Goal: Task Accomplishment & Management: Use online tool/utility

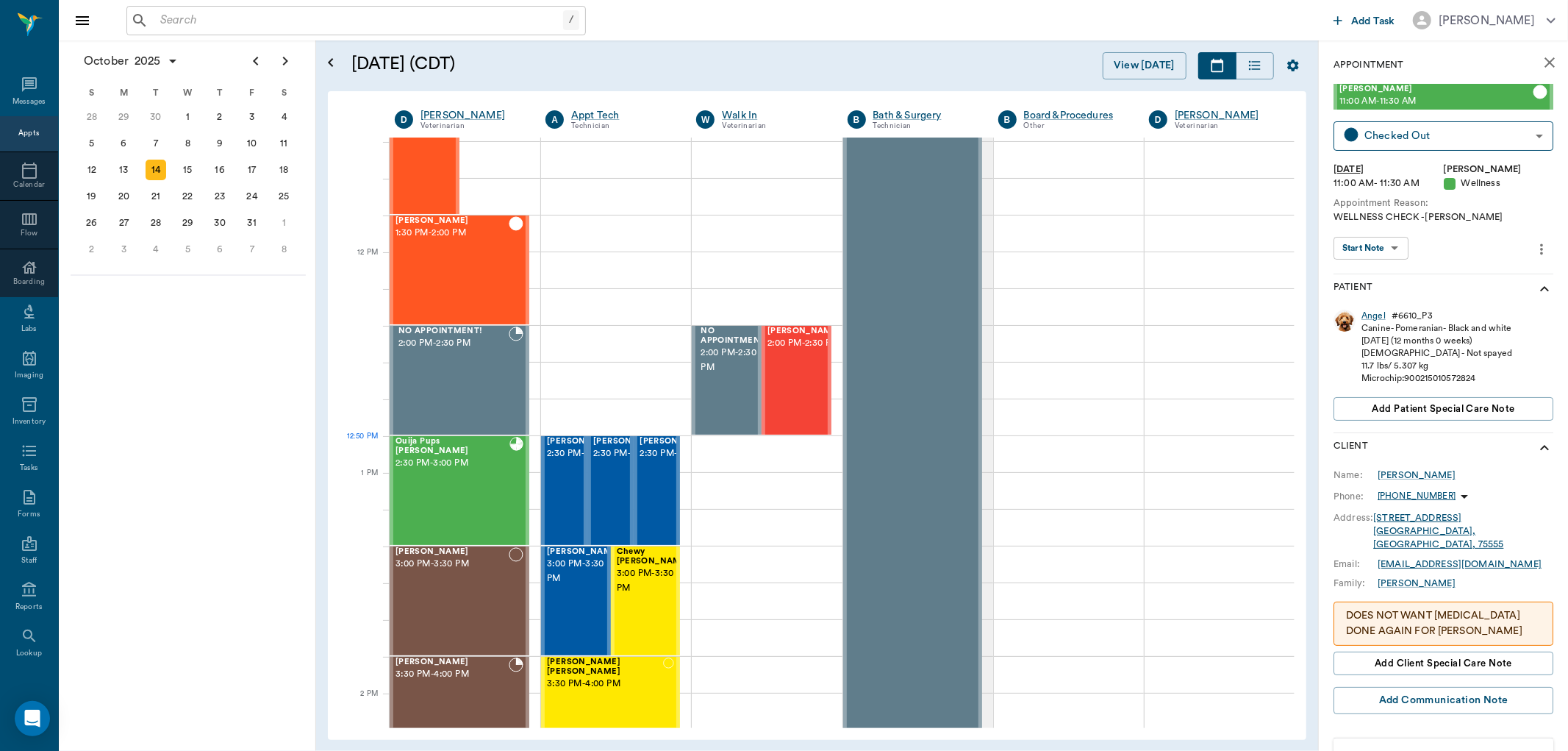
scroll to position [1156, 0]
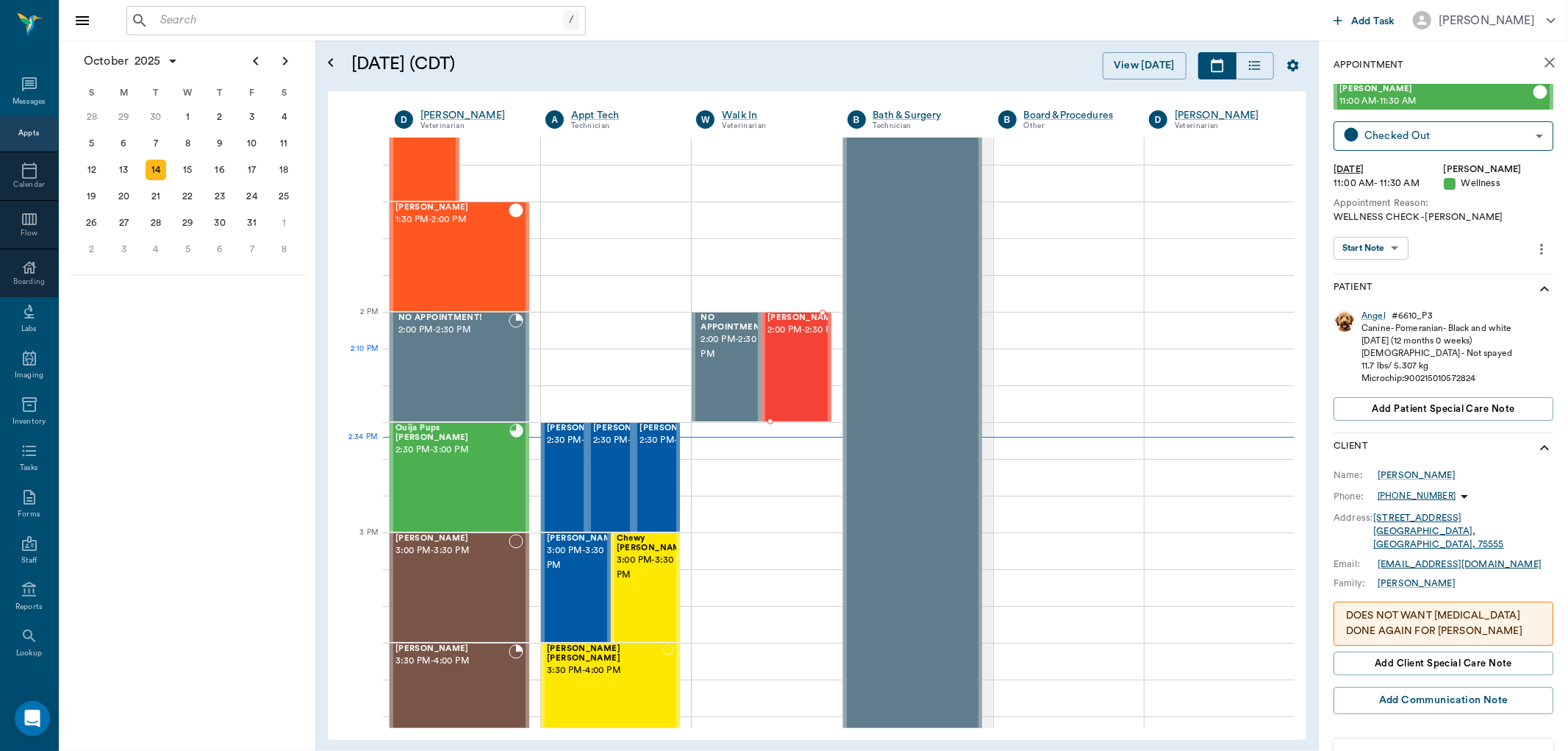
click at [802, 365] on div "[PERSON_NAME] 2:00 PM - 2:30 PM" at bounding box center [805, 367] width 74 height 108
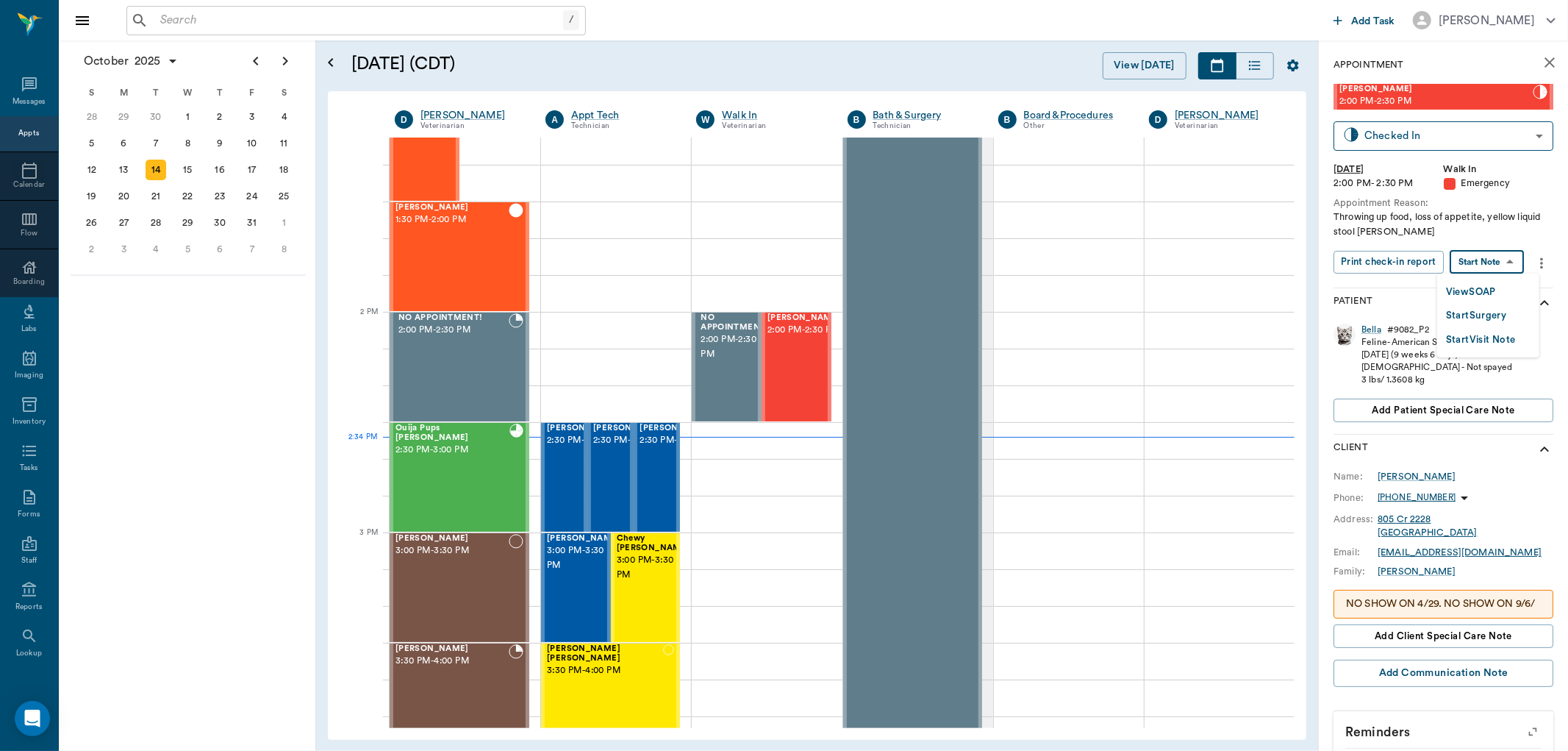
click at [1495, 258] on body "/ ​ Add Task [PERSON_NAME] Nectar Messages Appts Calendar Flow Boarding Labs Im…" at bounding box center [784, 376] width 1568 height 751
click at [1478, 287] on button "View SOAP" at bounding box center [1471, 292] width 50 height 17
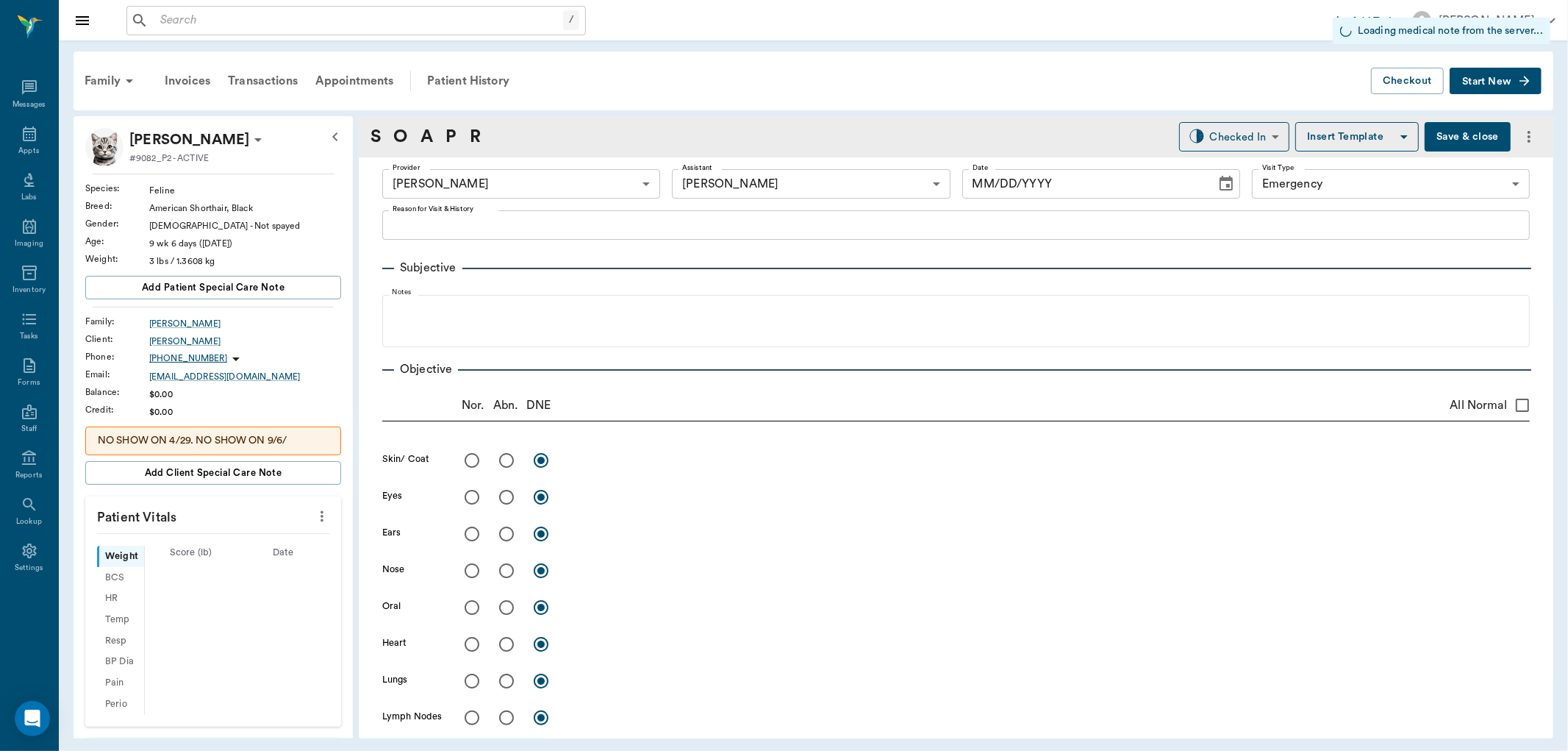
type input "63ec2f075fda476ae8351a4d"
type input "6740bf97de10e07744acf1eb"
type input "65d2be4f46e3a538d89b8c1c"
type input "[DATE]"
type textarea "Throwing up food, loss of appetite, yellow liquid stool [PERSON_NAME]"
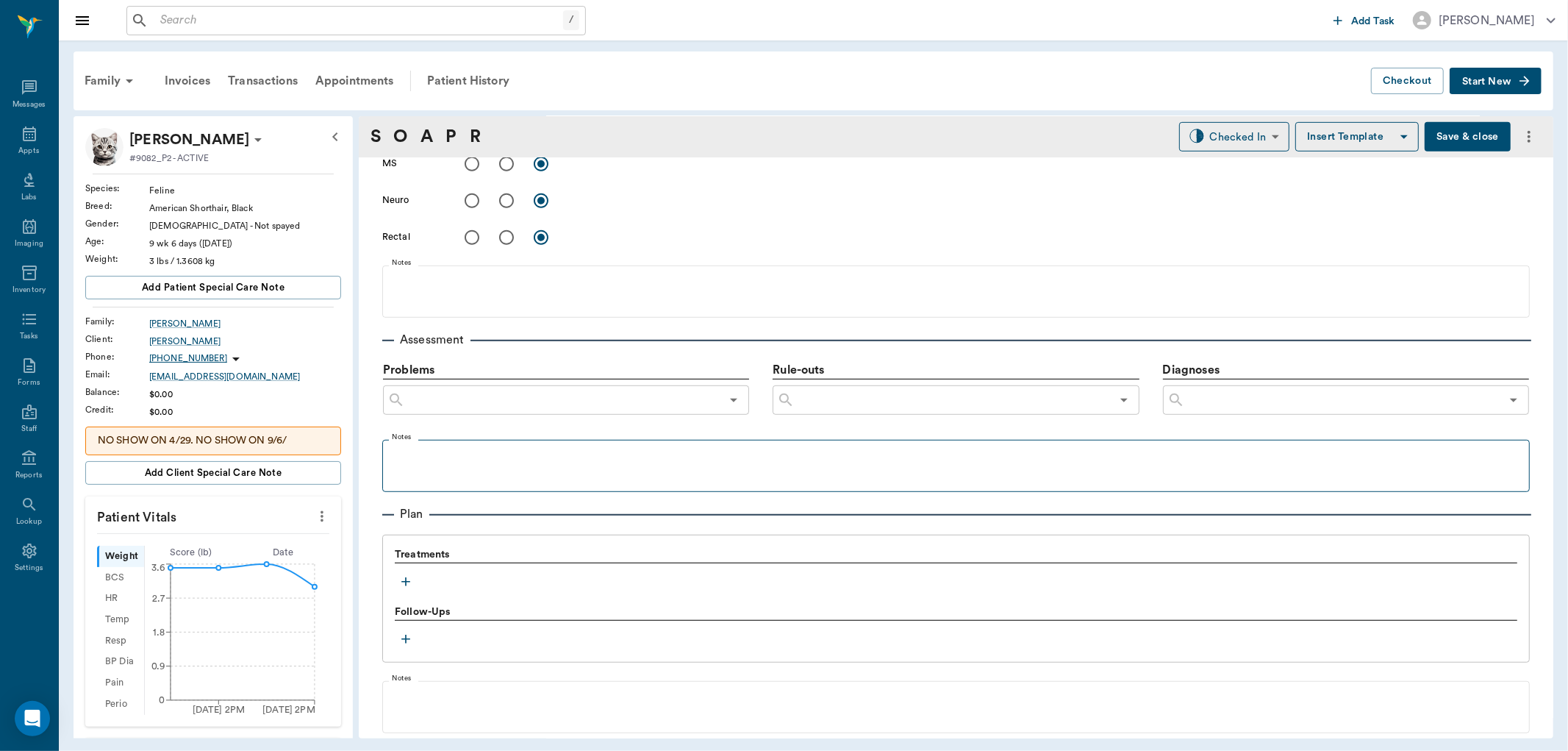
scroll to position [735, 0]
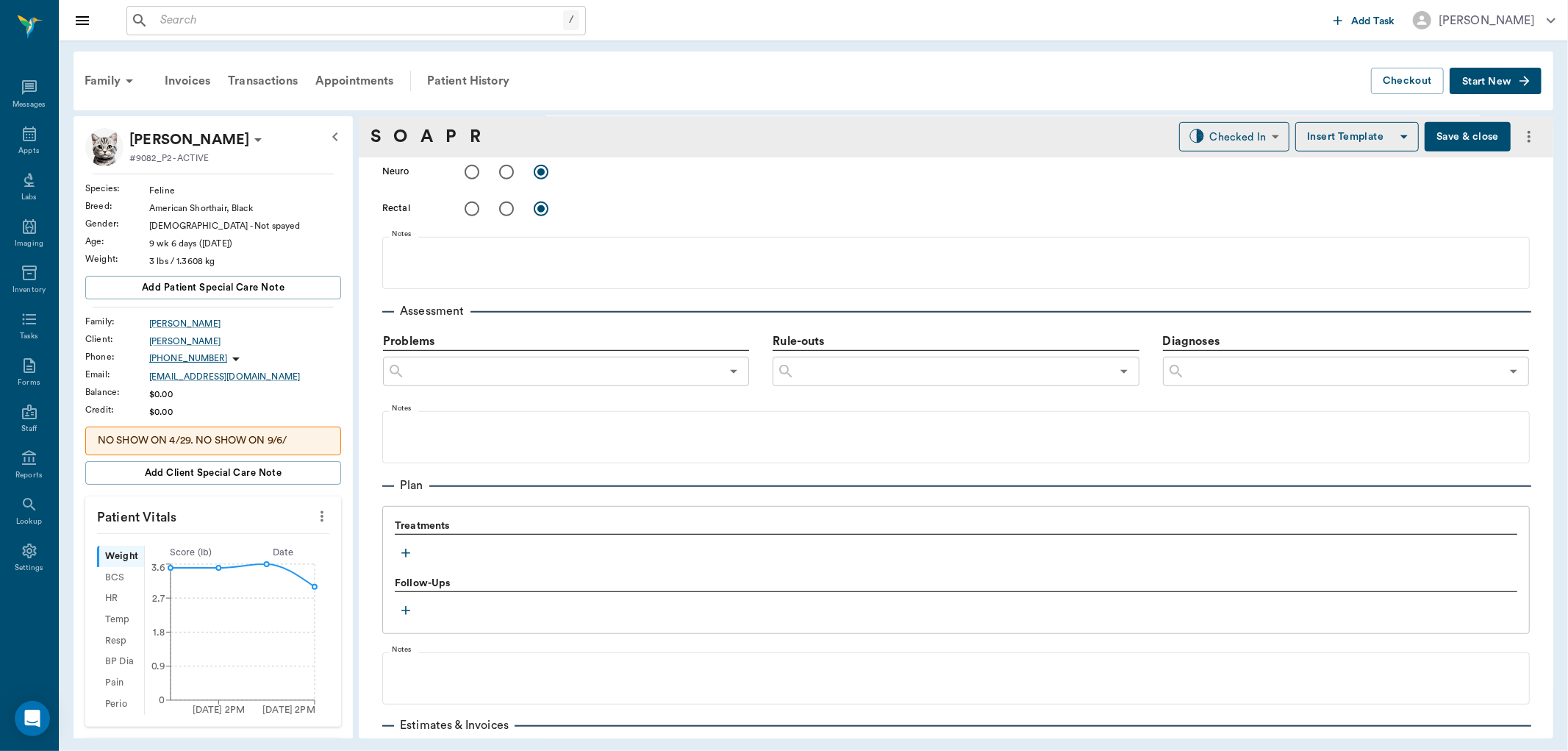
click at [404, 552] on icon "button" at bounding box center [406, 553] width 15 height 15
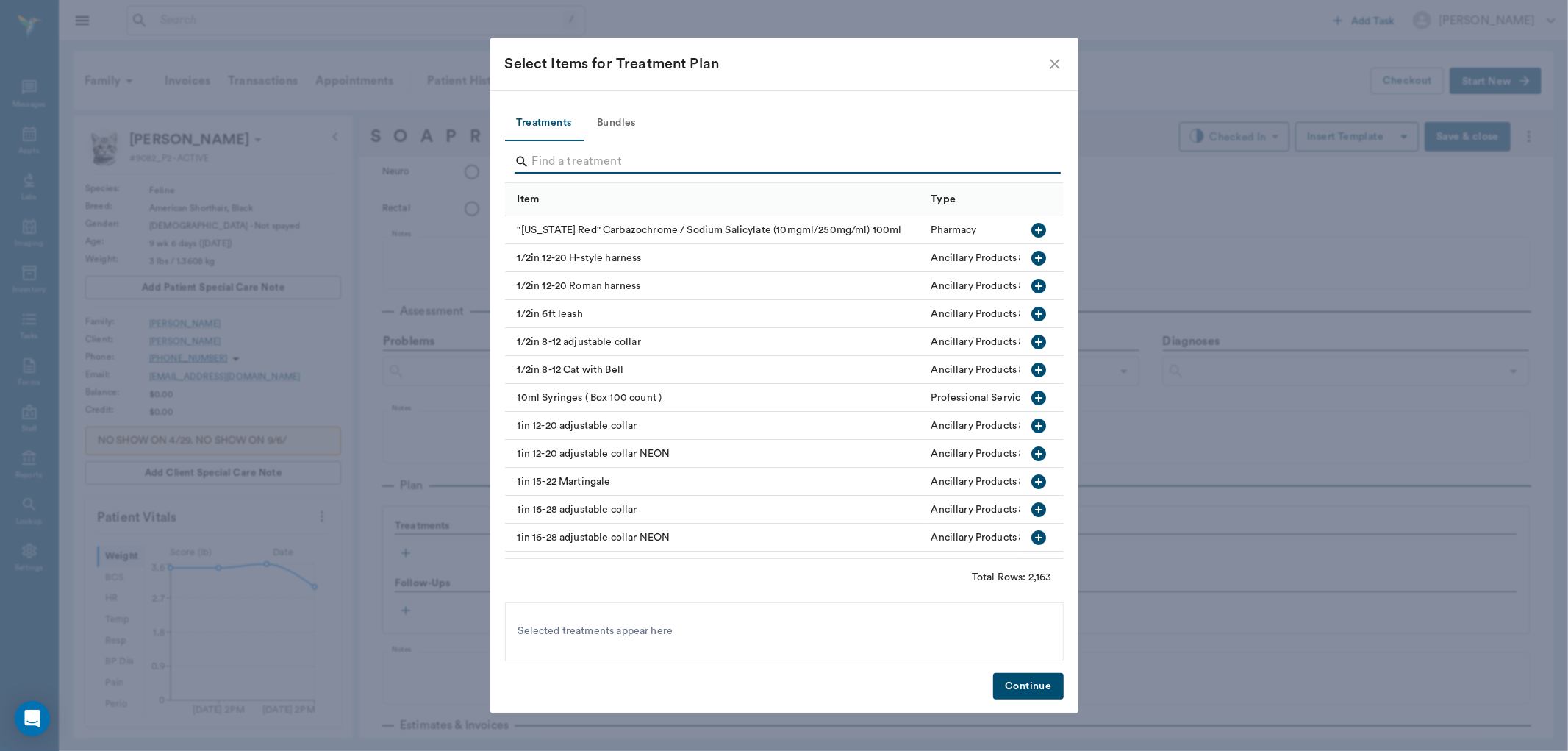
click at [578, 163] on input "Search" at bounding box center [785, 162] width 506 height 24
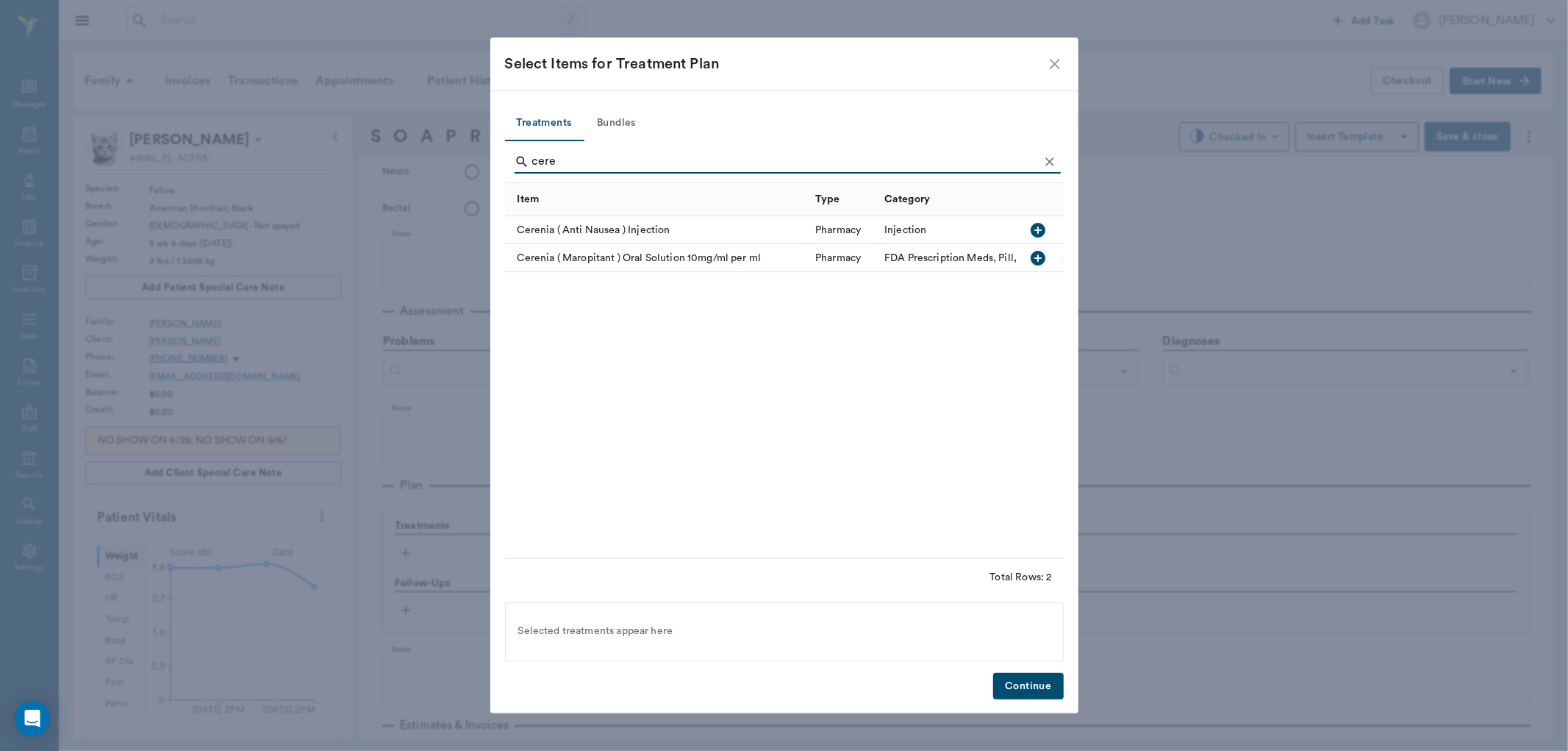
click at [1039, 254] on icon "button" at bounding box center [1039, 258] width 15 height 15
click at [1039, 225] on icon "button" at bounding box center [1039, 230] width 15 height 15
type input "c"
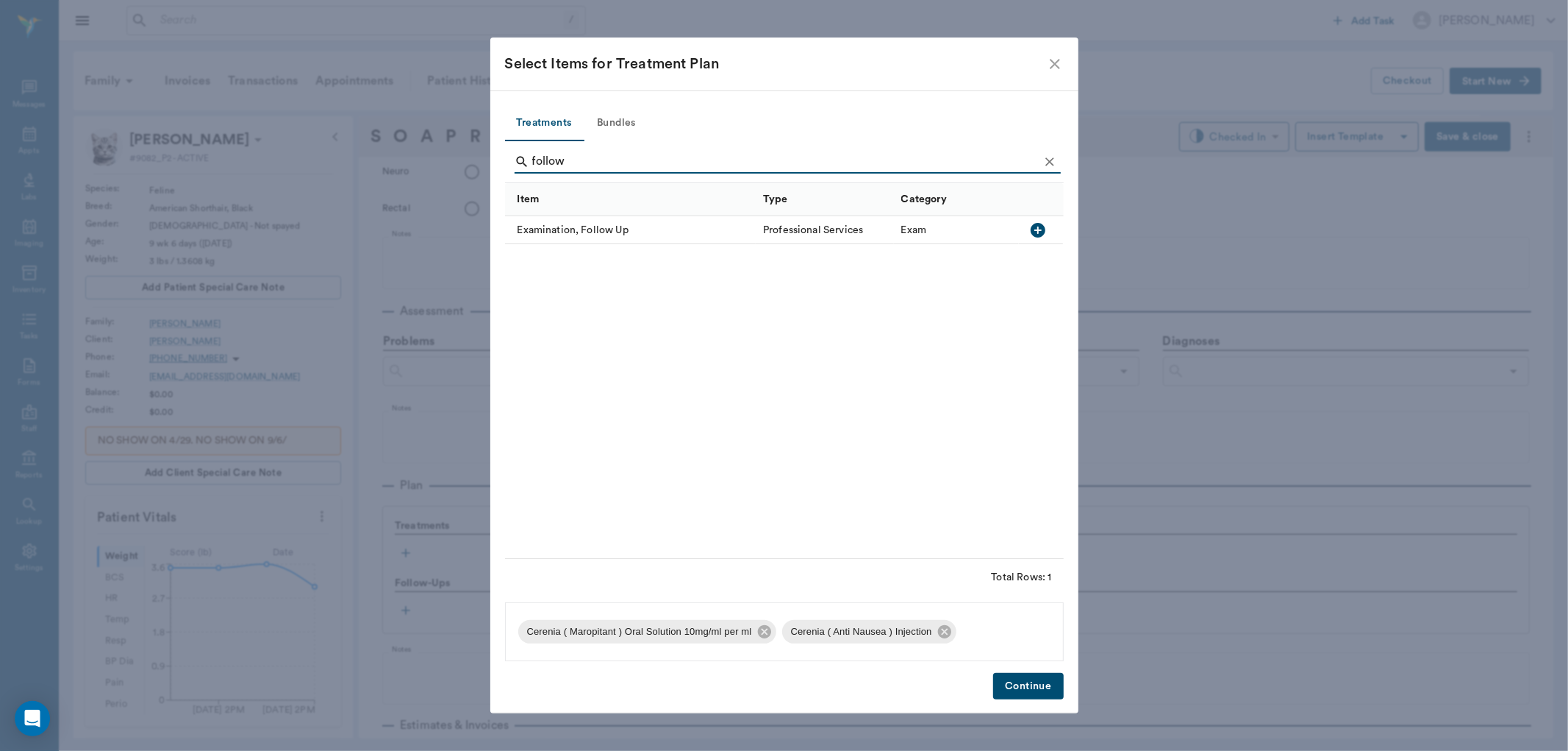
click at [1040, 225] on icon "button" at bounding box center [1038, 230] width 15 height 15
type input "f"
click at [1038, 233] on icon "button" at bounding box center [1039, 230] width 15 height 15
type input "s"
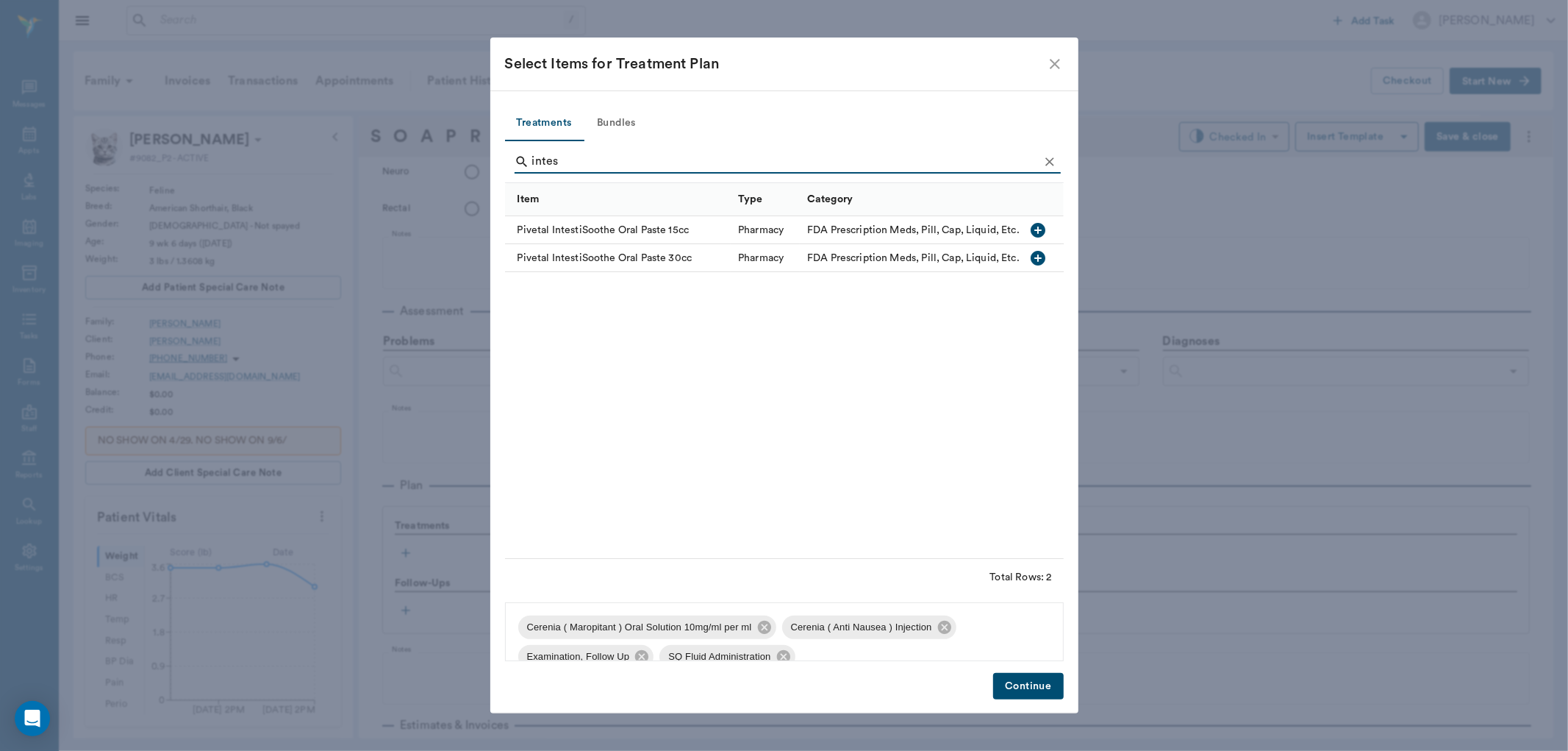
type input "intes"
click at [1036, 228] on icon "button" at bounding box center [1039, 230] width 15 height 15
click at [1033, 683] on button "Continue" at bounding box center [1028, 687] width 70 height 27
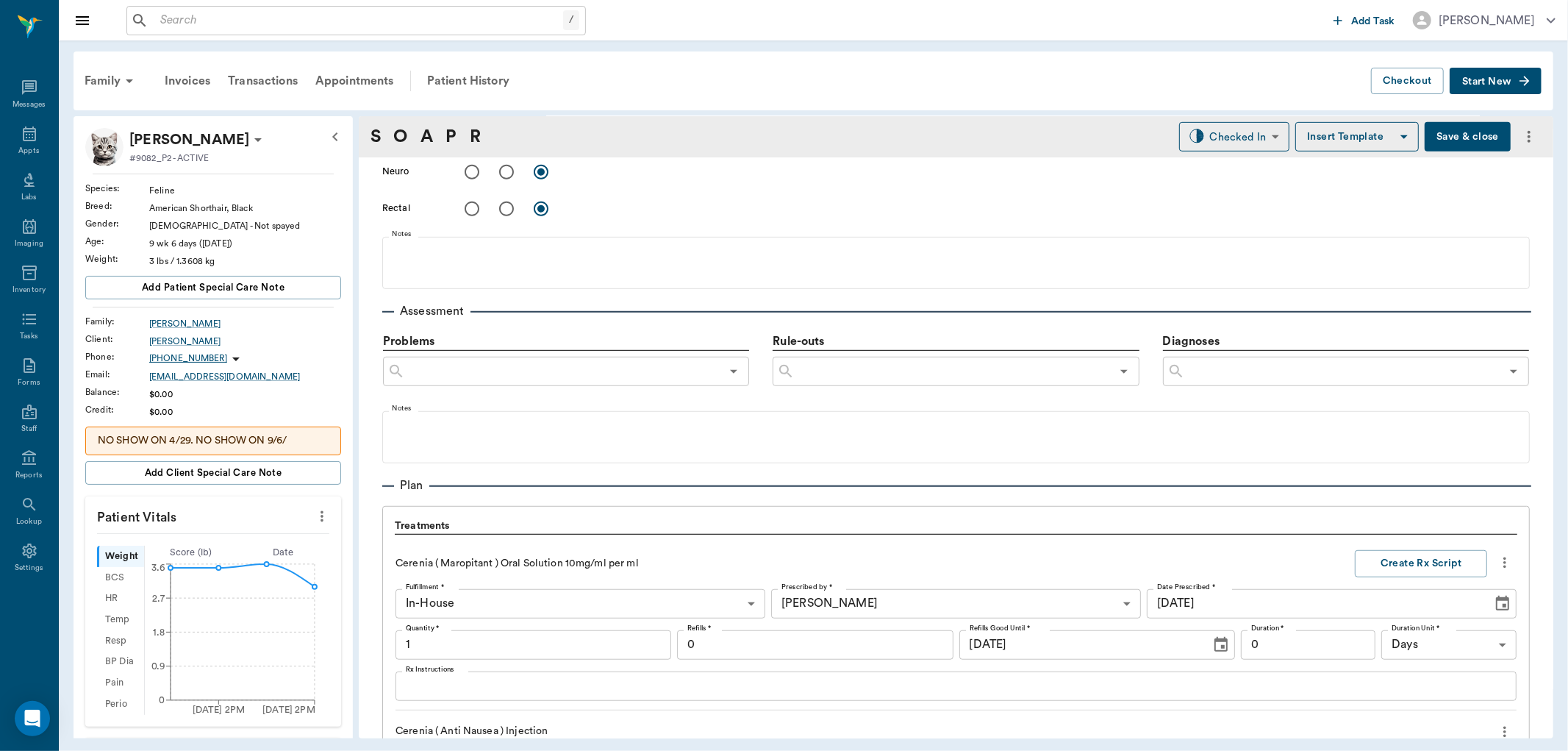
scroll to position [1409, 0]
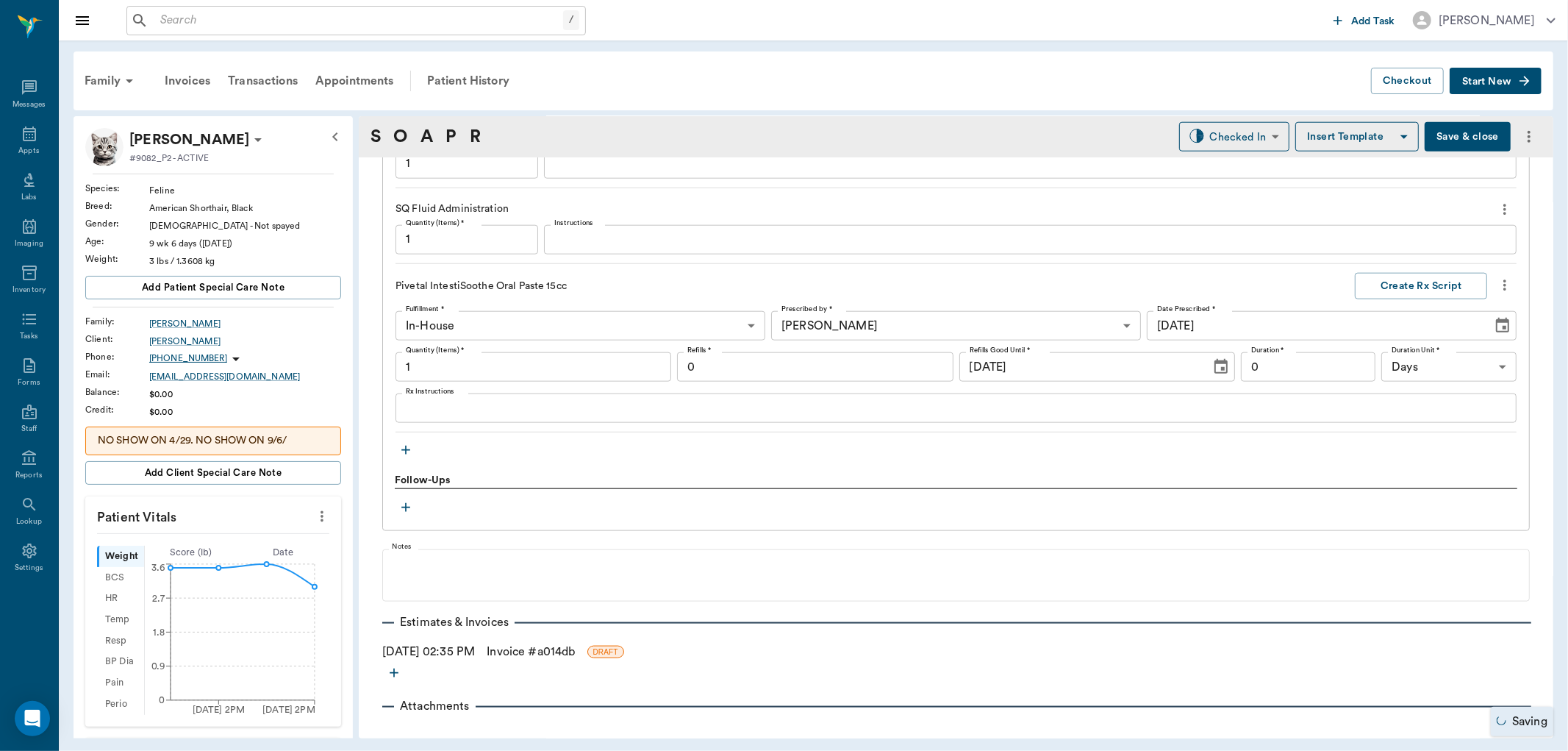
type input "1.00"
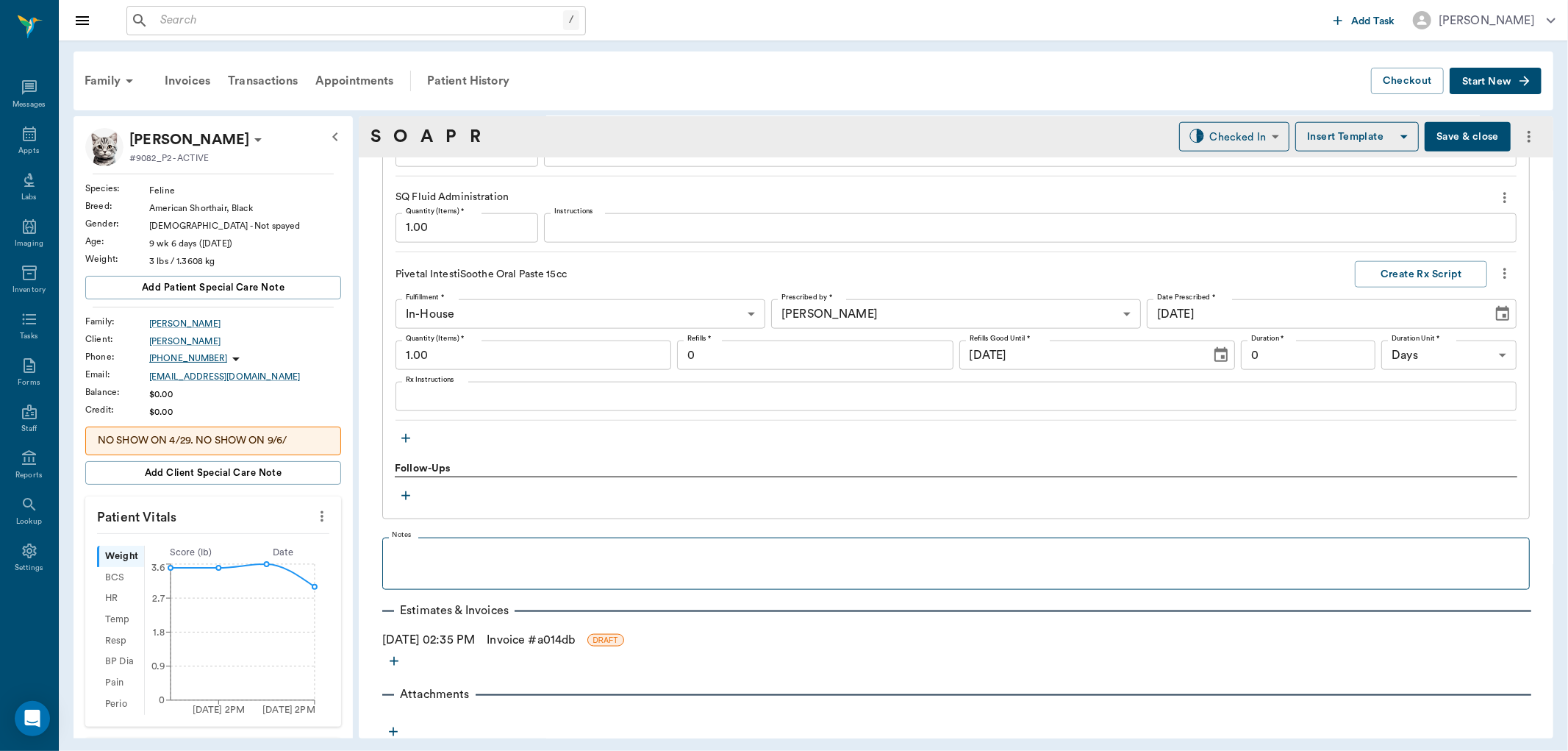
scroll to position [1427, 0]
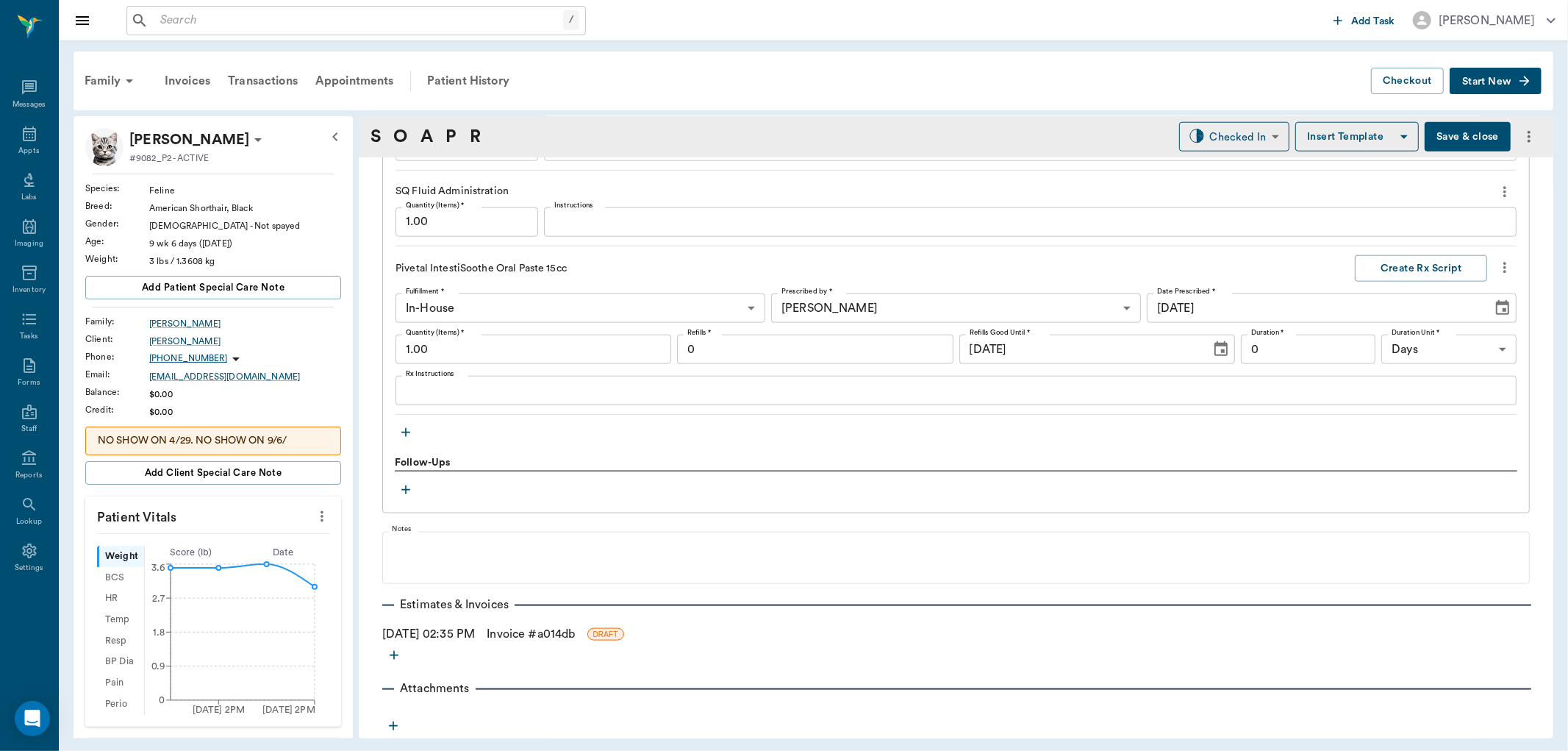
click at [521, 627] on link "Invoice # a014db" at bounding box center [531, 634] width 88 height 17
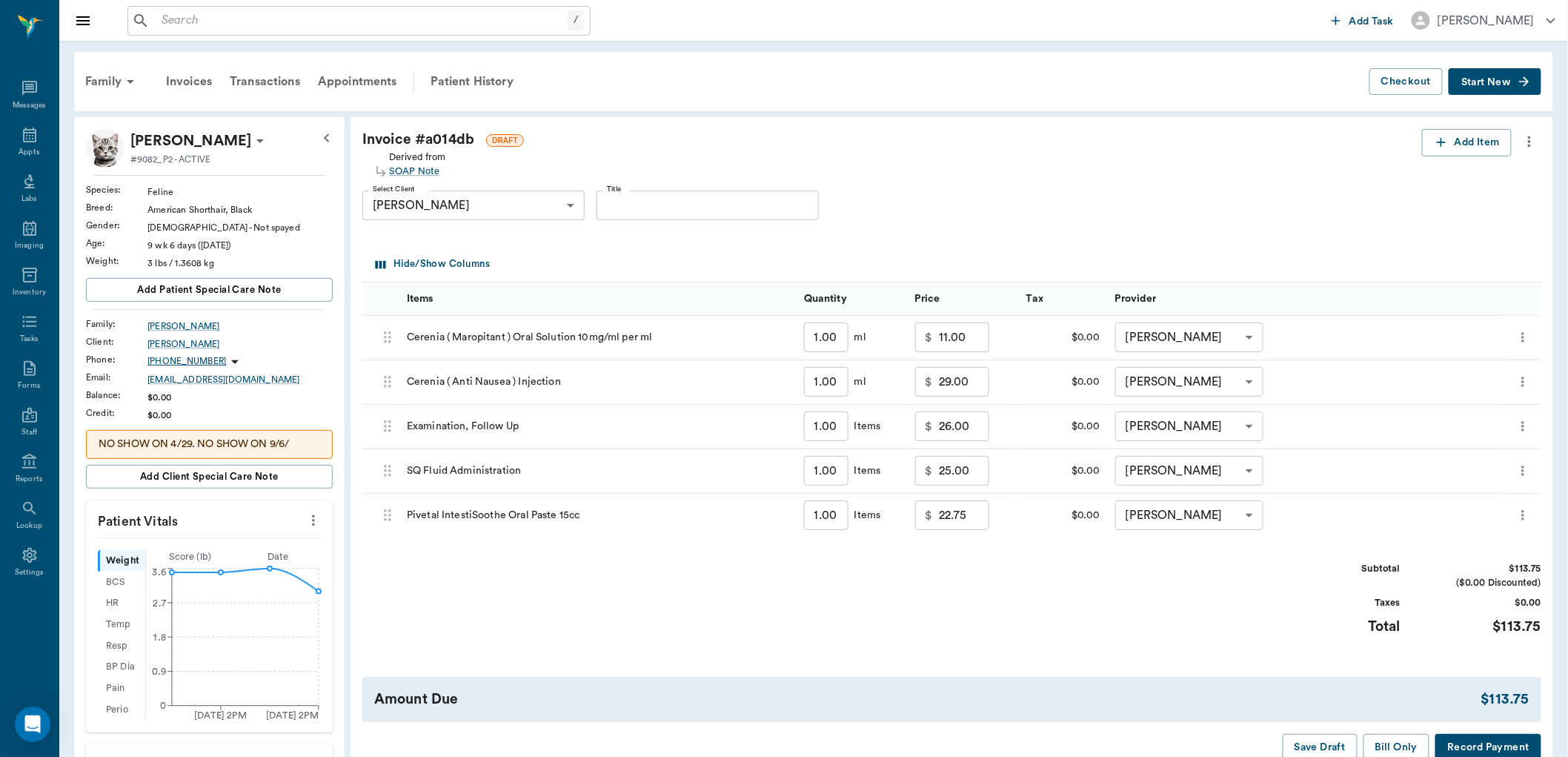
click at [843, 338] on input "1.00" at bounding box center [826, 337] width 44 height 29
type input "."
type input "0.00"
type input ".2"
type input "9.40"
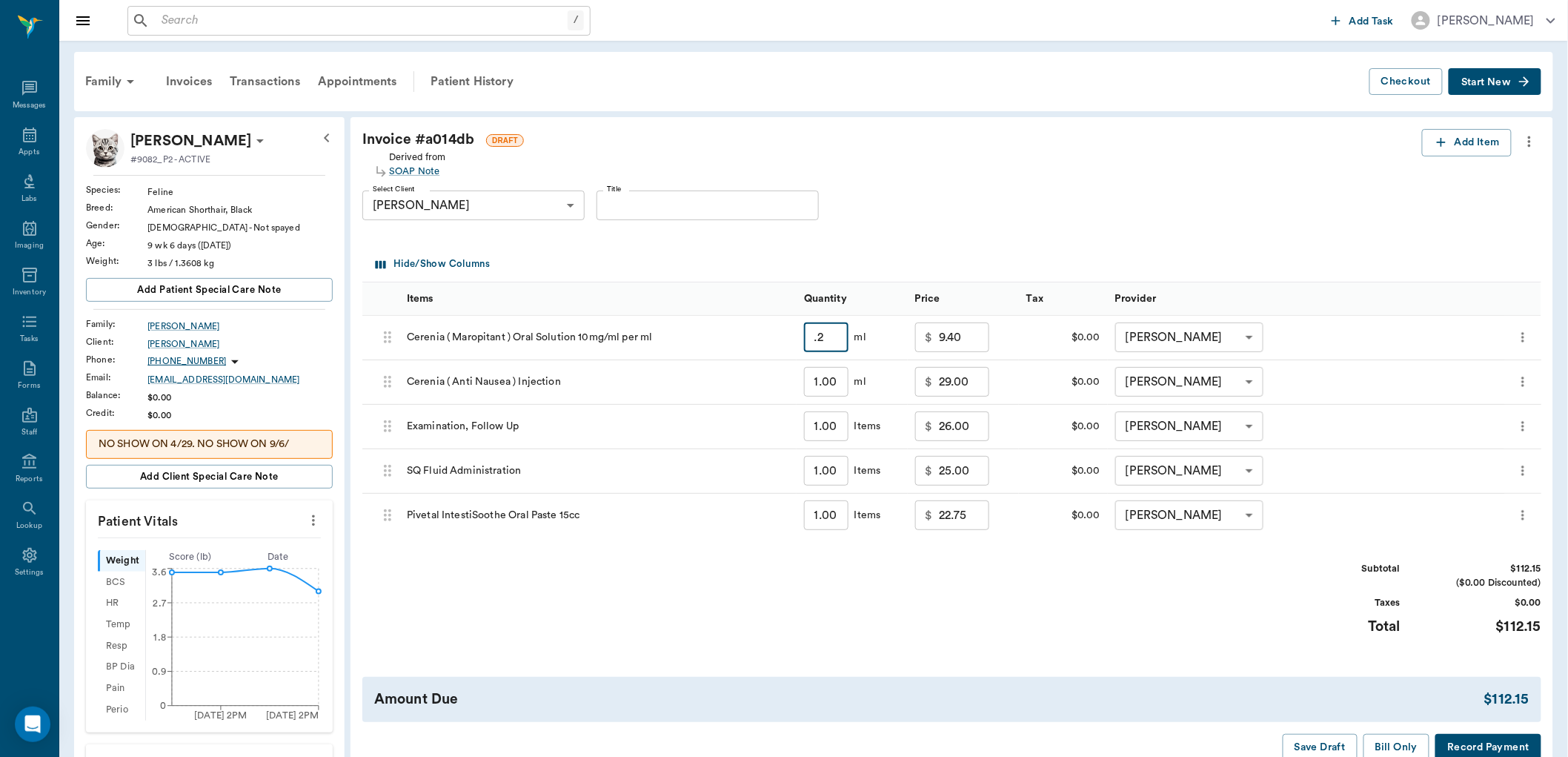
type input "."
type input "0.00"
type input "."
type input "1"
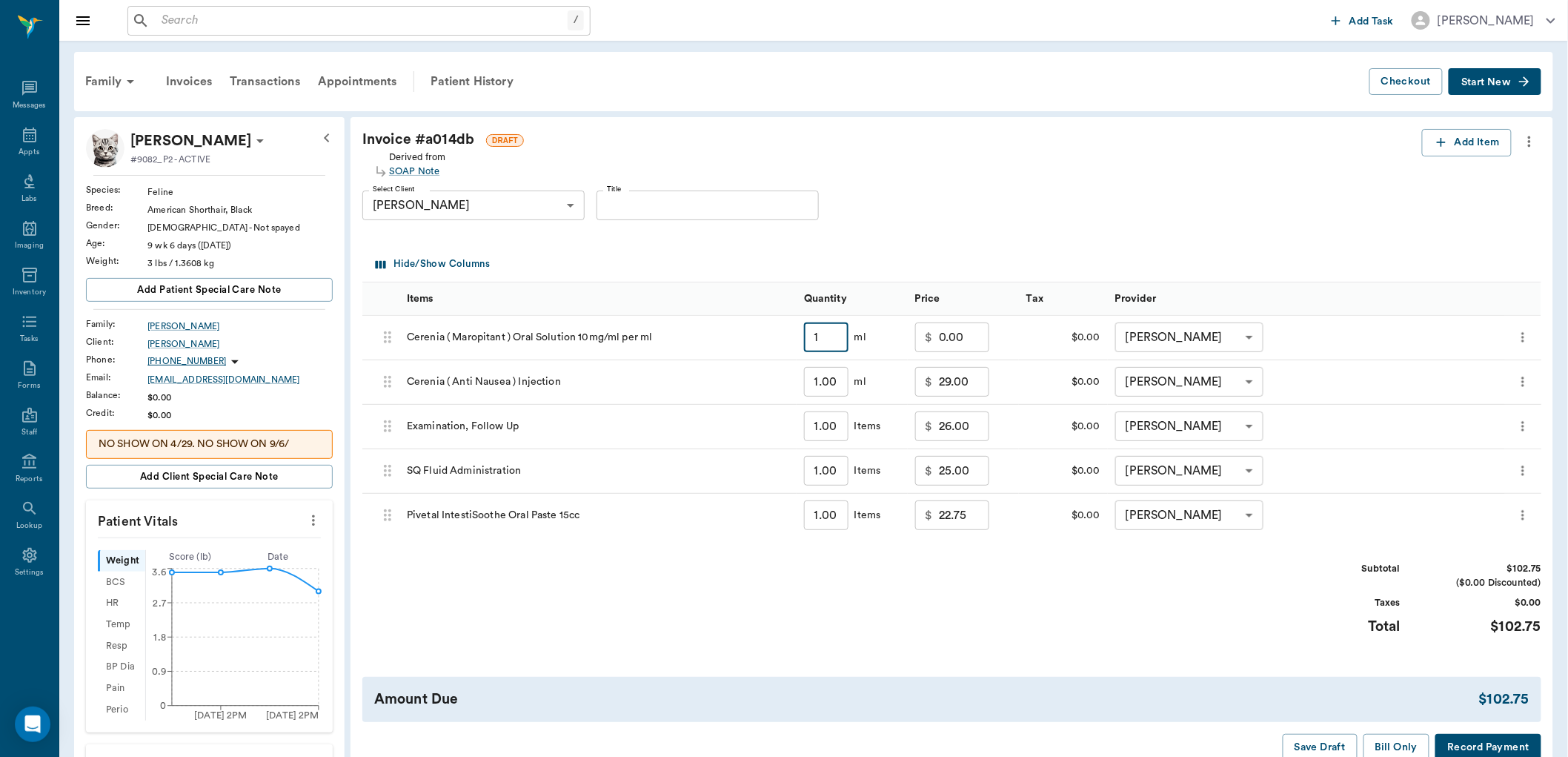
type input "11.00"
type input "1.00"
click at [844, 378] on input "1.00" at bounding box center [826, 381] width 44 height 29
type input "."
type input "0.00"
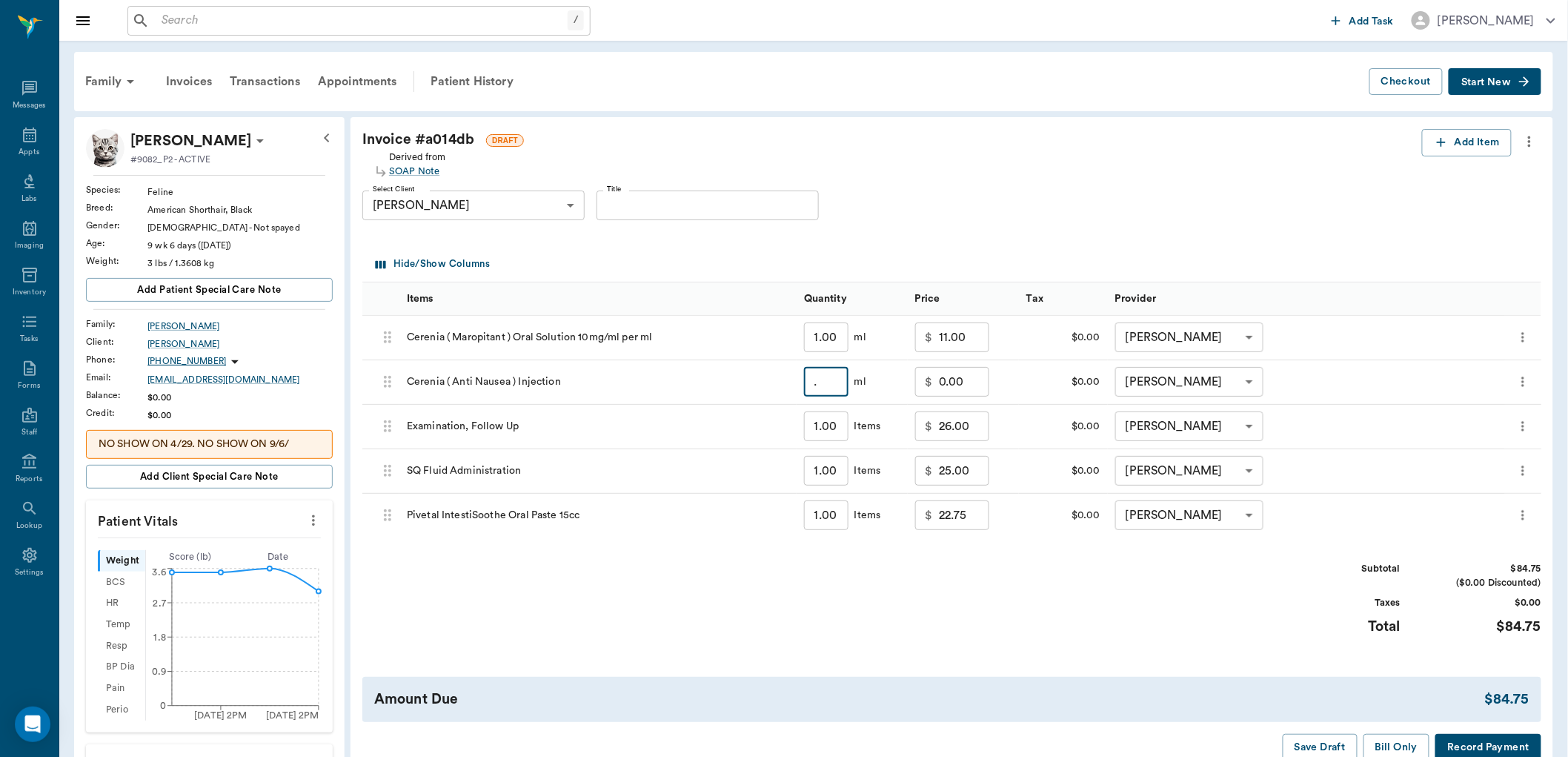
type input ".2"
type input "13.00"
type input "0.20"
click at [982, 383] on input "13.00" at bounding box center [964, 381] width 51 height 29
type input "15.00"
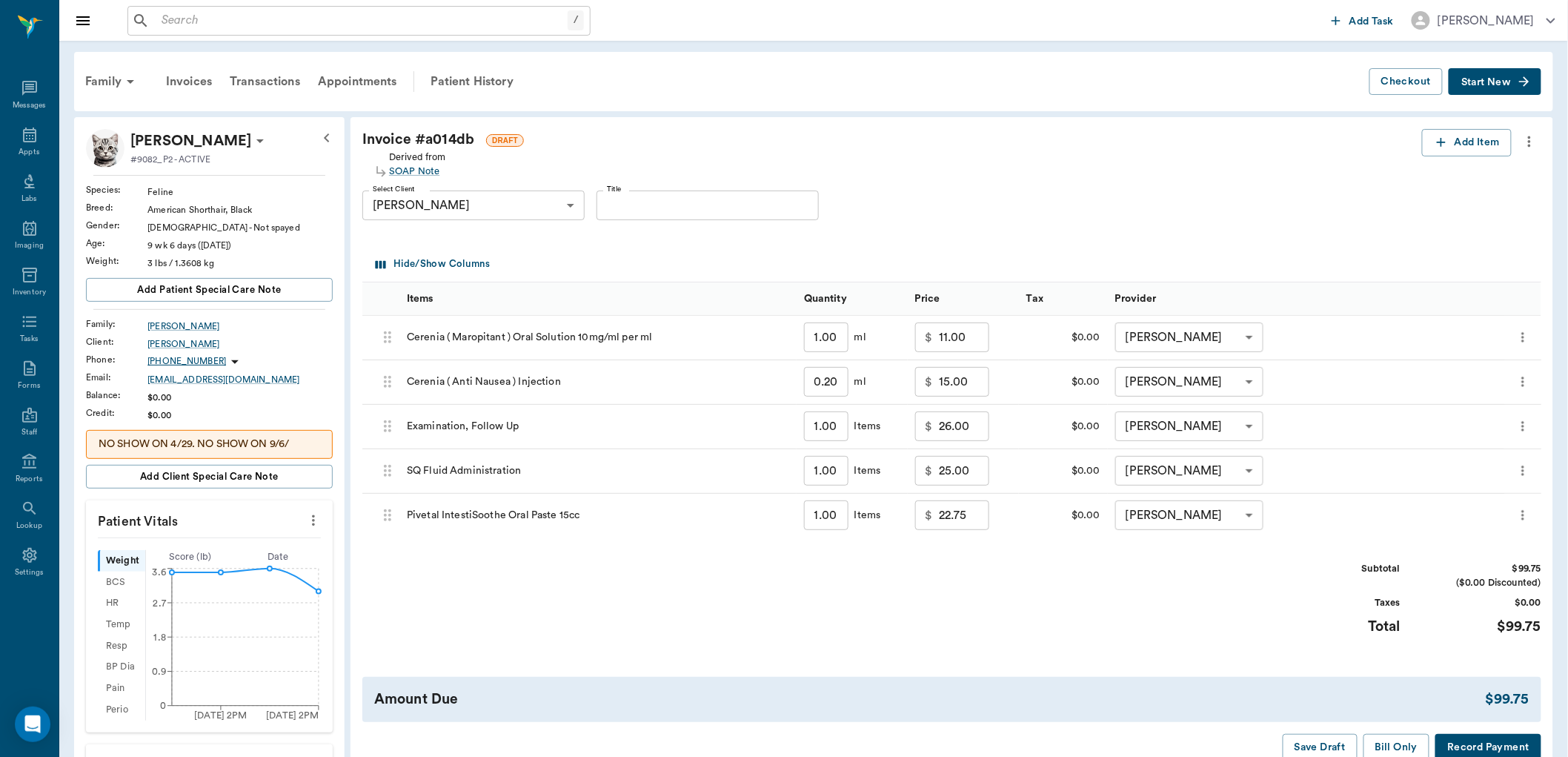
click at [995, 658] on div "Invoice # a014db DRAFT Derived from SOAP Note Add Item Select Client [PERSON_NA…" at bounding box center [952, 445] width 1203 height 656
click at [969, 475] on input "25.00" at bounding box center [964, 470] width 51 height 29
type input "20.00"
click at [894, 615] on div "Subtotal $94.75 ($0.00 Discounted) Taxes $0.00 Total $94.75" at bounding box center [952, 607] width 1179 height 91
drag, startPoint x: 1100, startPoint y: 623, endPoint x: 1112, endPoint y: 620, distance: 12.4
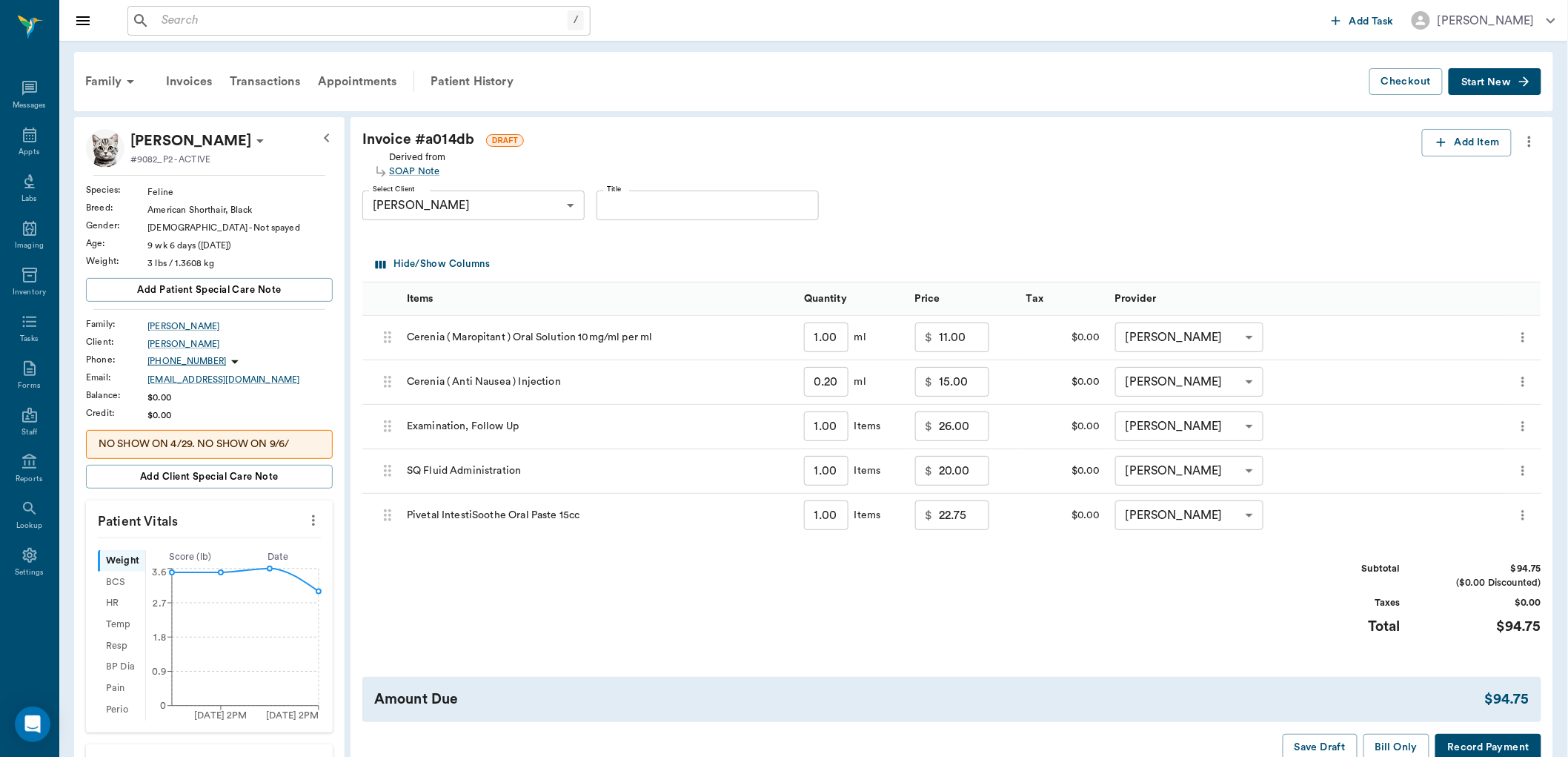
click at [1109, 622] on div "Subtotal $94.75 ($0.00 Discounted) Taxes $0.00 Total $94.75" at bounding box center [952, 607] width 1179 height 91
click at [1386, 746] on button "Bill Only" at bounding box center [1397, 747] width 66 height 28
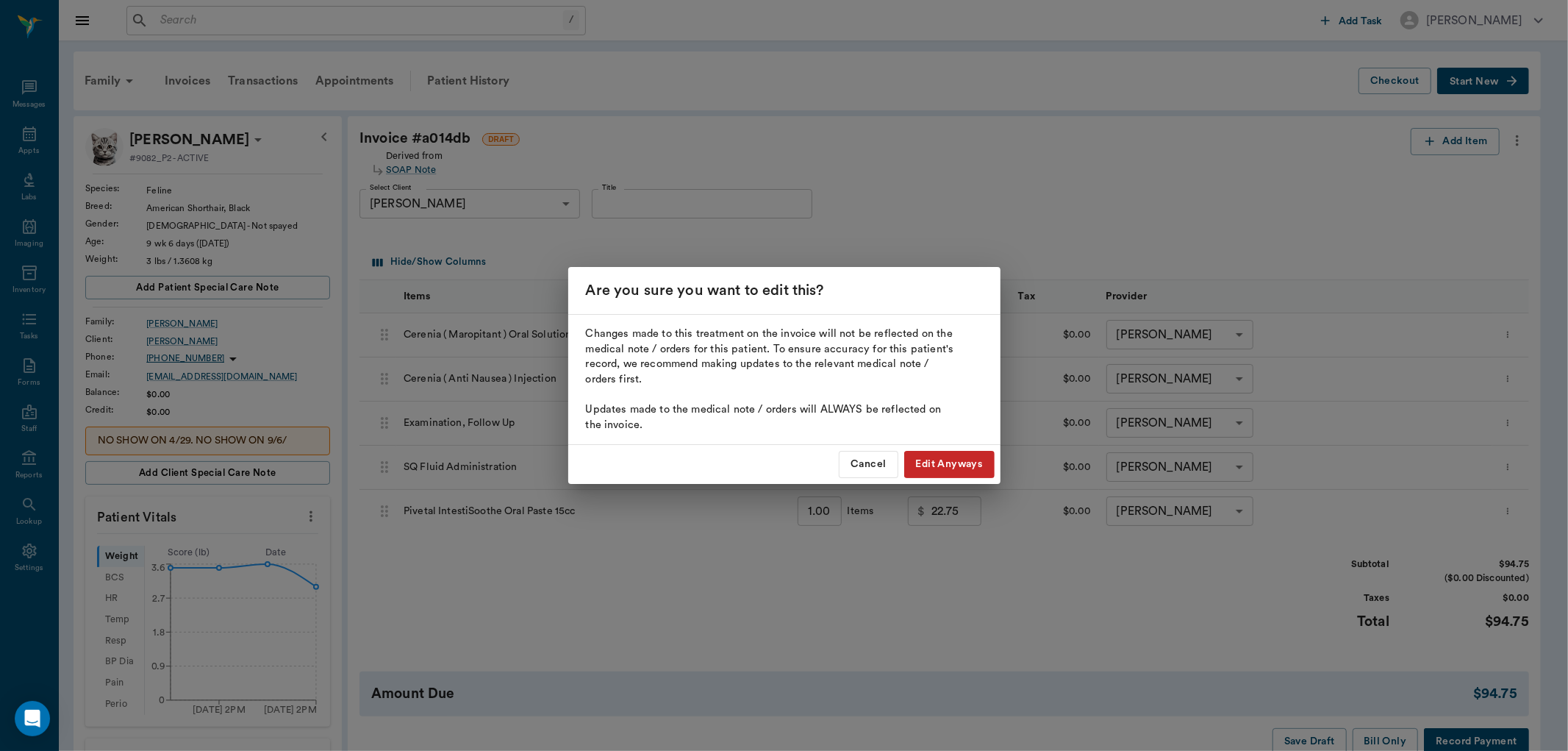
click at [937, 458] on button "Edit Anyways" at bounding box center [949, 464] width 90 height 27
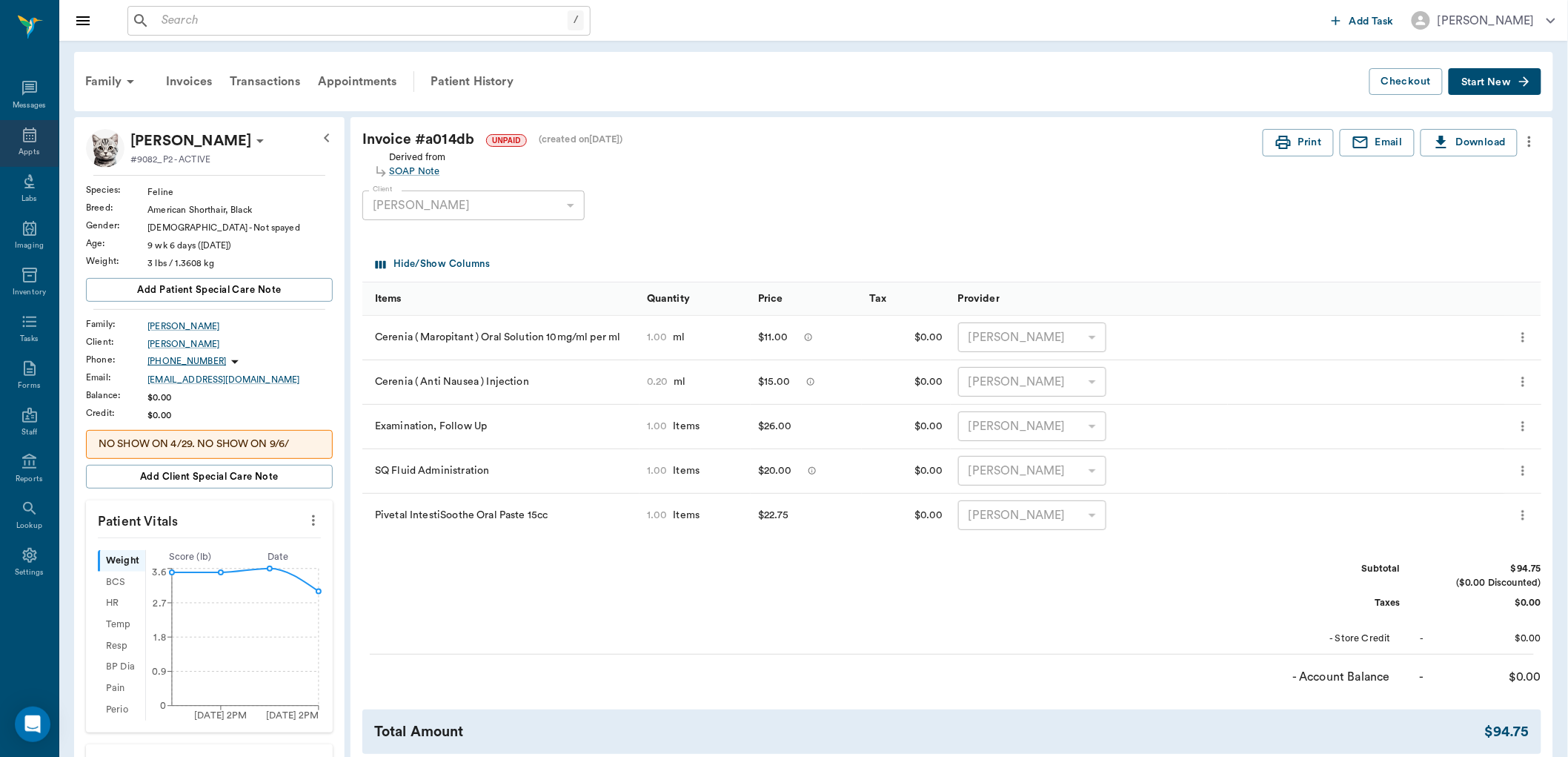
click at [36, 135] on icon at bounding box center [29, 135] width 17 height 17
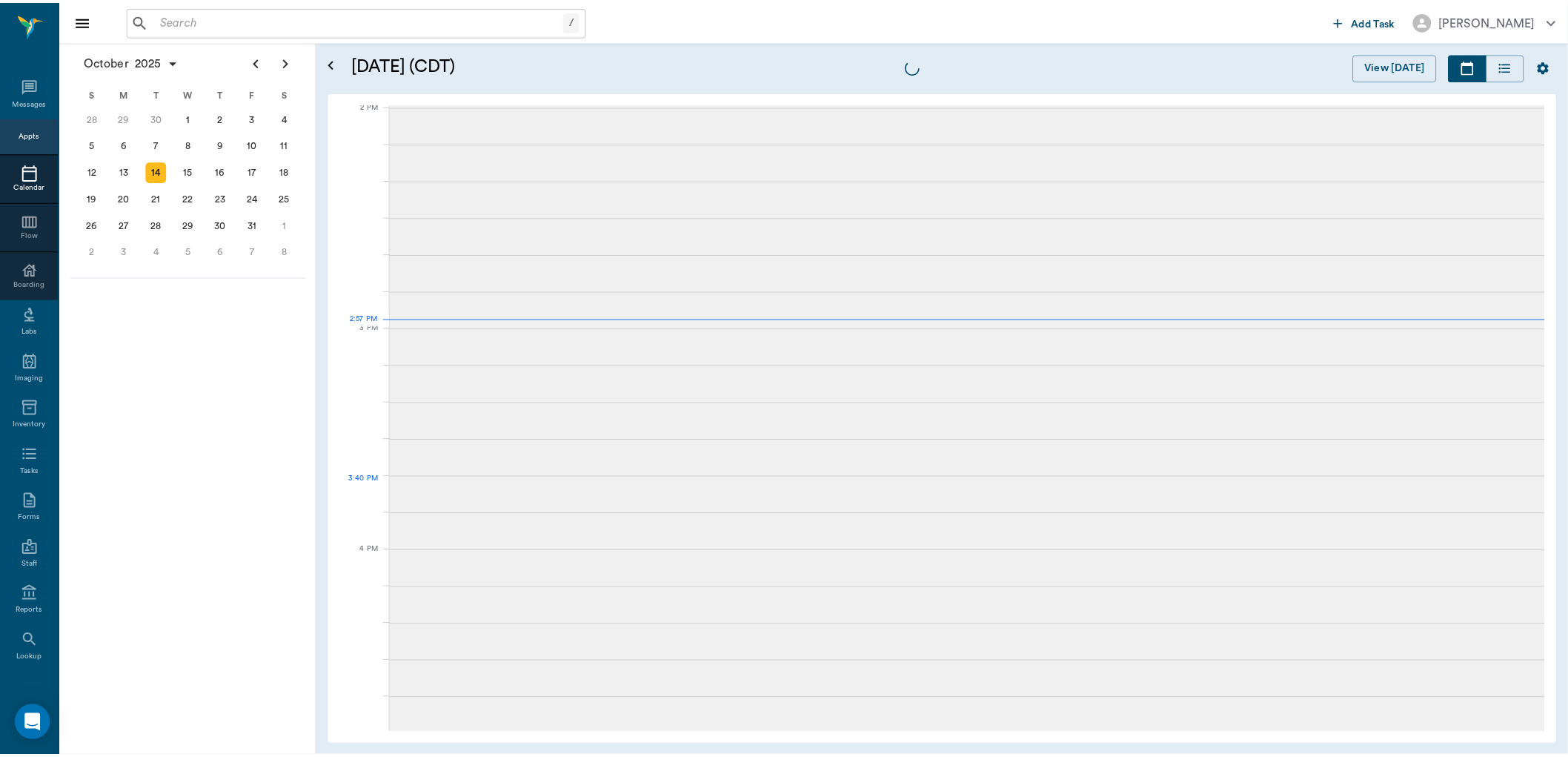
scroll to position [1337, 0]
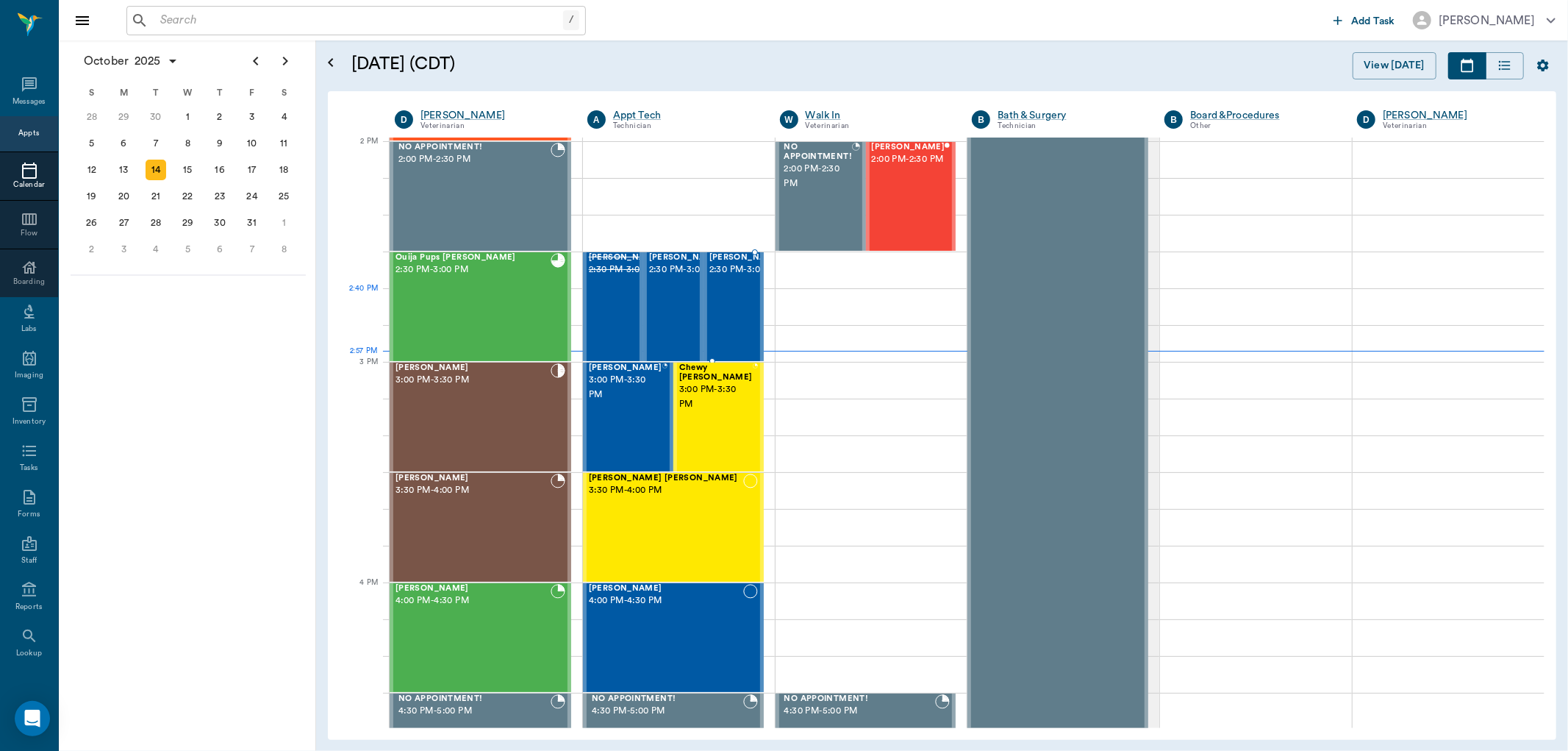
click at [728, 302] on div "[PERSON_NAME] 2:30 PM - 3:00 PM" at bounding box center [747, 306] width 74 height 108
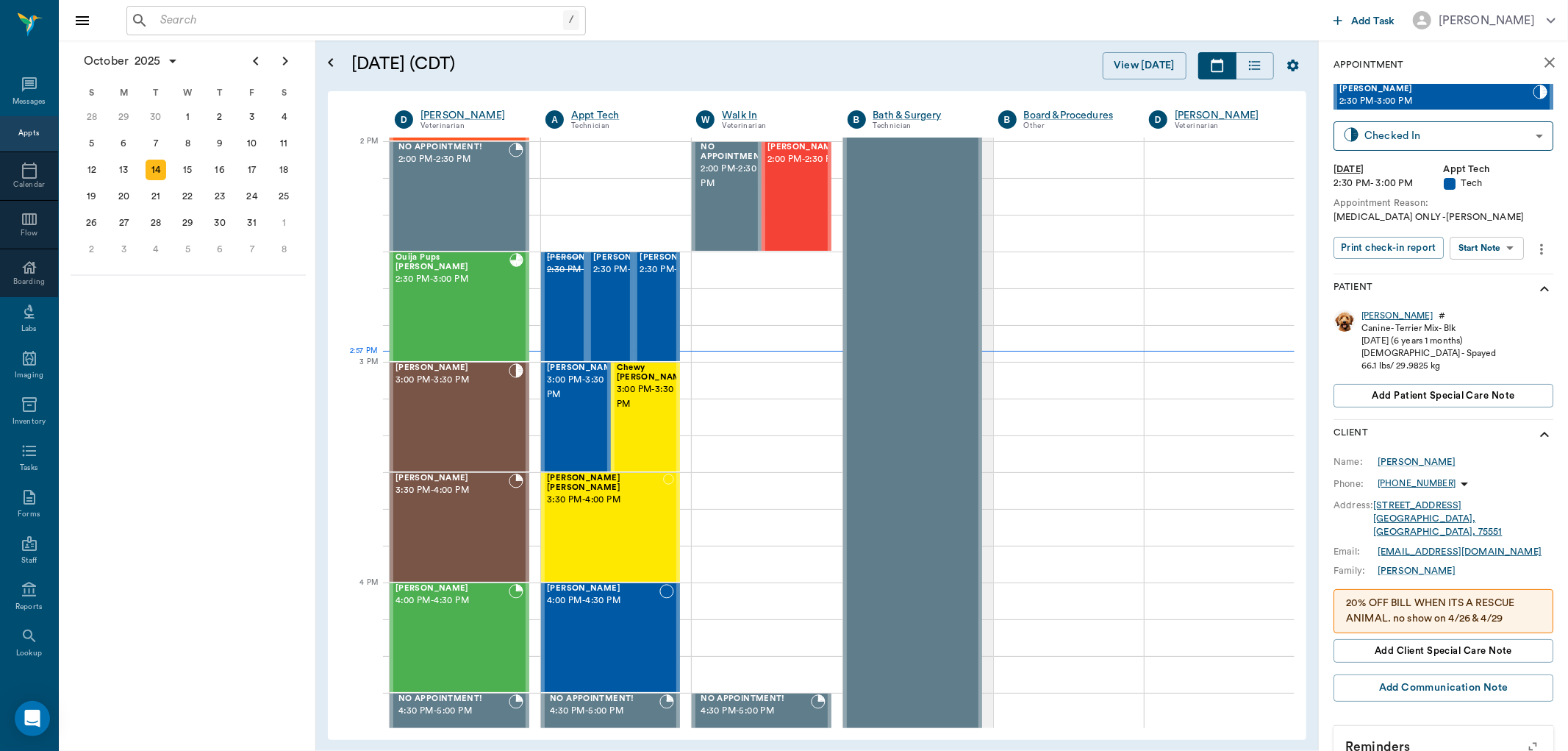
click at [1371, 315] on div "[PERSON_NAME]" at bounding box center [1397, 316] width 71 height 13
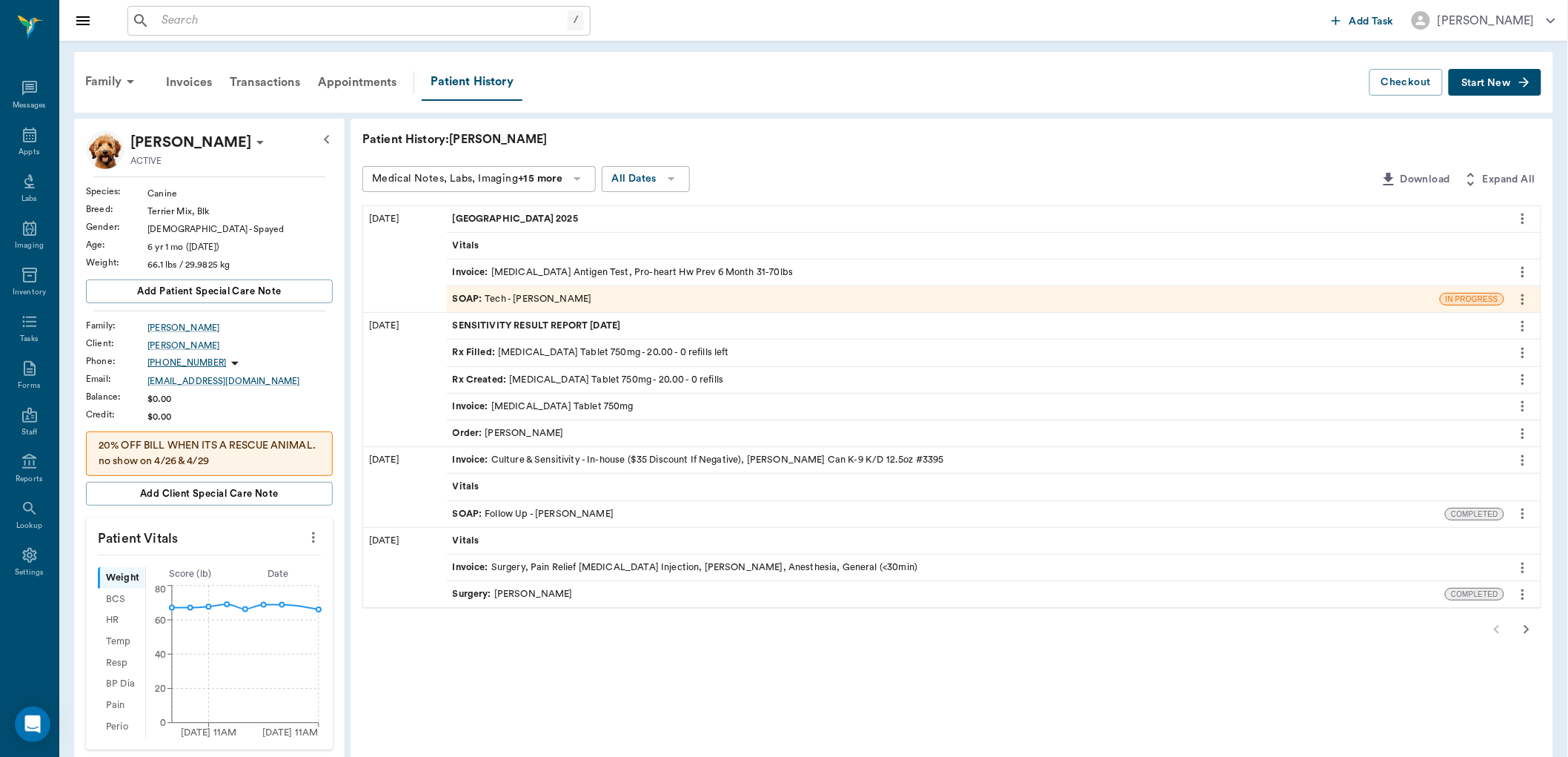
click at [1527, 628] on icon "button" at bounding box center [1527, 629] width 6 height 9
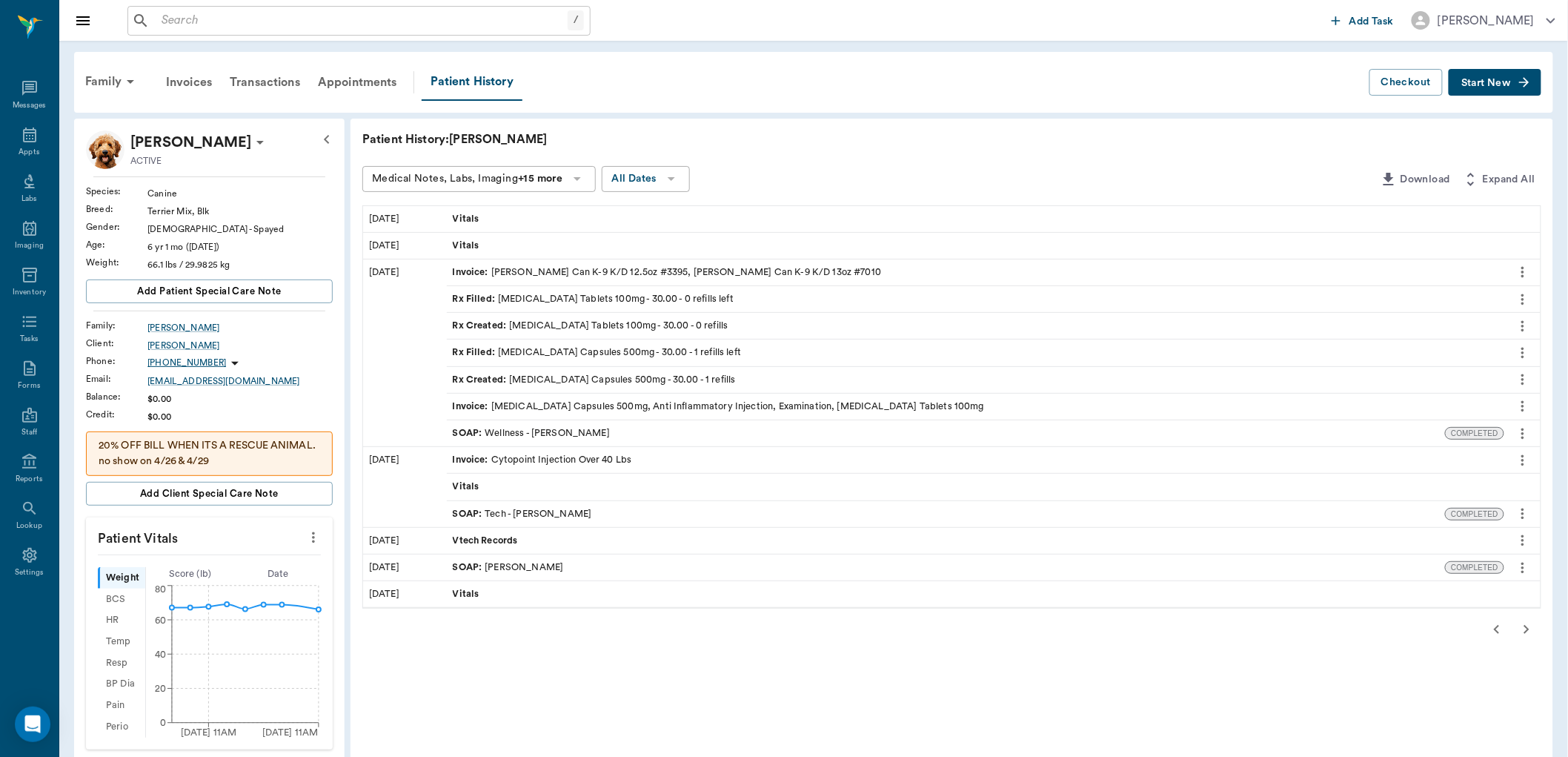
click at [641, 428] on div "SOAP : Wellness - [PERSON_NAME]" at bounding box center [947, 433] width 999 height 26
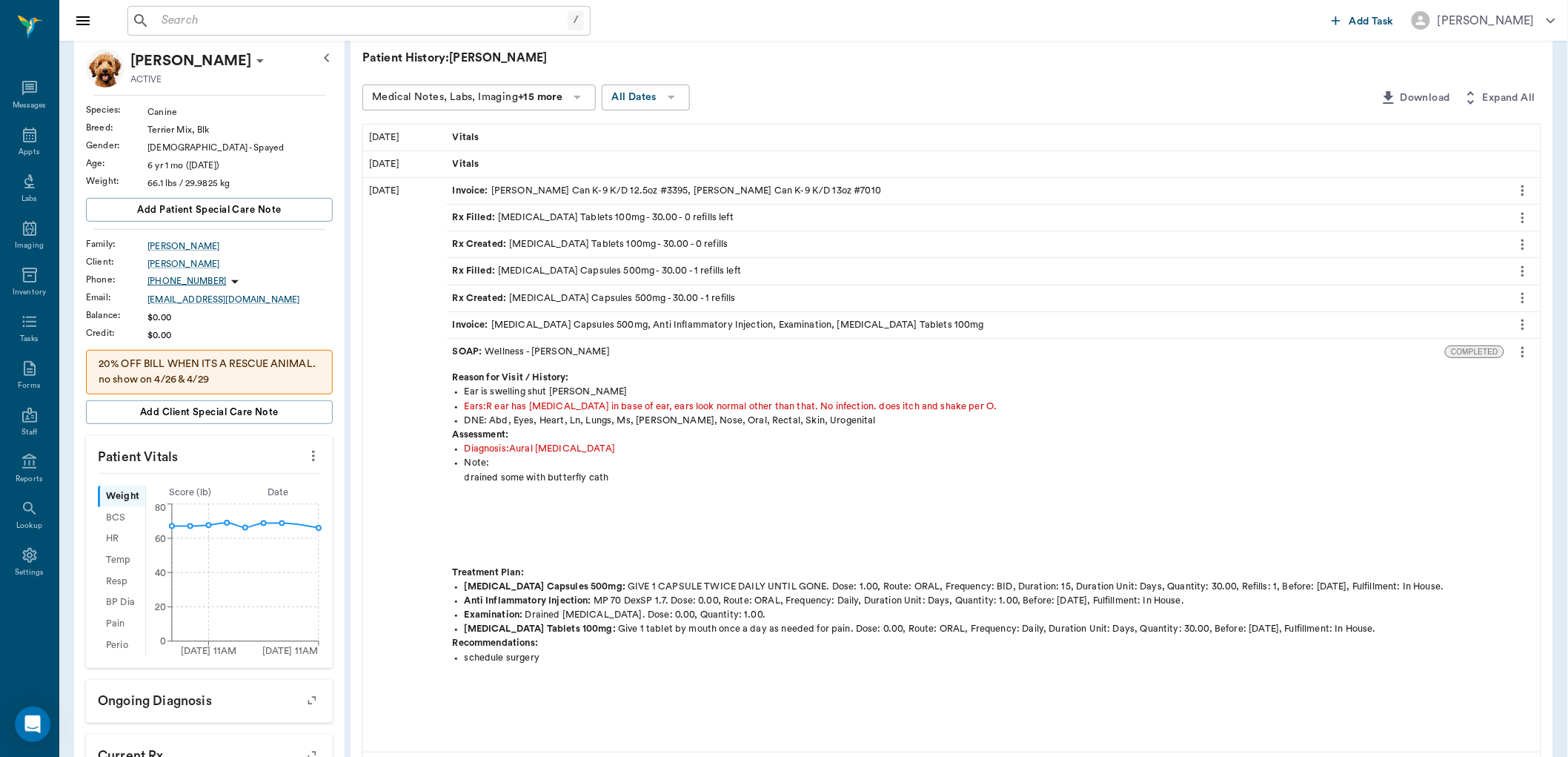
scroll to position [82, 0]
click at [653, 354] on div "SOAP : Wellness - [PERSON_NAME]" at bounding box center [947, 351] width 999 height 26
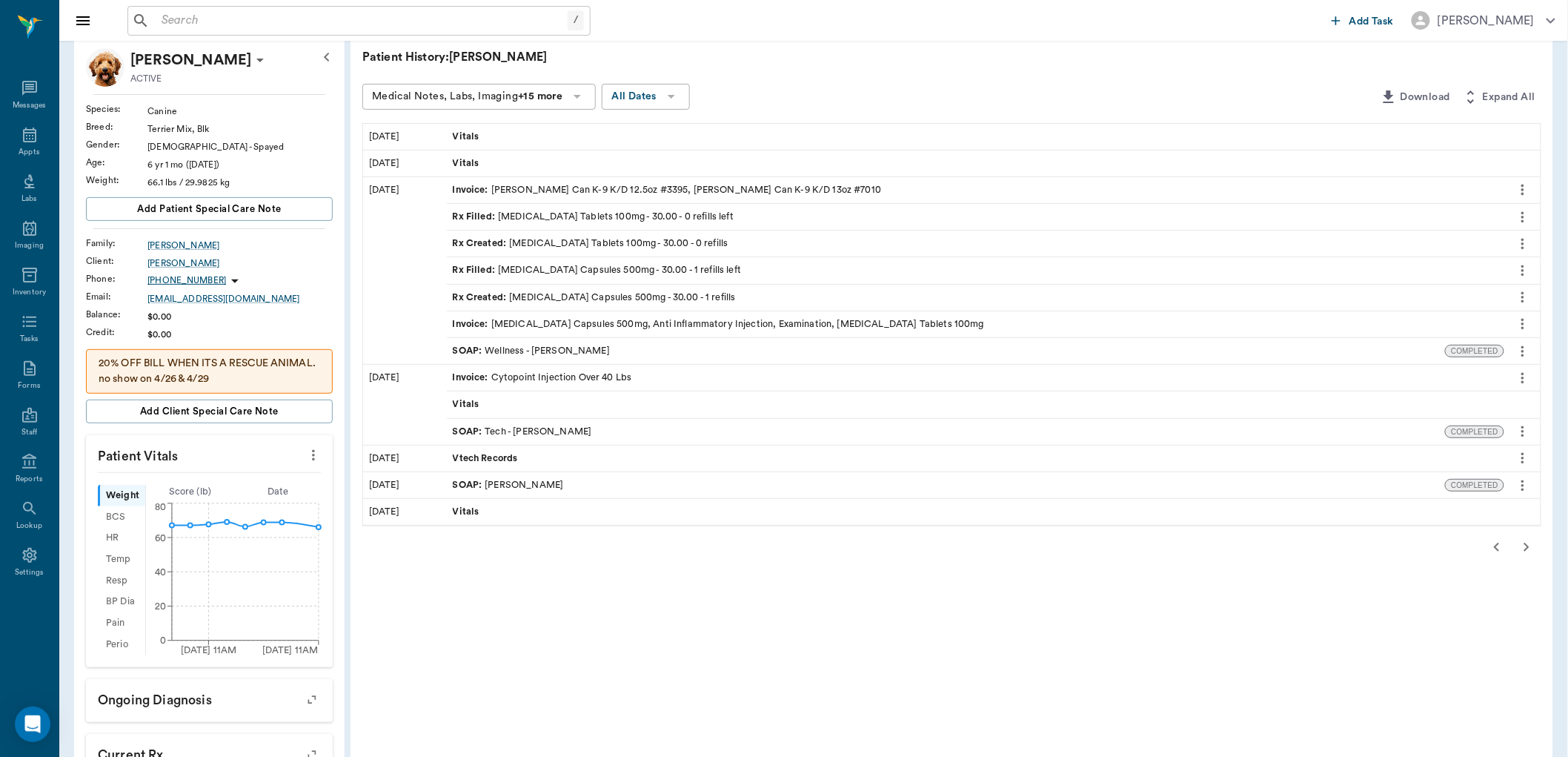
click at [1502, 553] on icon "button" at bounding box center [1497, 547] width 17 height 17
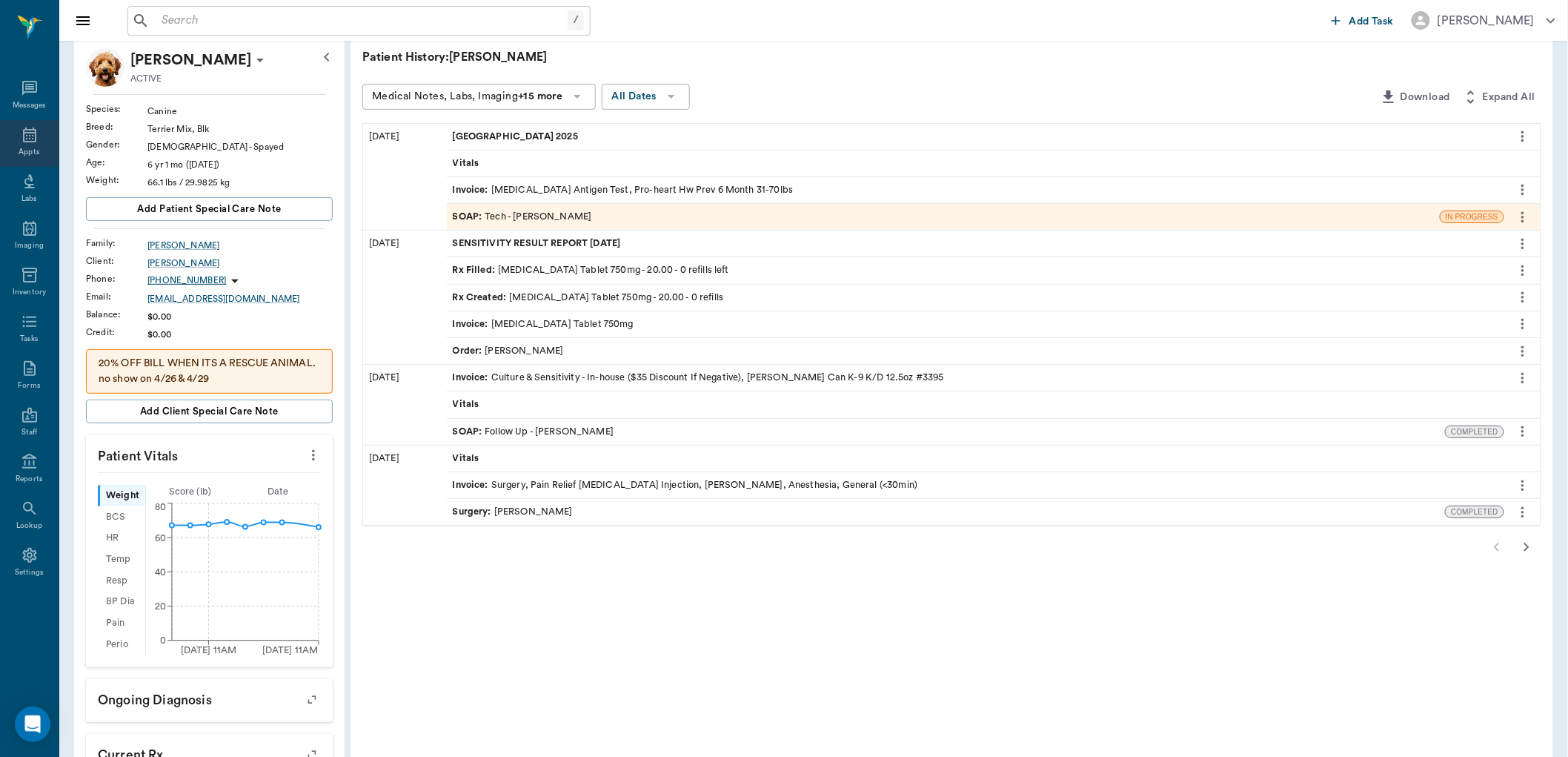
click at [29, 142] on icon at bounding box center [29, 135] width 13 height 15
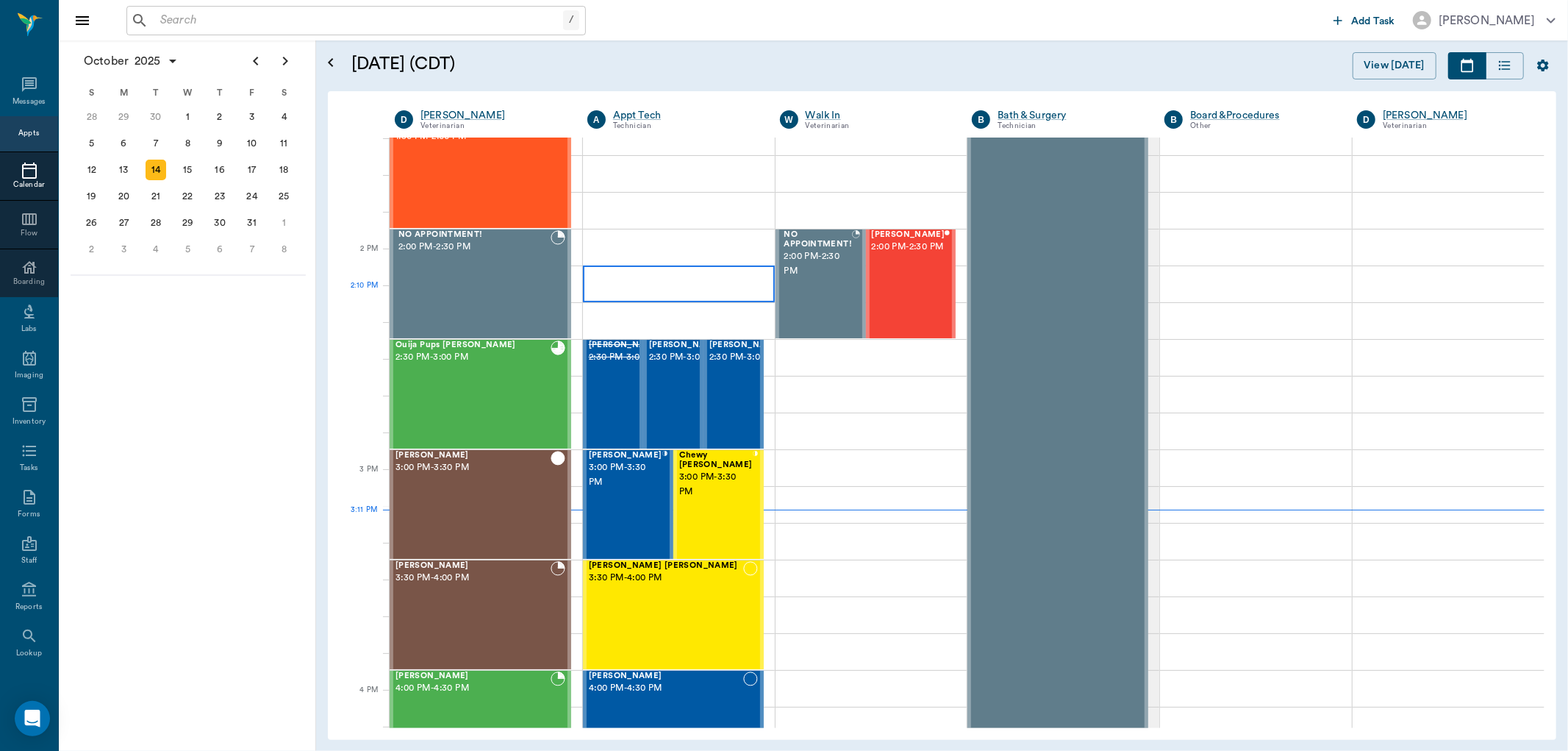
scroll to position [1218, 0]
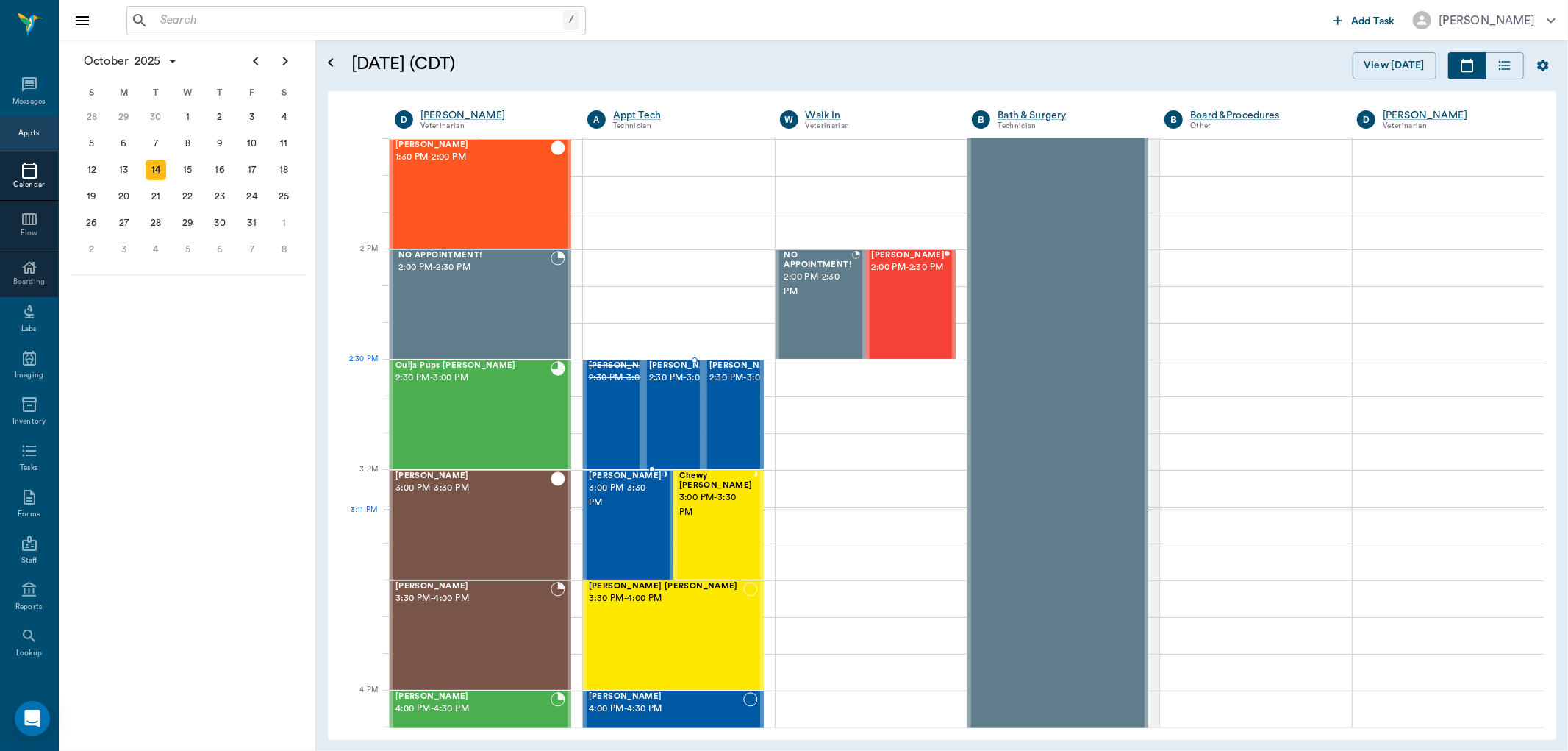
click at [674, 386] on span "2:30 PM - 3:00 PM" at bounding box center [686, 378] width 74 height 15
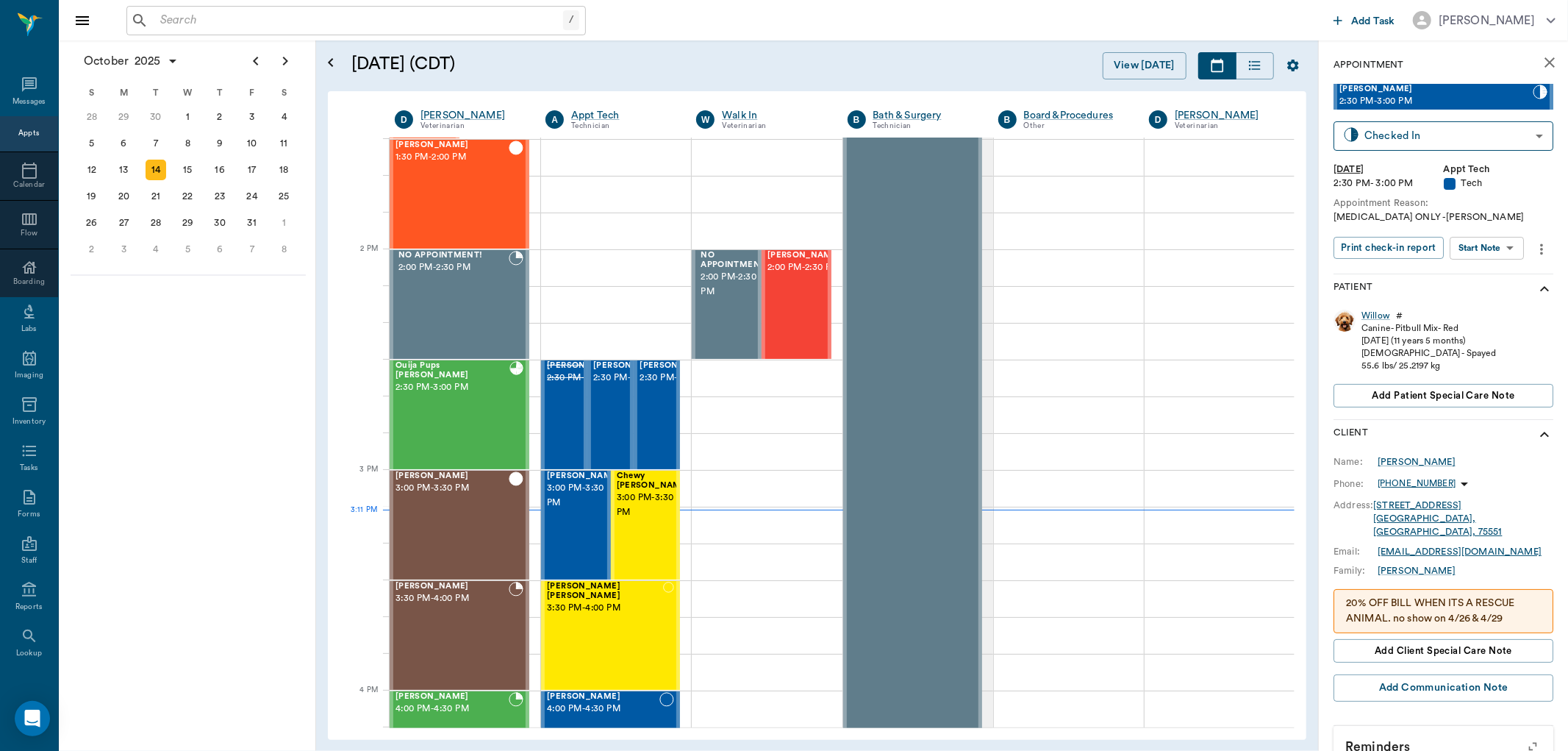
click at [1500, 240] on body "/ ​ Add Task [PERSON_NAME] Nectar Messages Appts Calendar Flow Boarding Labs Im…" at bounding box center [784, 376] width 1568 height 751
click at [1508, 278] on li "Start SOAP" at bounding box center [1489, 277] width 102 height 24
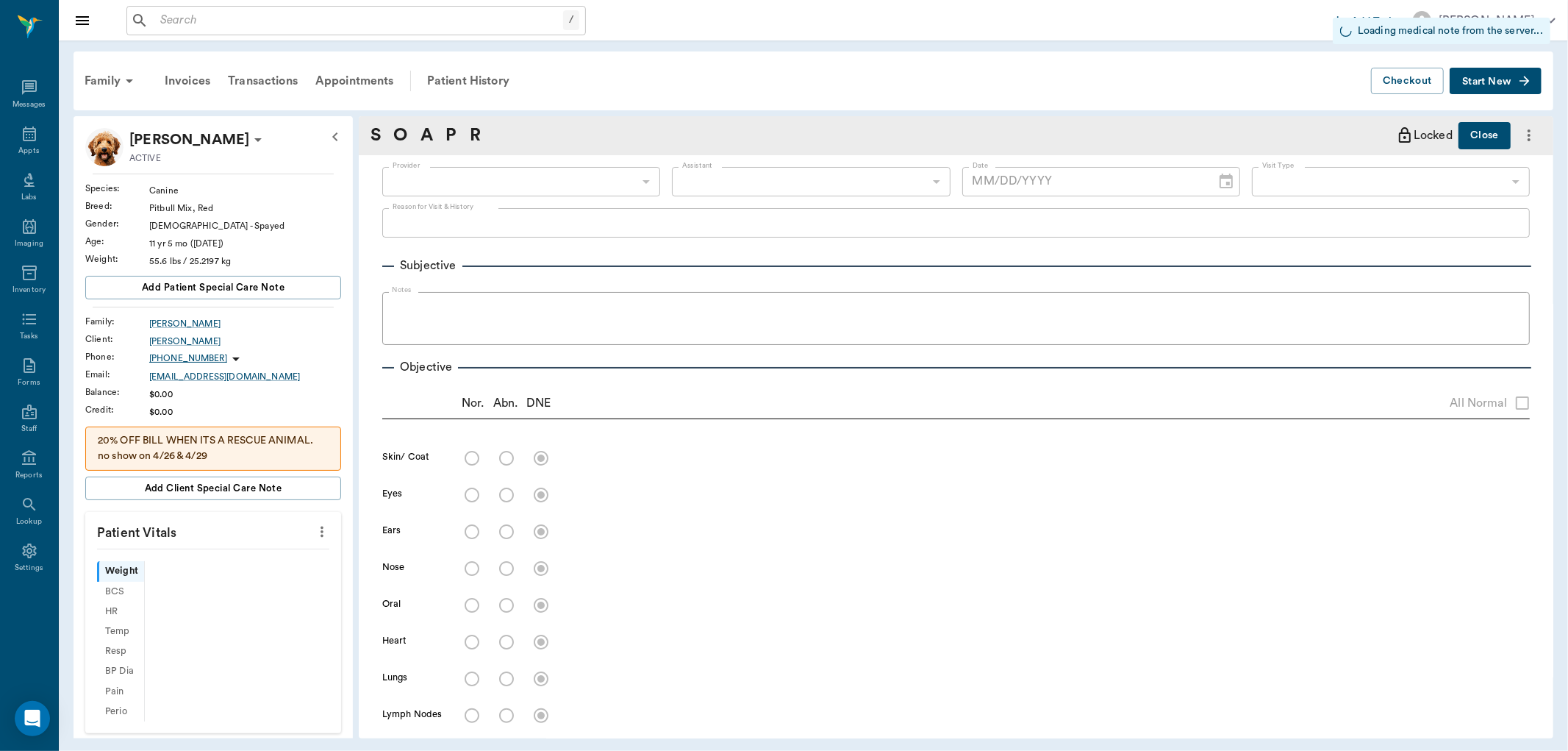
type input "63ec2f075fda476ae8351a4c"
type input "65d2be4f46e3a538d89b8c1a"
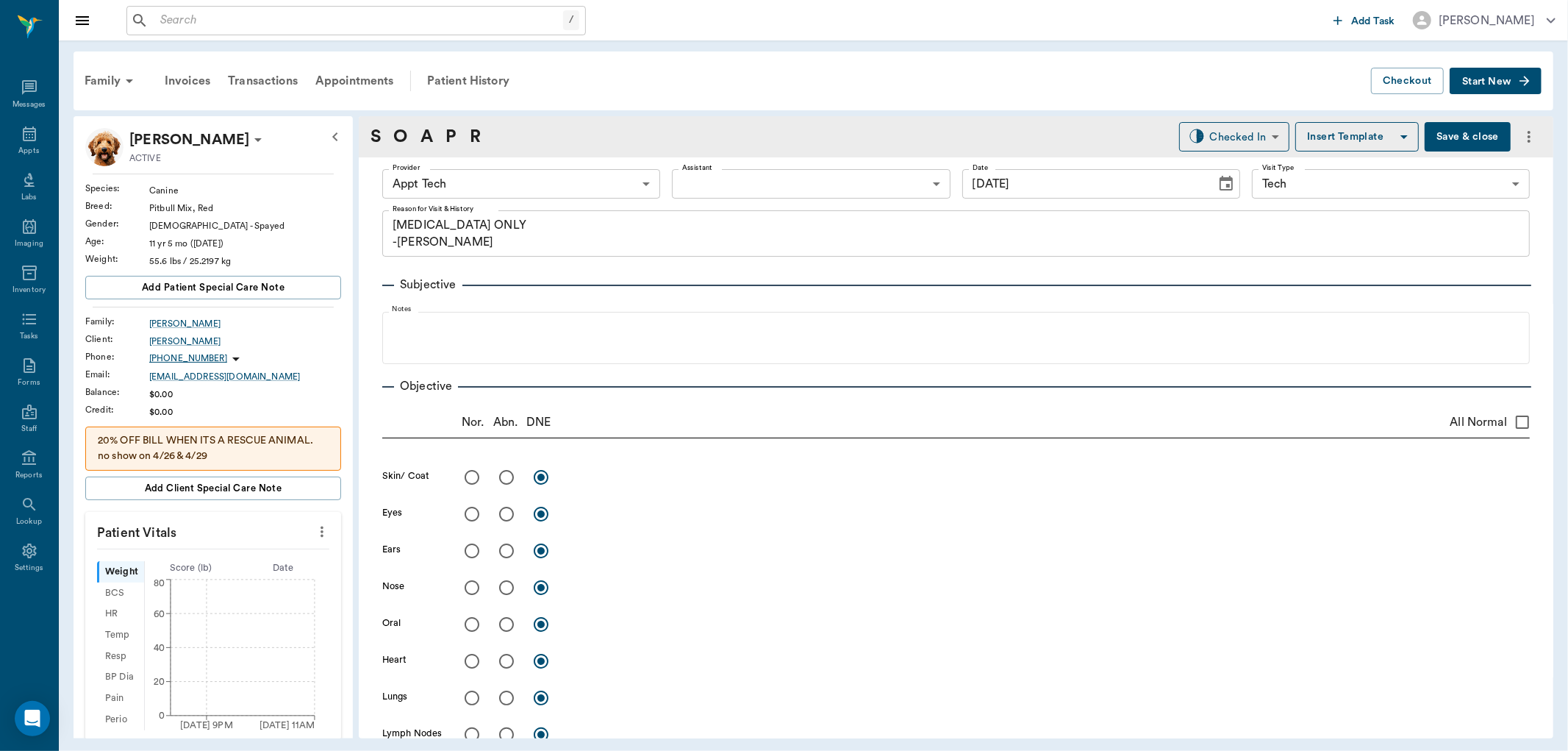
type input "[DATE]"
type textarea "[MEDICAL_DATA] ONLY -[PERSON_NAME]"
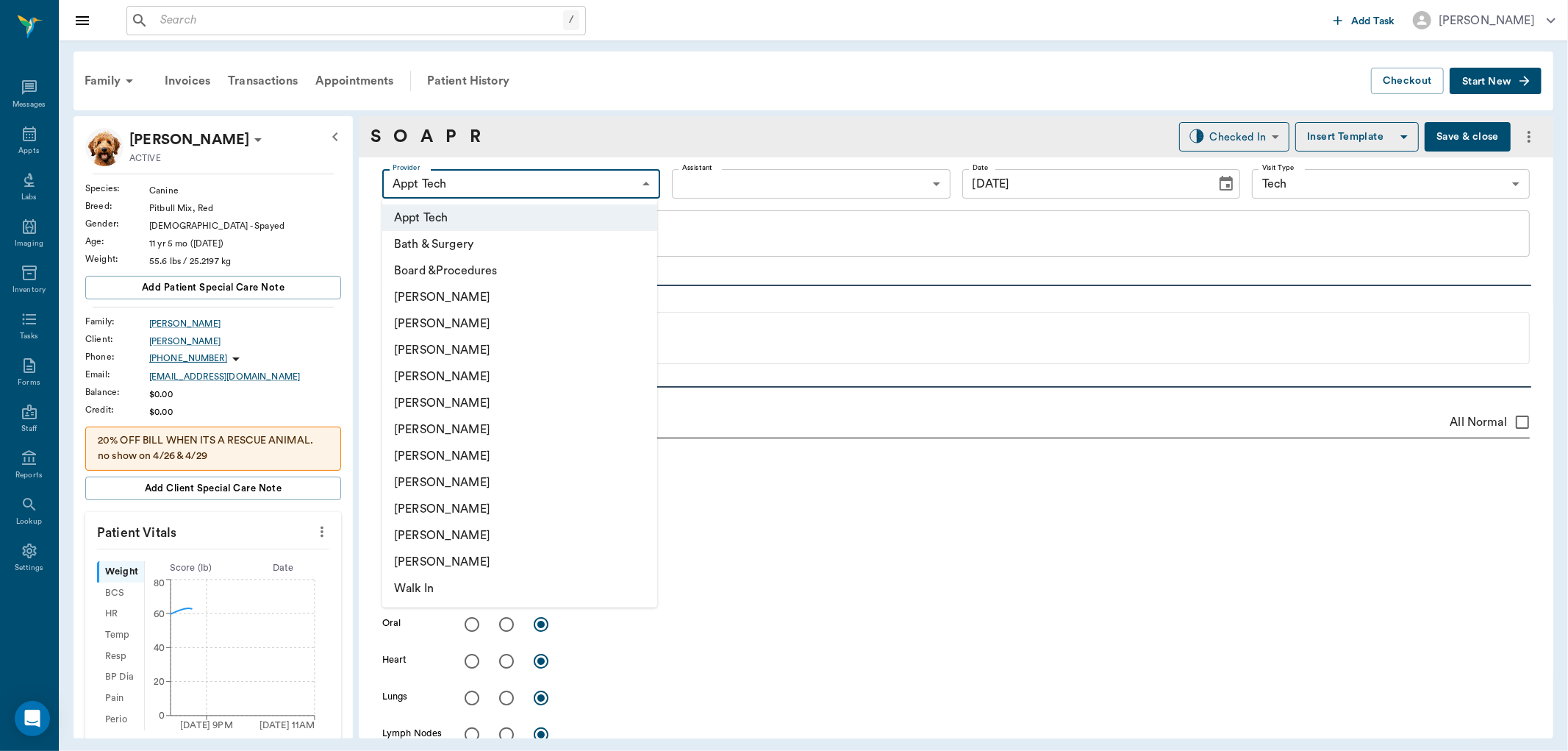
click at [625, 186] on body "/ ​ Add Task [PERSON_NAME] Nectar Messages Appts Labs Imaging Inventory Tasks F…" at bounding box center [784, 376] width 1568 height 751
click at [500, 346] on li "[PERSON_NAME]" at bounding box center [520, 350] width 275 height 27
type input "642ef10e332a41444de2bad1"
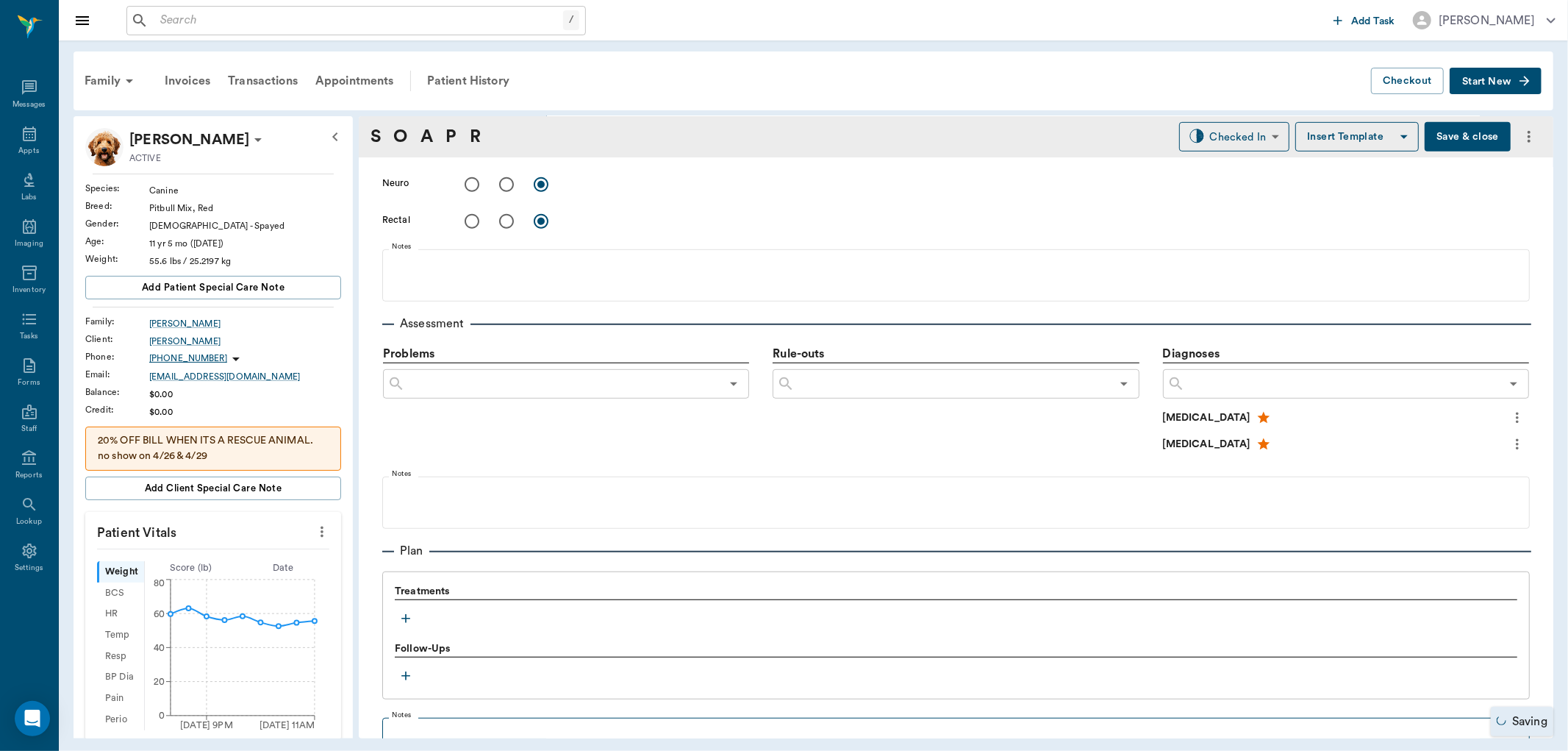
scroll to position [865, 0]
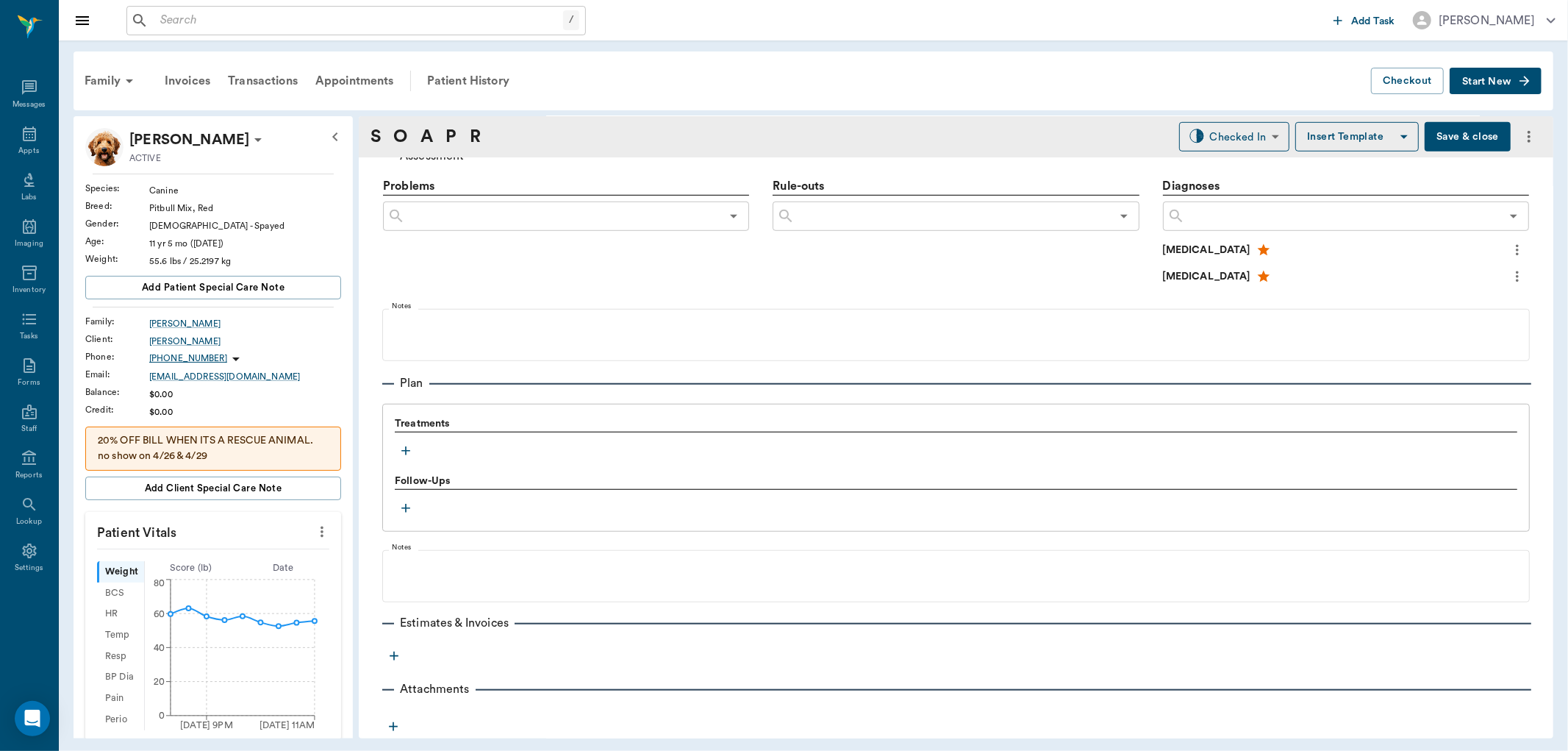
click at [408, 453] on icon "button" at bounding box center [406, 451] width 15 height 15
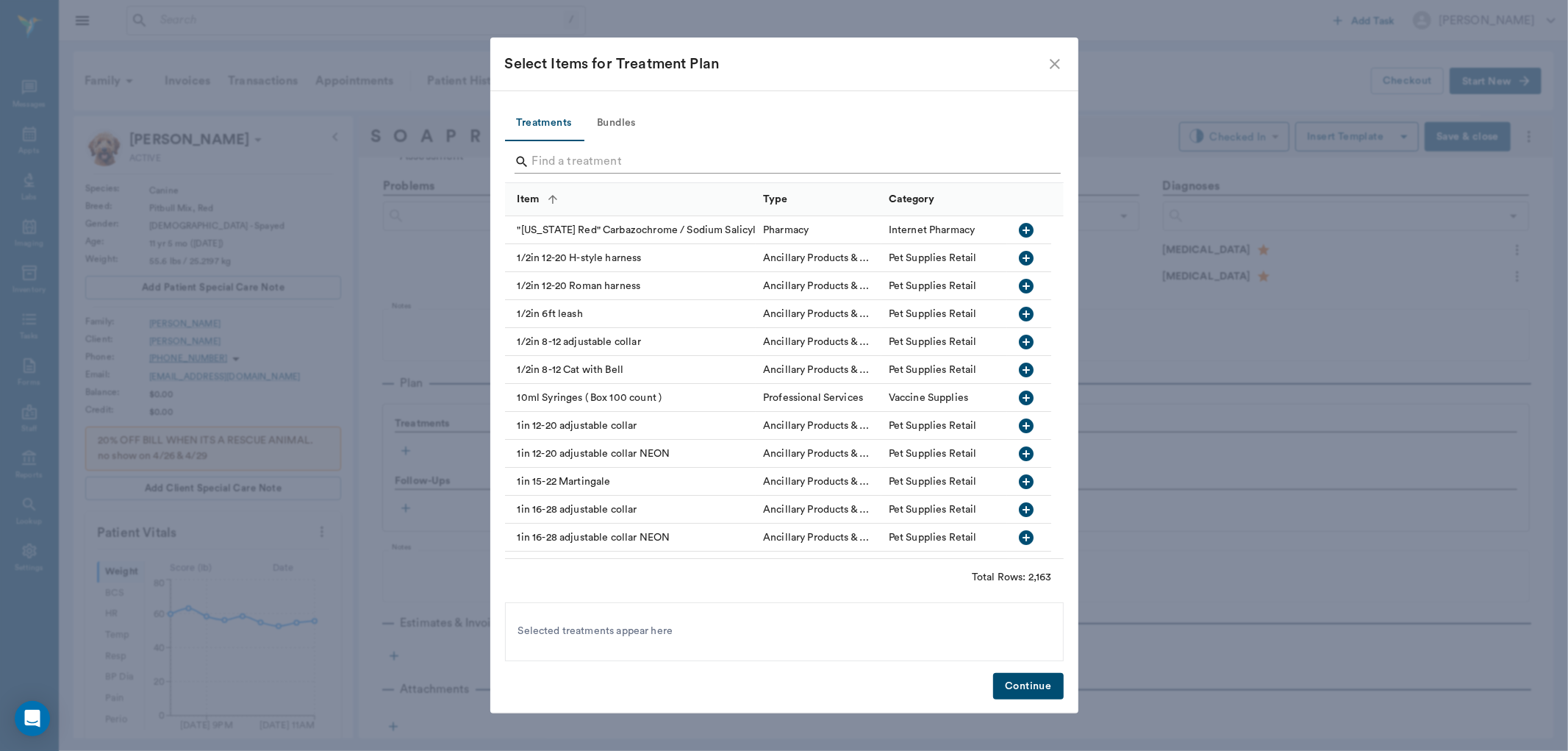
click at [645, 160] on input "Search" at bounding box center [785, 162] width 506 height 24
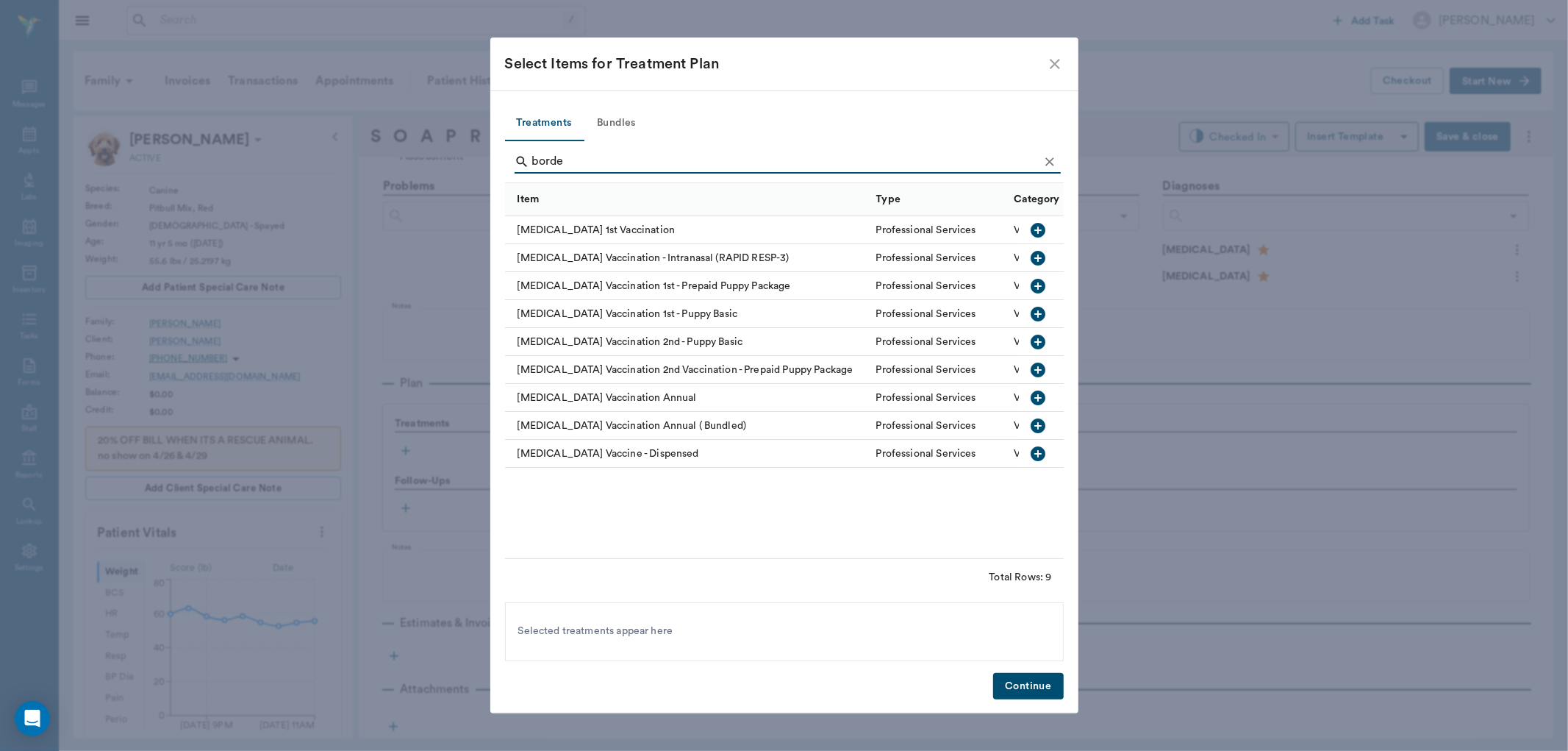
click at [1039, 258] on icon "button" at bounding box center [1039, 258] width 17 height 17
click at [591, 163] on input "borde" at bounding box center [785, 162] width 506 height 24
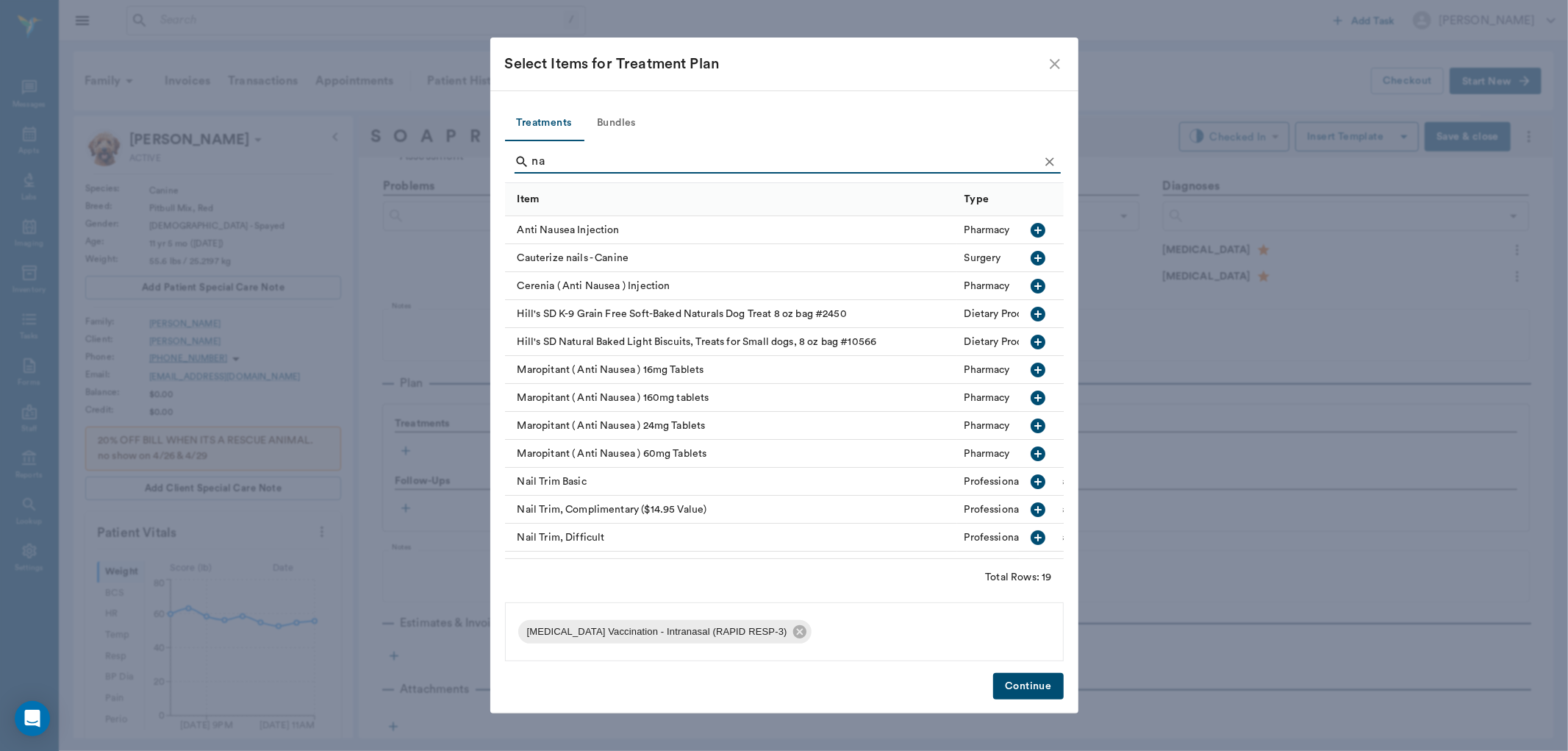
type input "na"
click at [1034, 486] on icon "button" at bounding box center [1039, 482] width 17 height 17
click at [1043, 690] on button "Continue" at bounding box center [1028, 687] width 70 height 27
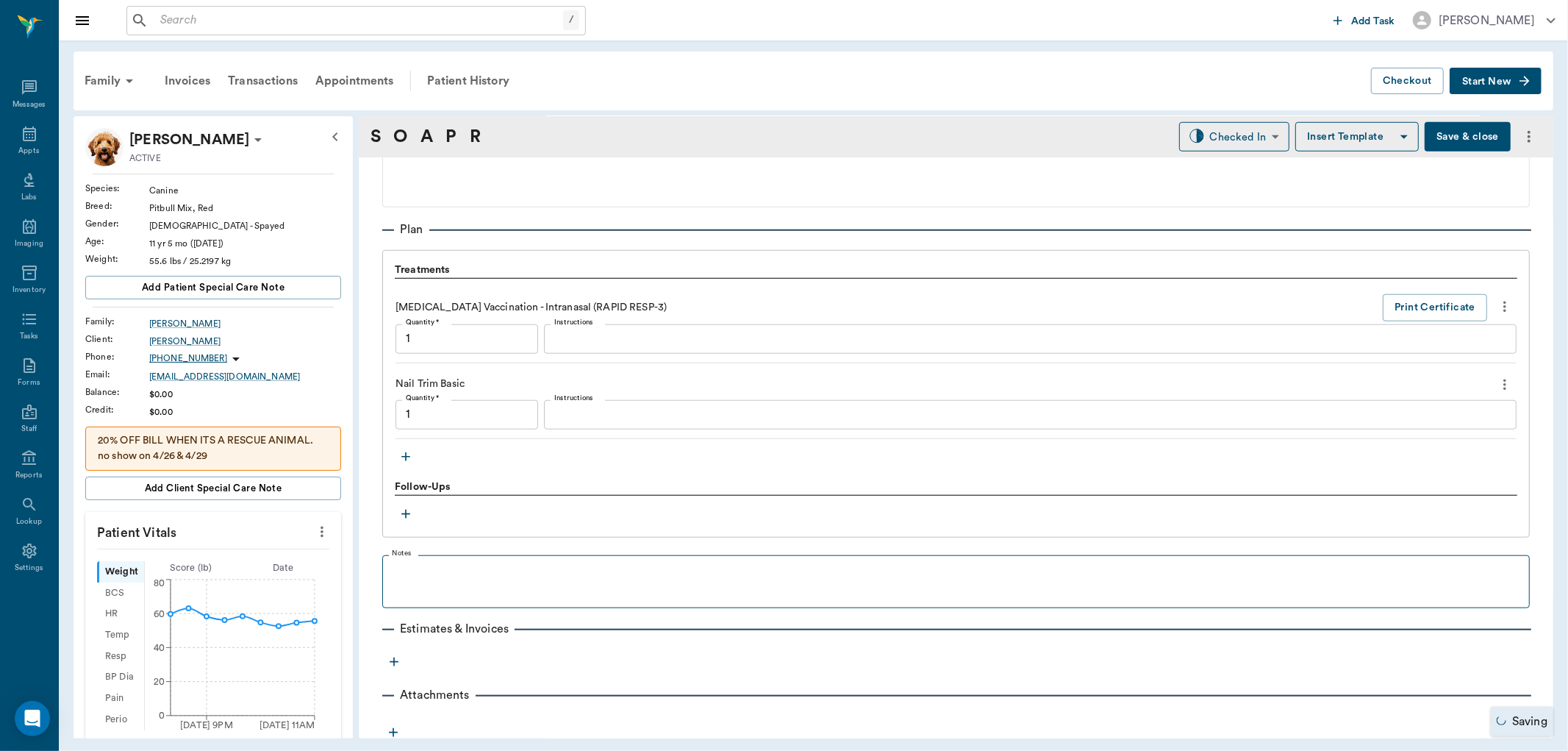
type input "1.00"
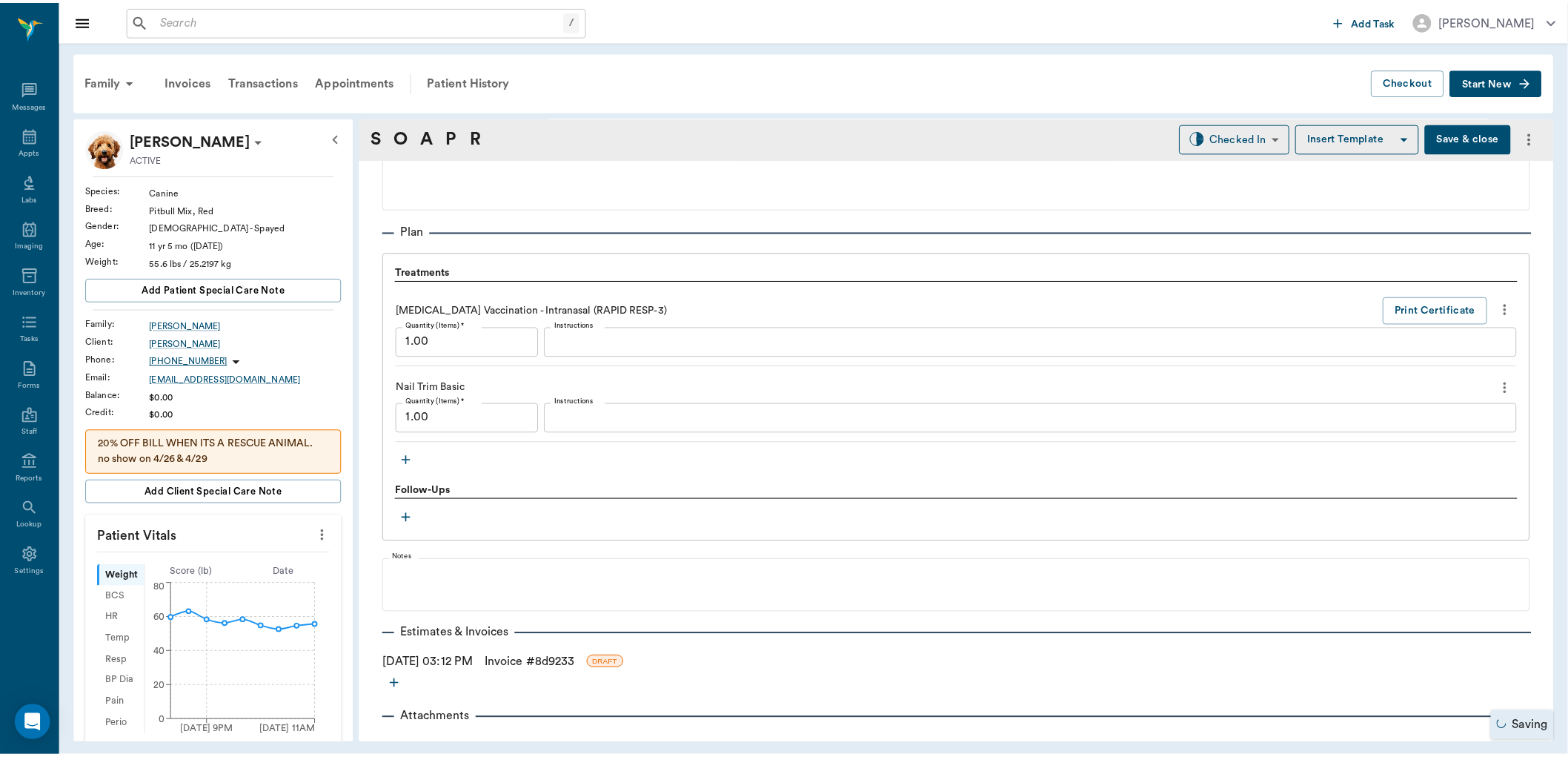
scroll to position [1033, 0]
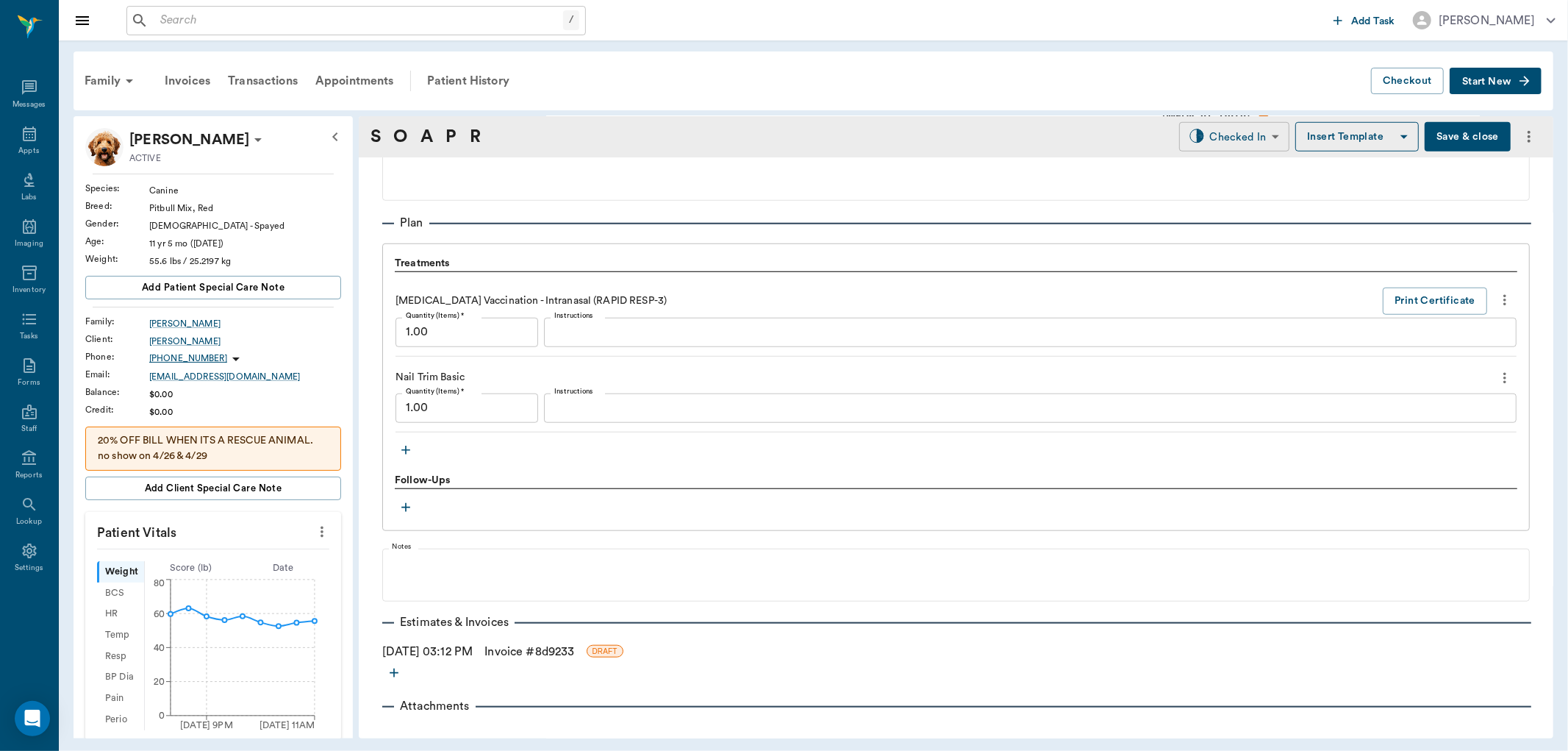
click at [1233, 130] on body "/ ​ Add Task [PERSON_NAME] Nectar Messages Appts Labs Imaging Inventory Tasks F…" at bounding box center [784, 376] width 1568 height 751
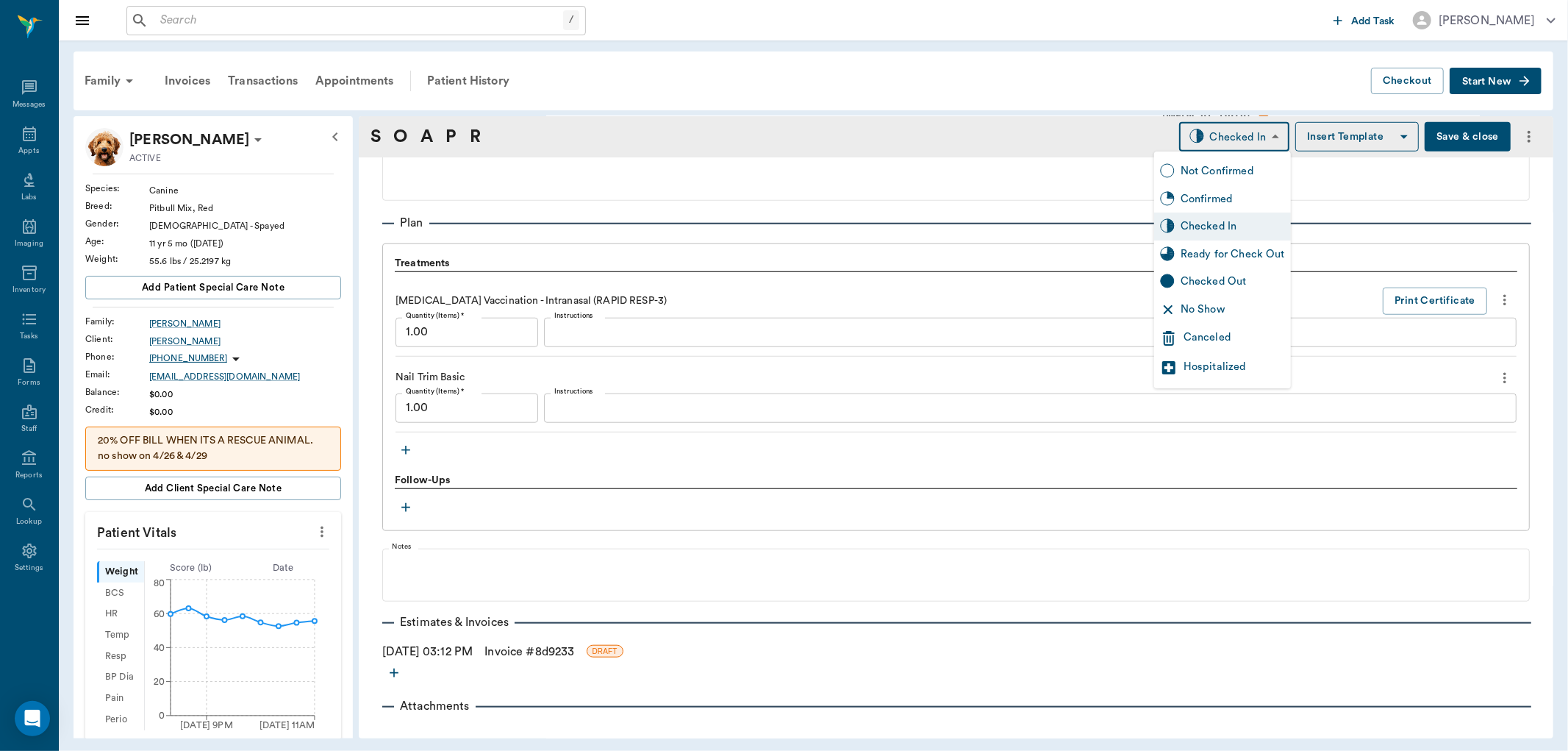
click at [1231, 253] on div "Ready for Check Out" at bounding box center [1233, 255] width 104 height 16
type input "READY_TO_CHECKOUT"
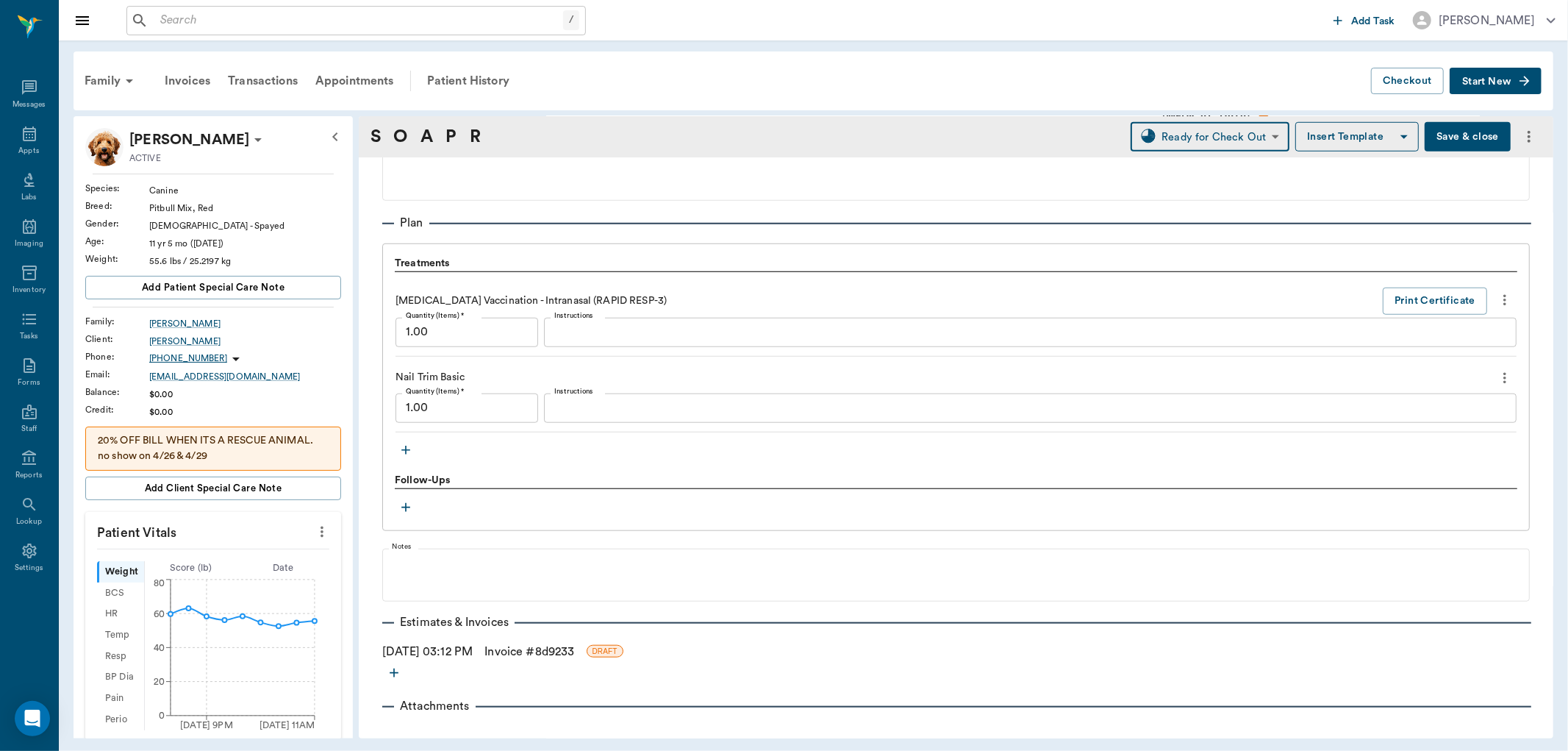
click at [522, 647] on link "Invoice # 8d9233" at bounding box center [529, 651] width 90 height 17
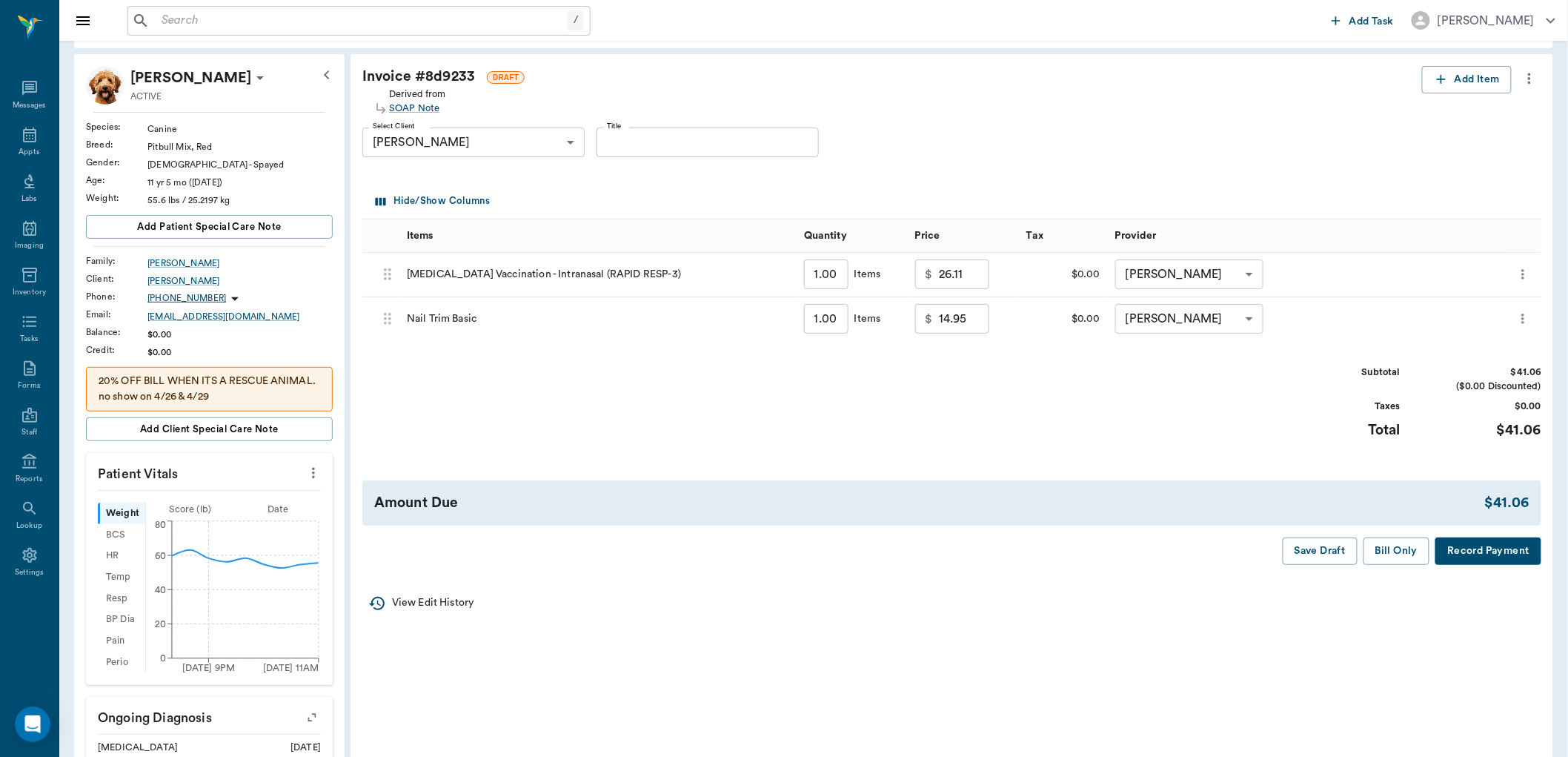
scroll to position [82, 0]
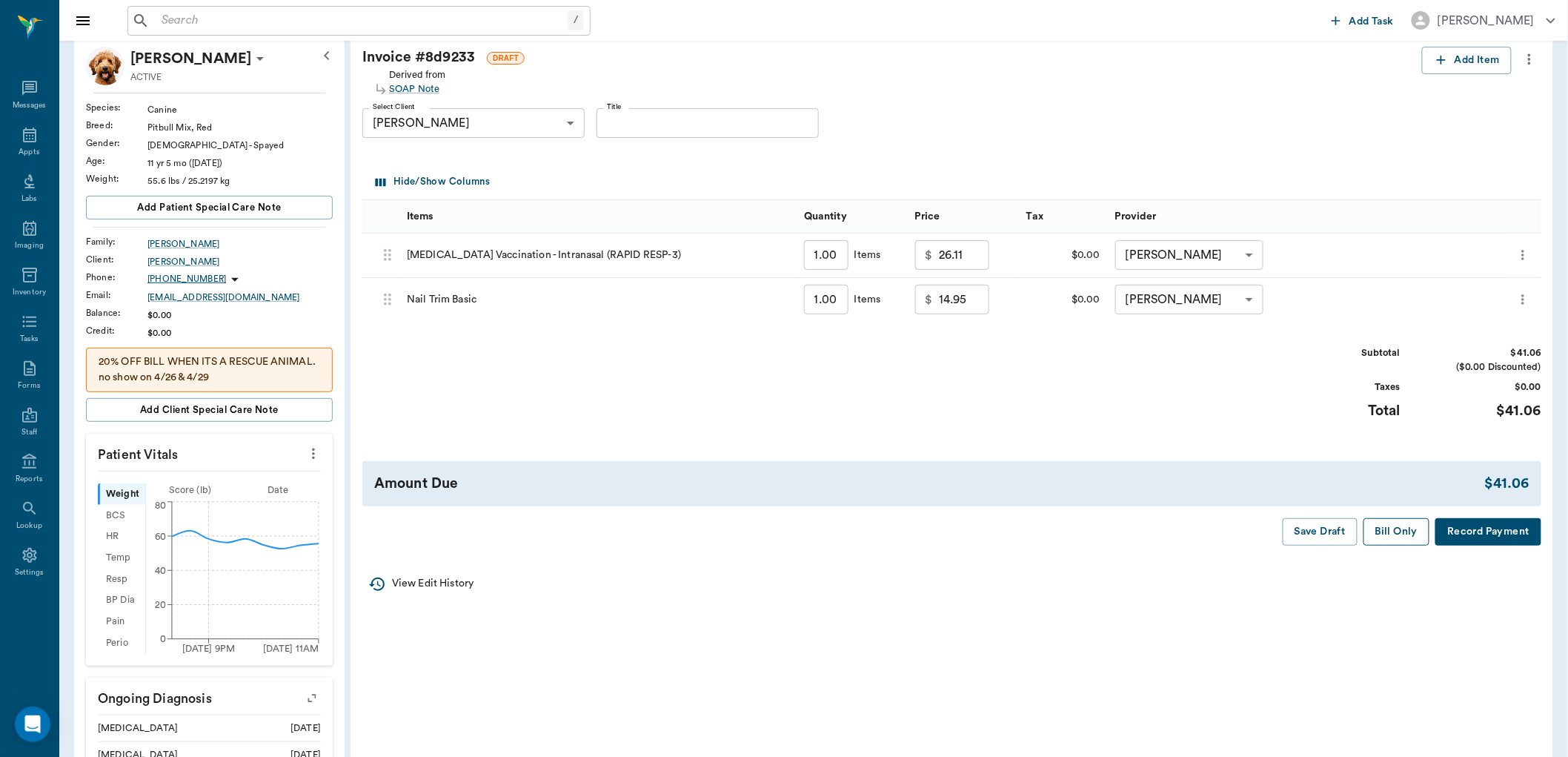
click at [1391, 527] on button "Bill Only" at bounding box center [1397, 532] width 66 height 28
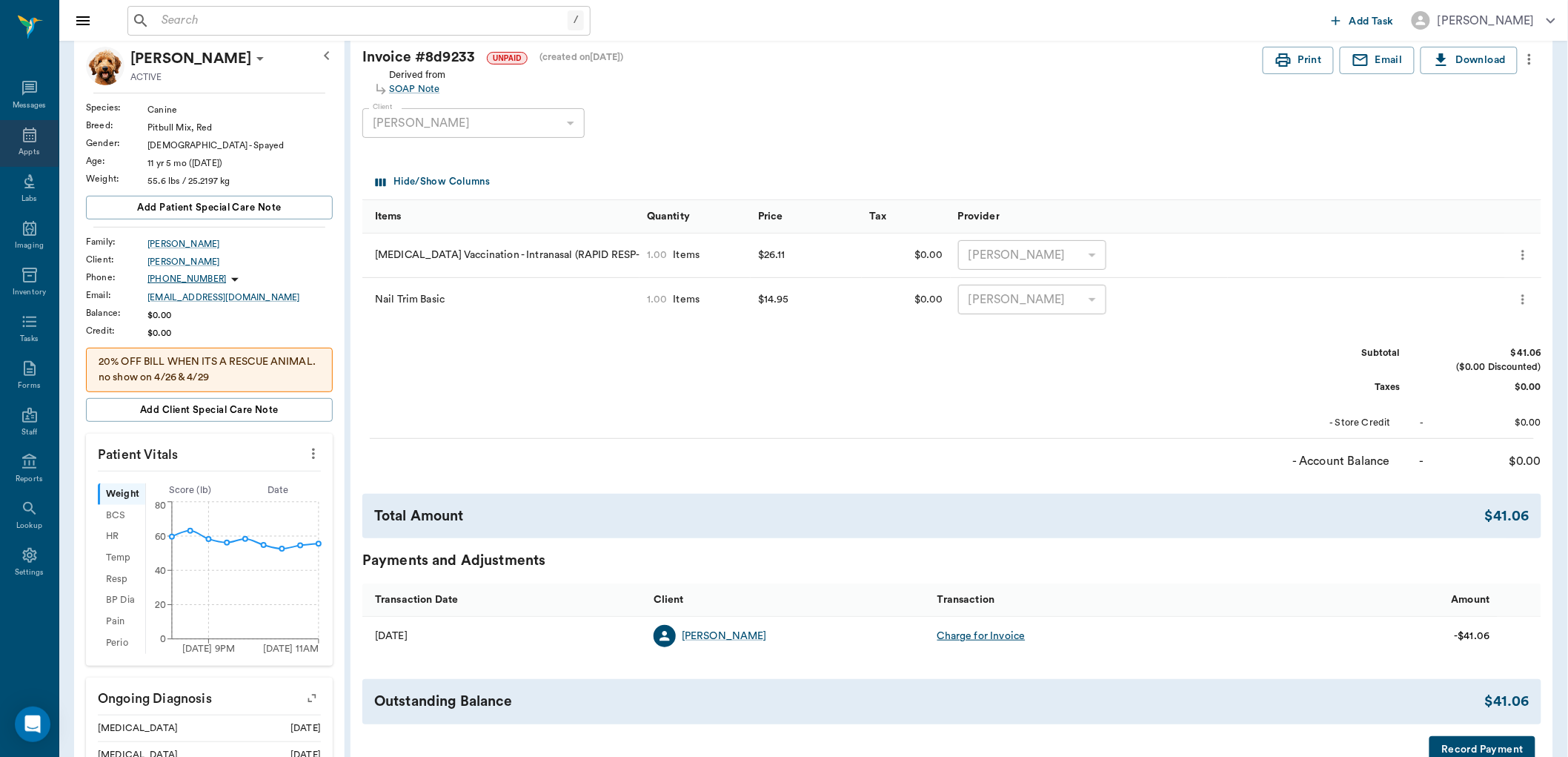
click at [28, 134] on icon at bounding box center [29, 135] width 17 height 17
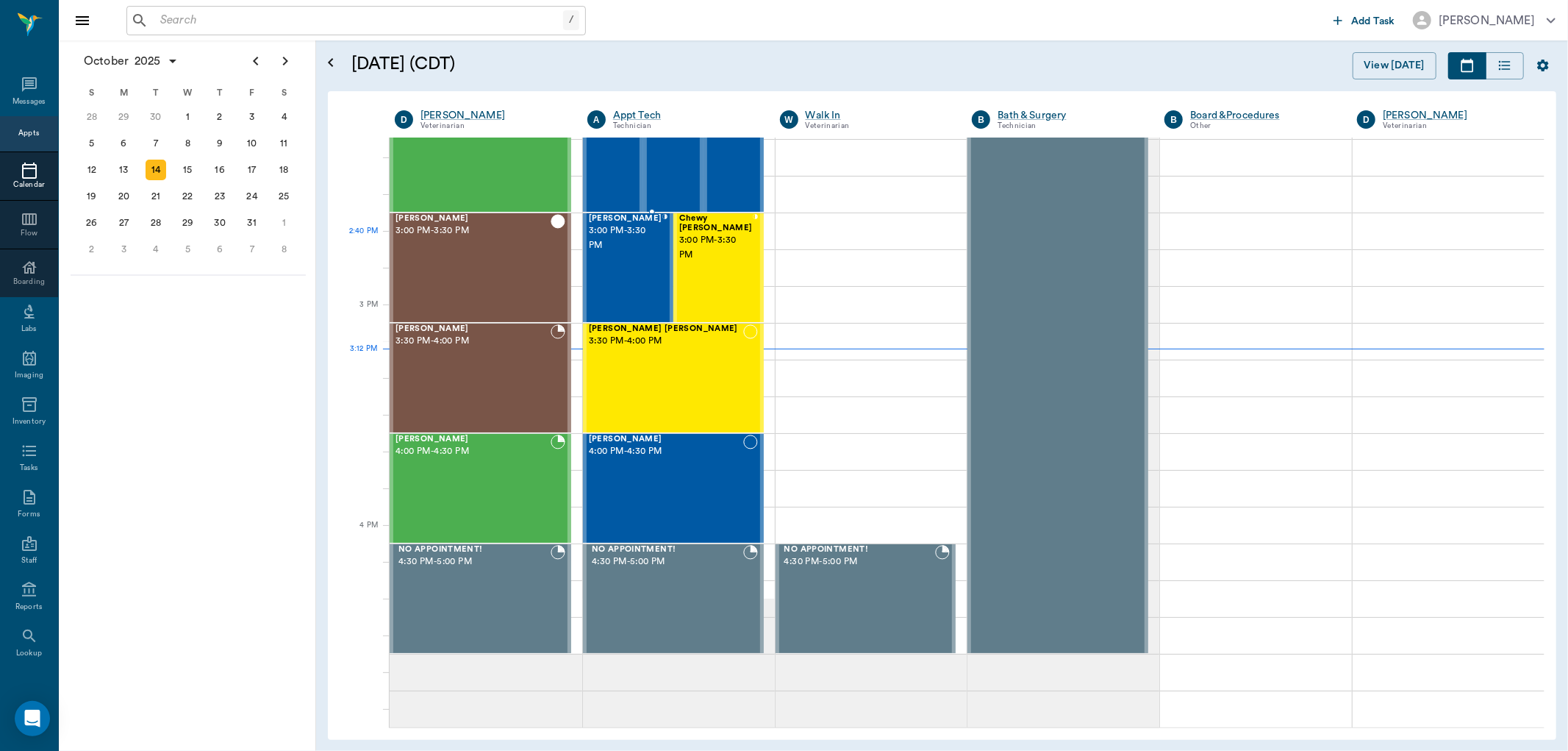
scroll to position [1383, 0]
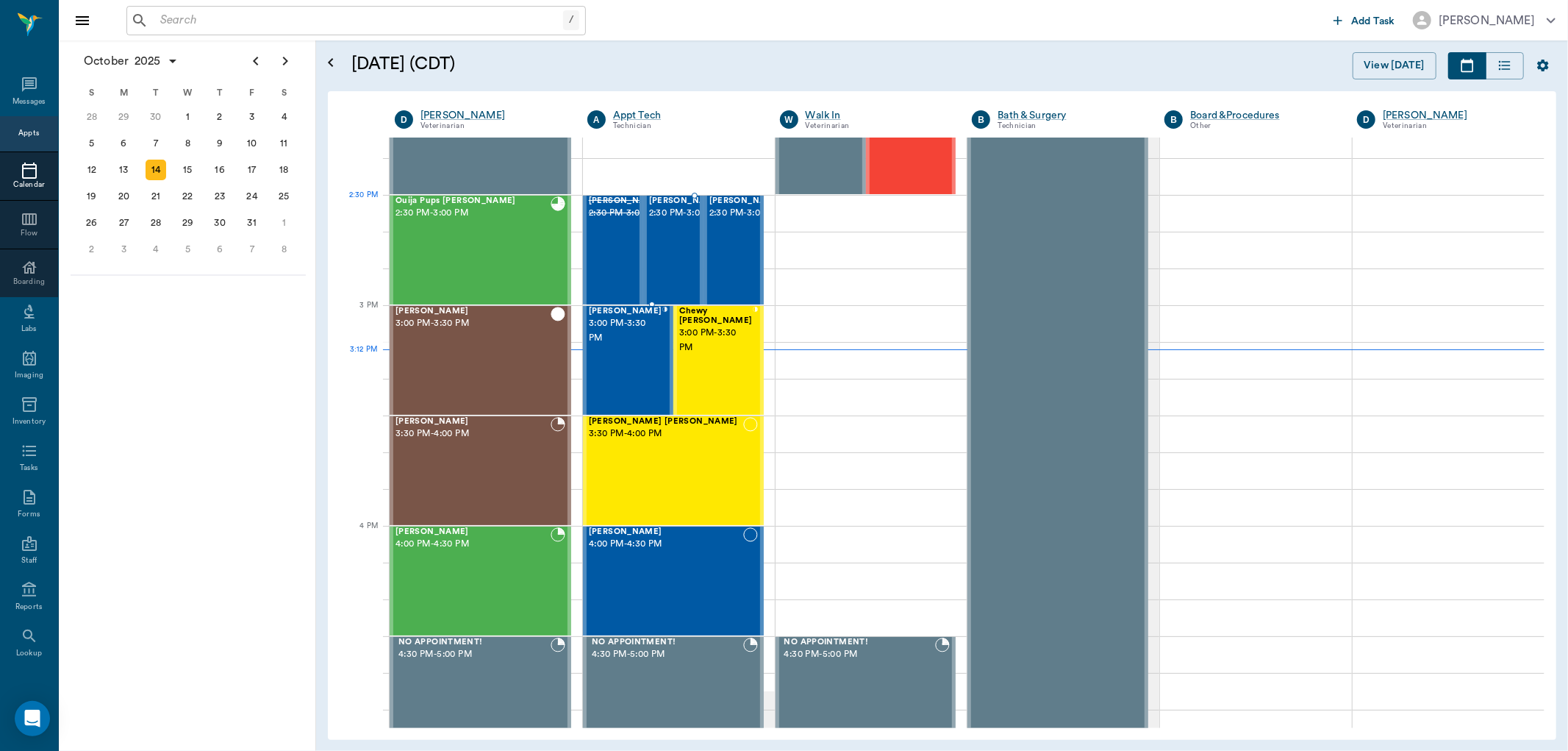
click at [678, 221] on span "2:30 PM - 3:00 PM" at bounding box center [686, 213] width 74 height 15
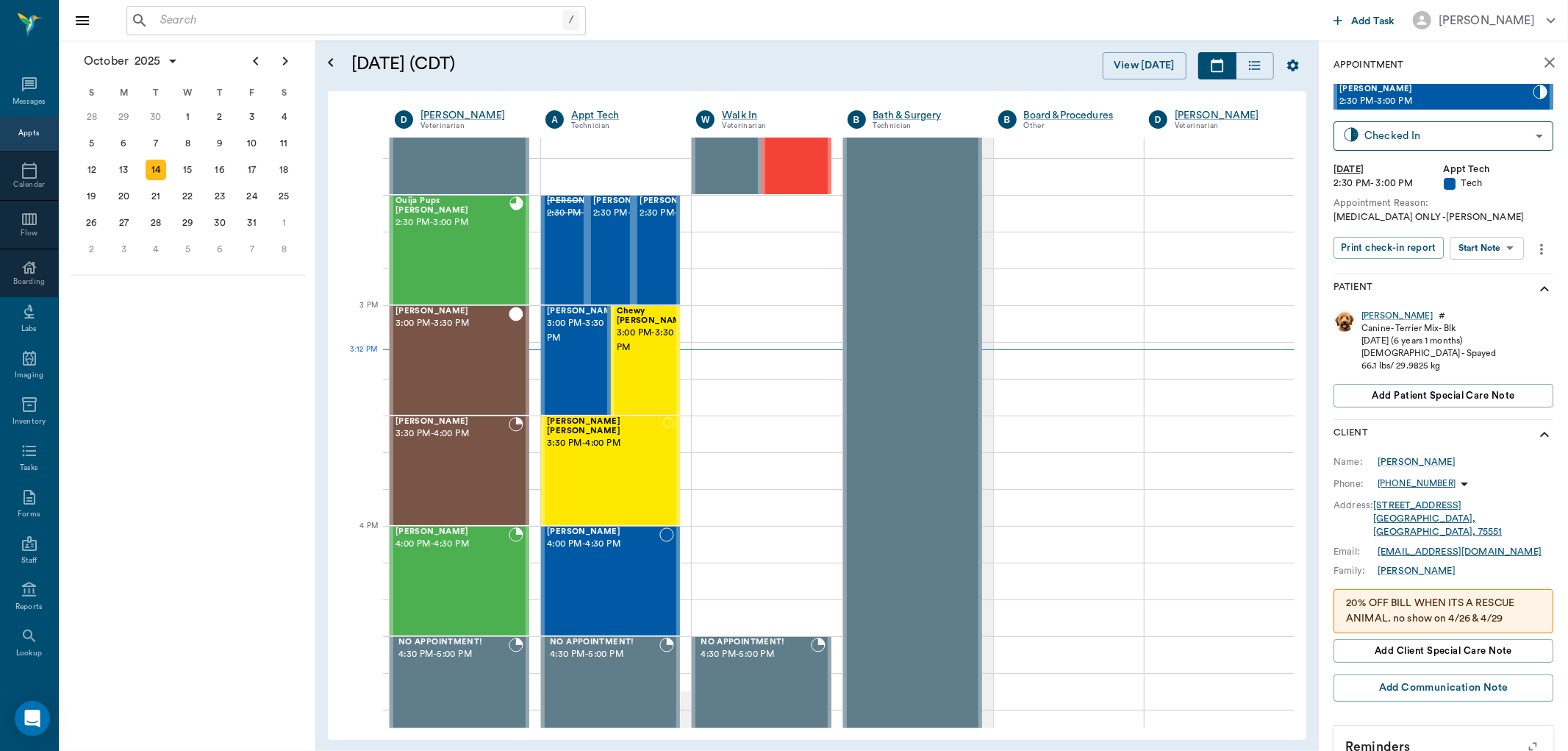
click at [1502, 250] on body "/ ​ Add Task [PERSON_NAME] Nectar Messages Appts Calendar Flow Boarding Labs Im…" at bounding box center [784, 376] width 1568 height 751
click at [1498, 283] on li "Start SOAP" at bounding box center [1489, 277] width 102 height 24
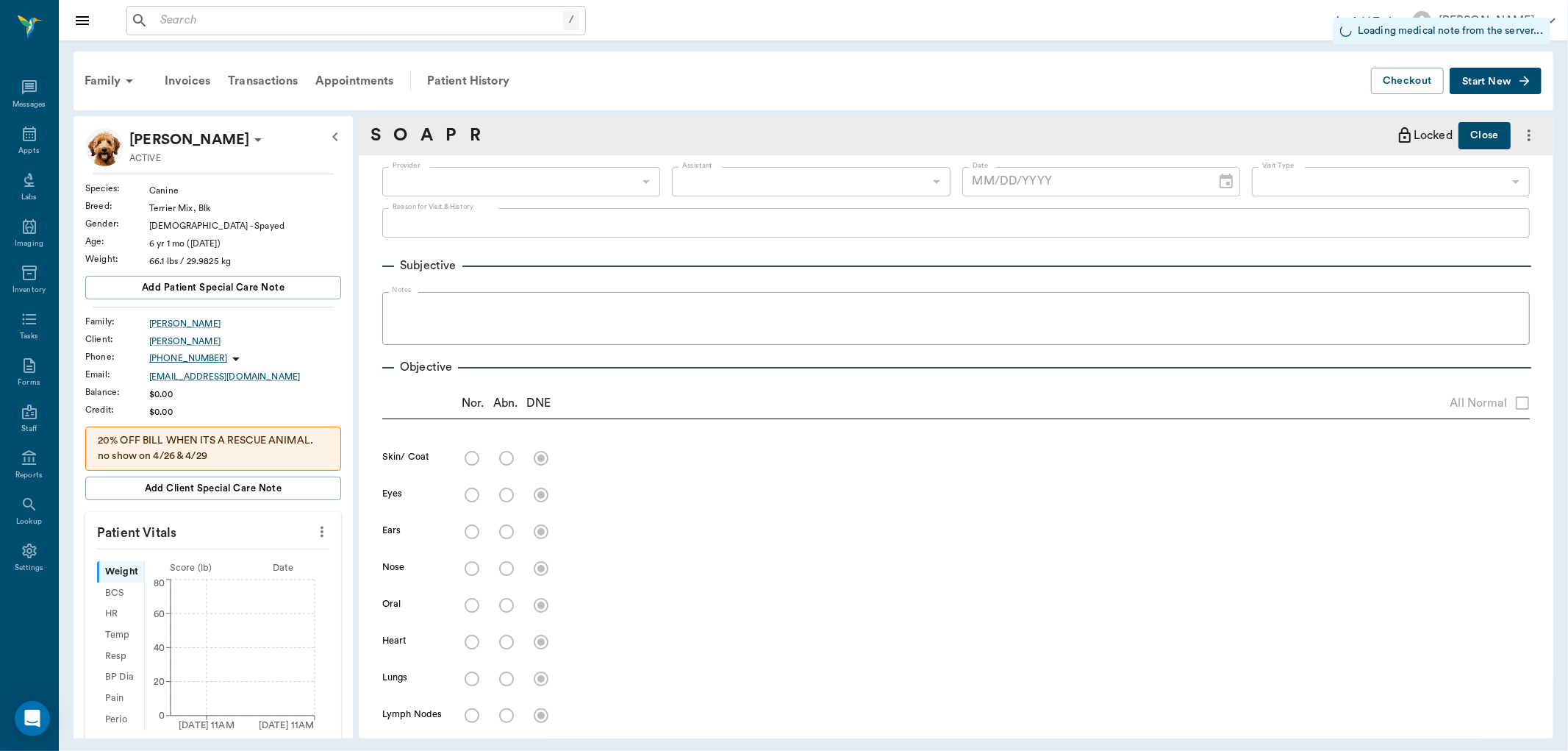
click at [584, 179] on div "​" at bounding box center [521, 181] width 278 height 29
type input "63ec2f075fda476ae8351a4c"
type input "65d2be4f46e3a538d89b8c1a"
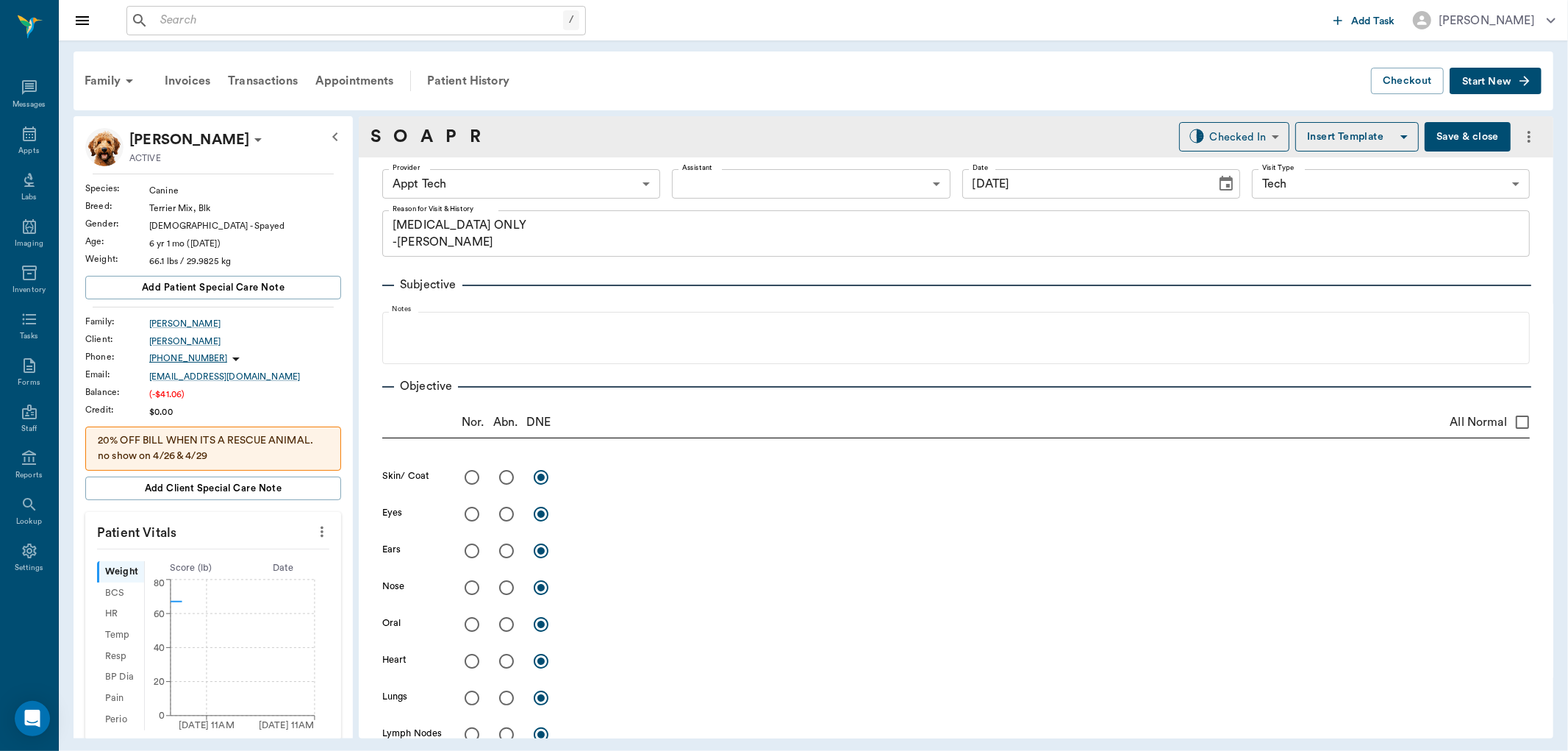
type input "[DATE]"
type textarea "[MEDICAL_DATA] ONLY -[PERSON_NAME]"
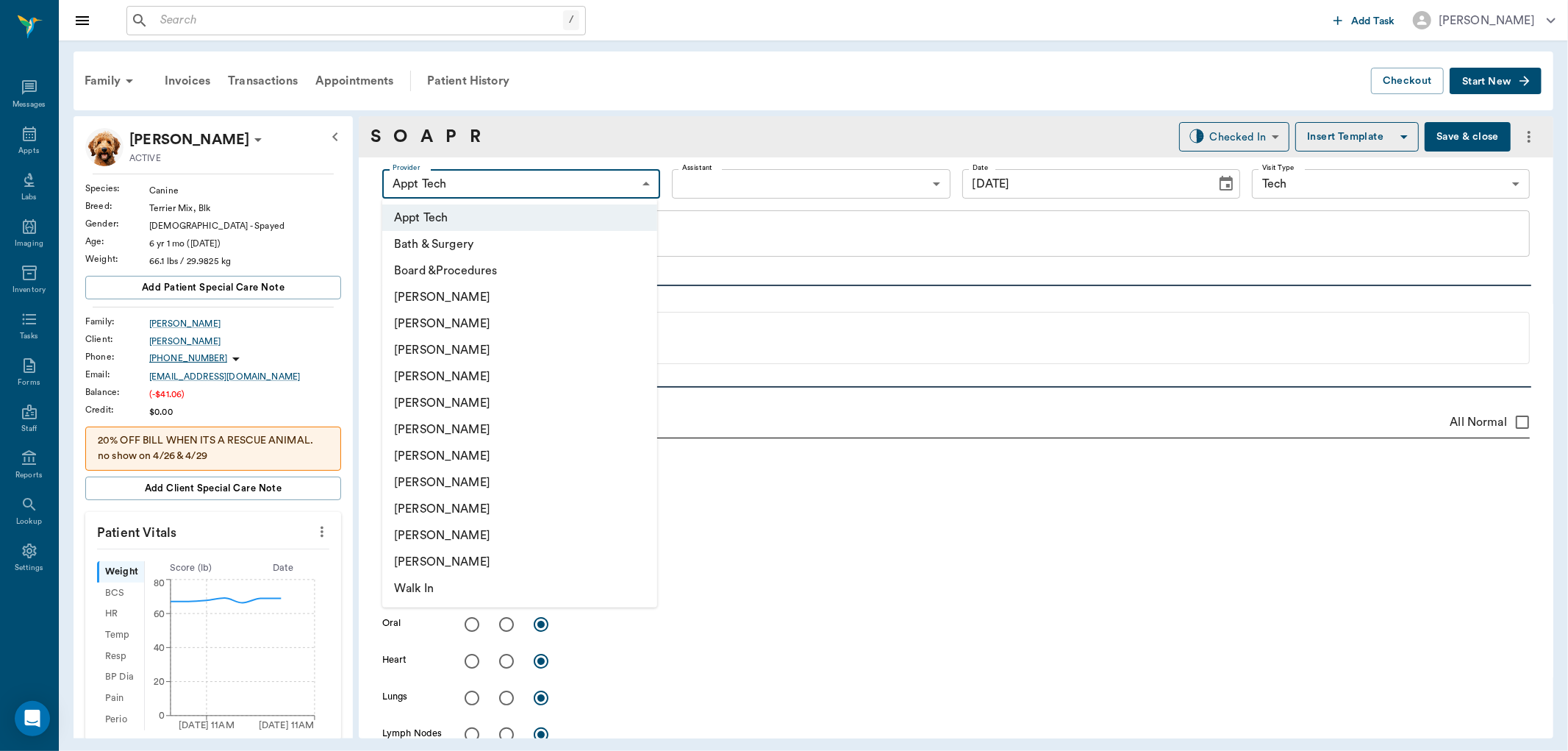
click at [584, 179] on body "/ ​ Add Task [PERSON_NAME] Nectar Messages Appts Labs Imaging Inventory Tasks F…" at bounding box center [784, 376] width 1568 height 751
click at [515, 357] on li "[PERSON_NAME]" at bounding box center [520, 350] width 275 height 27
type input "642ef10e332a41444de2bad1"
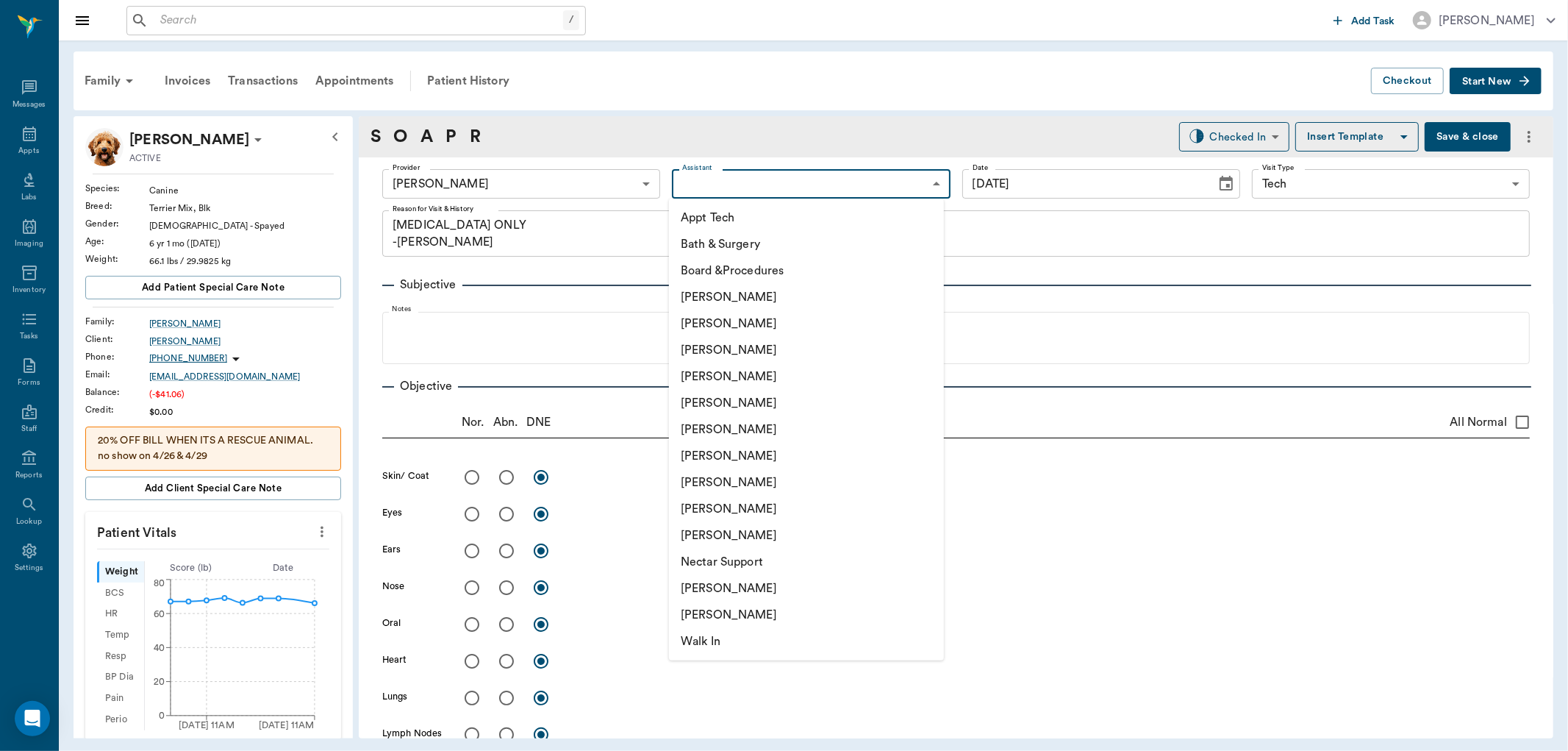
click at [773, 189] on body "/ ​ Add Task [PERSON_NAME] Nectar Messages Appts Labs Imaging Inventory Tasks F…" at bounding box center [784, 376] width 1568 height 751
click at [795, 449] on li "[PERSON_NAME]" at bounding box center [806, 456] width 275 height 27
type input "682b670d8bdc6f7f8feef3db"
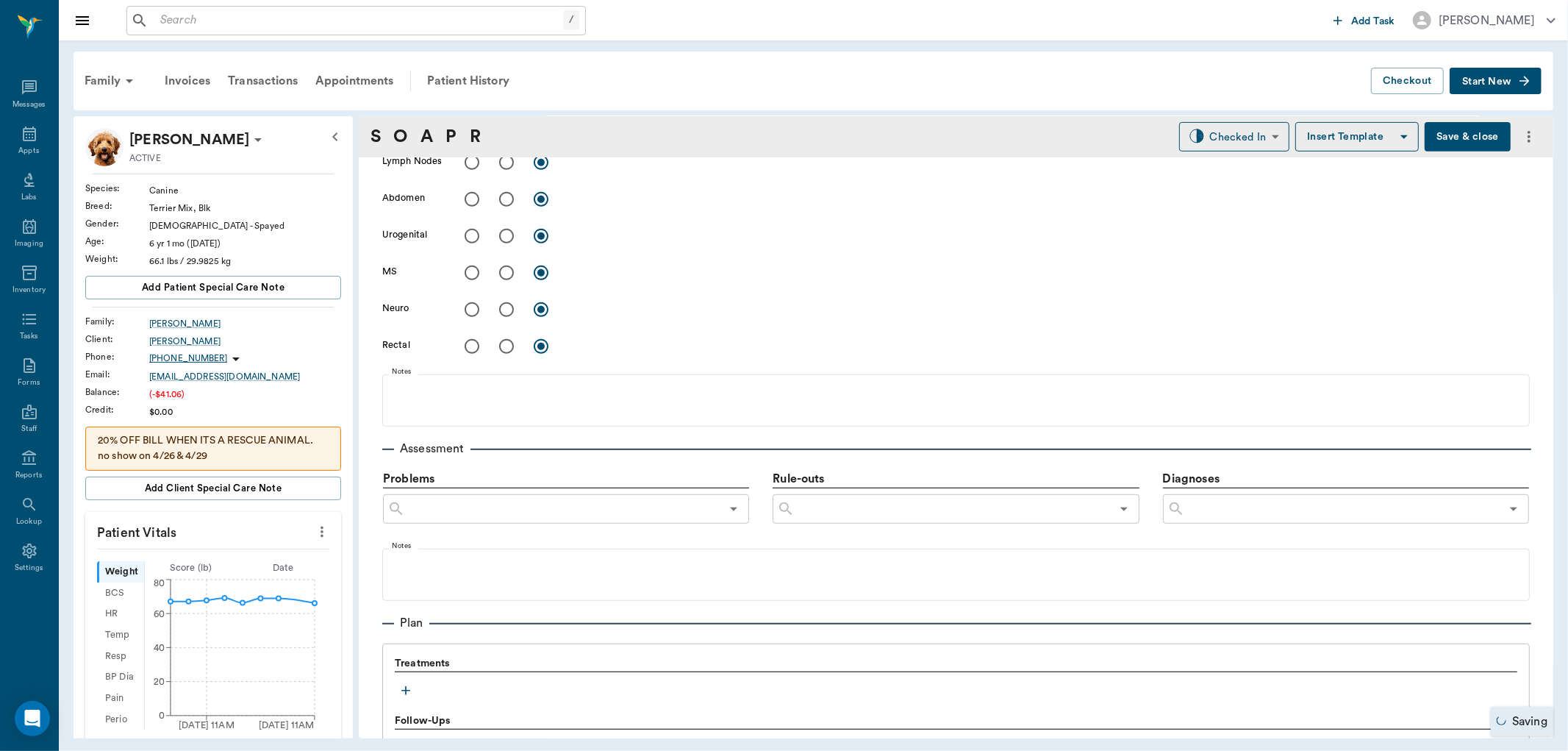
scroll to position [813, 0]
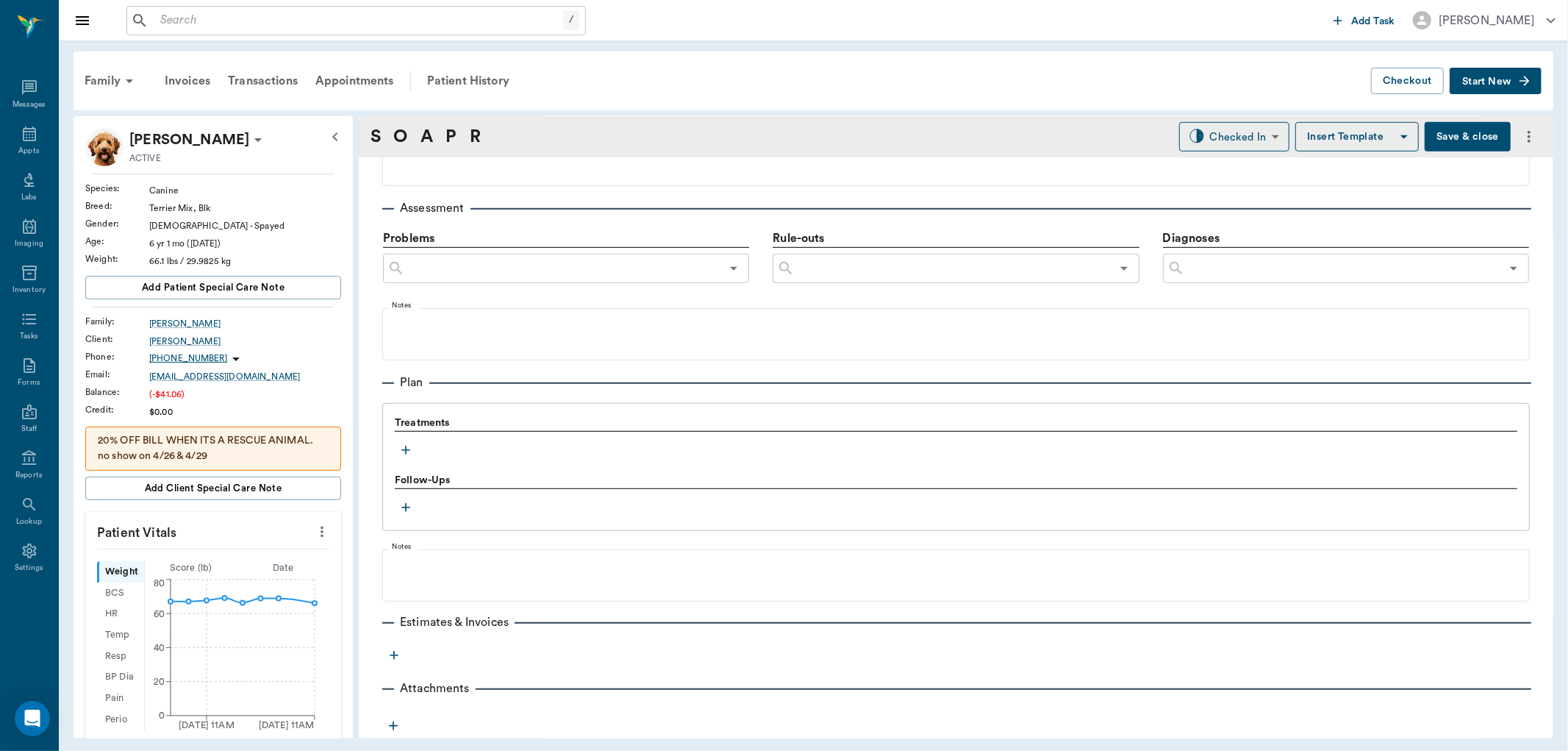
click at [410, 457] on button "button" at bounding box center [406, 450] width 22 height 22
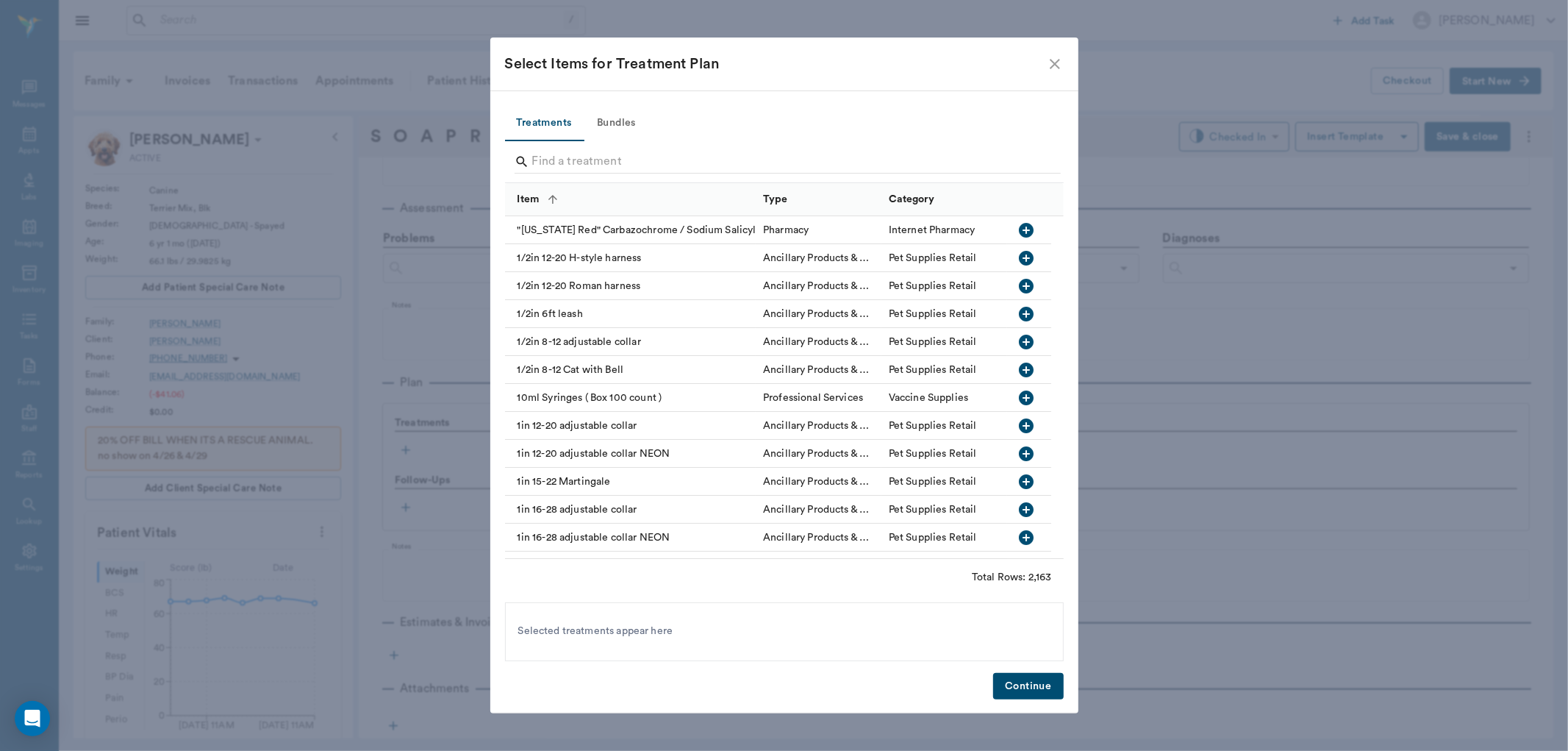
click at [710, 159] on input "Search" at bounding box center [785, 162] width 506 height 24
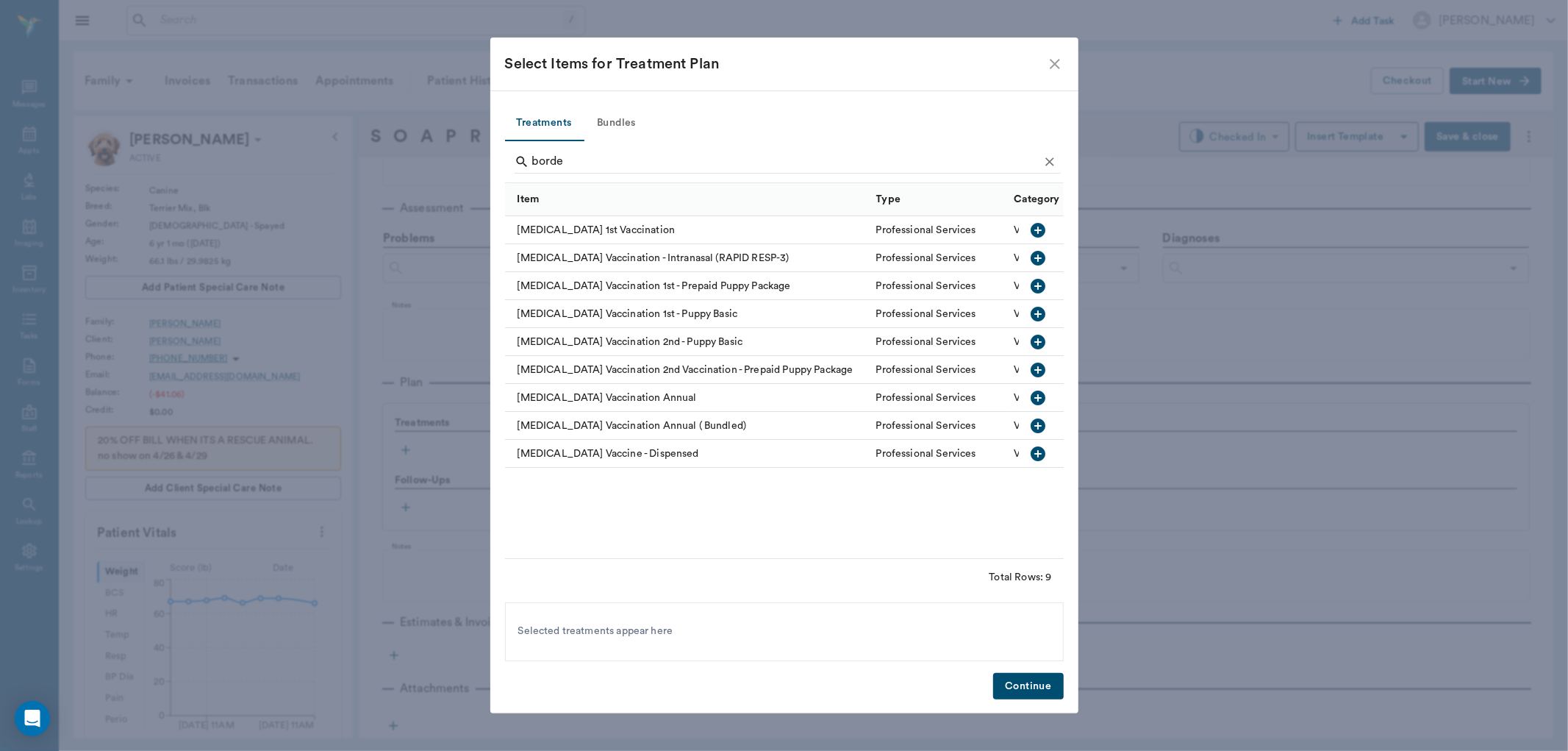
click at [1039, 260] on icon "button" at bounding box center [1039, 258] width 17 height 17
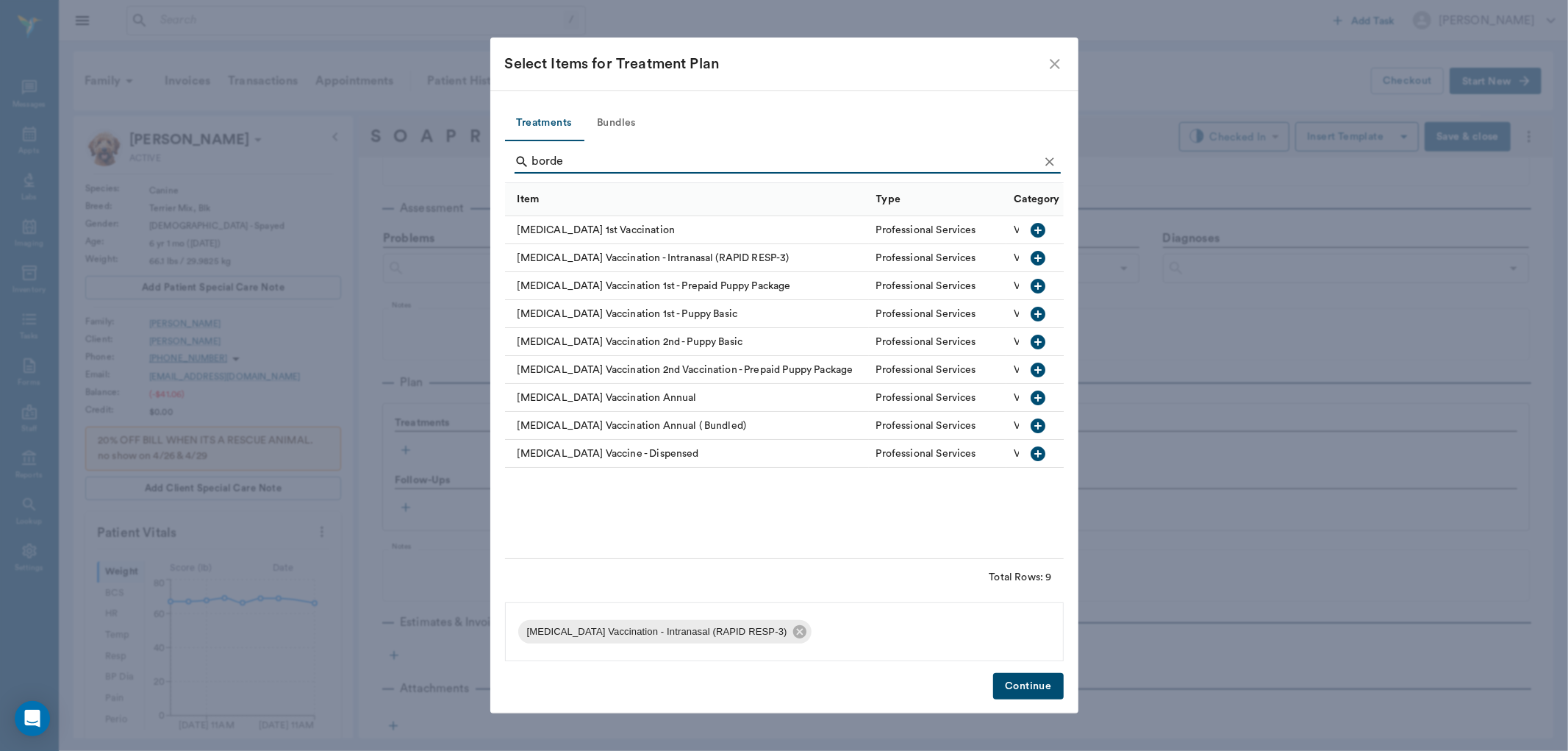
click at [857, 158] on input "borde" at bounding box center [785, 162] width 506 height 24
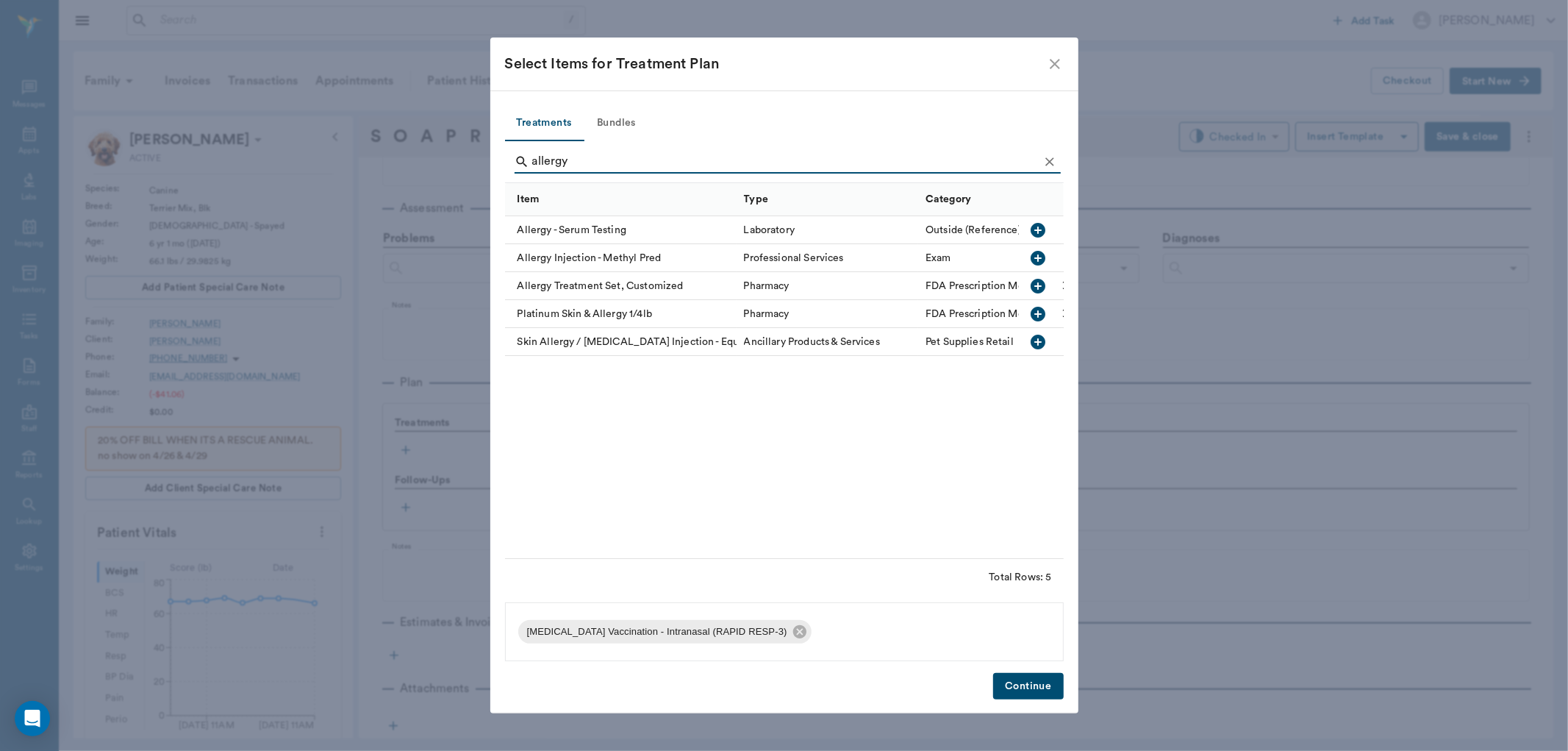
click at [1040, 247] on button "button" at bounding box center [1039, 258] width 25 height 25
click at [953, 169] on input "allergy" at bounding box center [785, 162] width 506 height 24
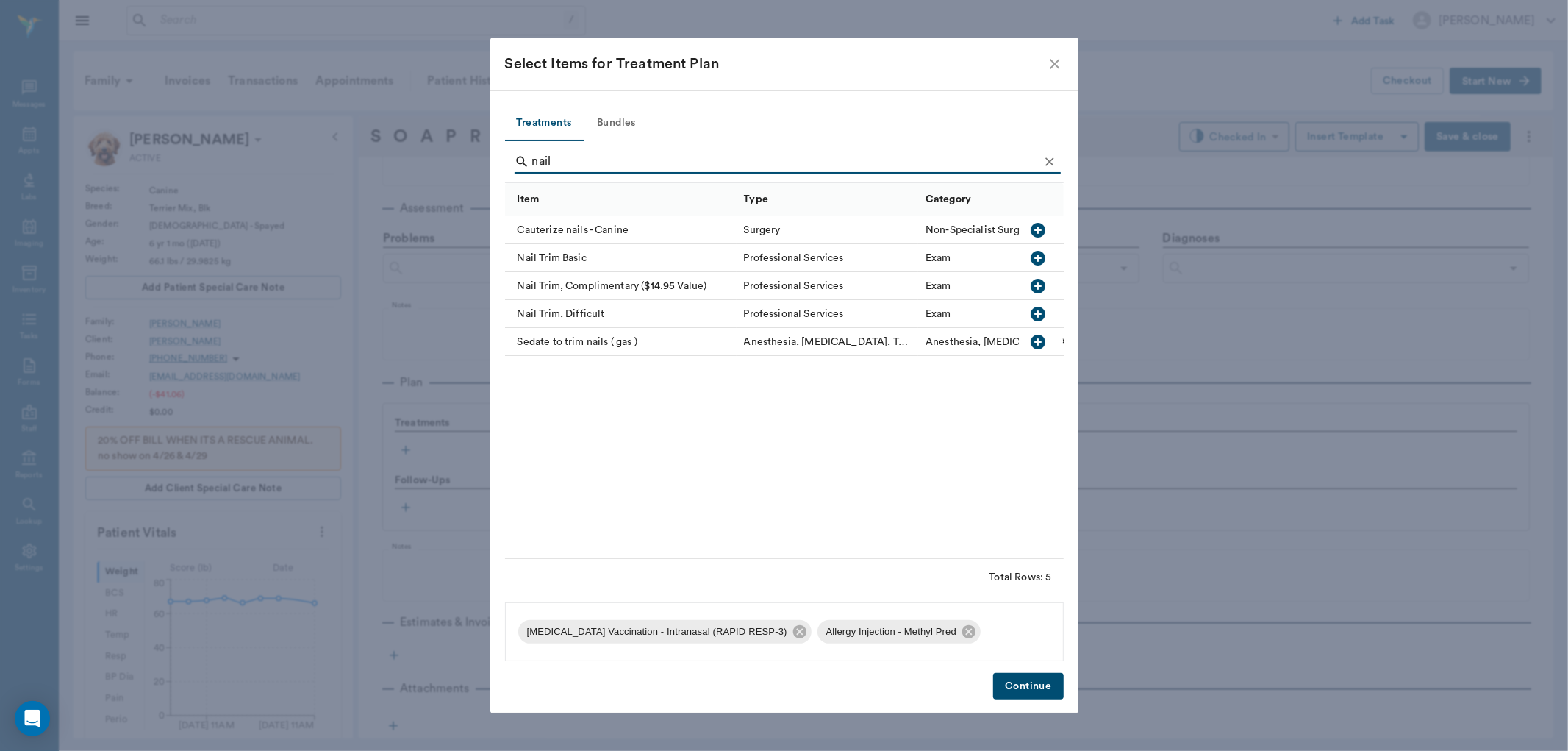
type input "nail"
click at [1030, 249] on icon "button" at bounding box center [1039, 258] width 17 height 17
click at [1039, 683] on button "Continue" at bounding box center [1028, 687] width 70 height 27
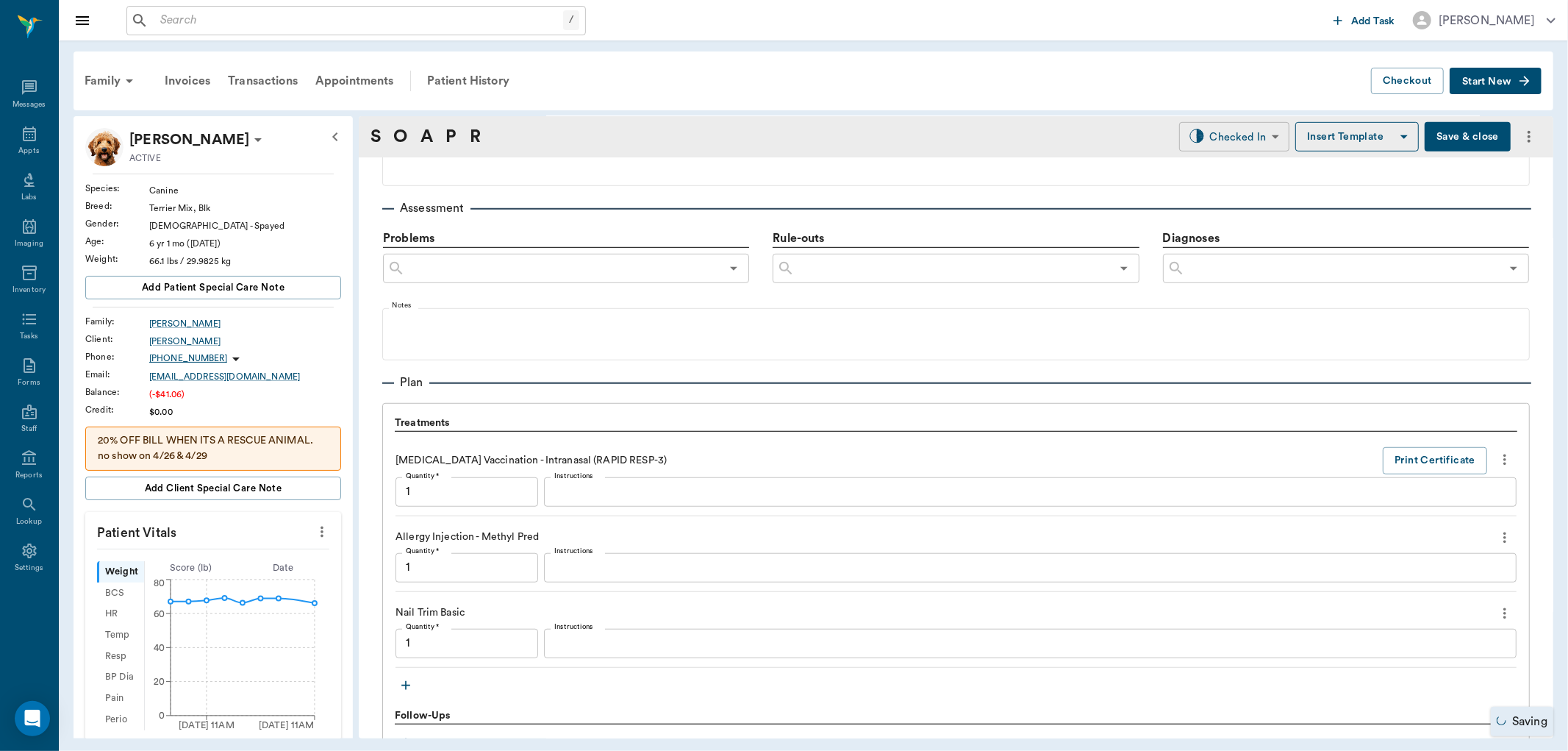
click at [1248, 136] on body "/ ​ Add Task [PERSON_NAME] Nectar Messages Appts Labs Imaging Inventory Tasks F…" at bounding box center [784, 376] width 1568 height 751
type input "1.00"
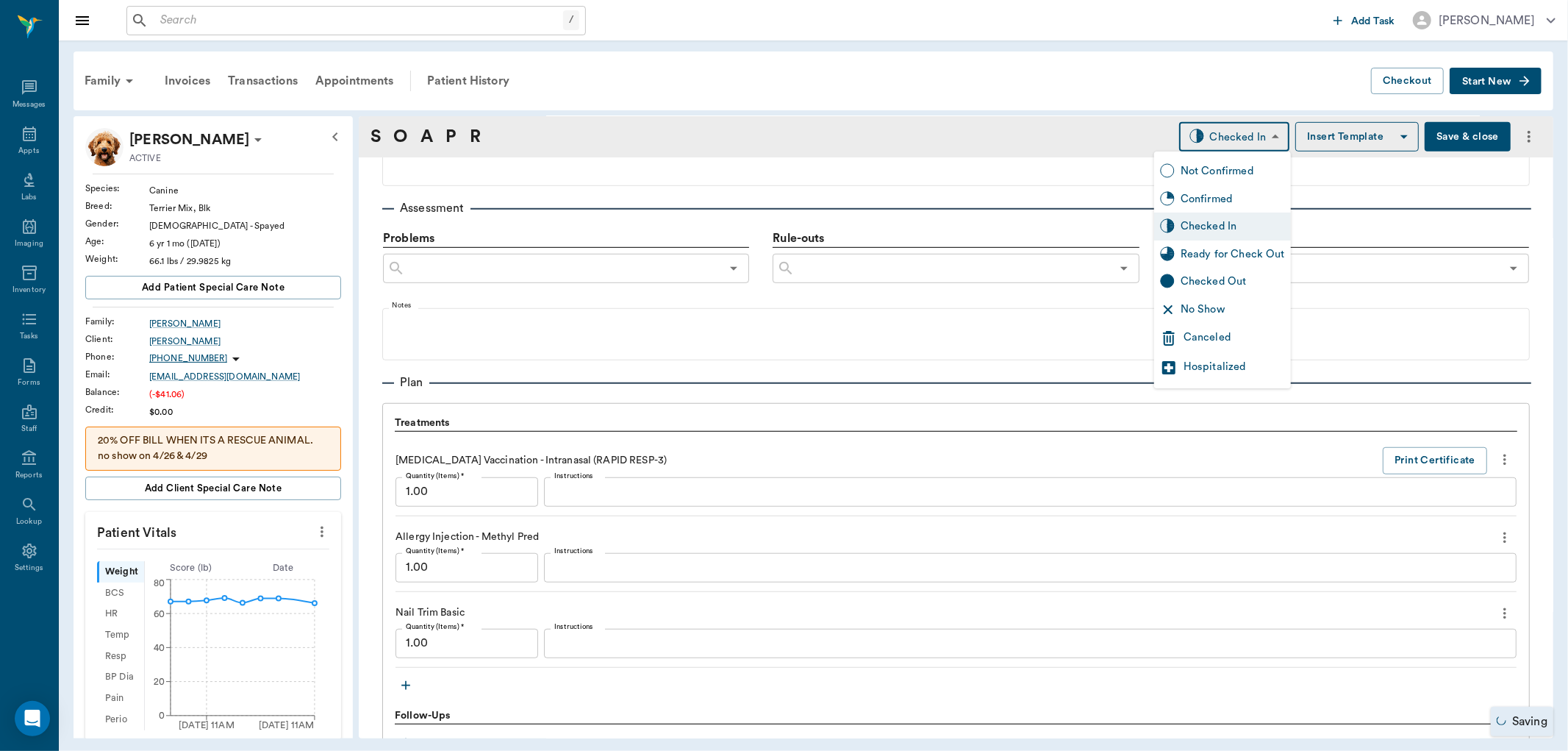
click at [1215, 255] on div "Ready for Check Out" at bounding box center [1233, 255] width 104 height 16
type input "READY_TO_CHECKOUT"
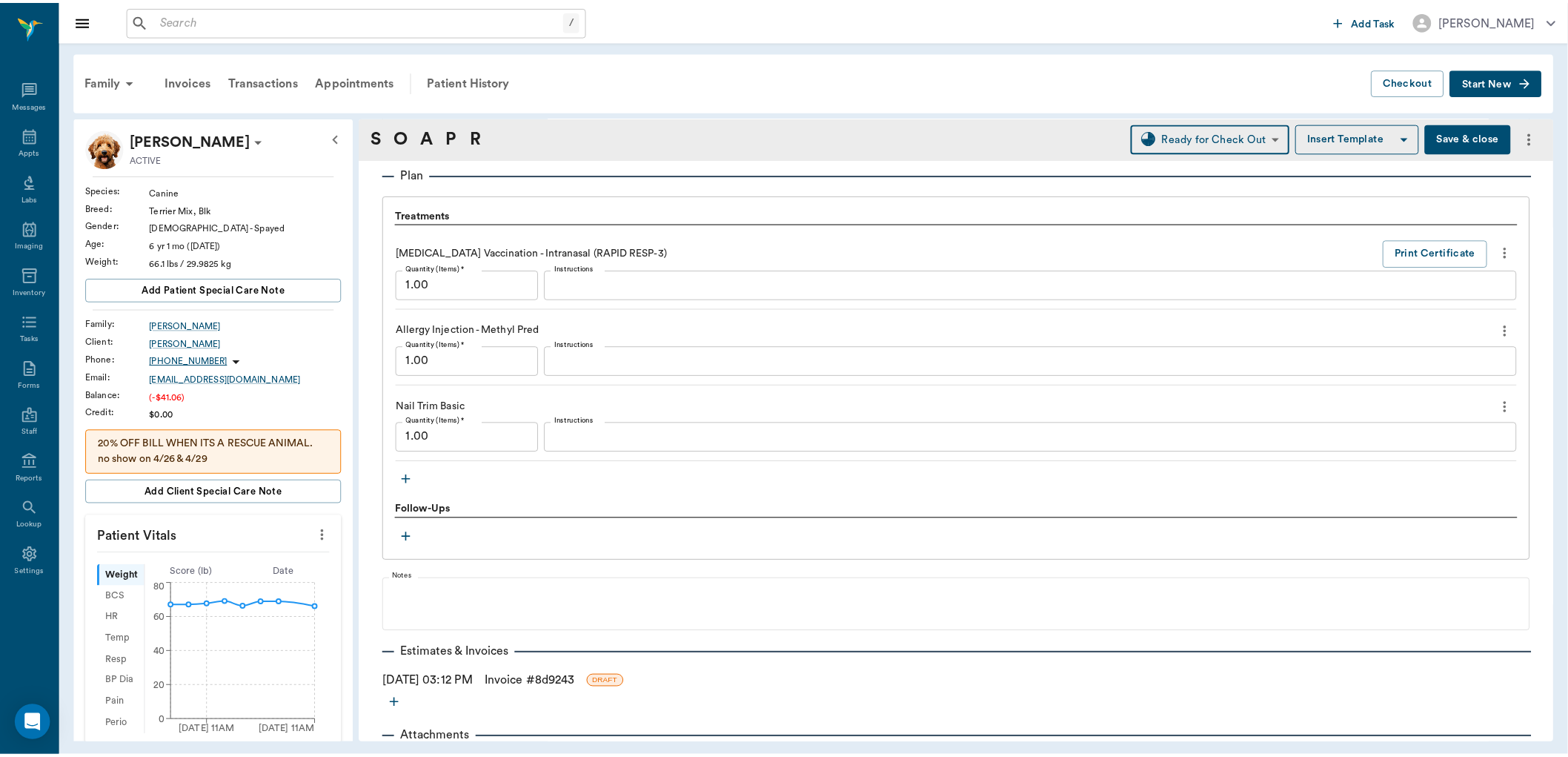
scroll to position [1074, 0]
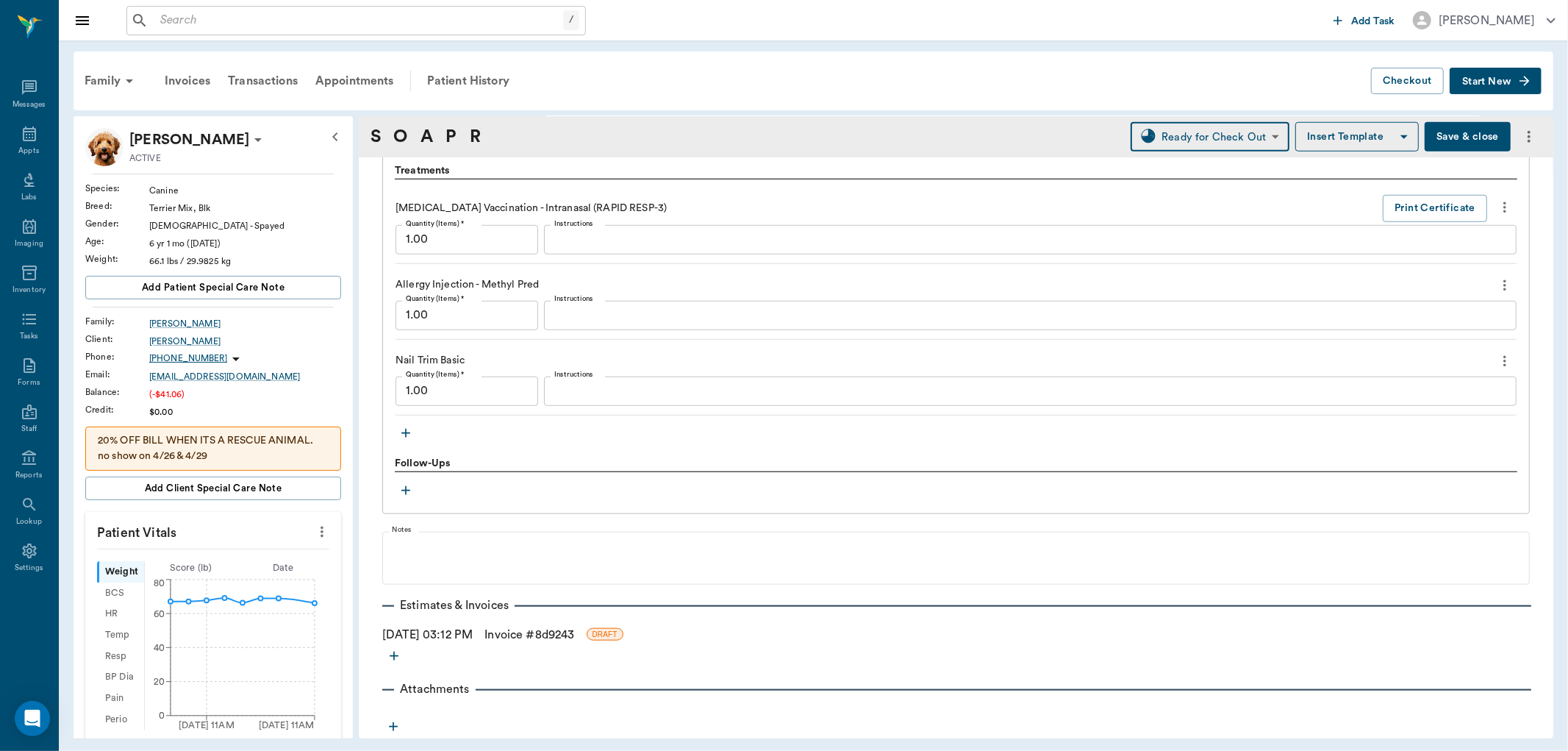
click at [568, 632] on link "Invoice # 8d9243" at bounding box center [529, 635] width 90 height 17
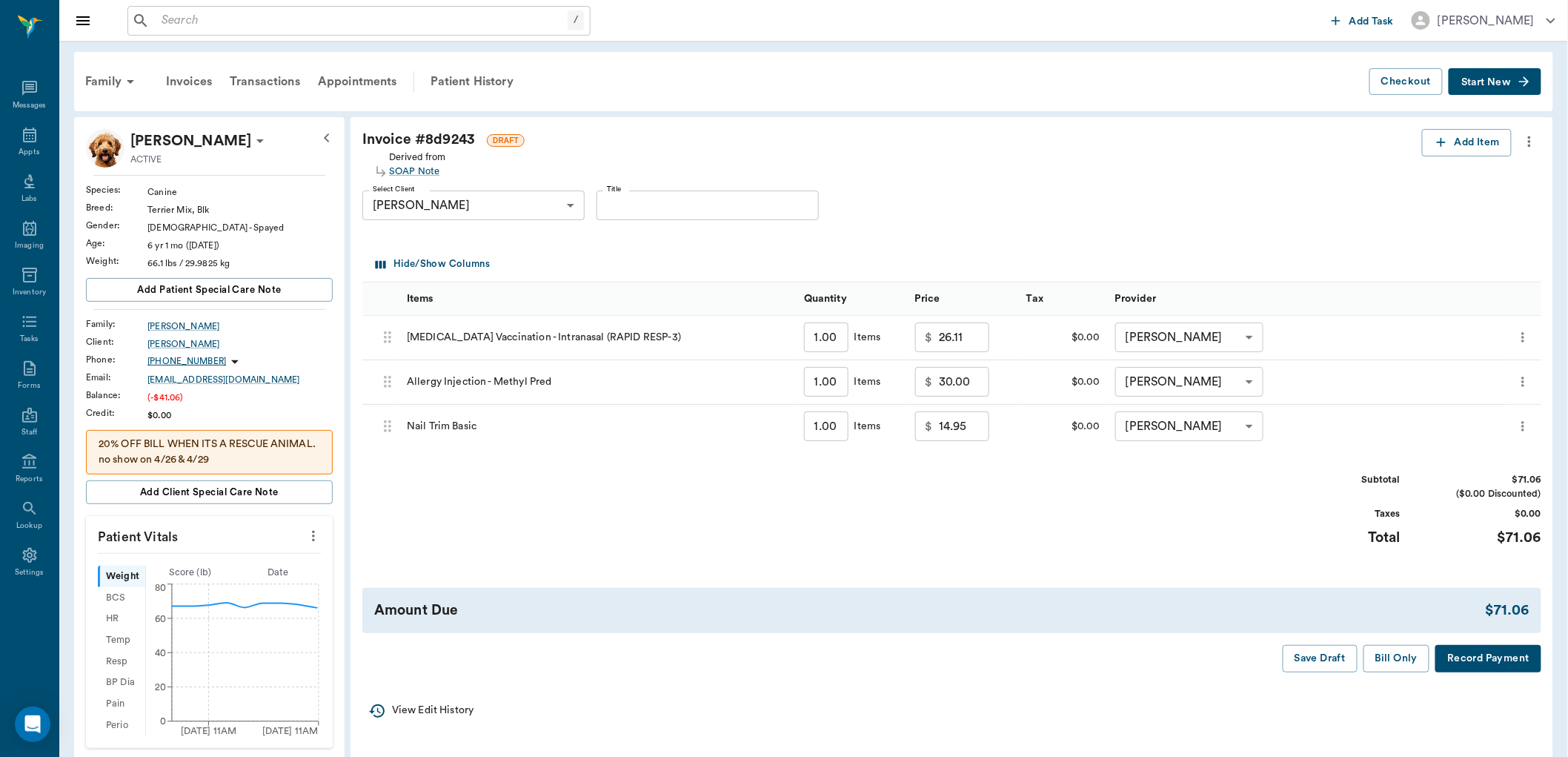
scroll to position [329, 0]
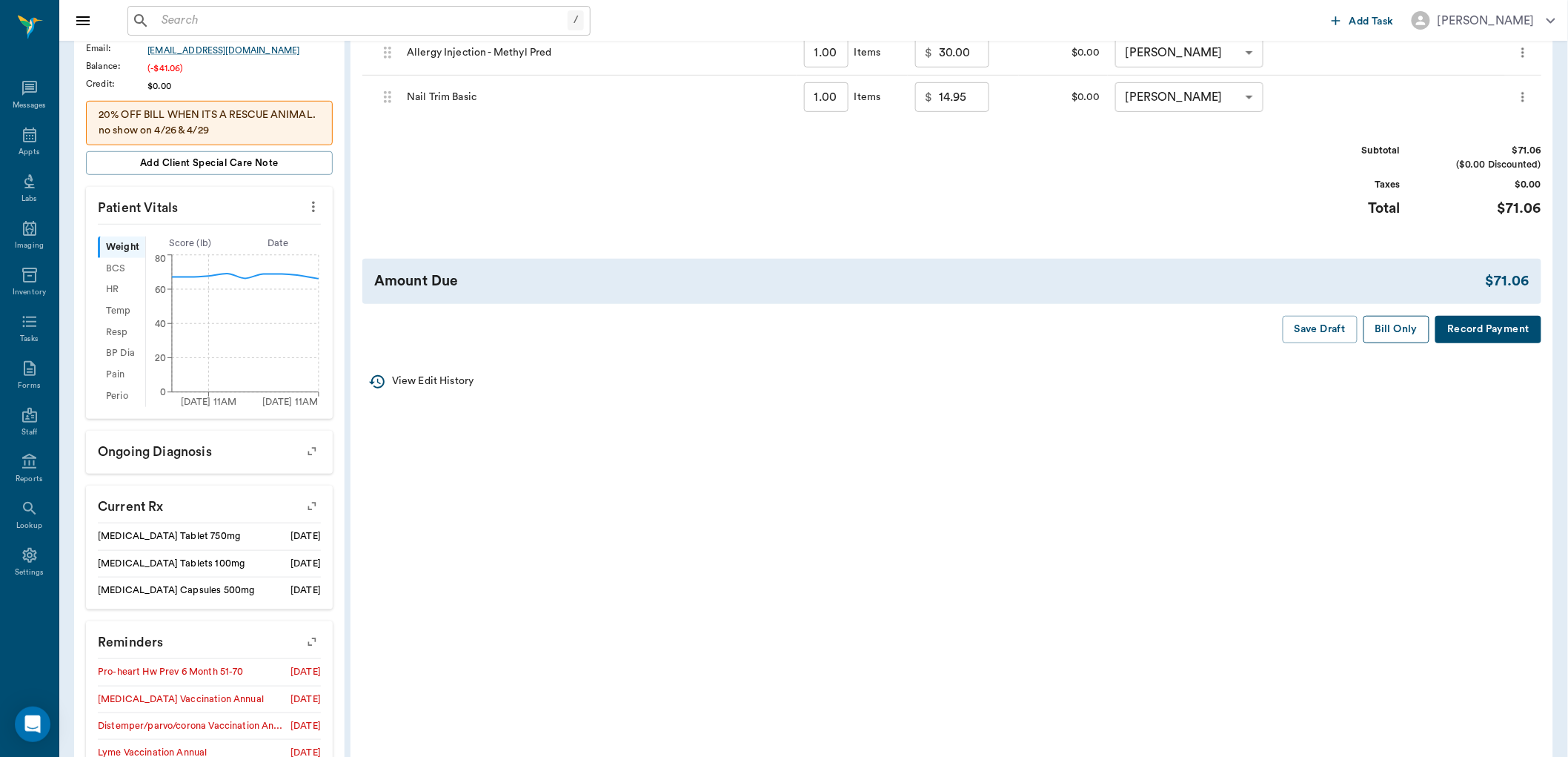
click at [1399, 329] on button "Bill Only" at bounding box center [1397, 329] width 66 height 28
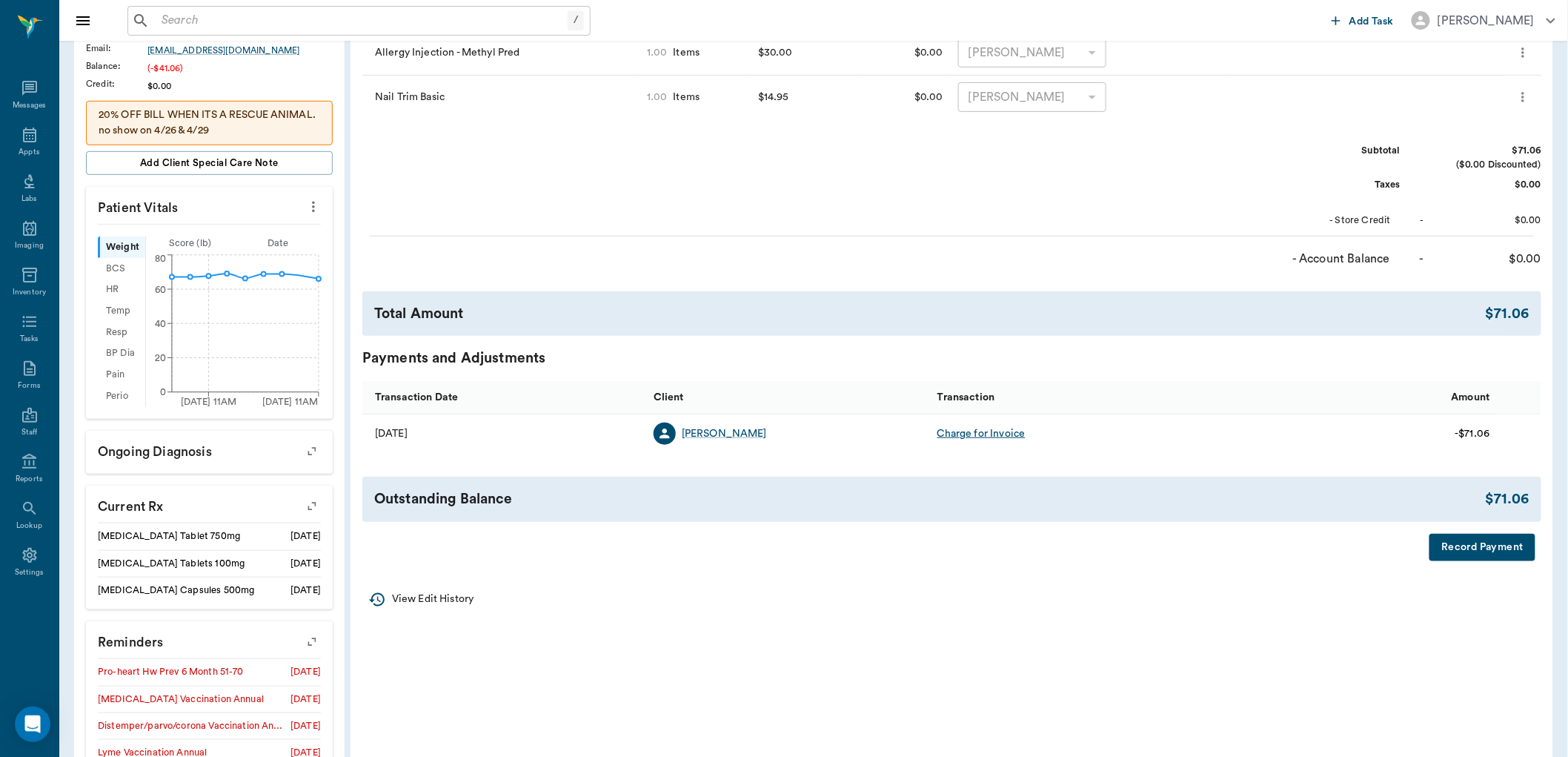
click at [317, 204] on icon "more" at bounding box center [313, 207] width 17 height 17
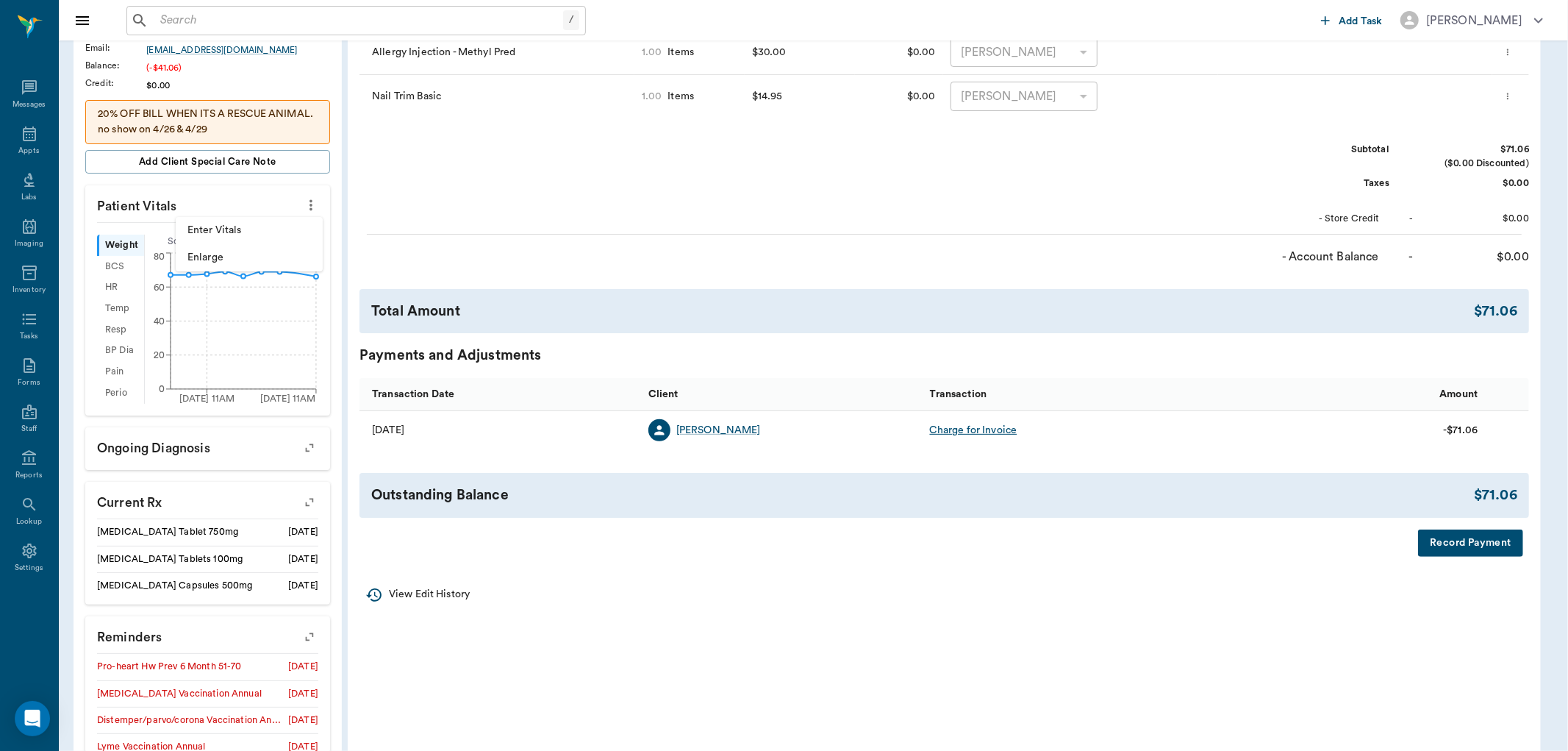
click at [256, 233] on span "Enter Vitals" at bounding box center [249, 231] width 123 height 16
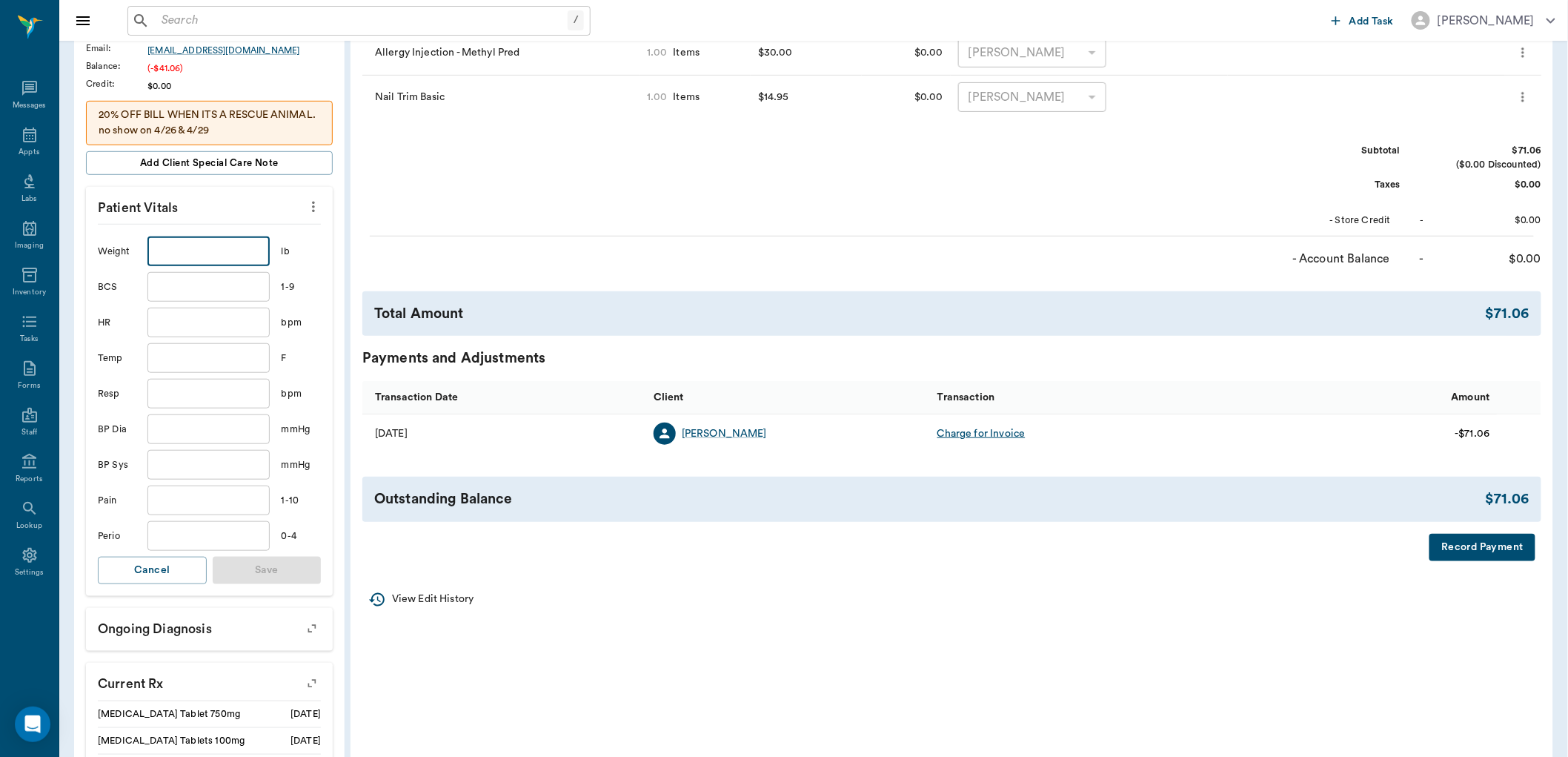
click at [221, 252] on input "text" at bounding box center [208, 251] width 122 height 29
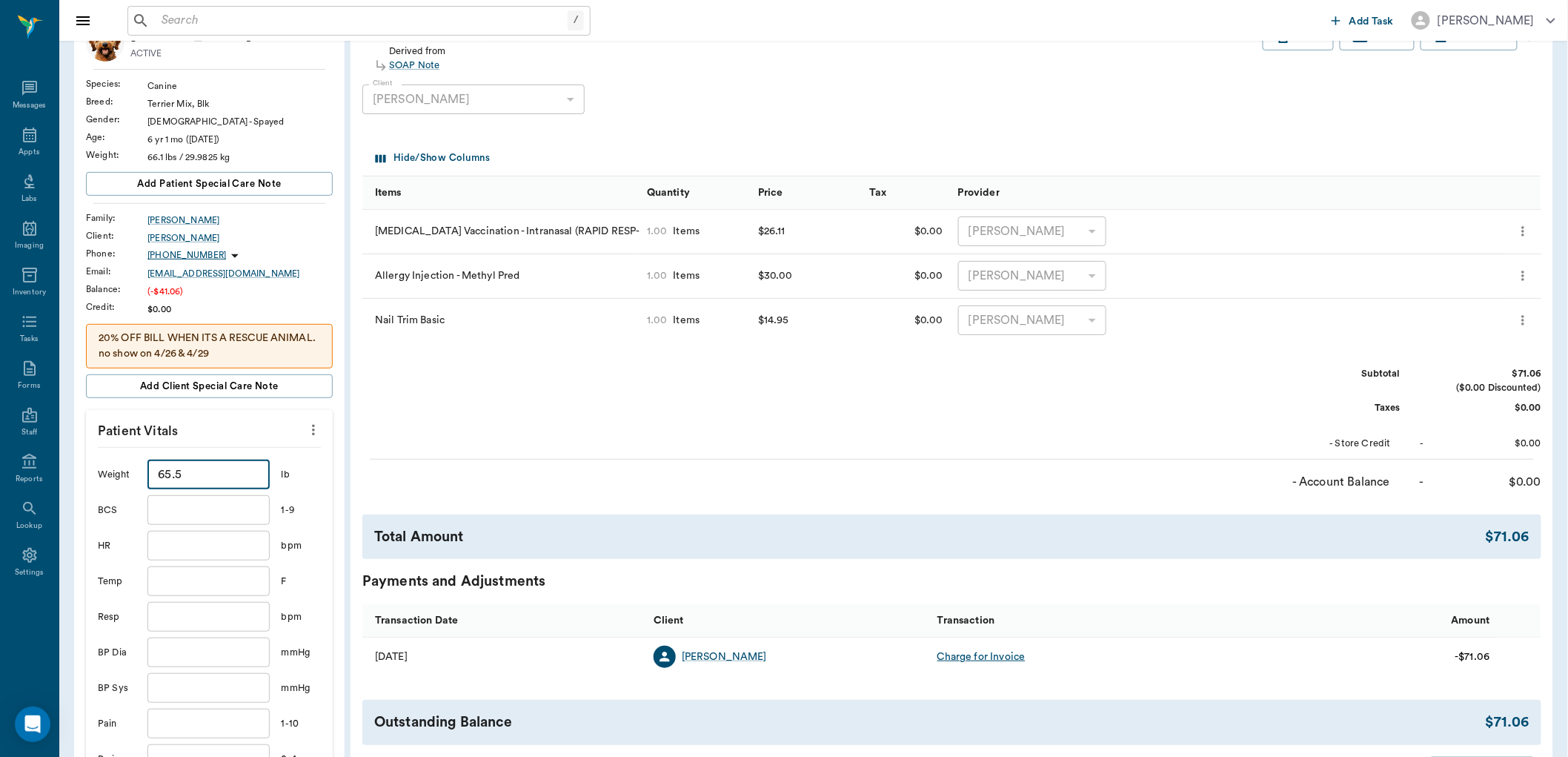
scroll to position [412, 0]
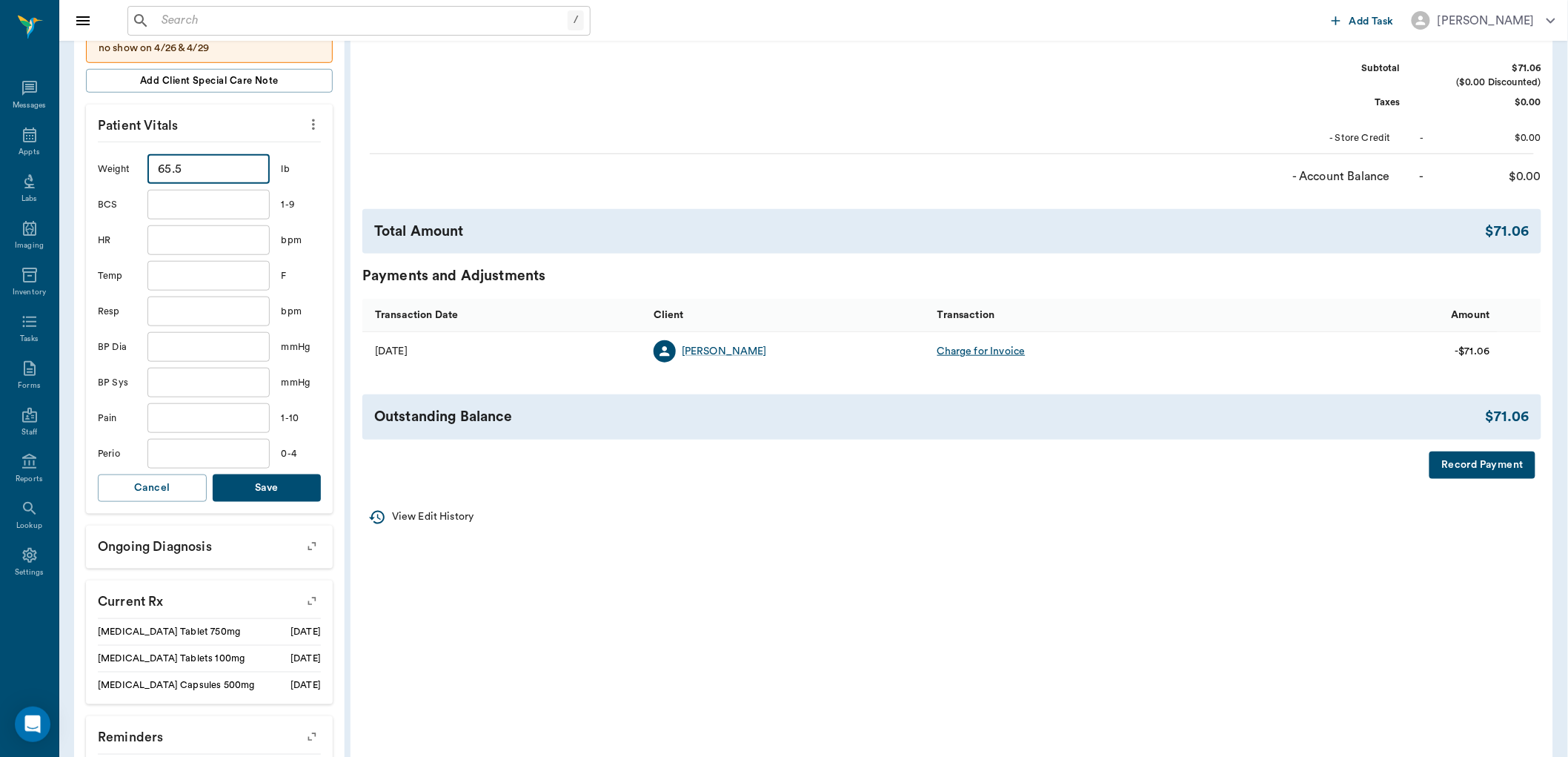
type input "65.5"
click at [292, 485] on button "Save" at bounding box center [268, 488] width 109 height 28
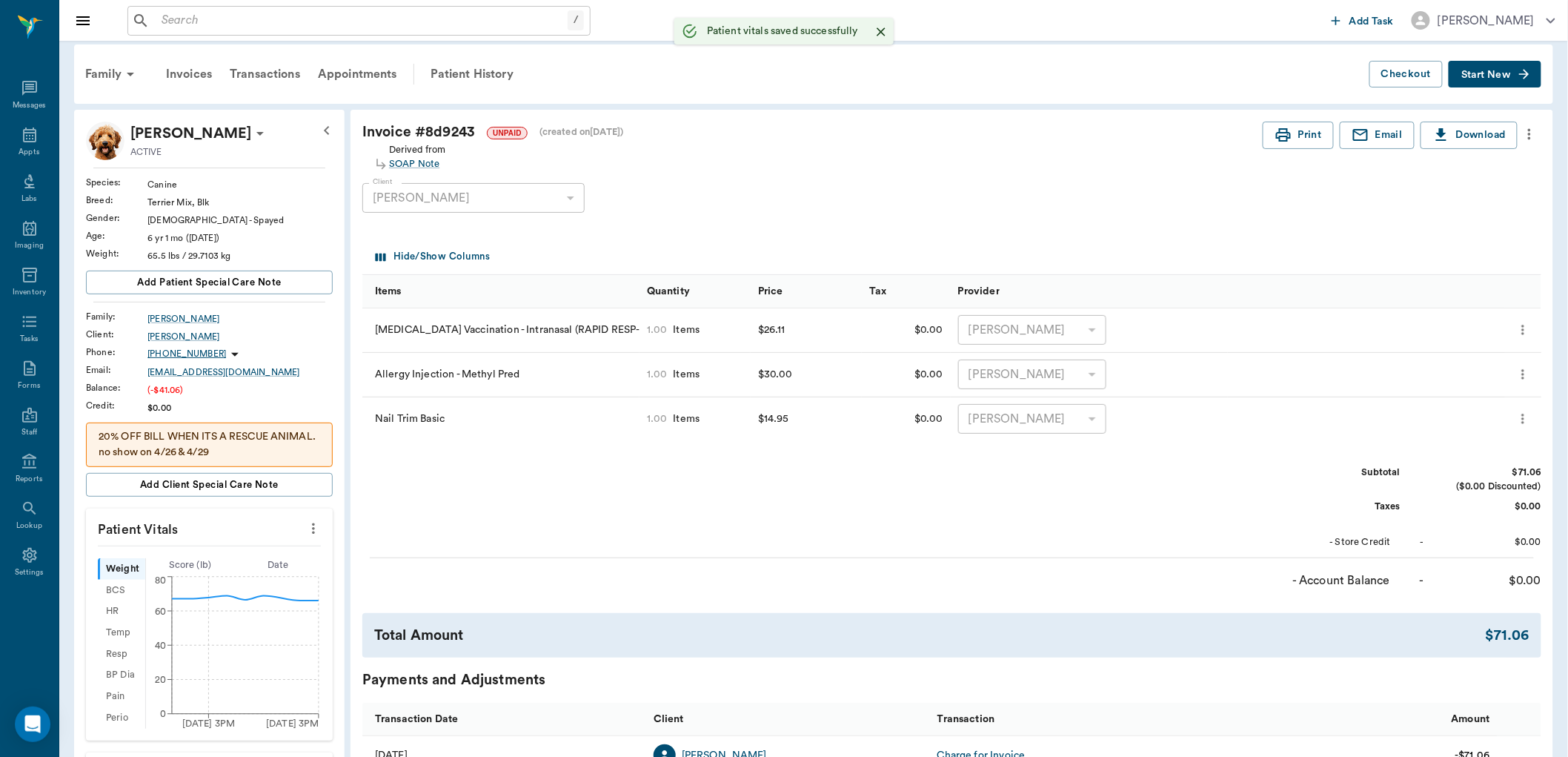
scroll to position [0, 0]
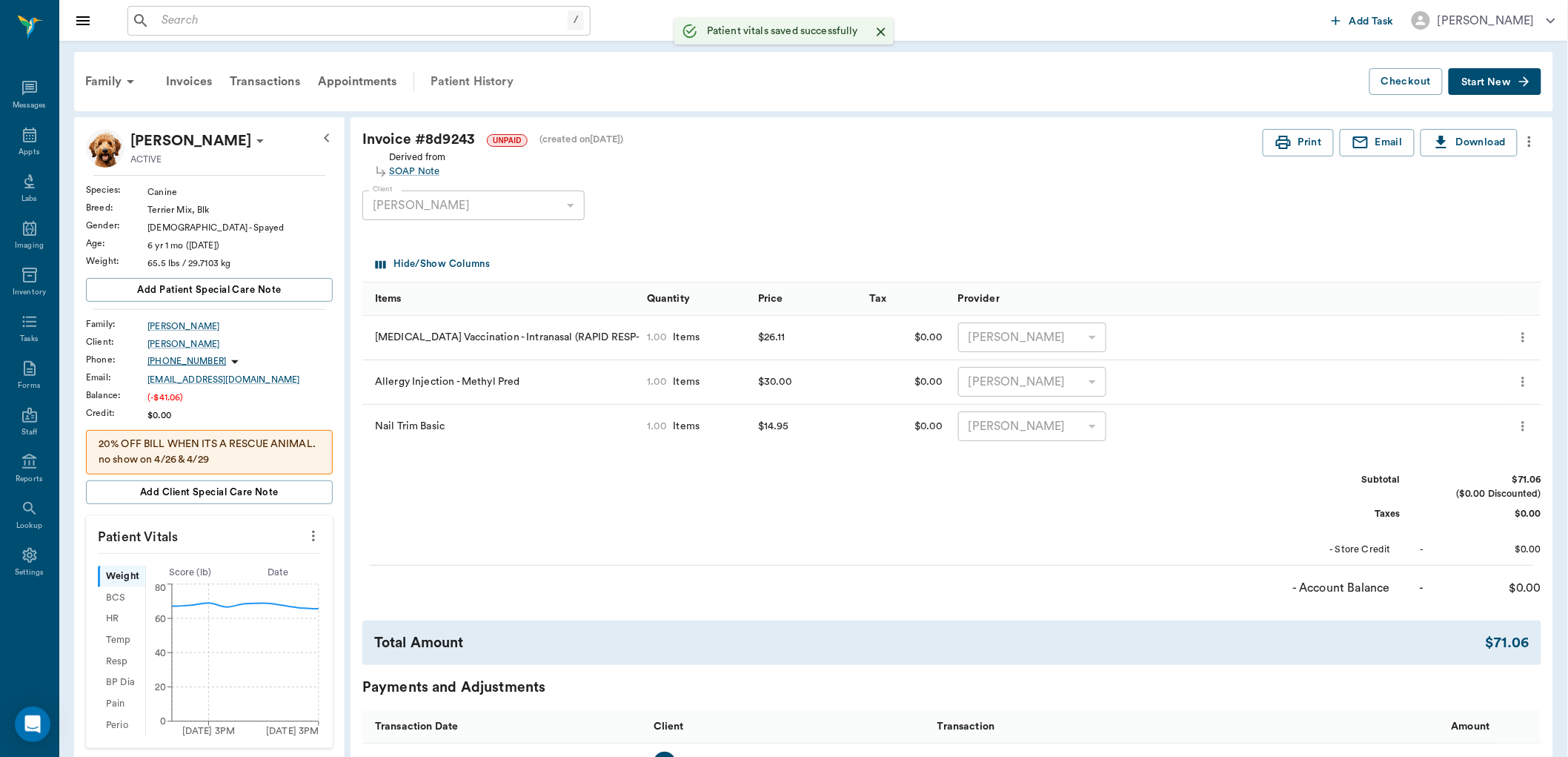
click at [484, 75] on div "Patient History" at bounding box center [472, 82] width 101 height 36
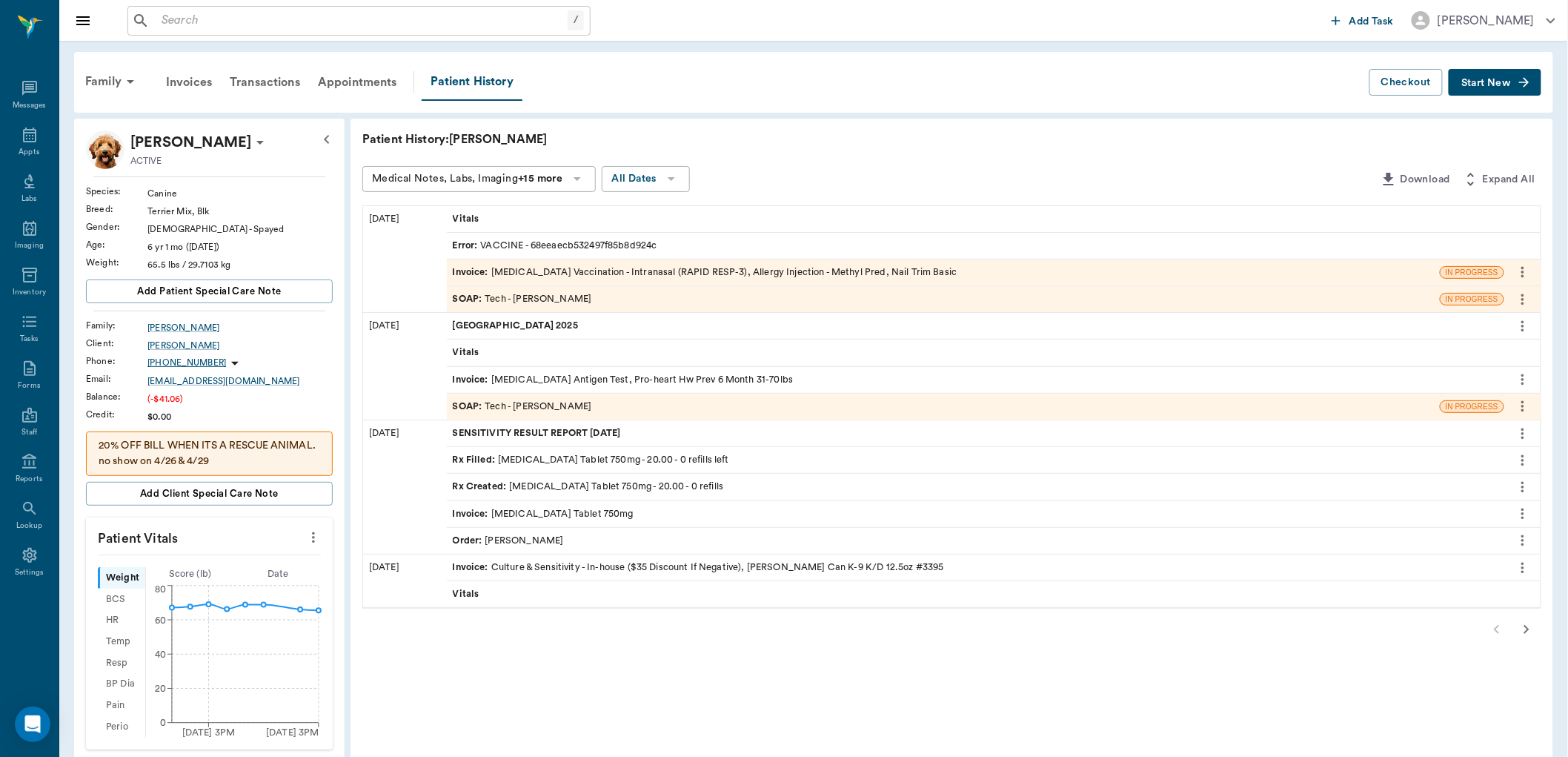
click at [635, 275] on div "Invoice : [MEDICAL_DATA] Vaccination - Intranasal (RAPID RESP-3), Allergy Injec…" at bounding box center [705, 272] width 505 height 14
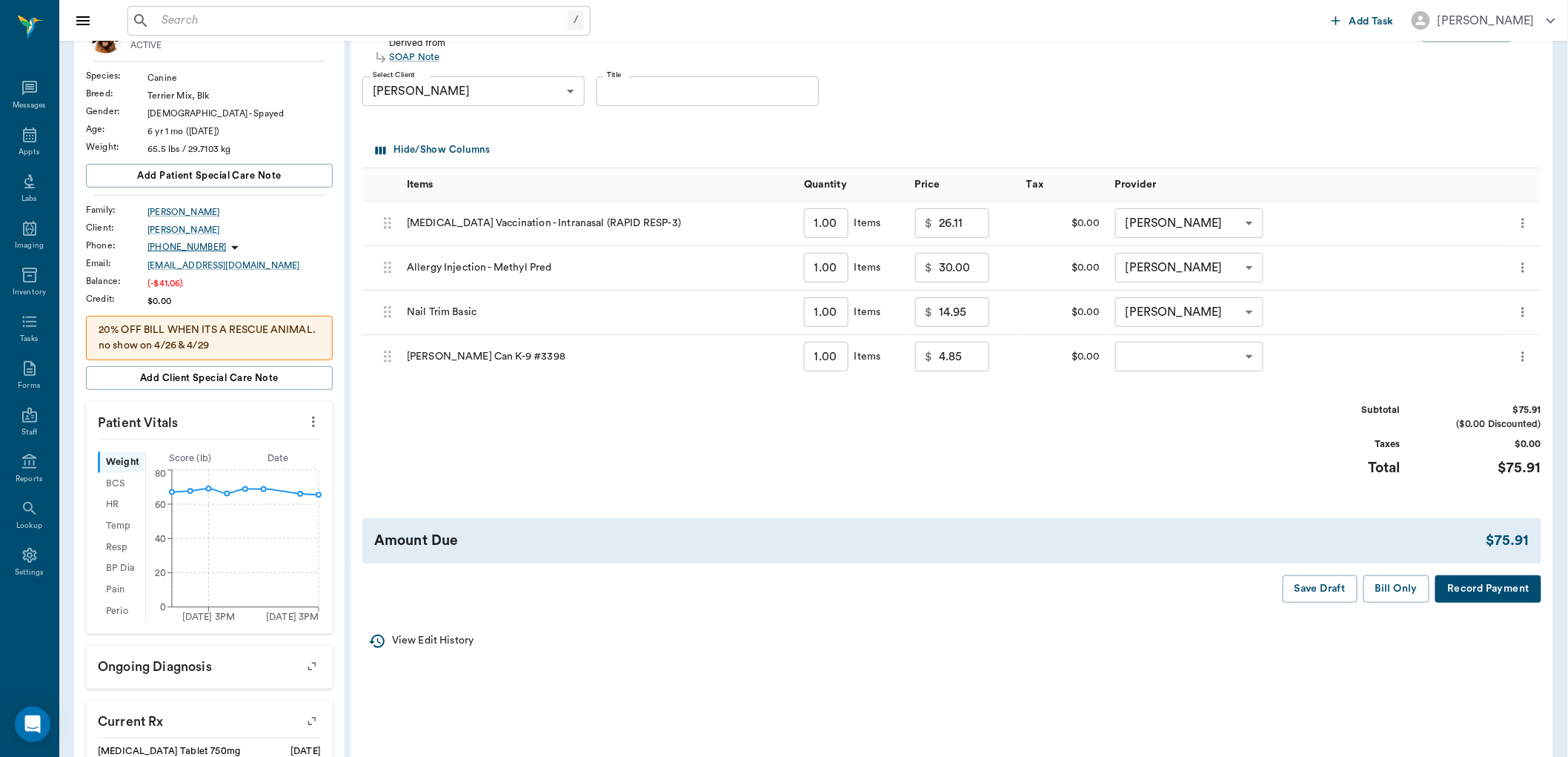
scroll to position [82, 0]
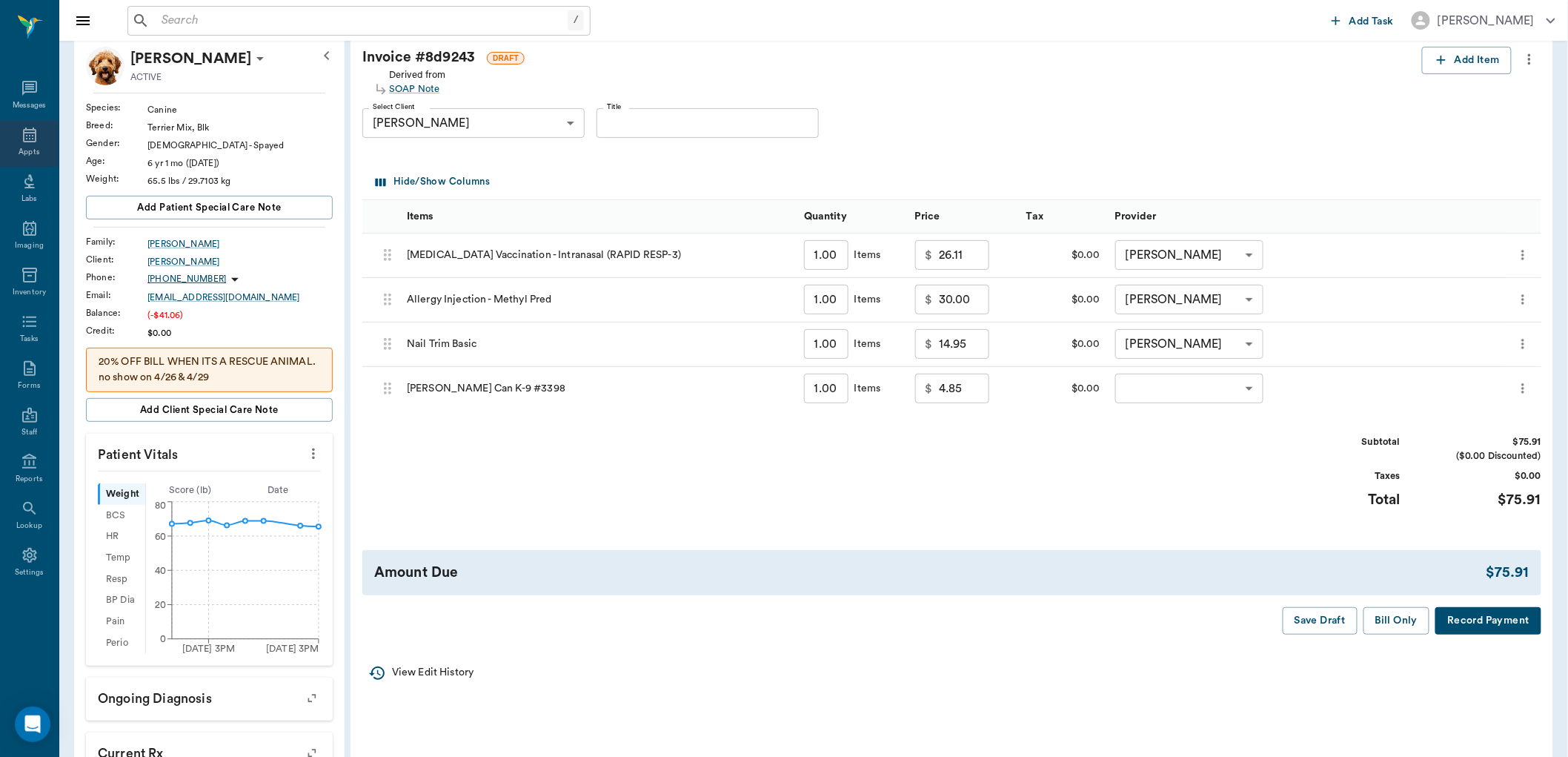
click at [40, 139] on div "Appts" at bounding box center [29, 143] width 59 height 47
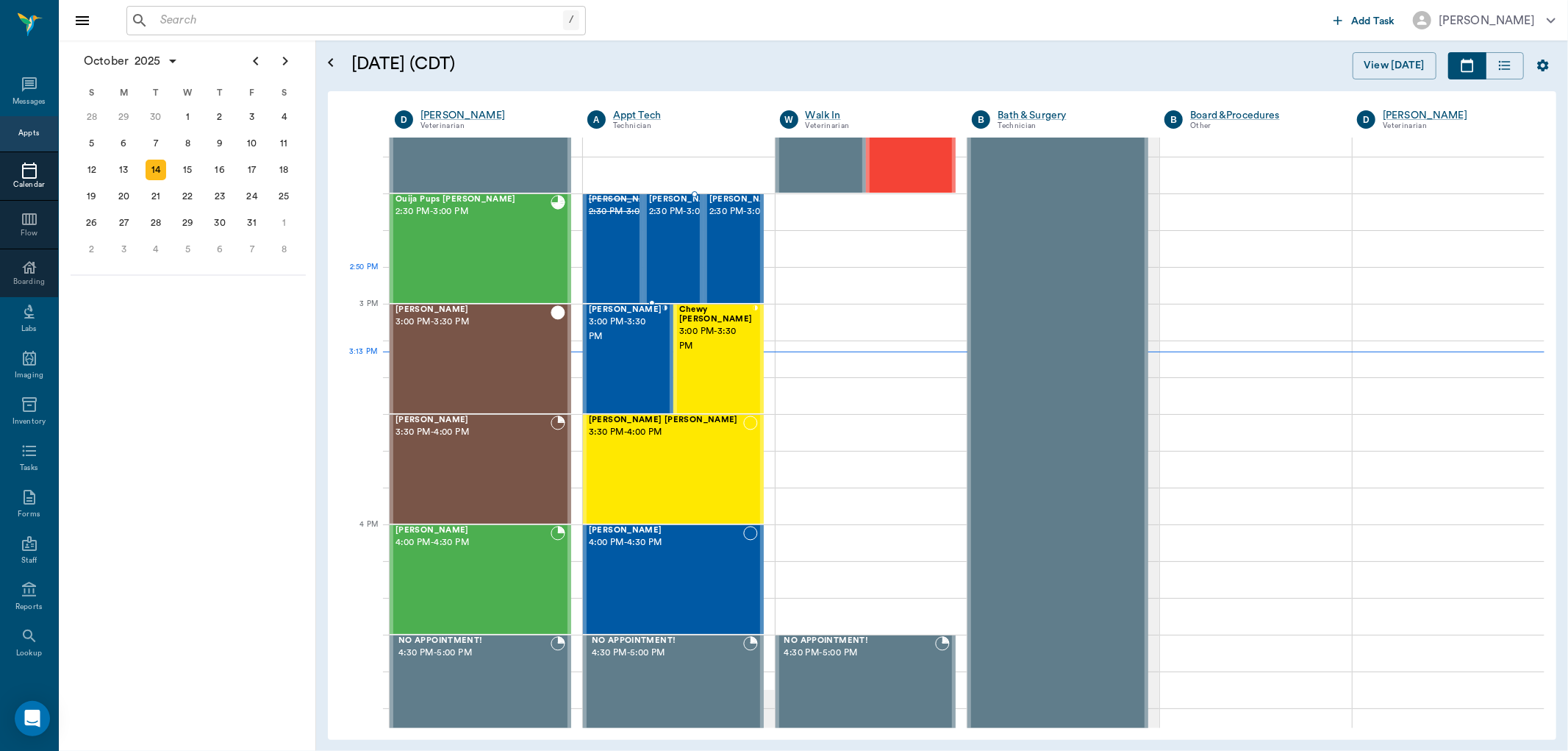
scroll to position [1383, 0]
click at [718, 220] on span "2:30 PM - 3:00 PM" at bounding box center [747, 212] width 74 height 15
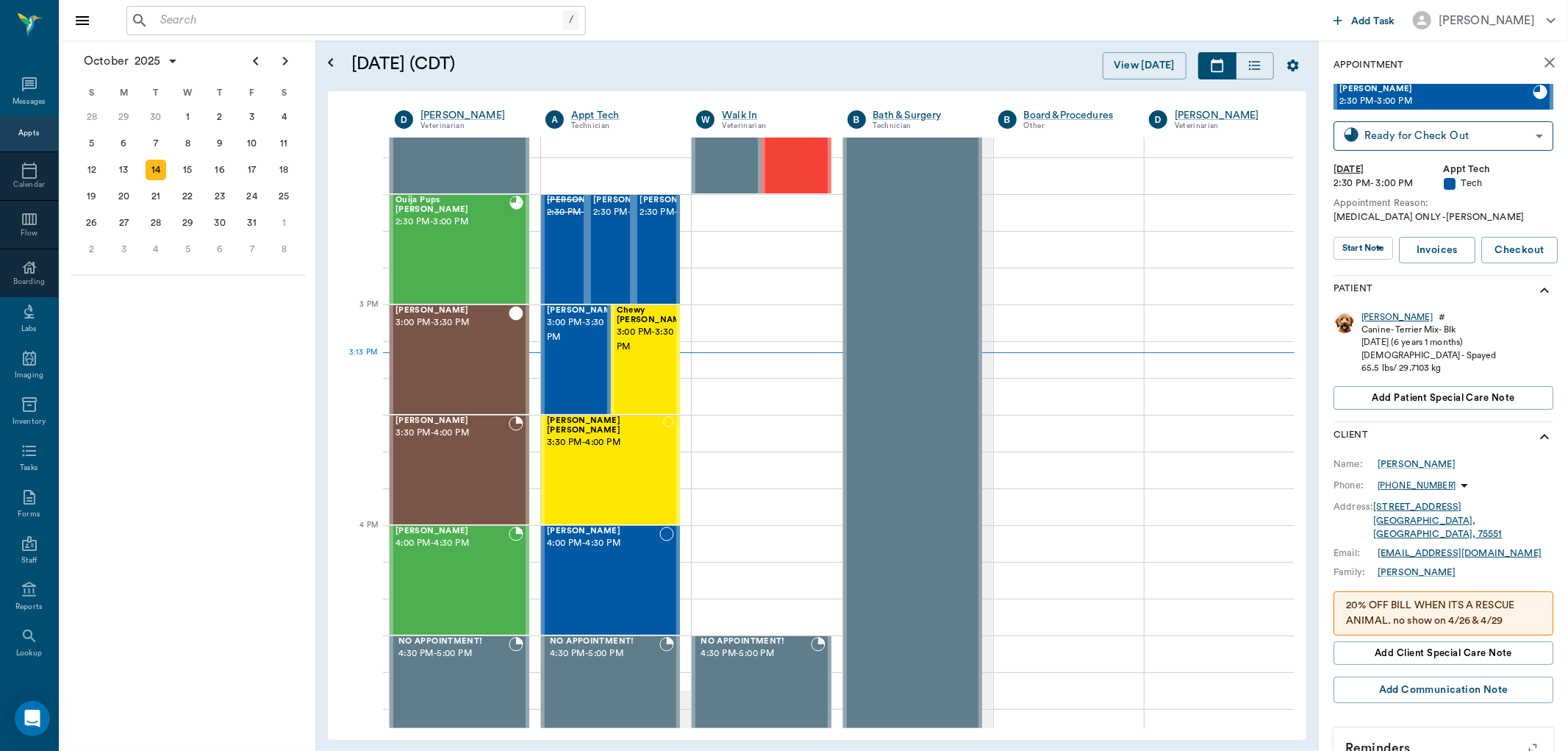
click at [1380, 315] on div "[PERSON_NAME]" at bounding box center [1397, 317] width 71 height 13
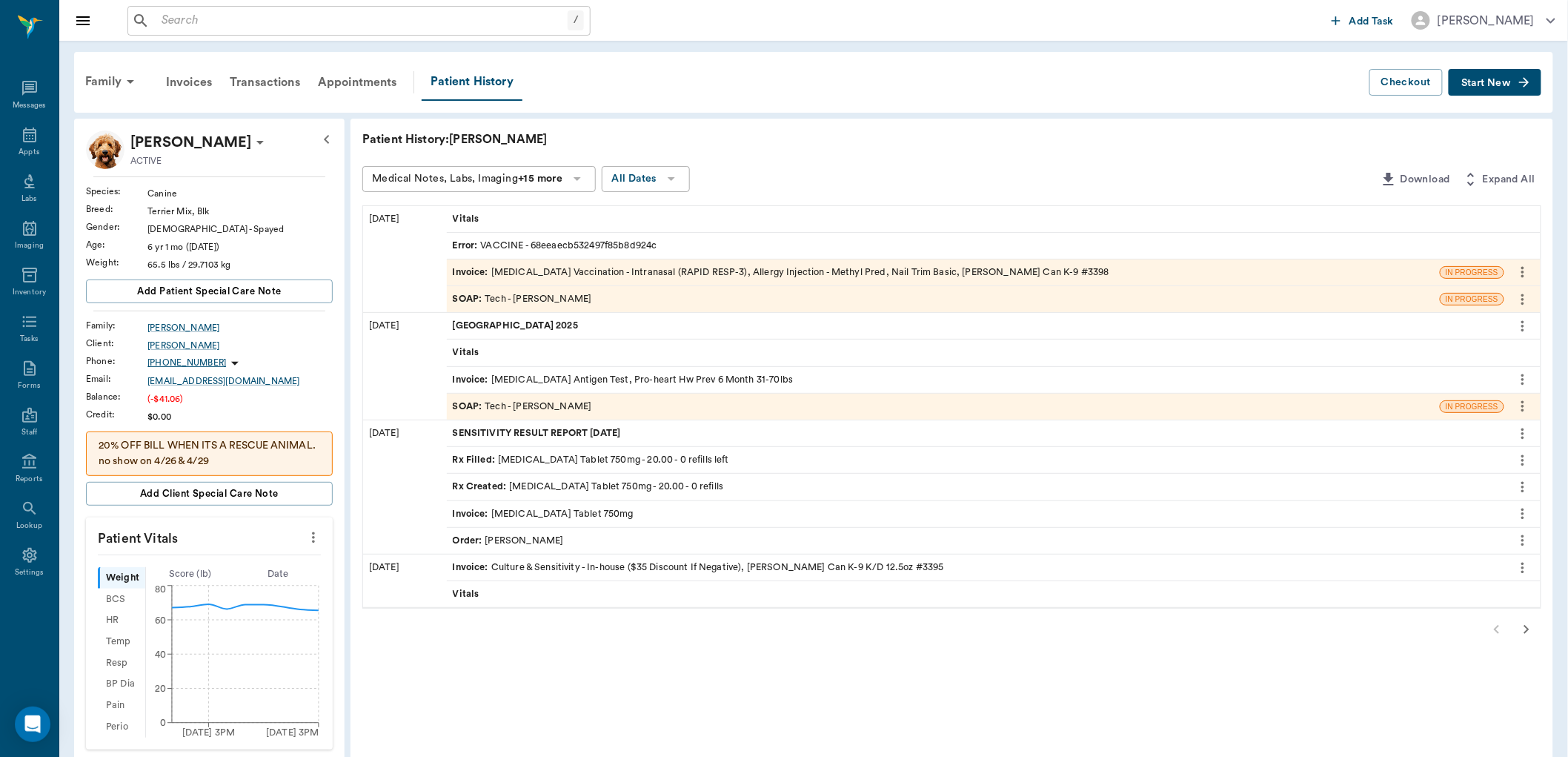
click at [575, 302] on div "SOAP : Tech - [PERSON_NAME]" at bounding box center [943, 299] width 993 height 26
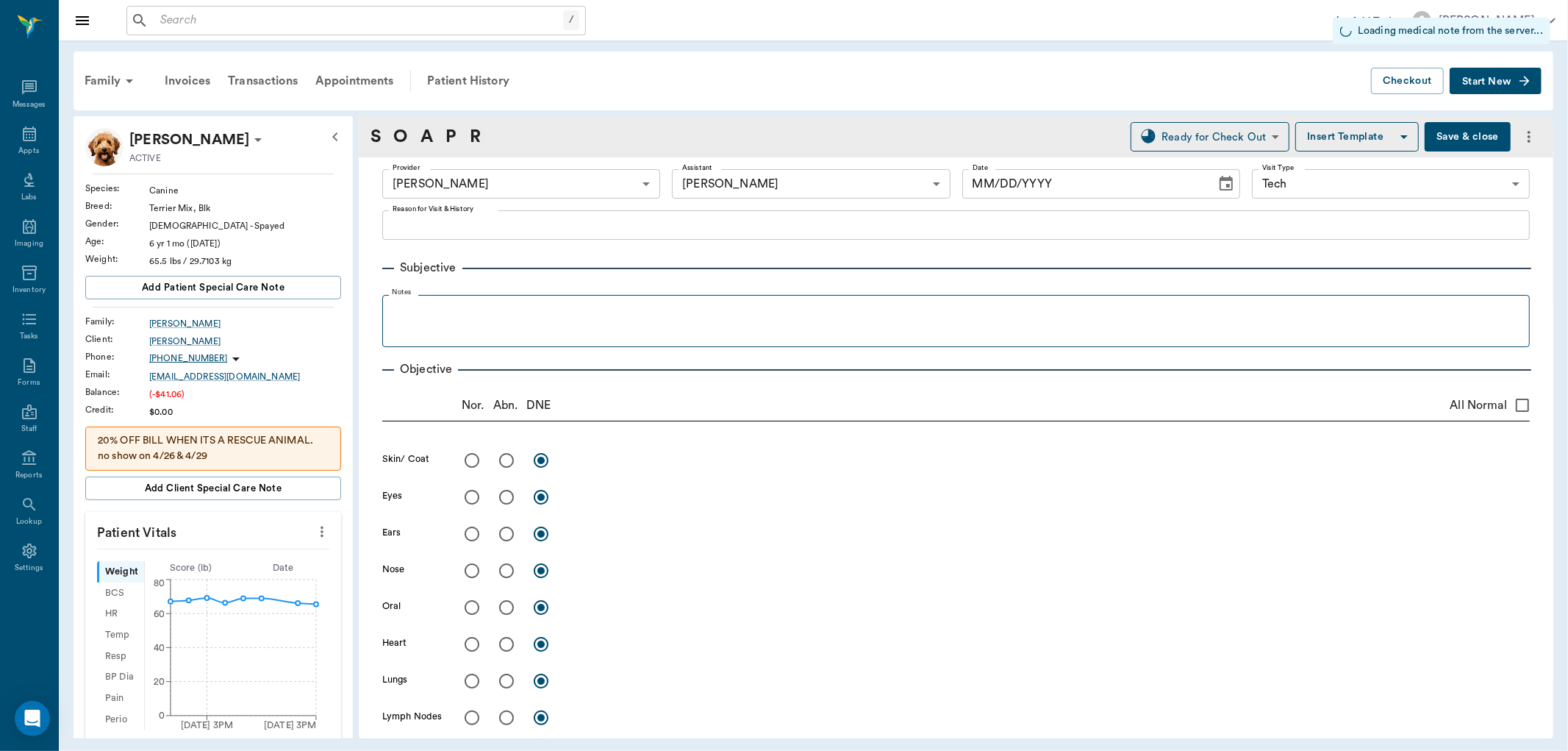
type input "642ef10e332a41444de2bad1"
type input "682b670d8bdc6f7f8feef3db"
type input "65d2be4f46e3a538d89b8c1a"
type input "[DATE]"
type textarea "[MEDICAL_DATA] ONLY -[PERSON_NAME]"
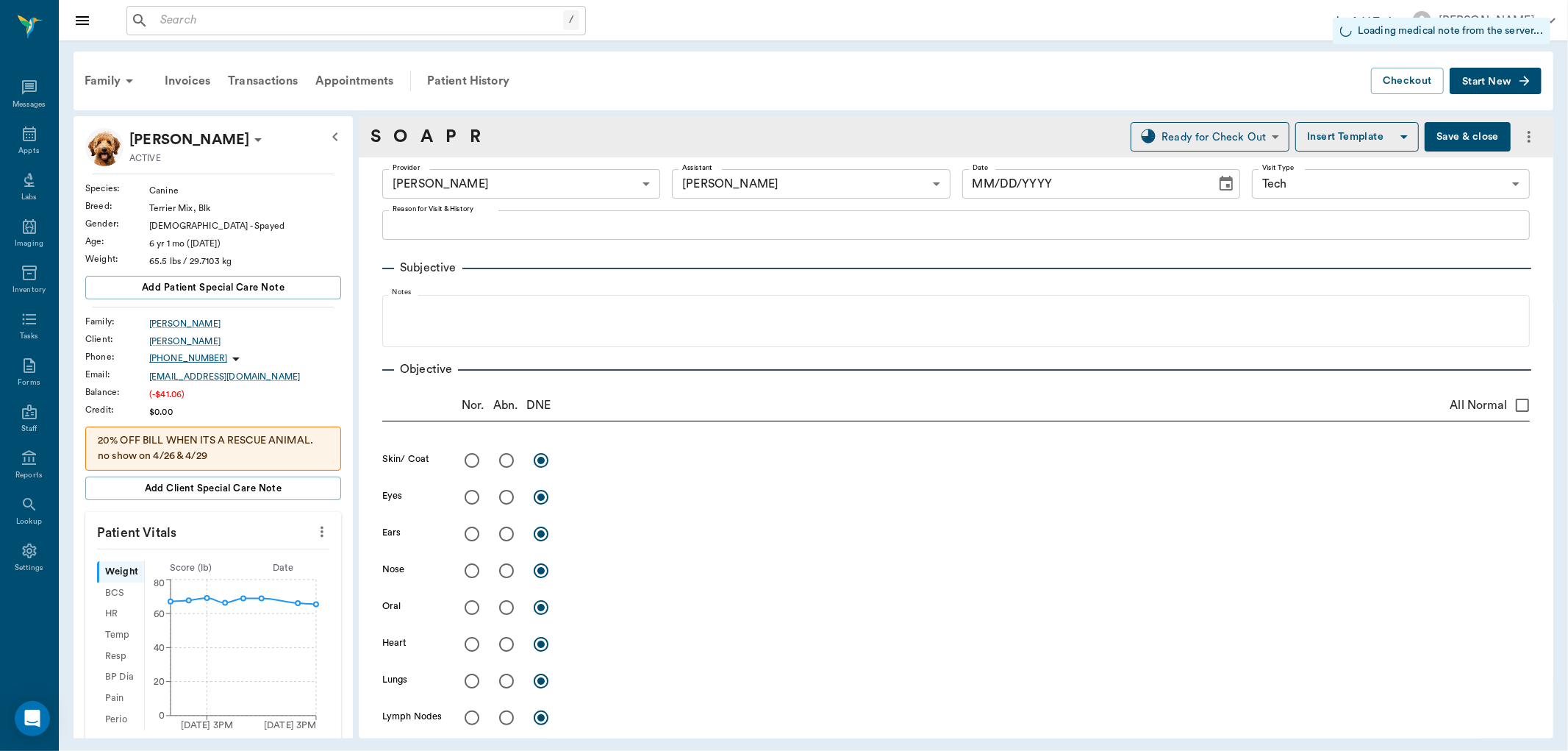
type input "1.00"
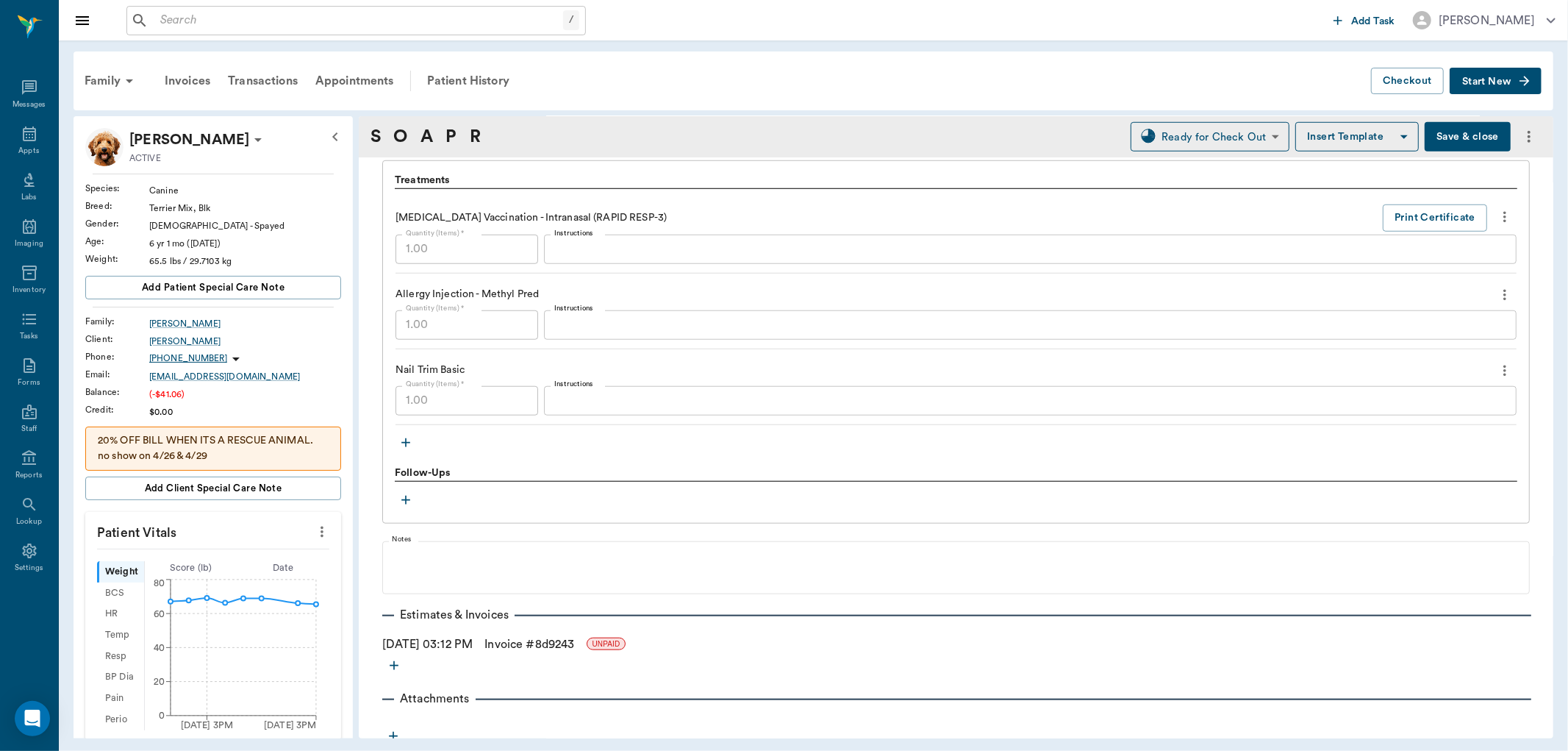
scroll to position [1065, 0]
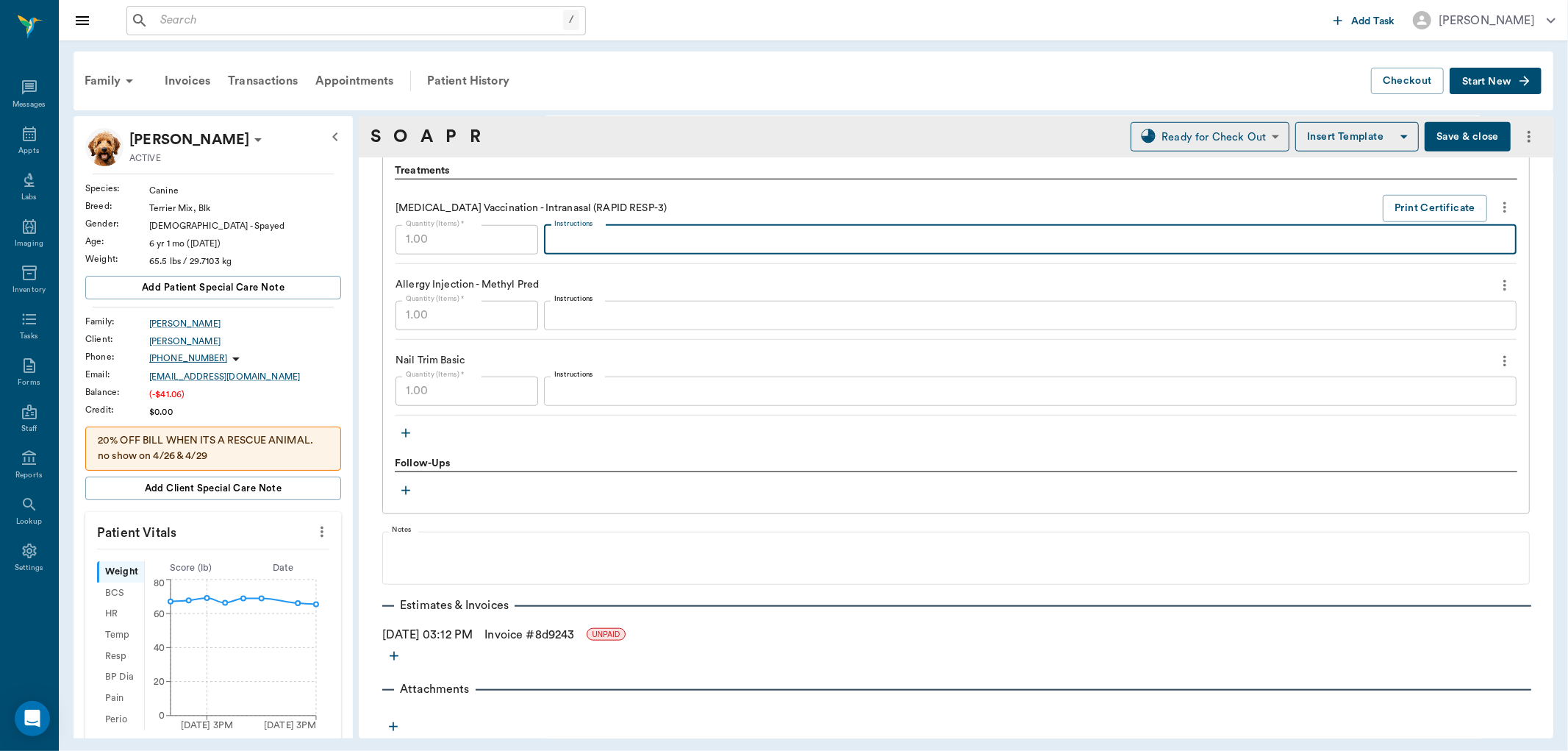
click at [644, 234] on textarea "Instructions" at bounding box center [1030, 240] width 952 height 17
click at [630, 310] on textarea "Instructions" at bounding box center [1030, 315] width 952 height 17
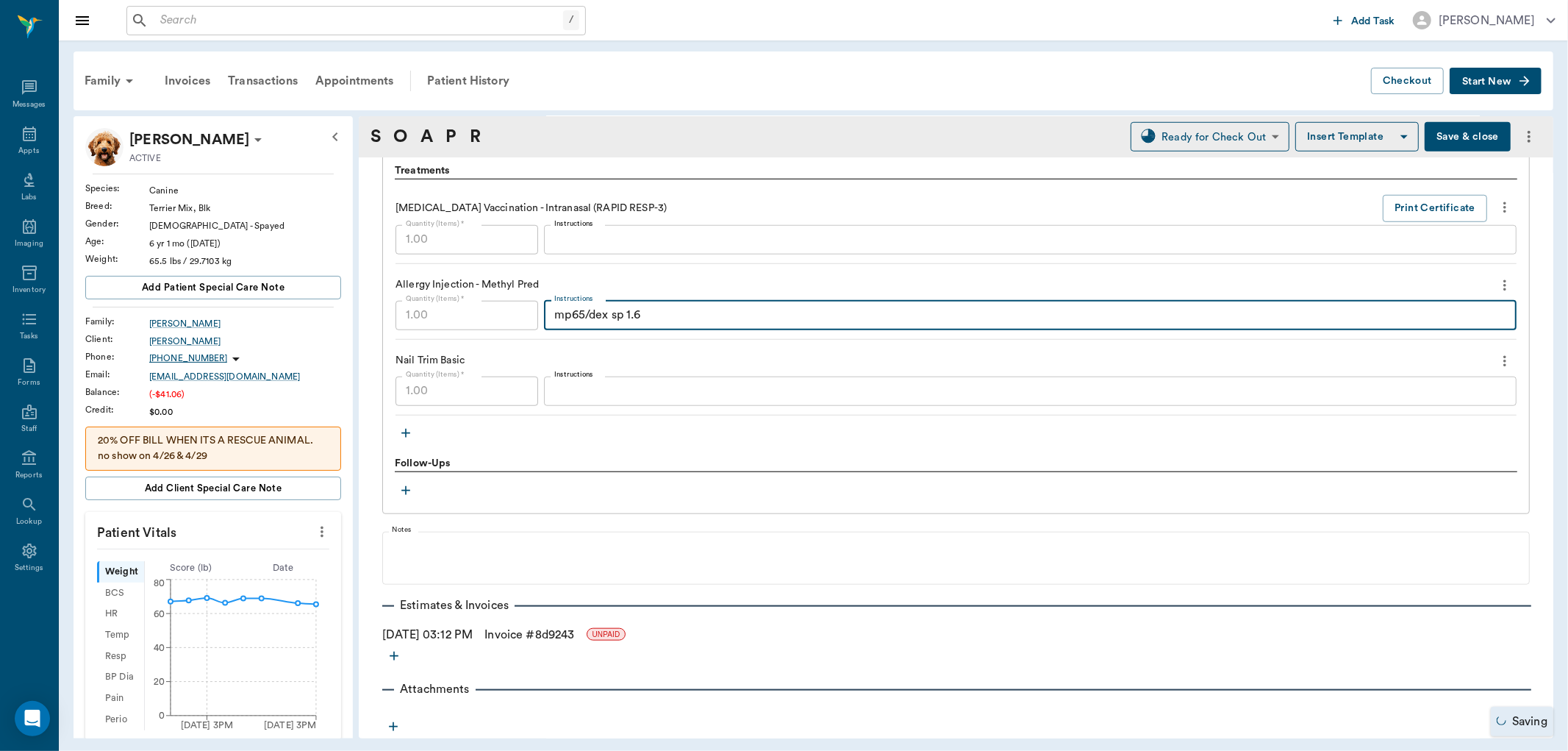
type textarea "mp65/dex sp 1.6"
click at [1427, 137] on button "Save & close" at bounding box center [1468, 136] width 86 height 29
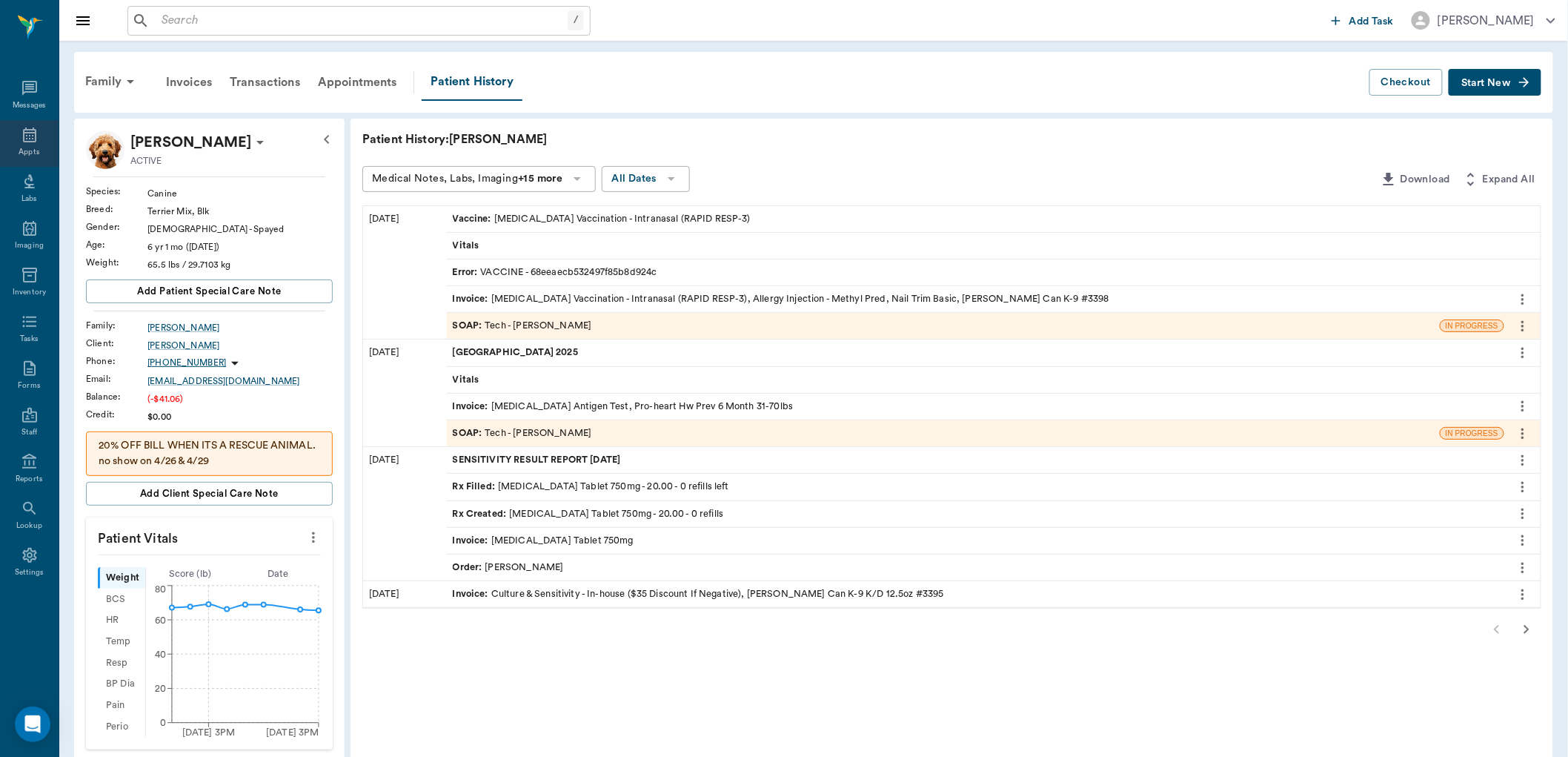
click at [32, 134] on icon at bounding box center [29, 135] width 13 height 15
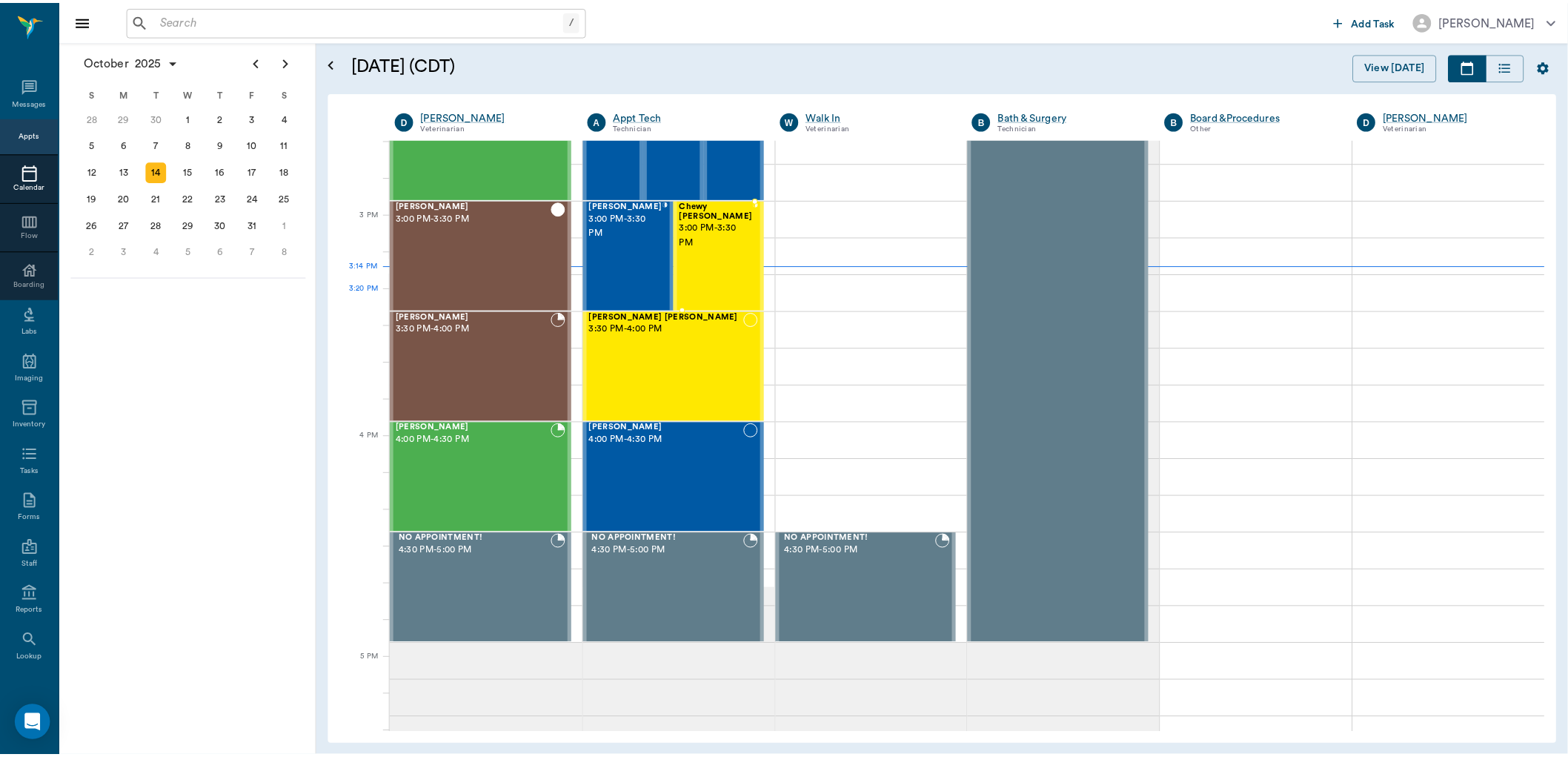
scroll to position [1392, 0]
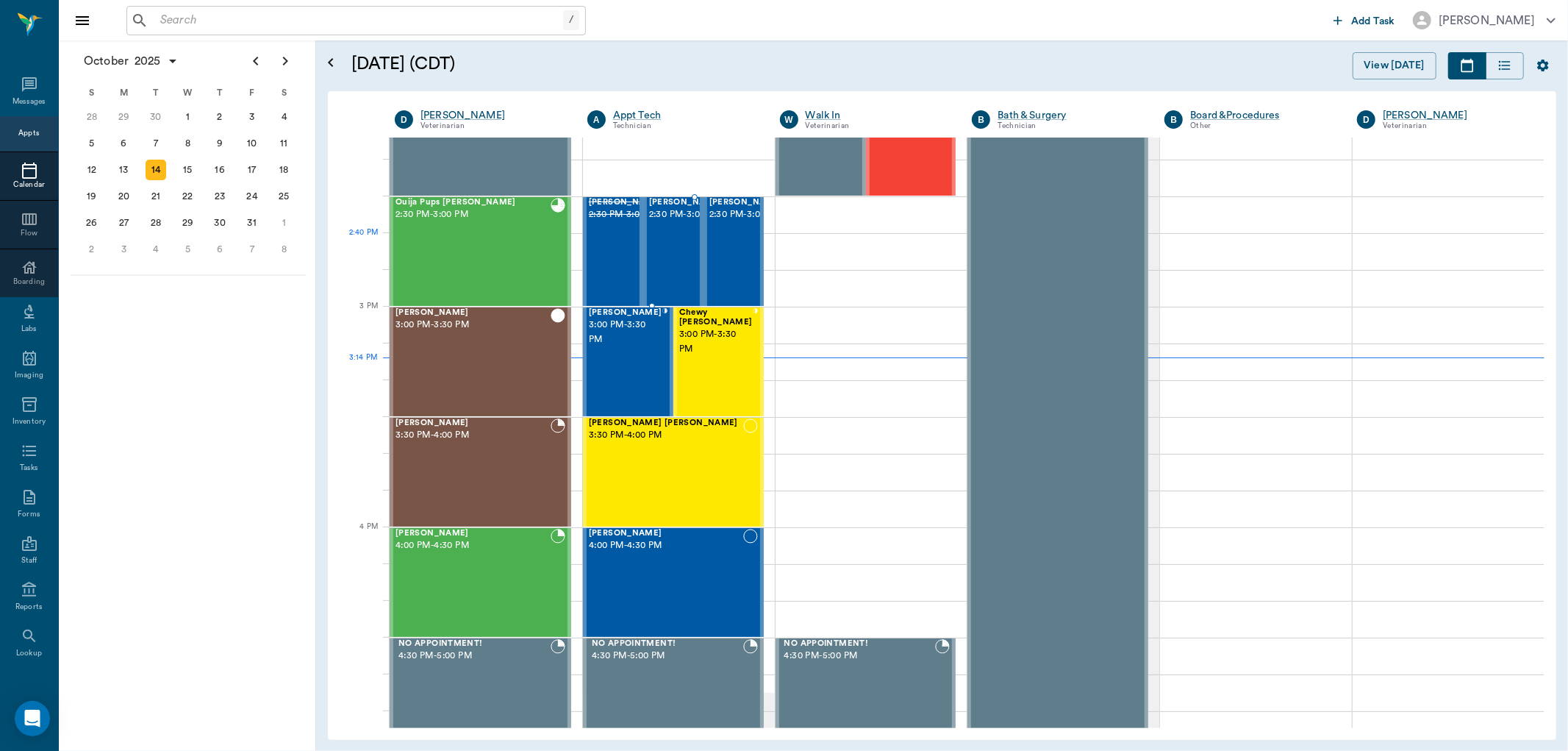
click at [675, 255] on div "[PERSON_NAME] 2:30 PM - 3:00 PM" at bounding box center [686, 251] width 74 height 108
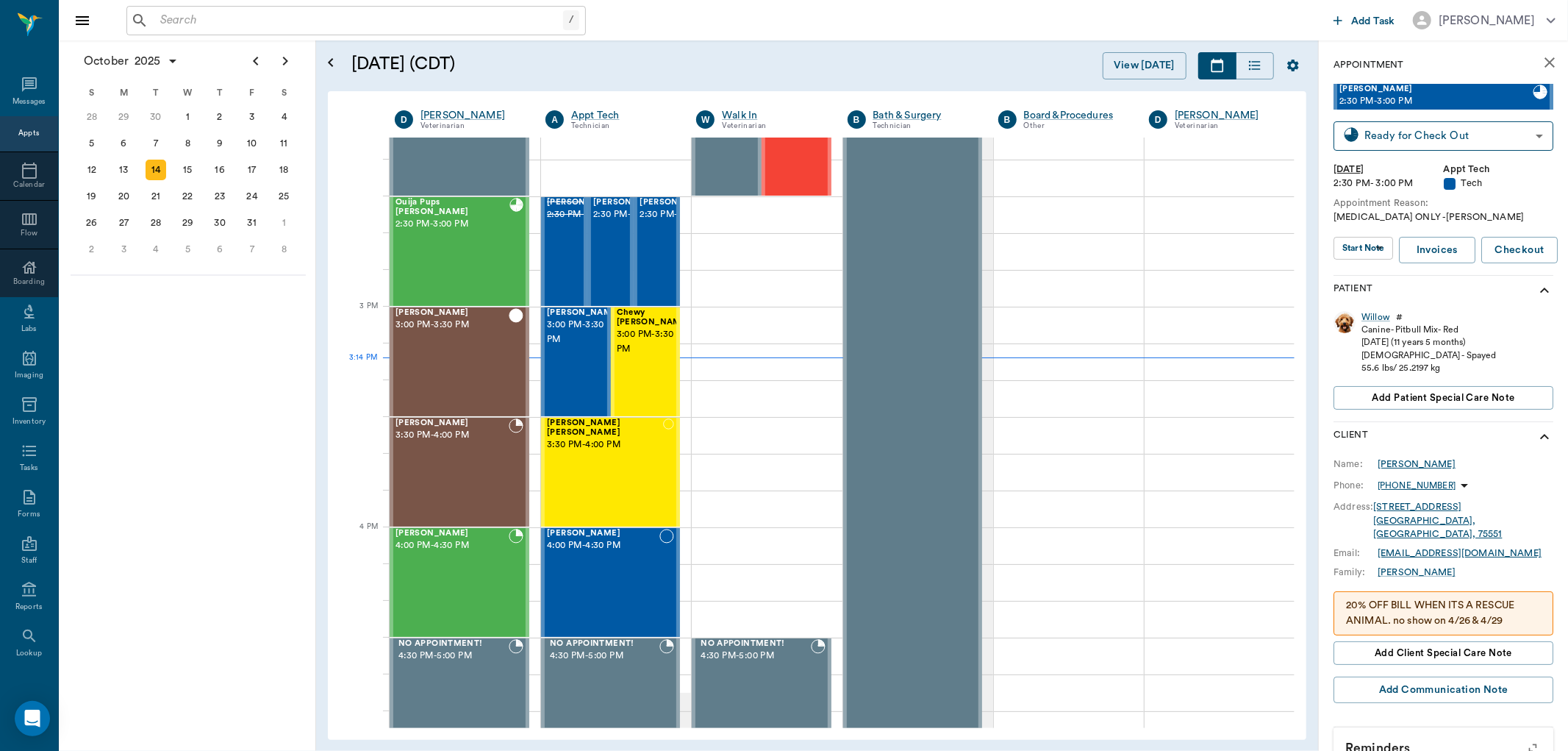
click at [1413, 461] on div "[PERSON_NAME]" at bounding box center [1416, 463] width 78 height 13
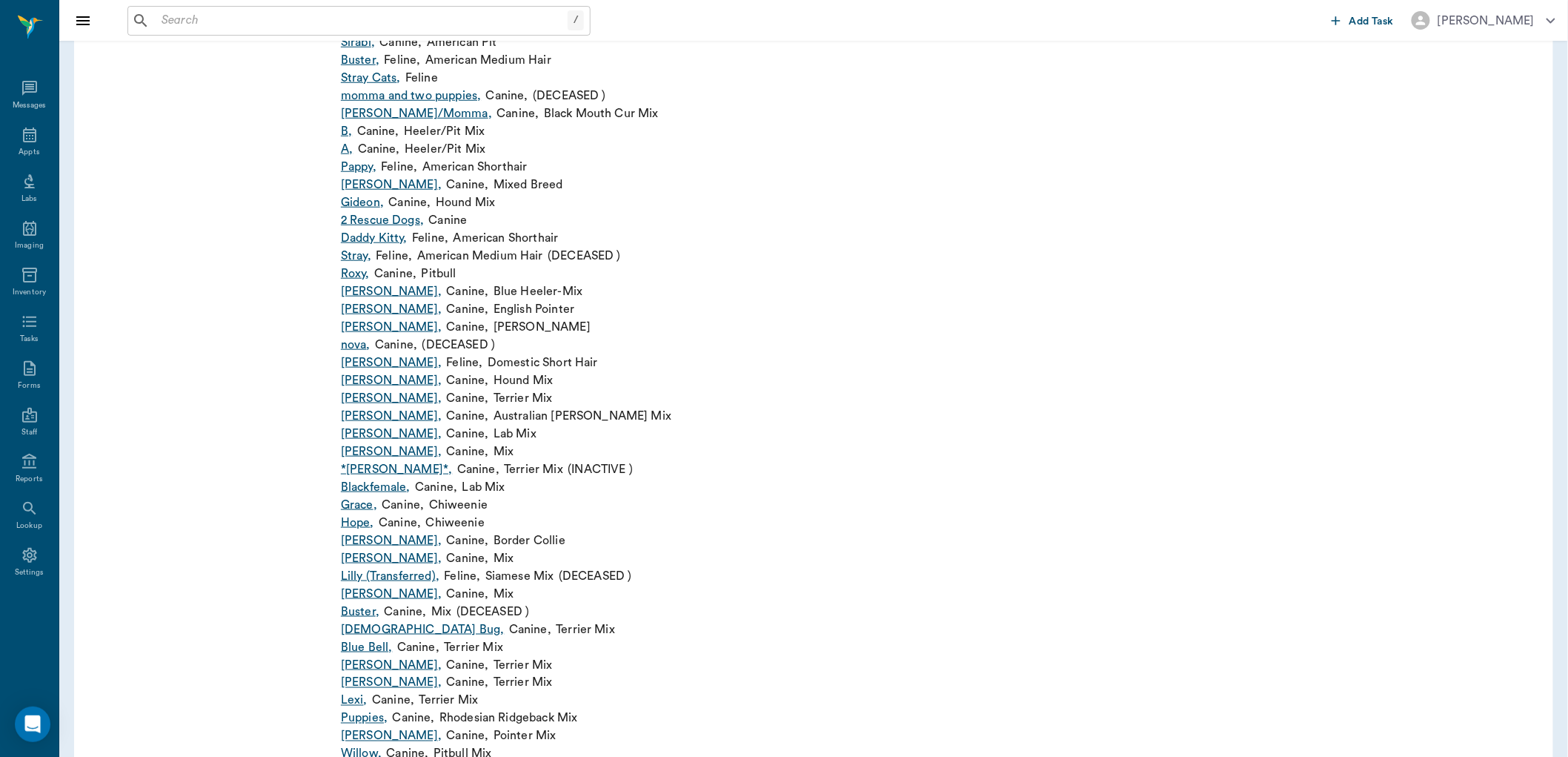
scroll to position [574, 0]
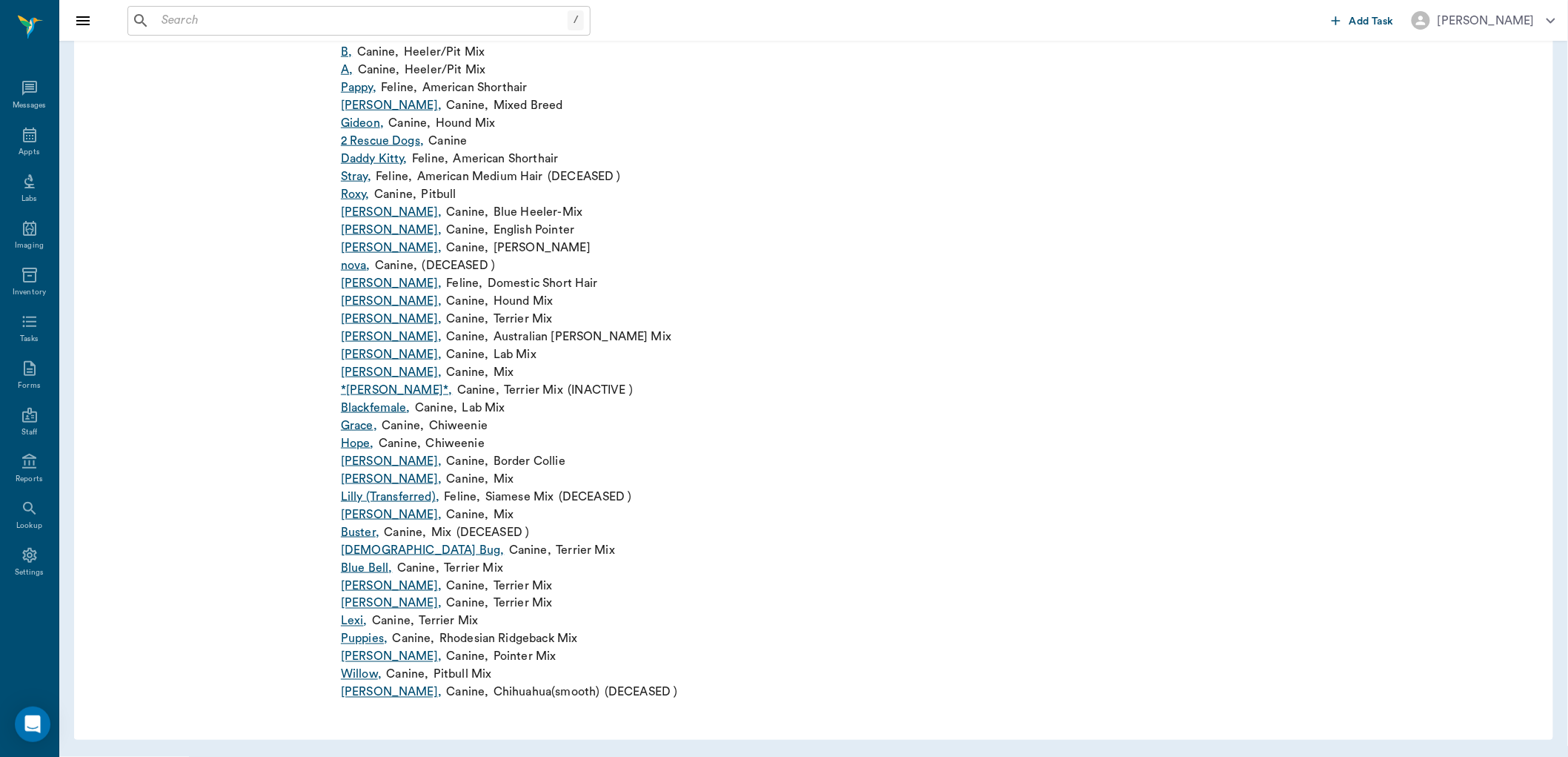
click at [363, 675] on link "Willow ," at bounding box center [361, 675] width 40 height 17
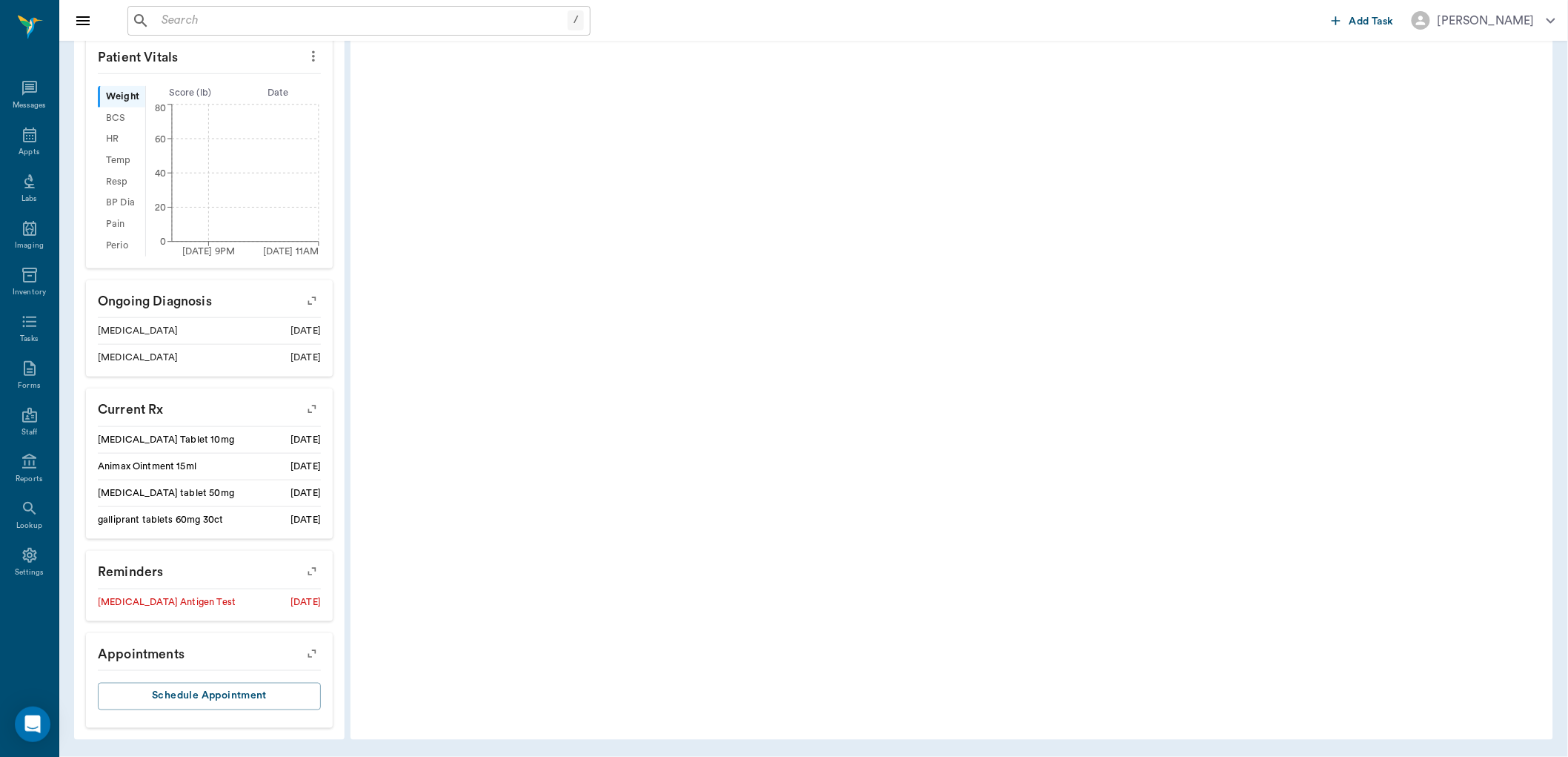
click at [313, 63] on icon "more" at bounding box center [313, 57] width 3 height 11
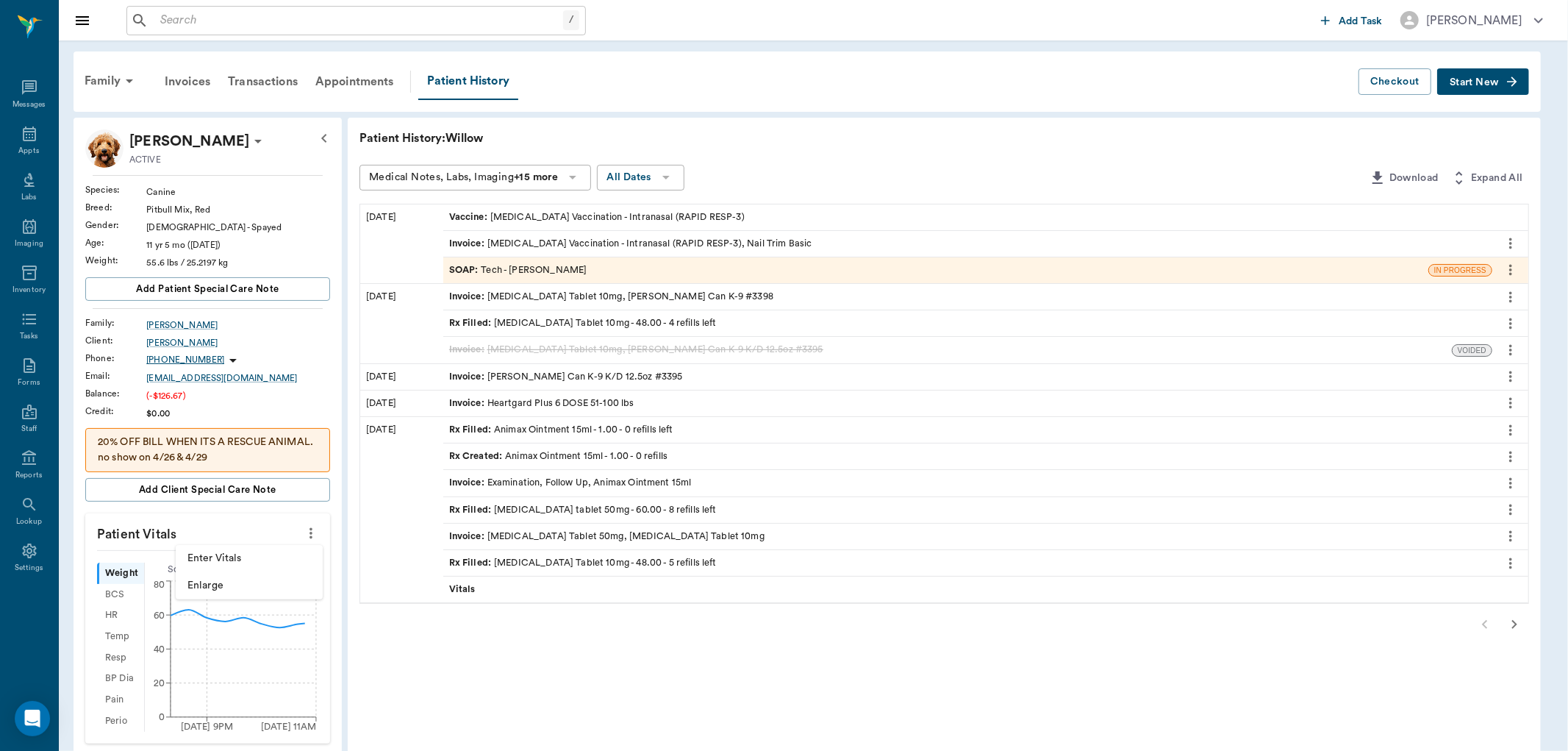
click at [255, 557] on span "Enter Vitals" at bounding box center [249, 559] width 123 height 16
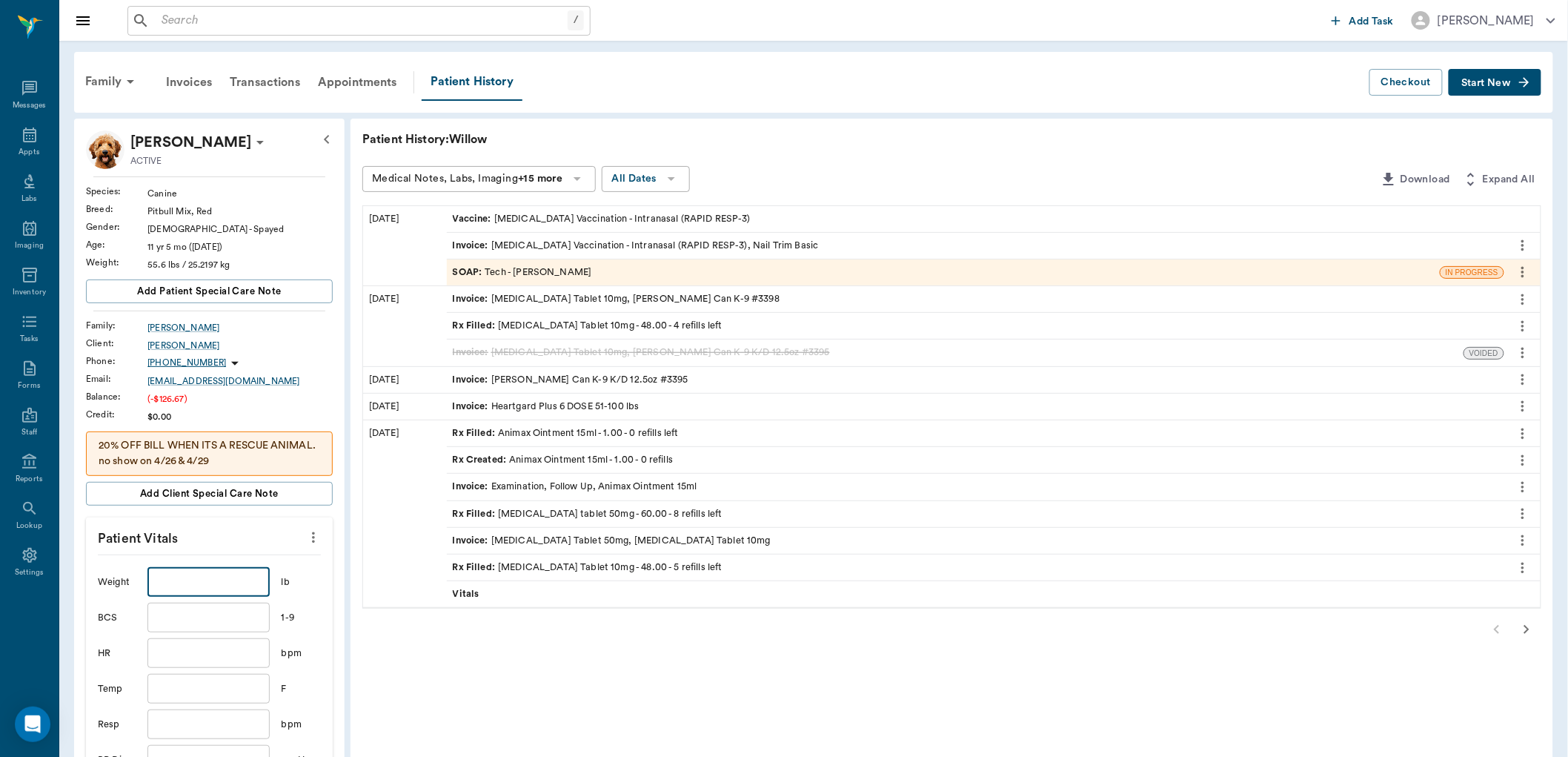
click at [226, 573] on input "text" at bounding box center [208, 581] width 122 height 29
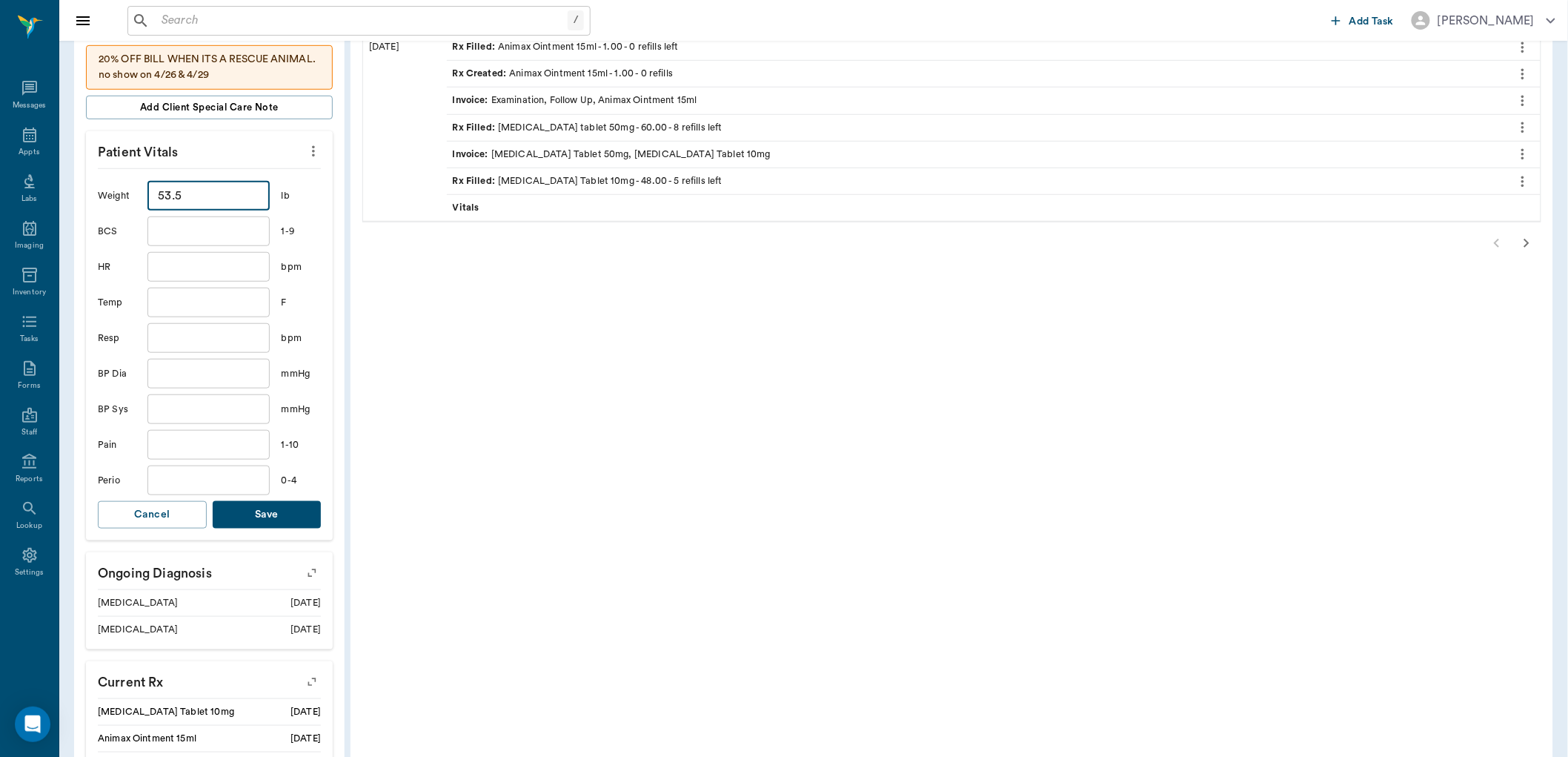
scroll to position [412, 0]
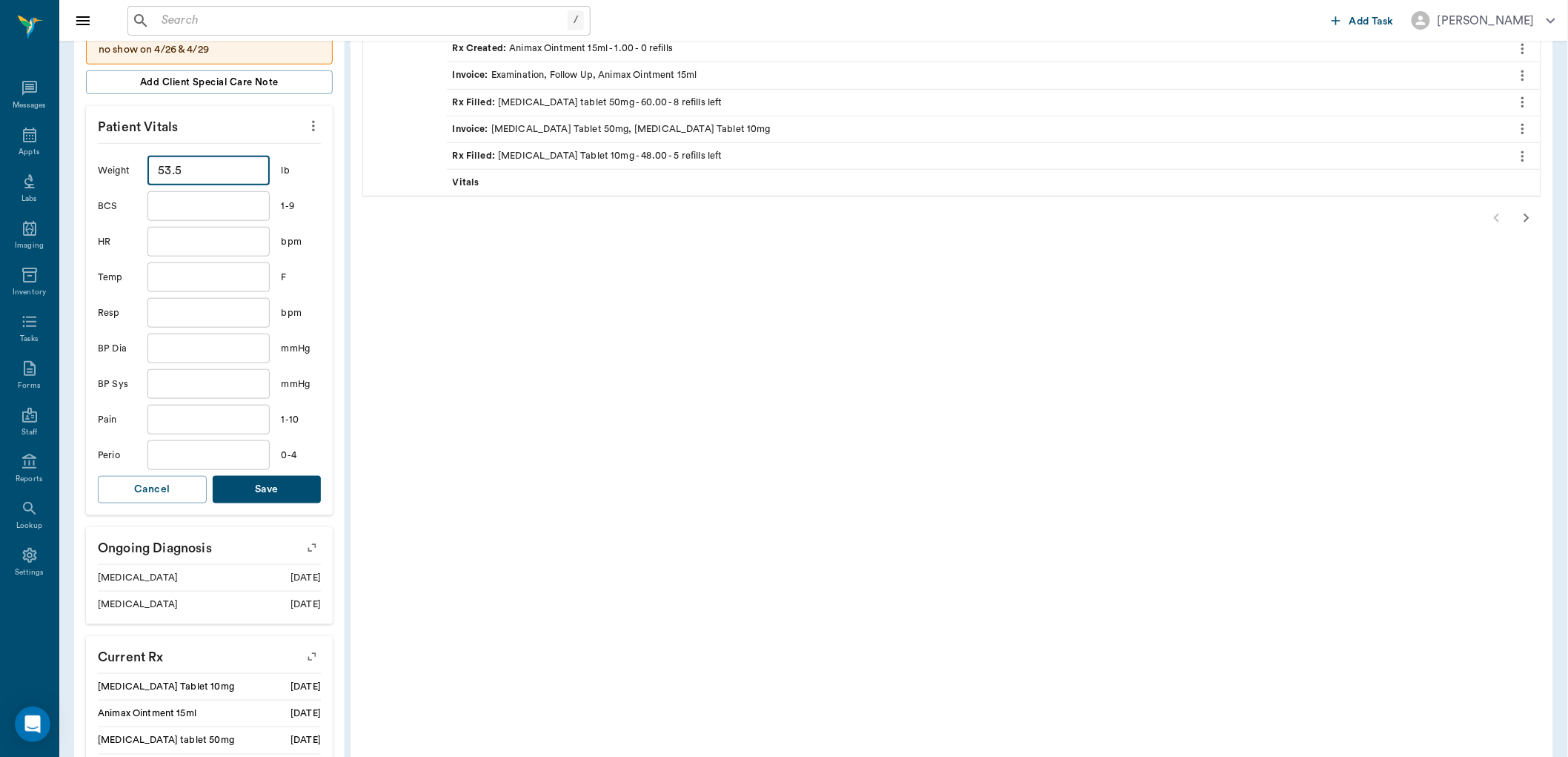
type input "53.5"
click at [297, 493] on button "Save" at bounding box center [268, 489] width 109 height 28
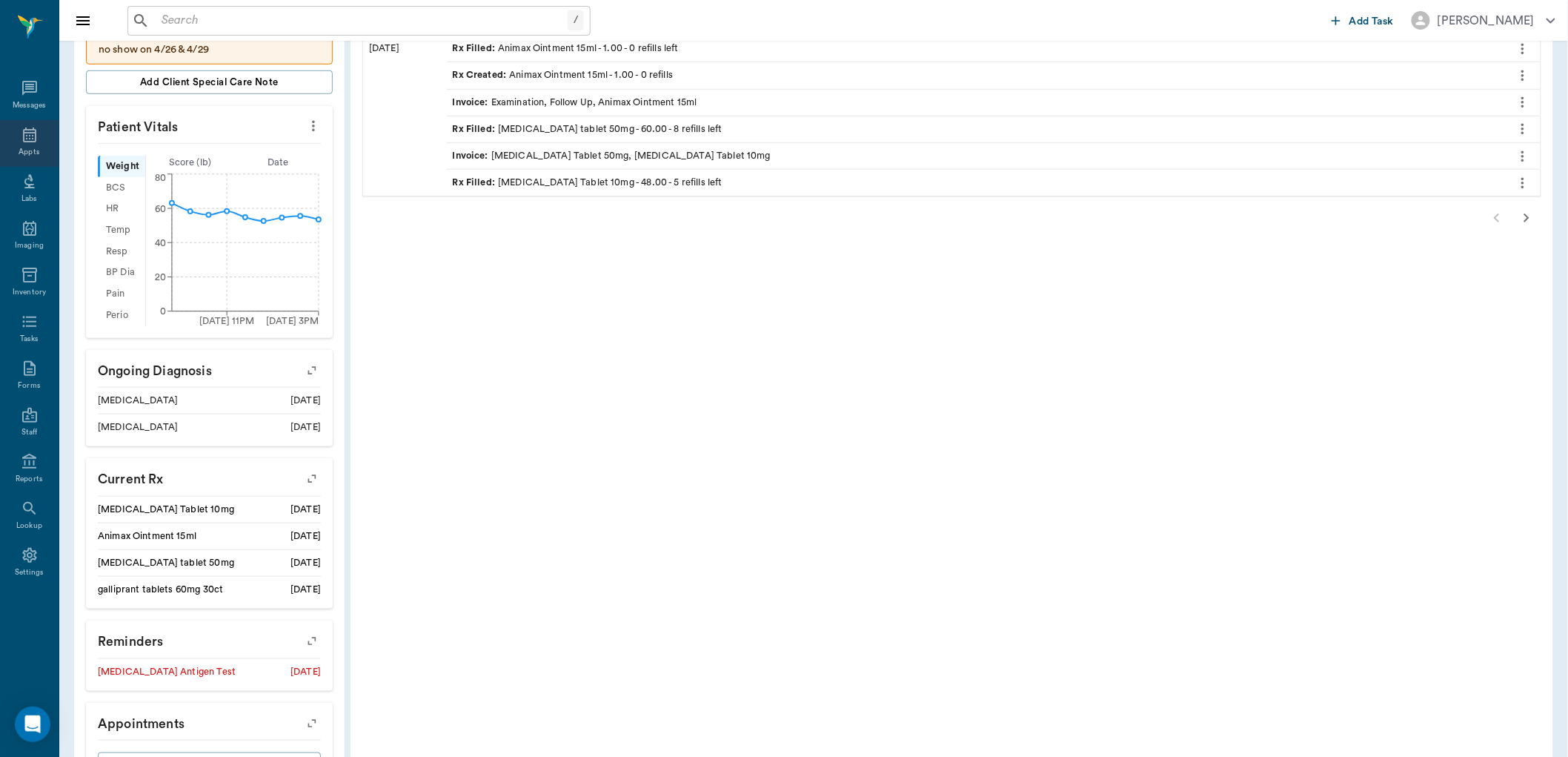
click at [25, 139] on icon at bounding box center [29, 135] width 17 height 17
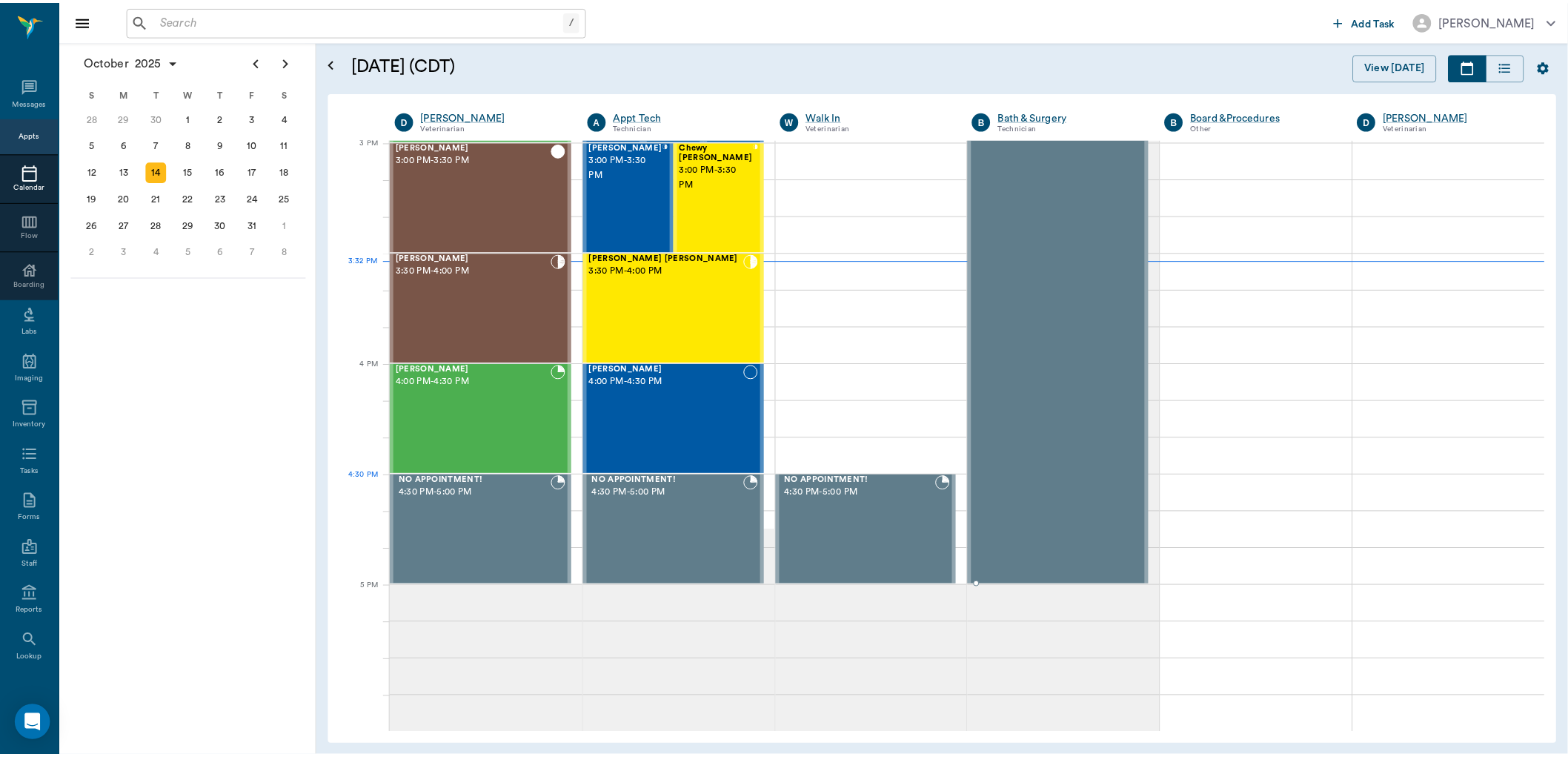
scroll to position [1558, 0]
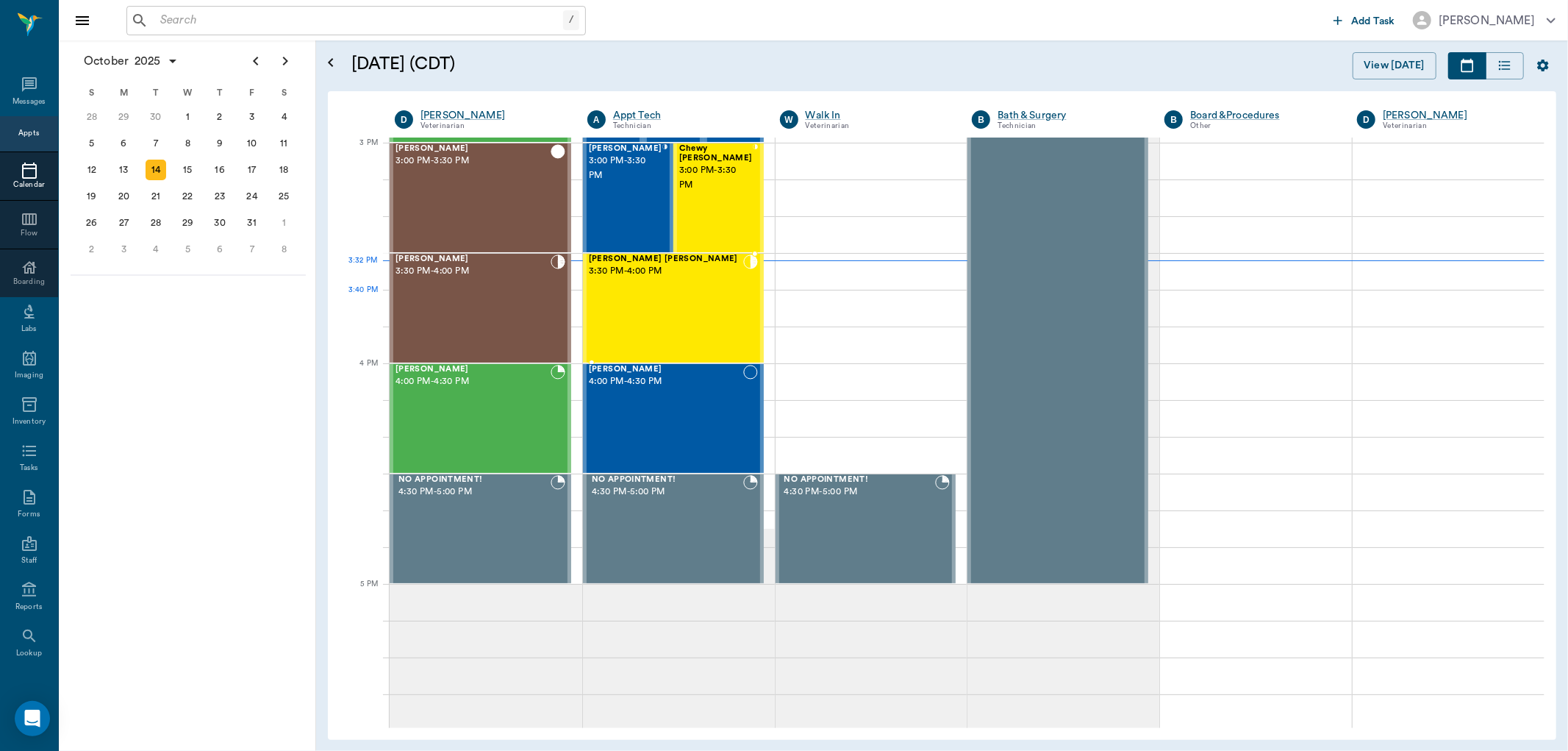
click at [704, 292] on div "Shivers Brown 3:30 PM - 4:00 PM" at bounding box center [666, 308] width 155 height 108
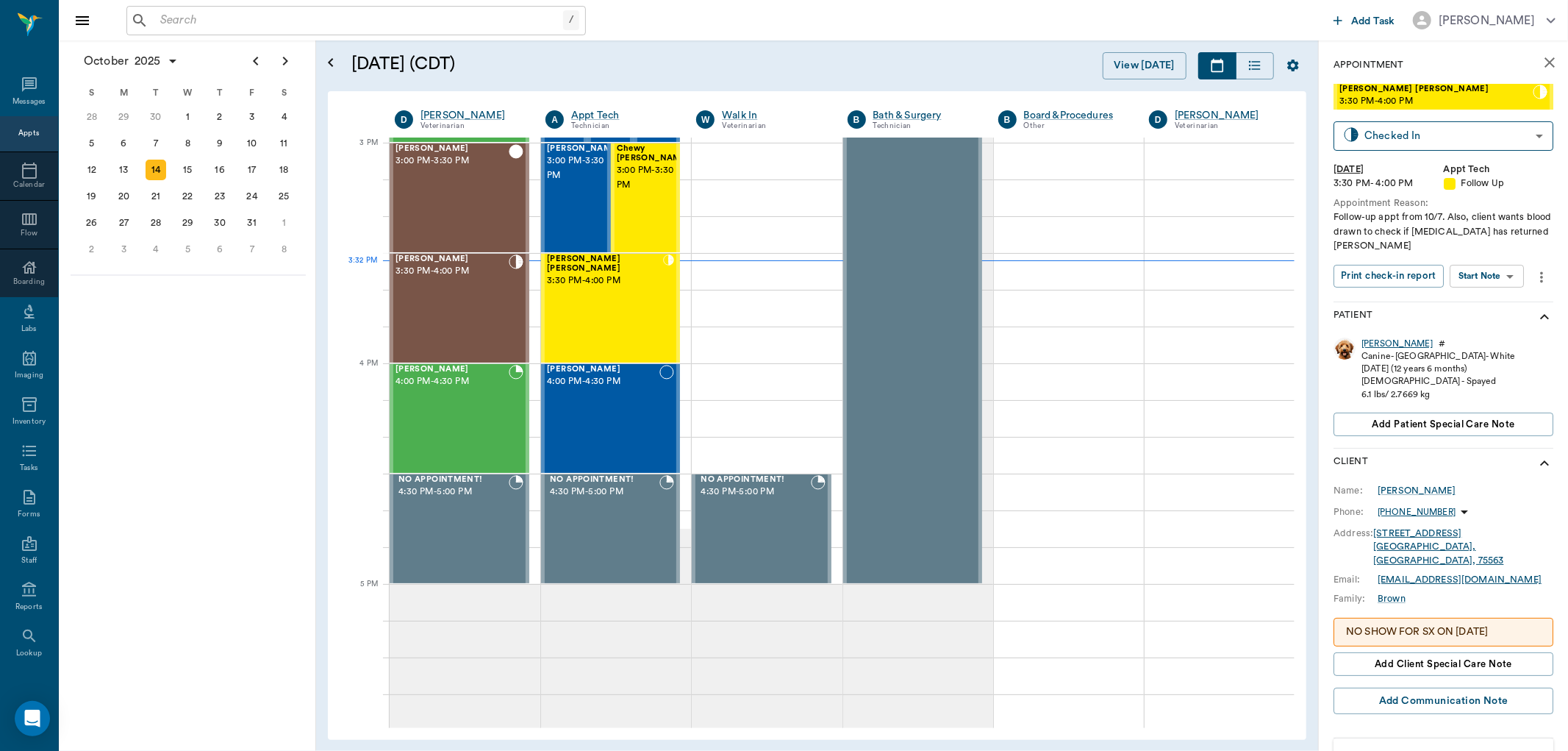
click at [1385, 343] on div "Shivers" at bounding box center [1397, 344] width 71 height 13
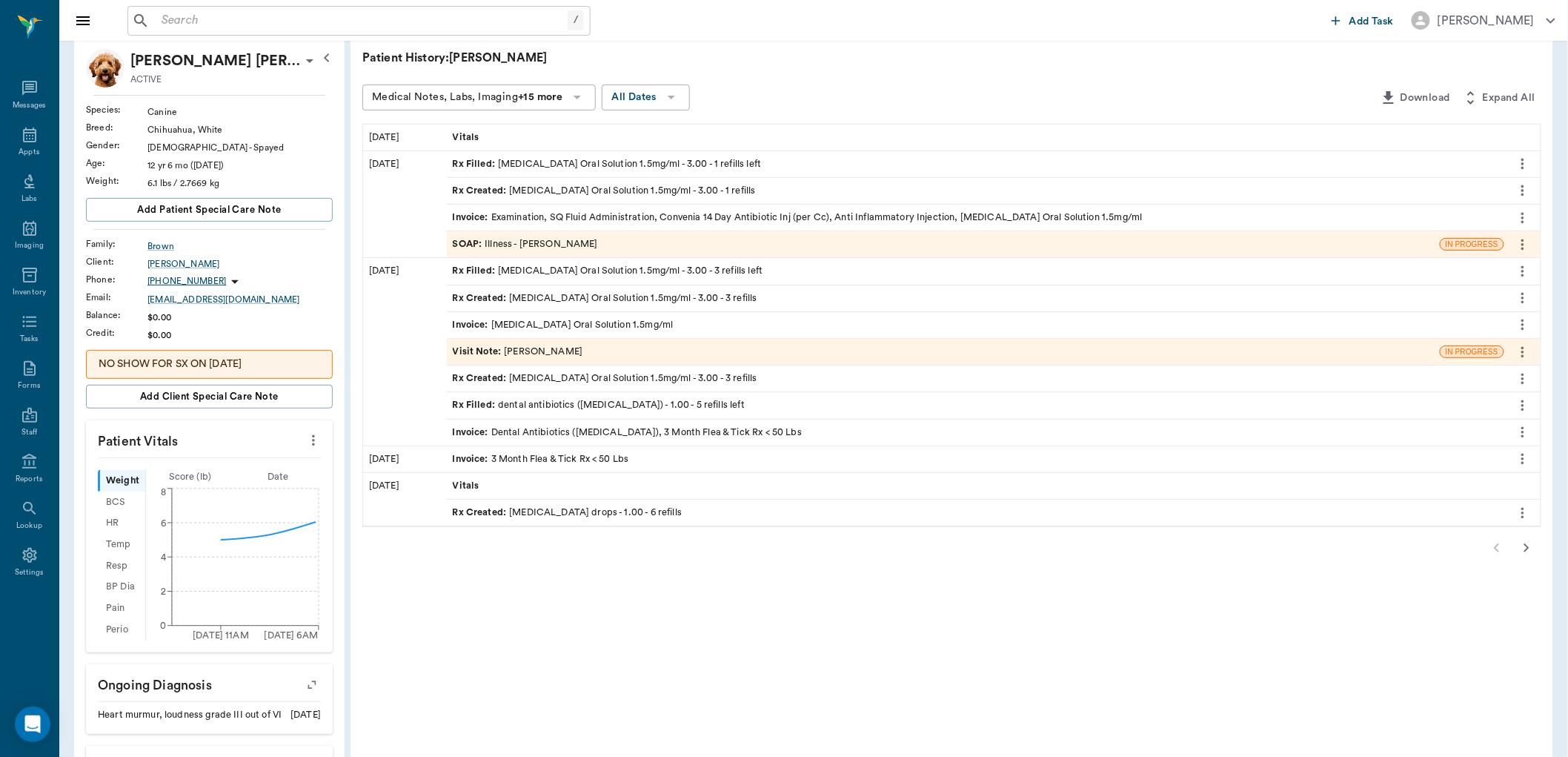
scroll to position [82, 0]
click at [584, 238] on div "SOAP : Illness - Dr. Bert Ellsworth" at bounding box center [526, 244] width 146 height 14
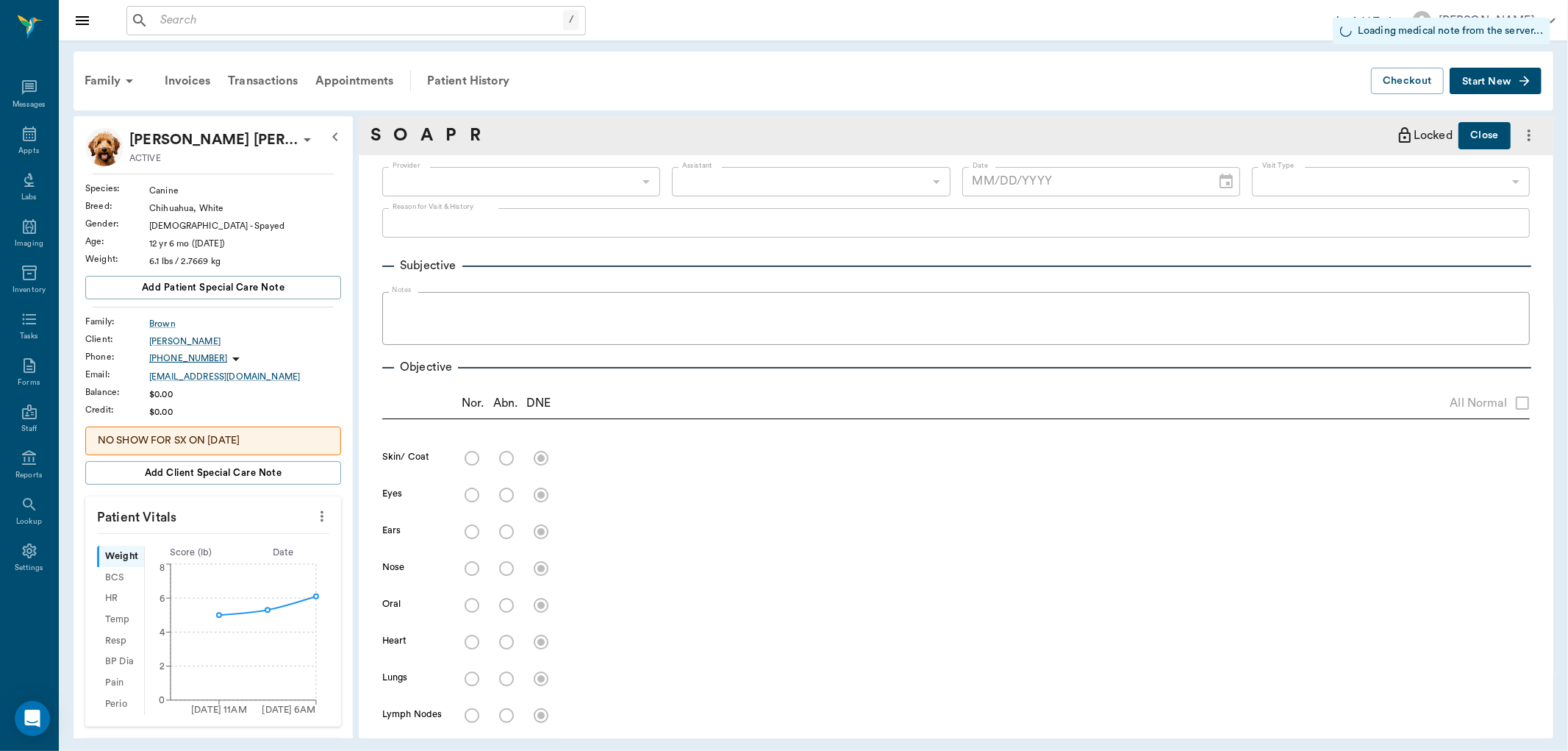
type input "63ec2f075fda476ae8351a4d"
type input "65d2be4f46e3a538d89b8c15"
radio input "true"
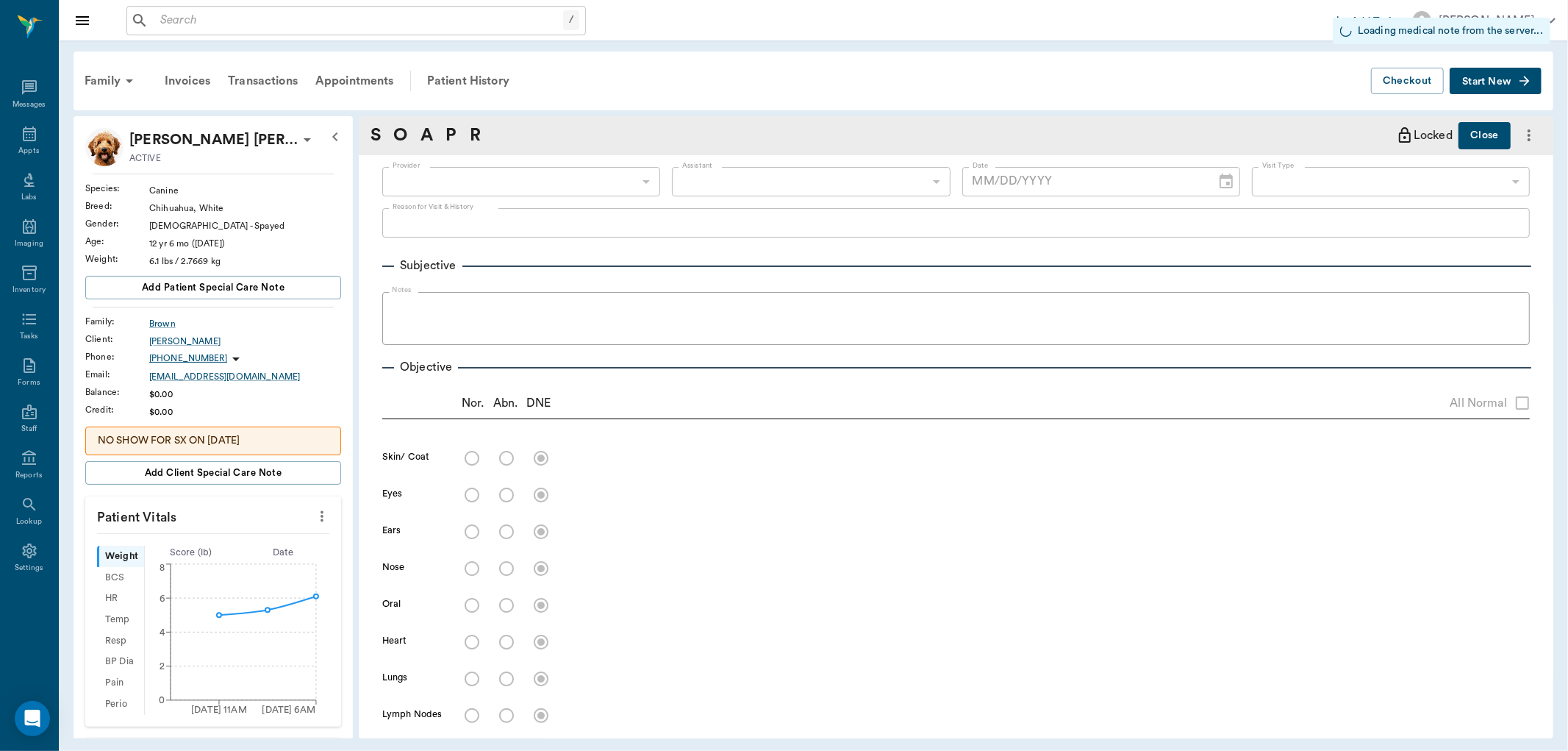
radio input "true"
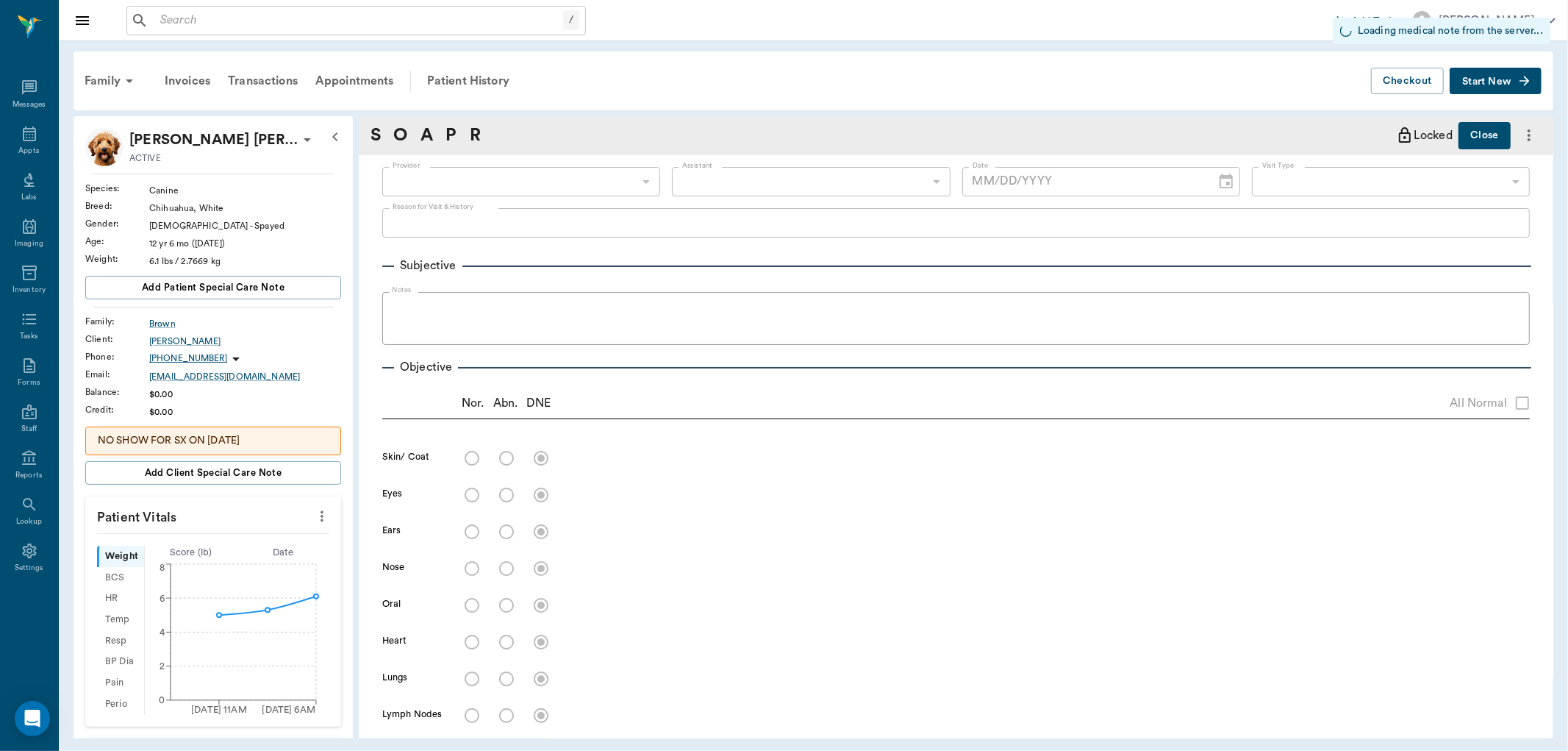
radio input "true"
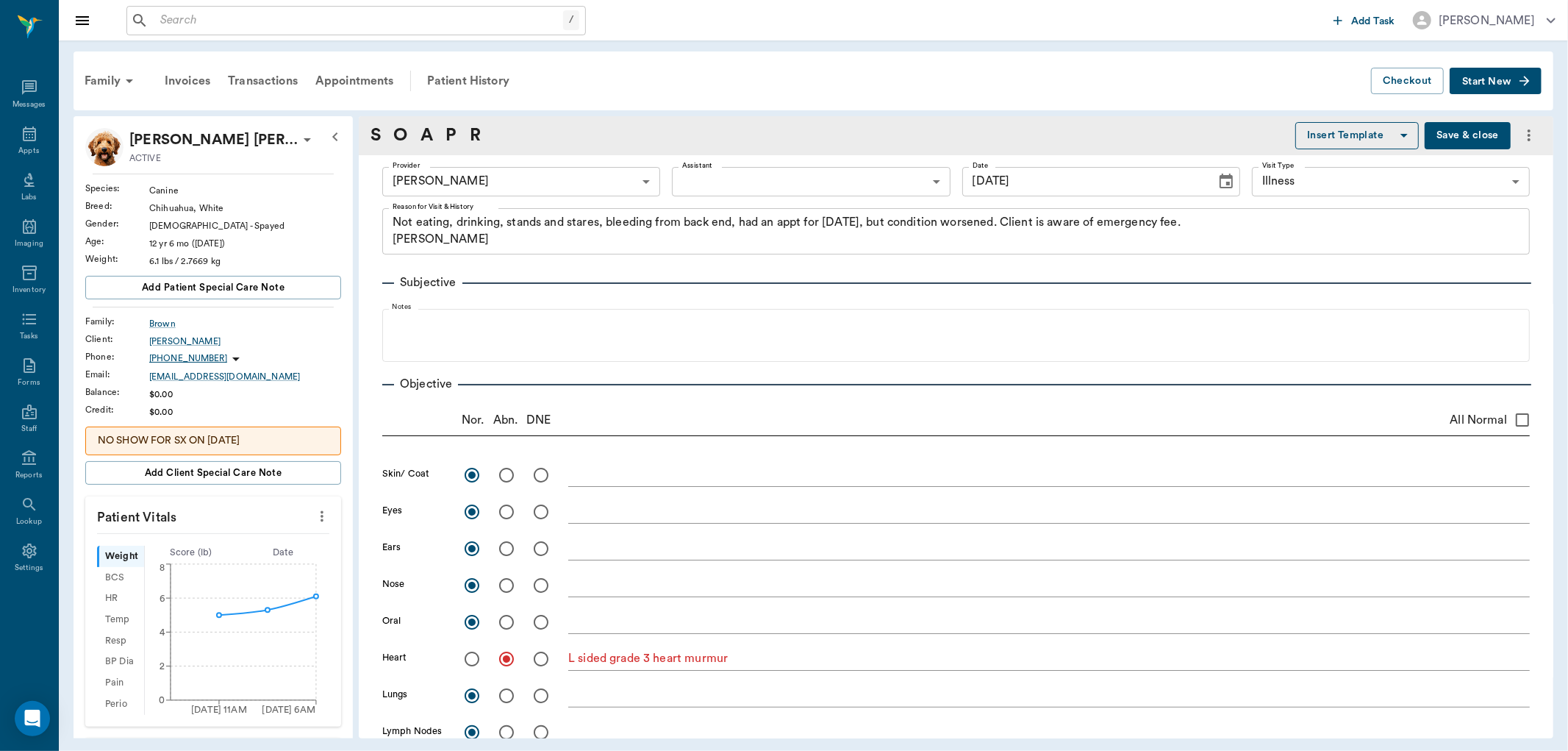
type input "10/07/2025"
type textarea "Not eating, drinking, stands and stares, bleeding from back end, had an appt fo…"
type textarea "L sided grade 3 heart murmur"
type textarea "L side of ventral anus is swollen with an abscess draining."
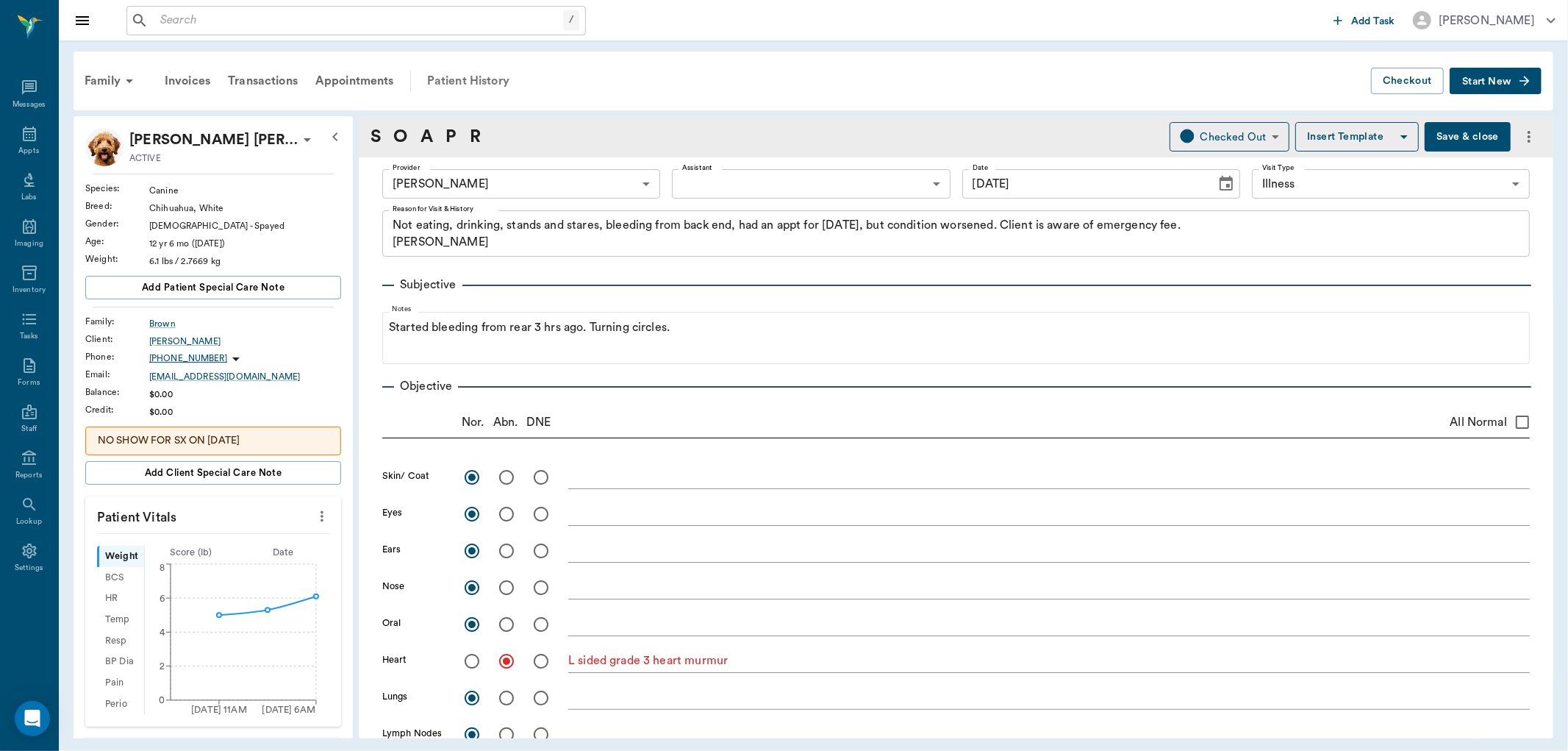
click at [476, 81] on div "Patient History" at bounding box center [468, 81] width 100 height 35
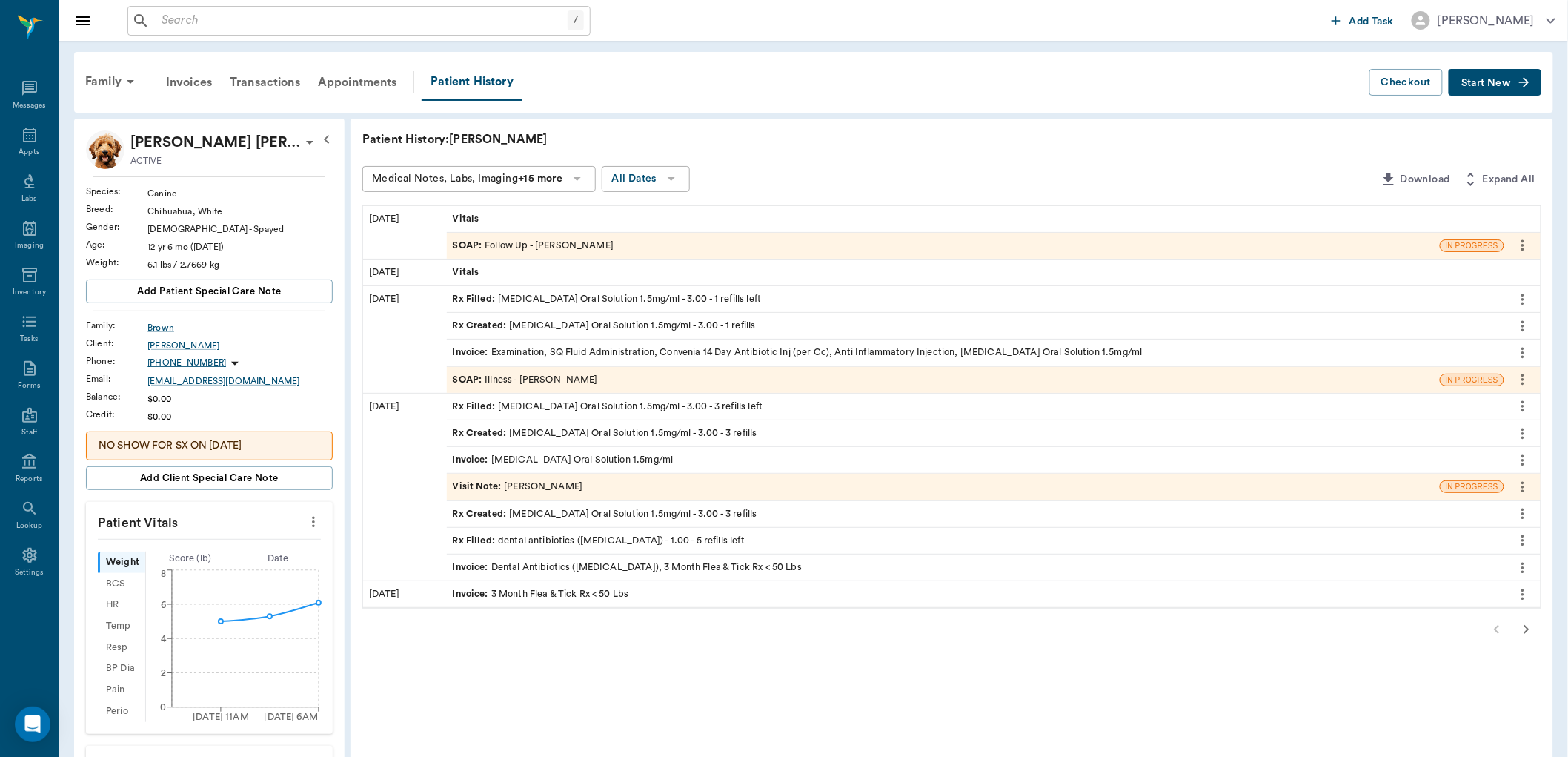
click at [1521, 629] on icon "button" at bounding box center [1527, 630] width 17 height 17
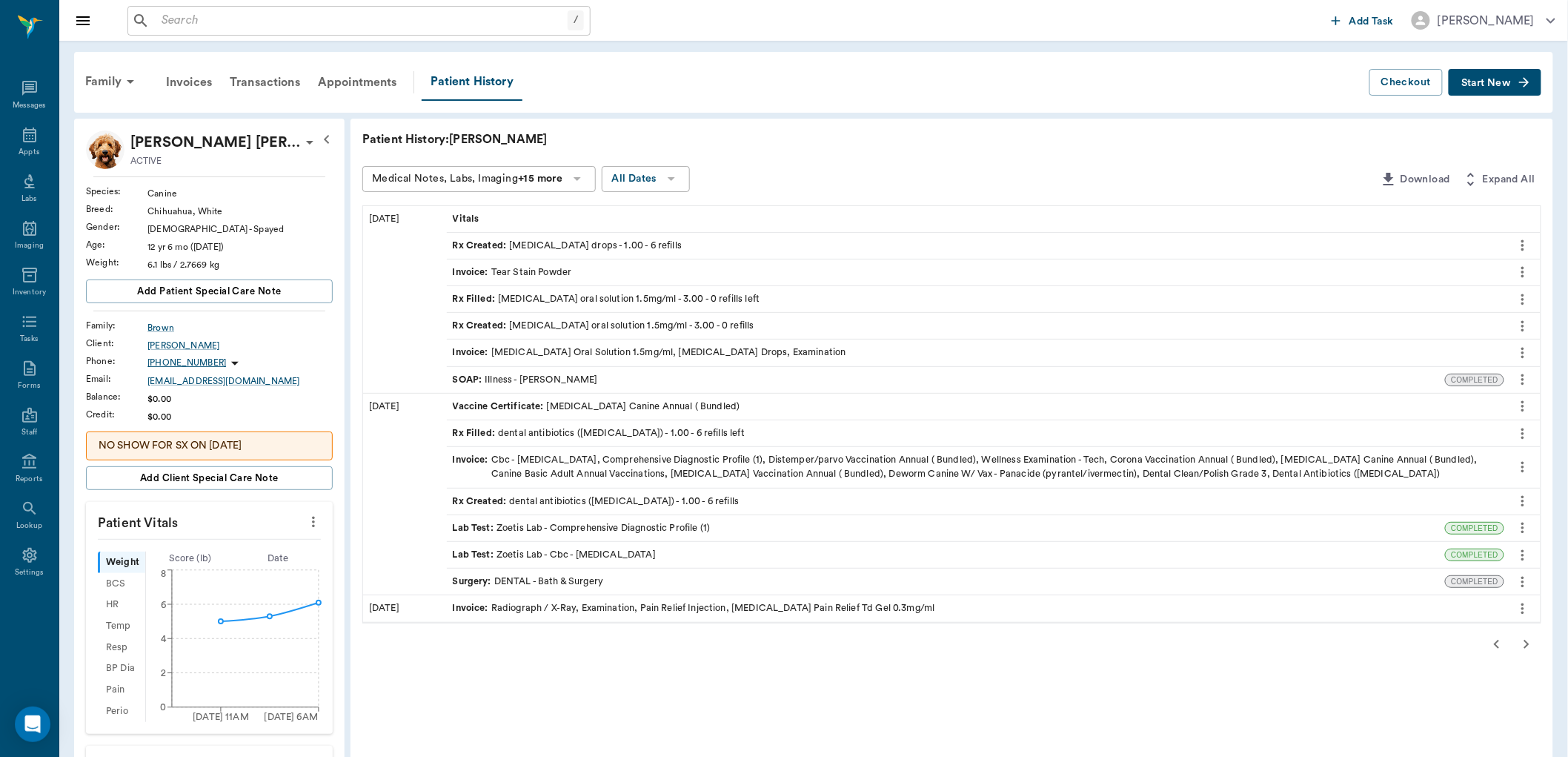
click at [699, 523] on div "Lab Test : Zoetis Lab - Comprehensive Diagnostic Profile (1)" at bounding box center [582, 528] width 258 height 14
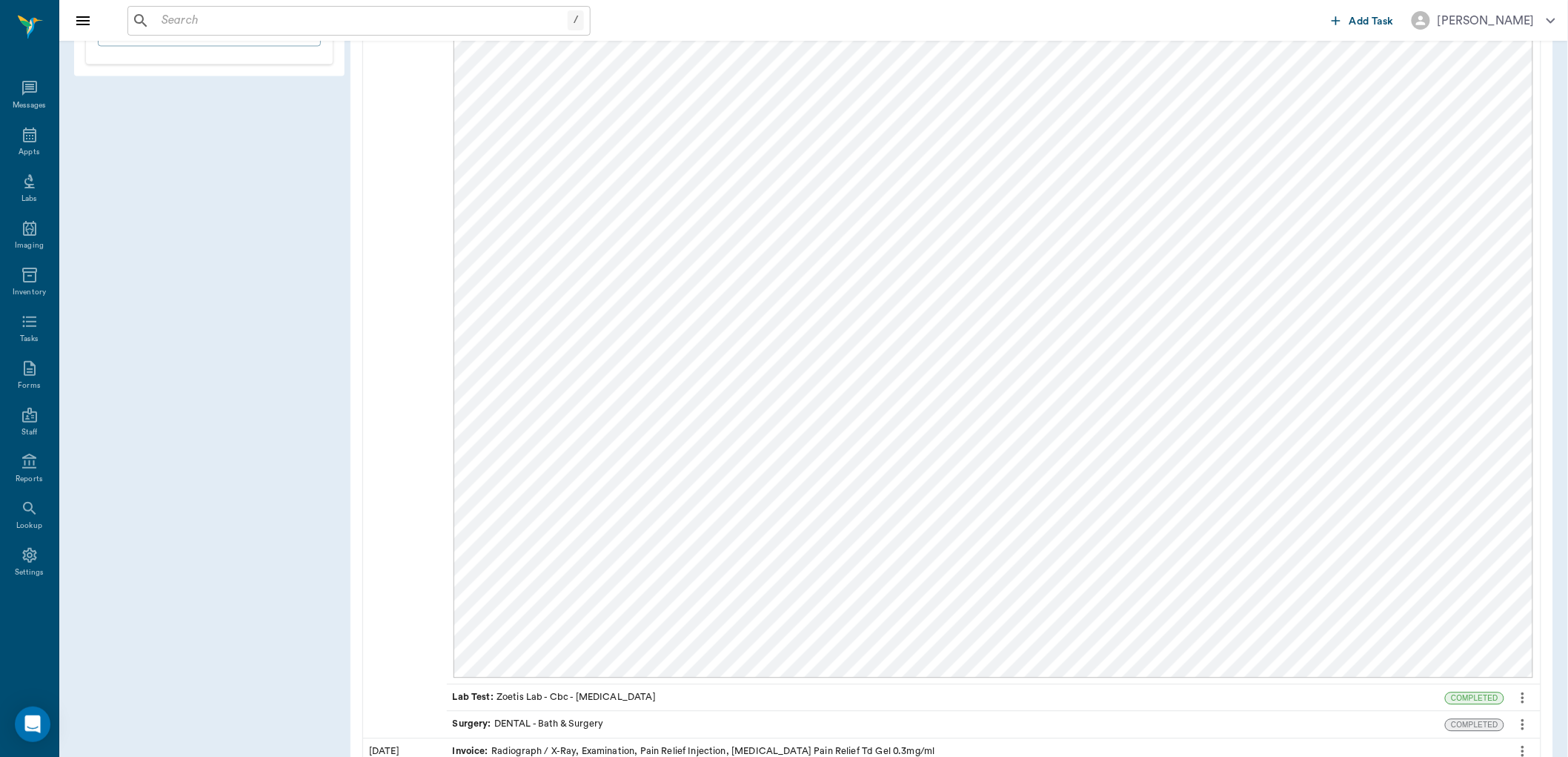
scroll to position [1174, 0]
click at [716, 701] on div "Lab Test : Zoetis Lab - Cbc - Complete Blood Count" at bounding box center [947, 706] width 999 height 26
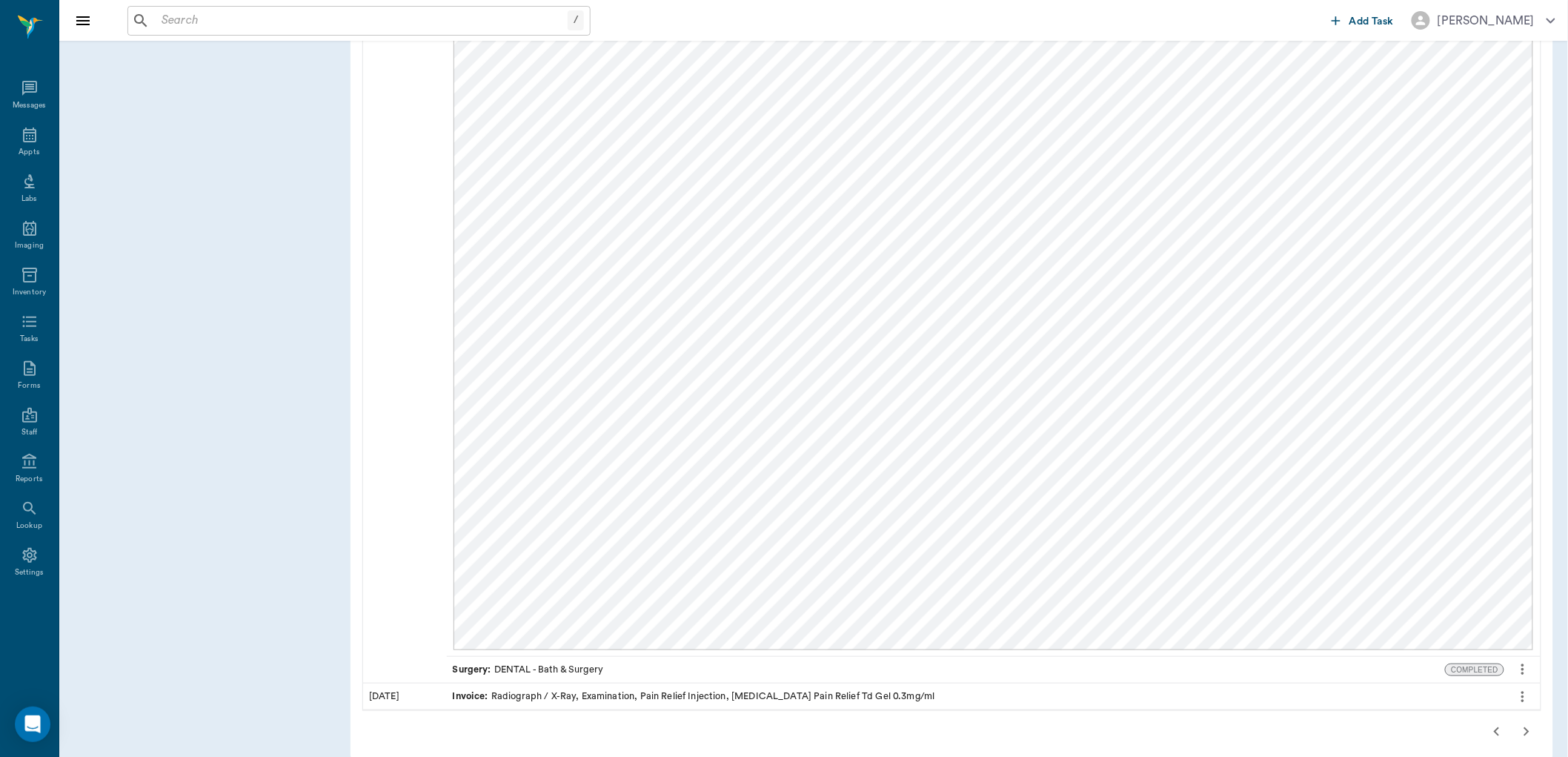
scroll to position [2582, 0]
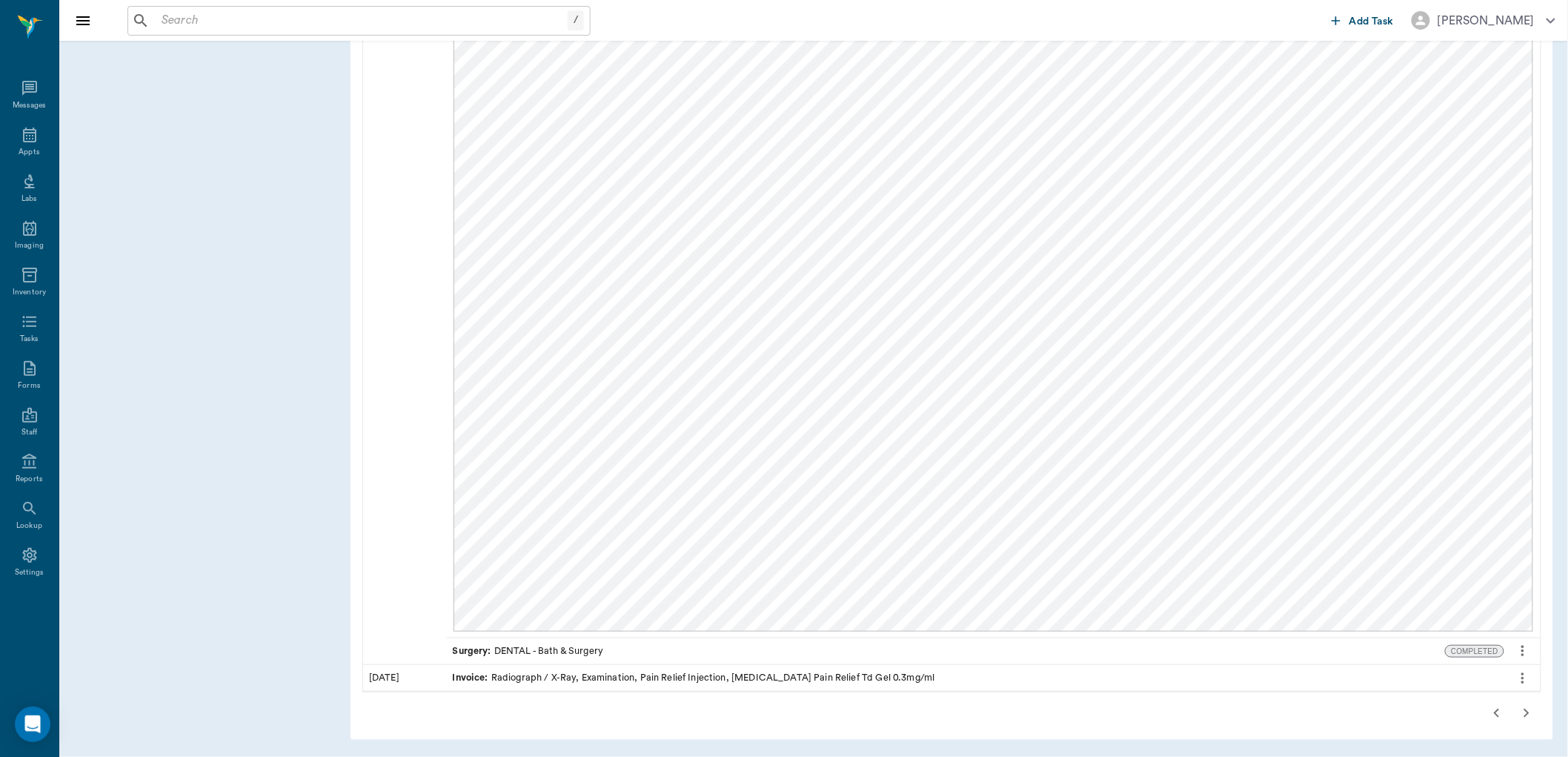
click at [1527, 714] on icon "button" at bounding box center [1527, 713] width 17 height 17
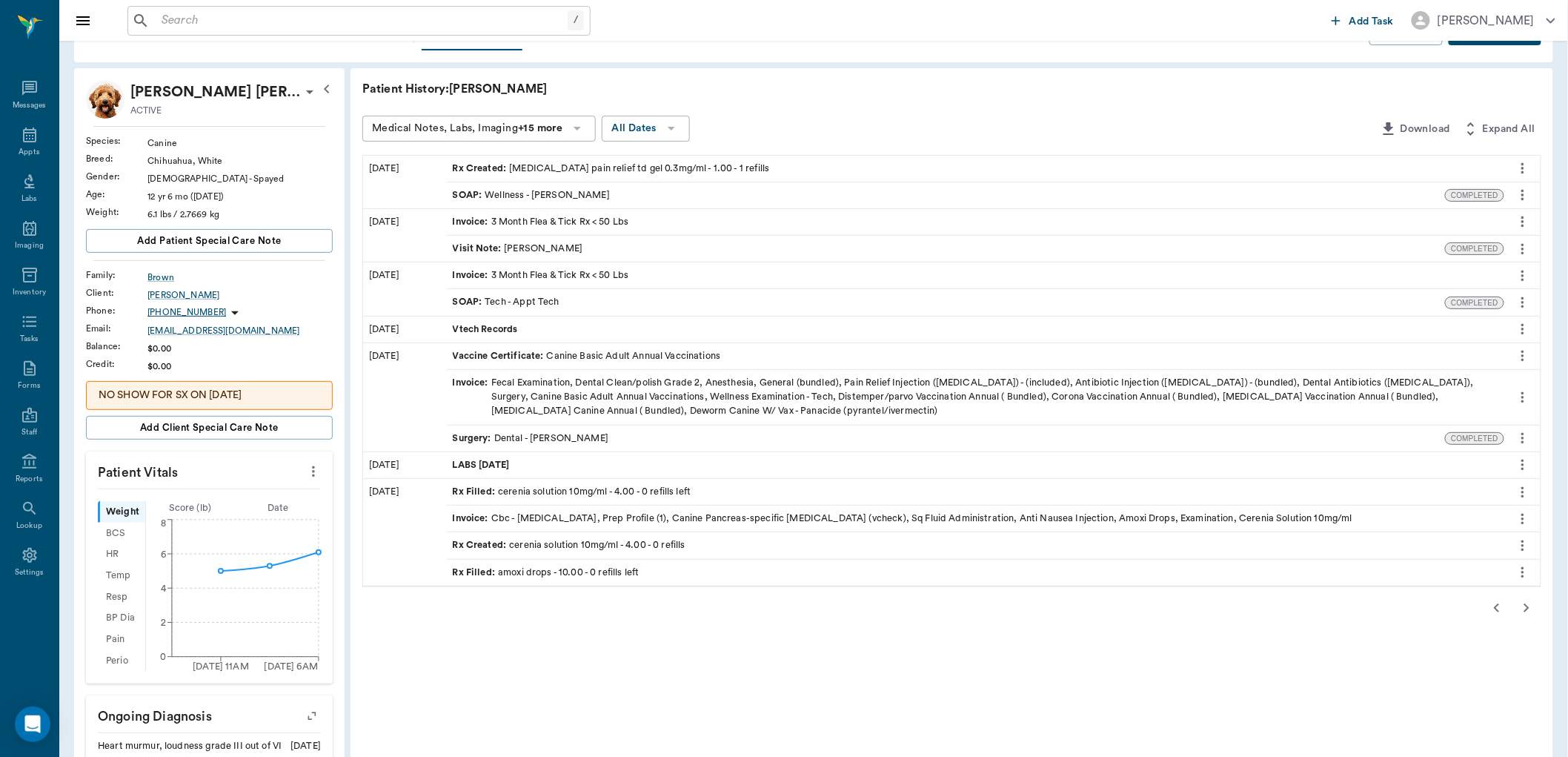
scroll to position [25, 0]
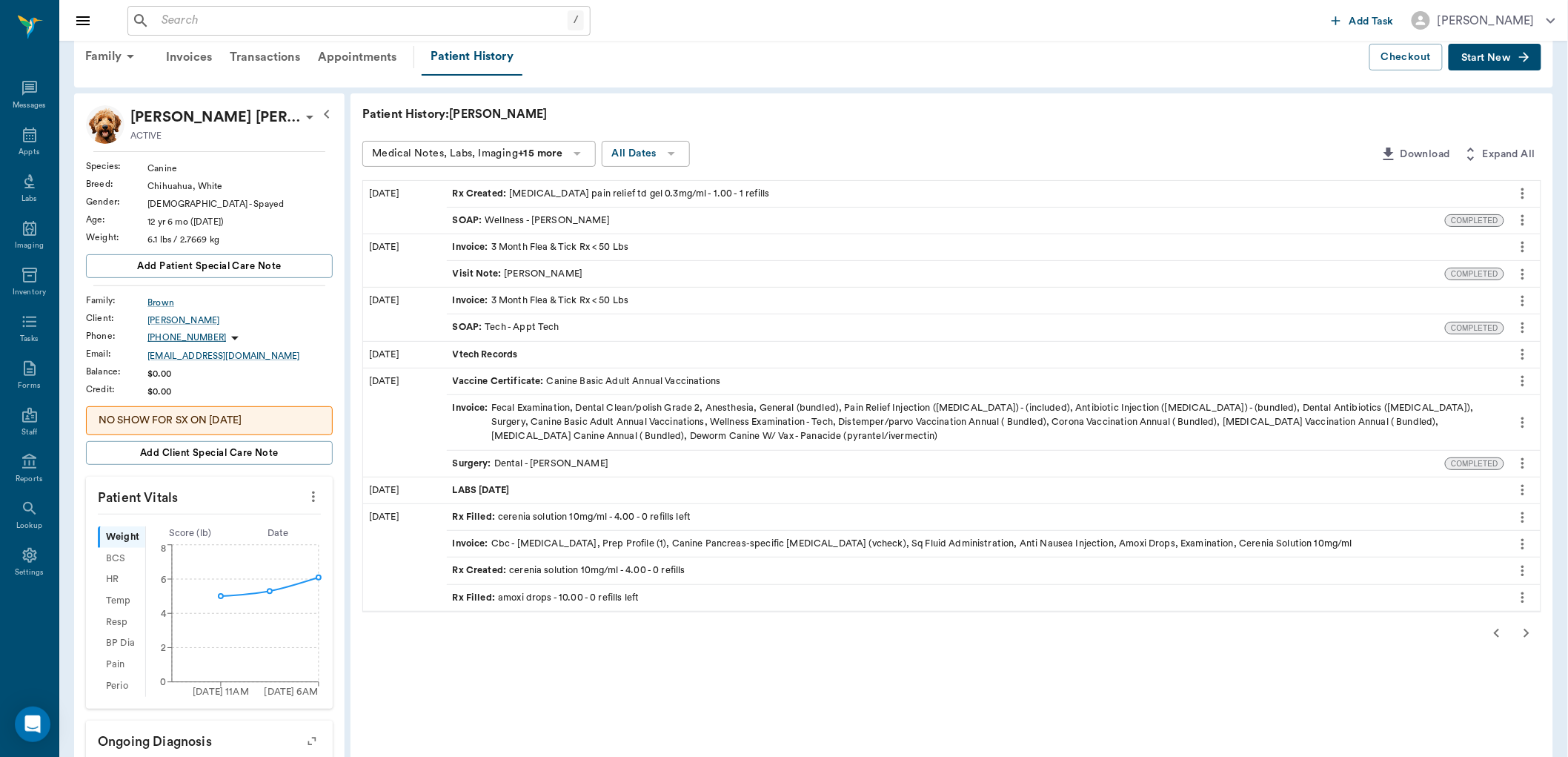
click at [588, 218] on div "SOAP : Wellness - [PERSON_NAME]" at bounding box center [531, 221] width 158 height 14
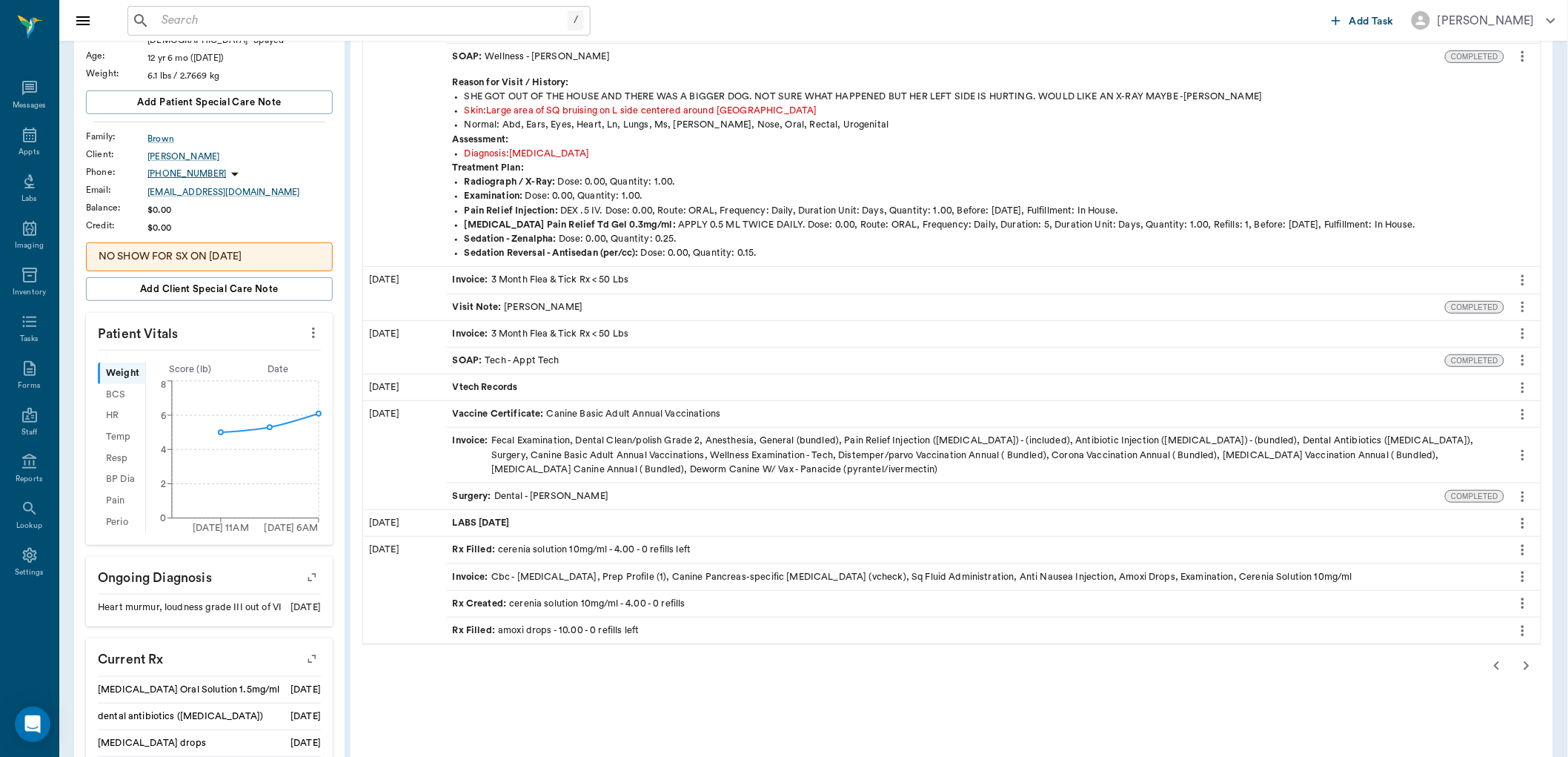
scroll to position [190, 0]
click at [1524, 664] on icon "button" at bounding box center [1527, 665] width 17 height 17
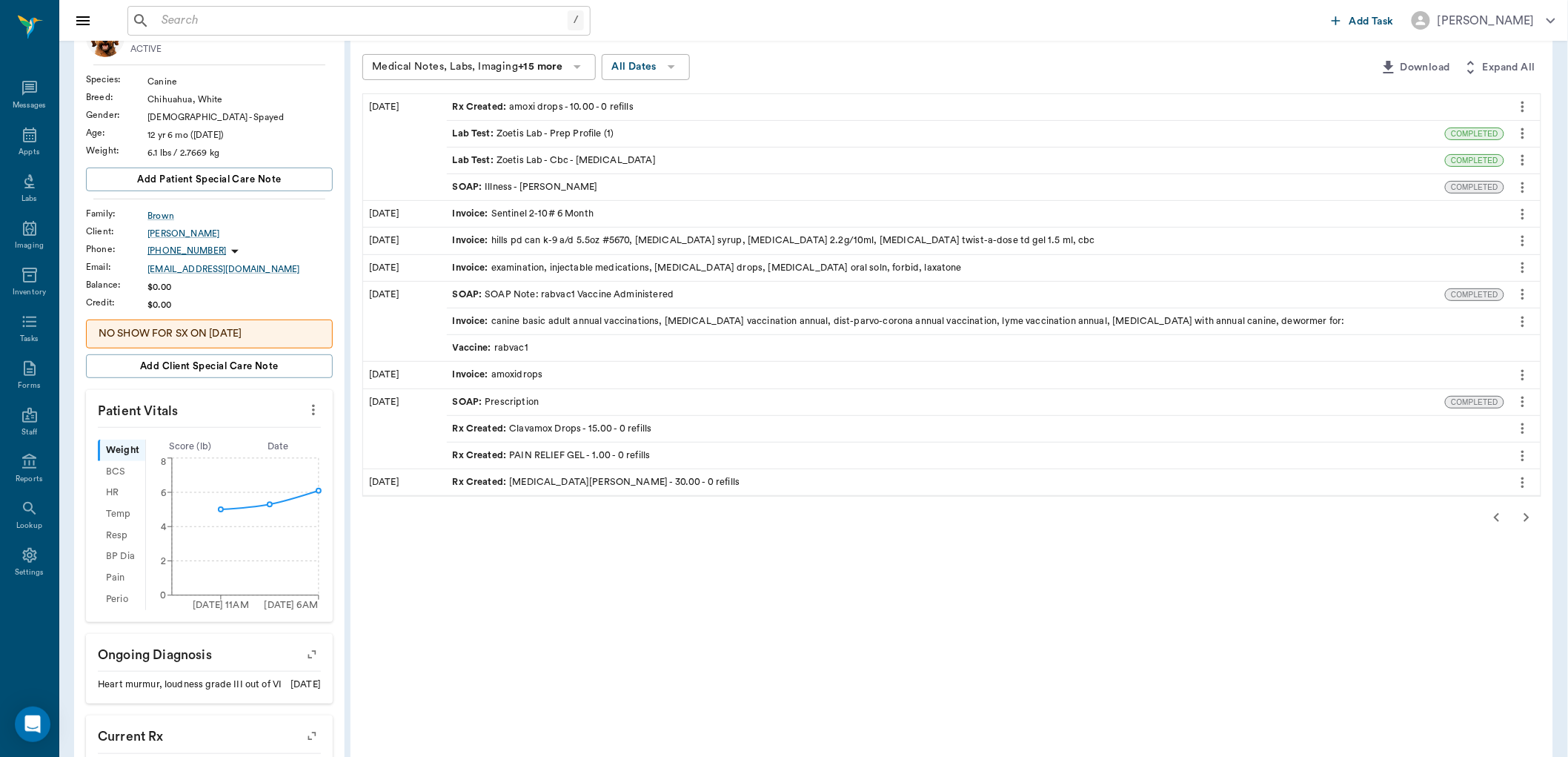
scroll to position [108, 0]
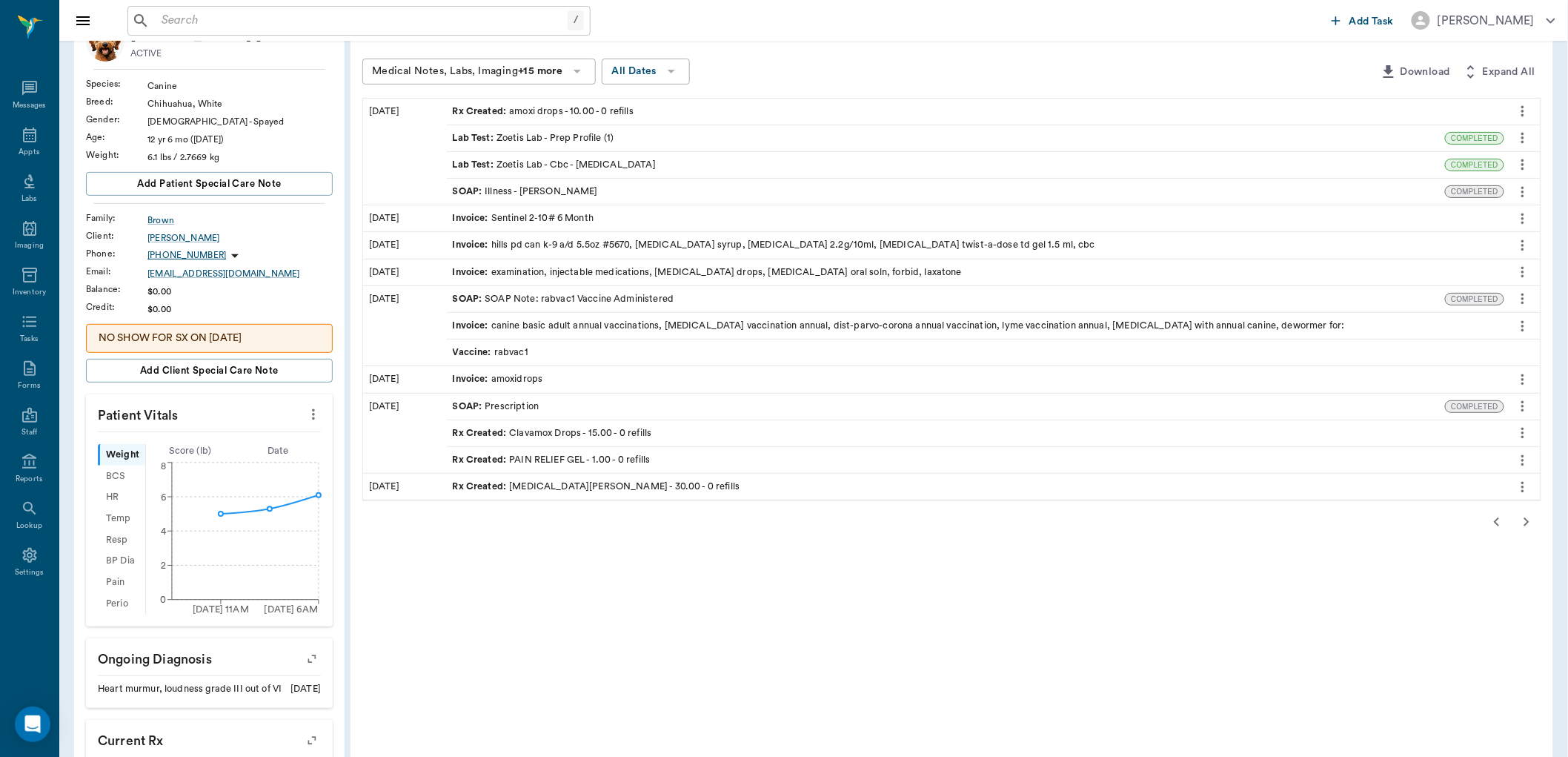
click at [1524, 520] on icon "button" at bounding box center [1527, 522] width 17 height 17
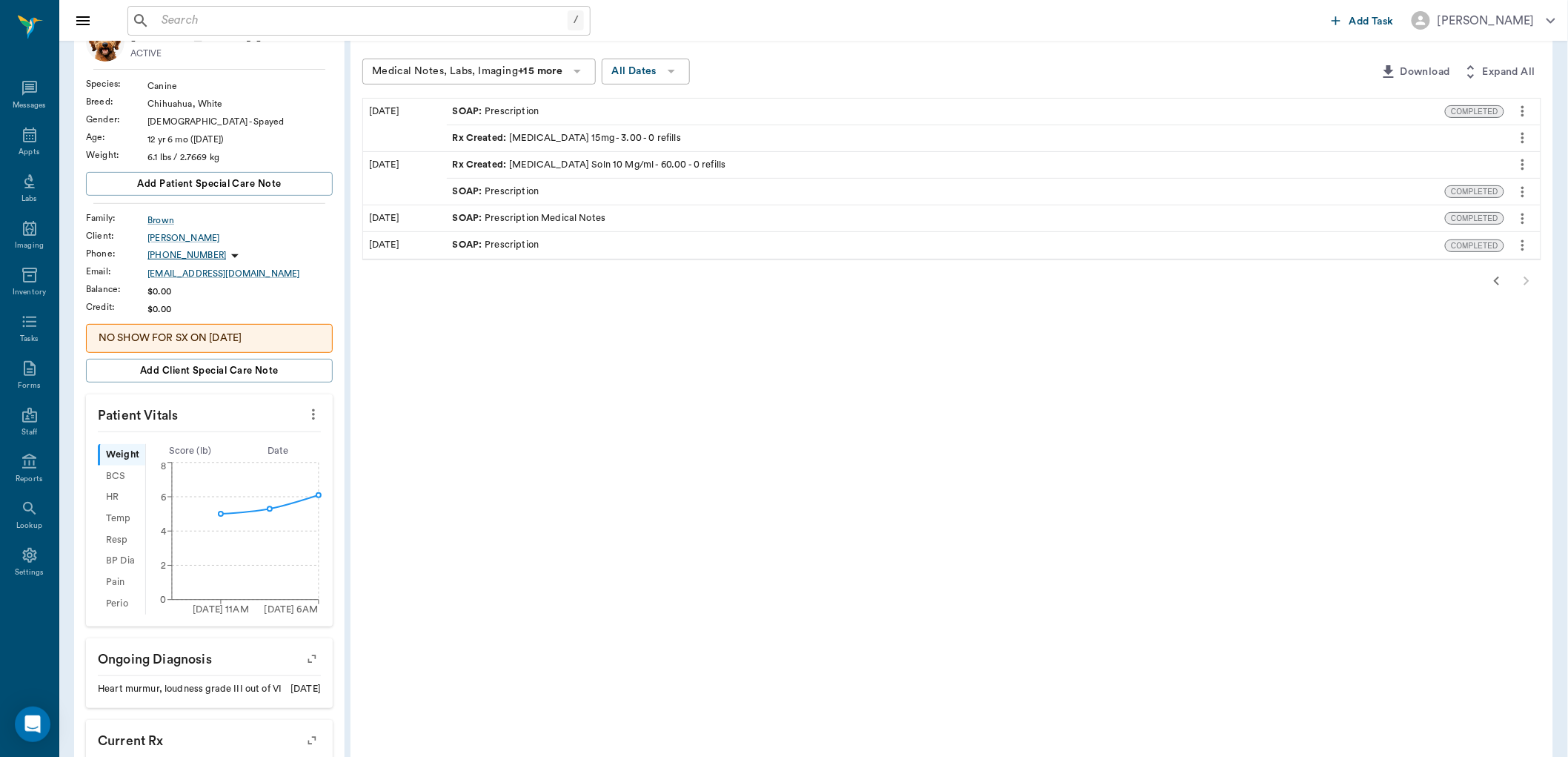
click at [1496, 280] on icon "button" at bounding box center [1497, 280] width 6 height 9
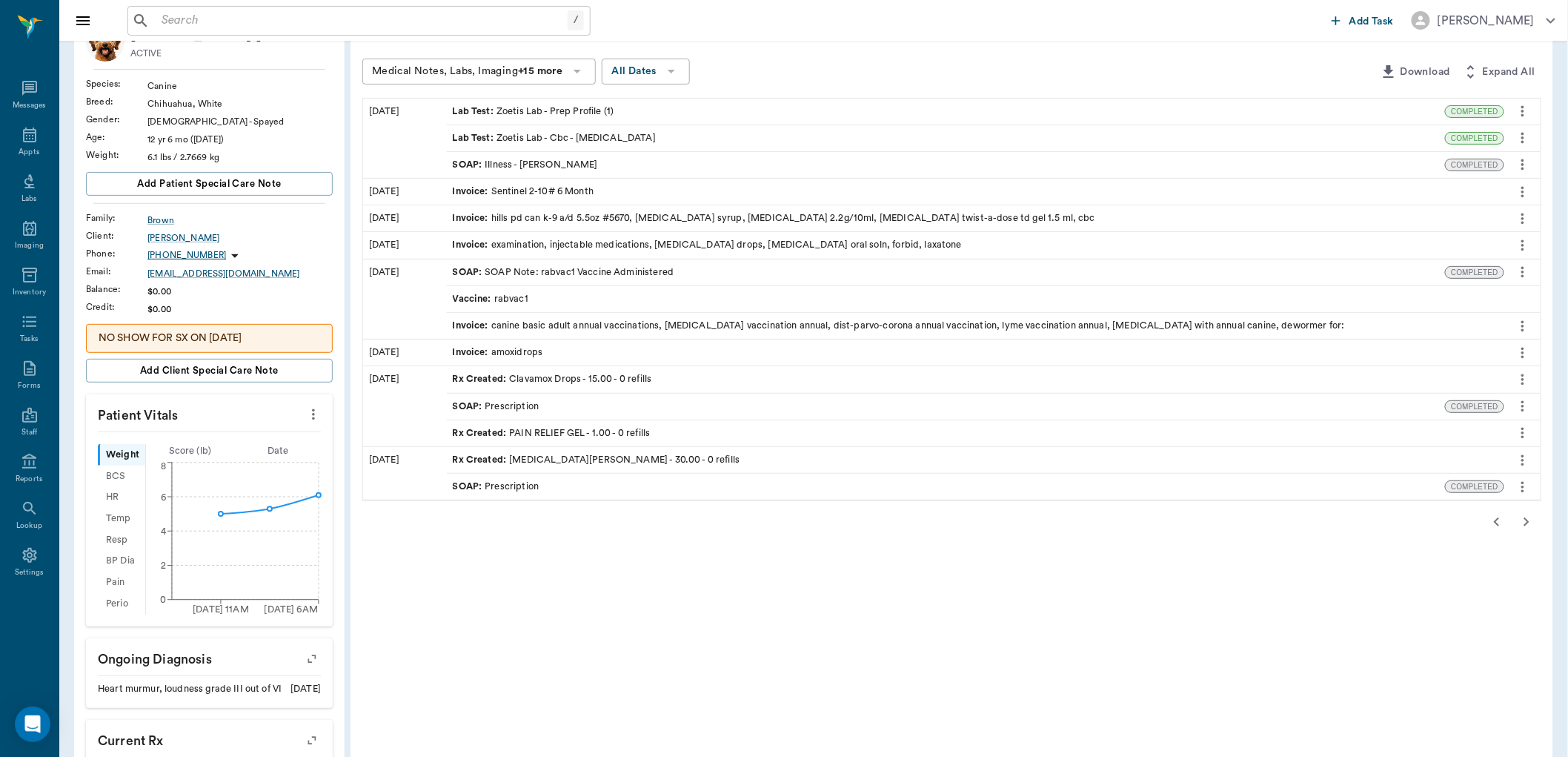
click at [1496, 280] on div "COMPLETED" at bounding box center [1493, 272] width 96 height 25
click at [1502, 527] on icon "button" at bounding box center [1497, 522] width 17 height 17
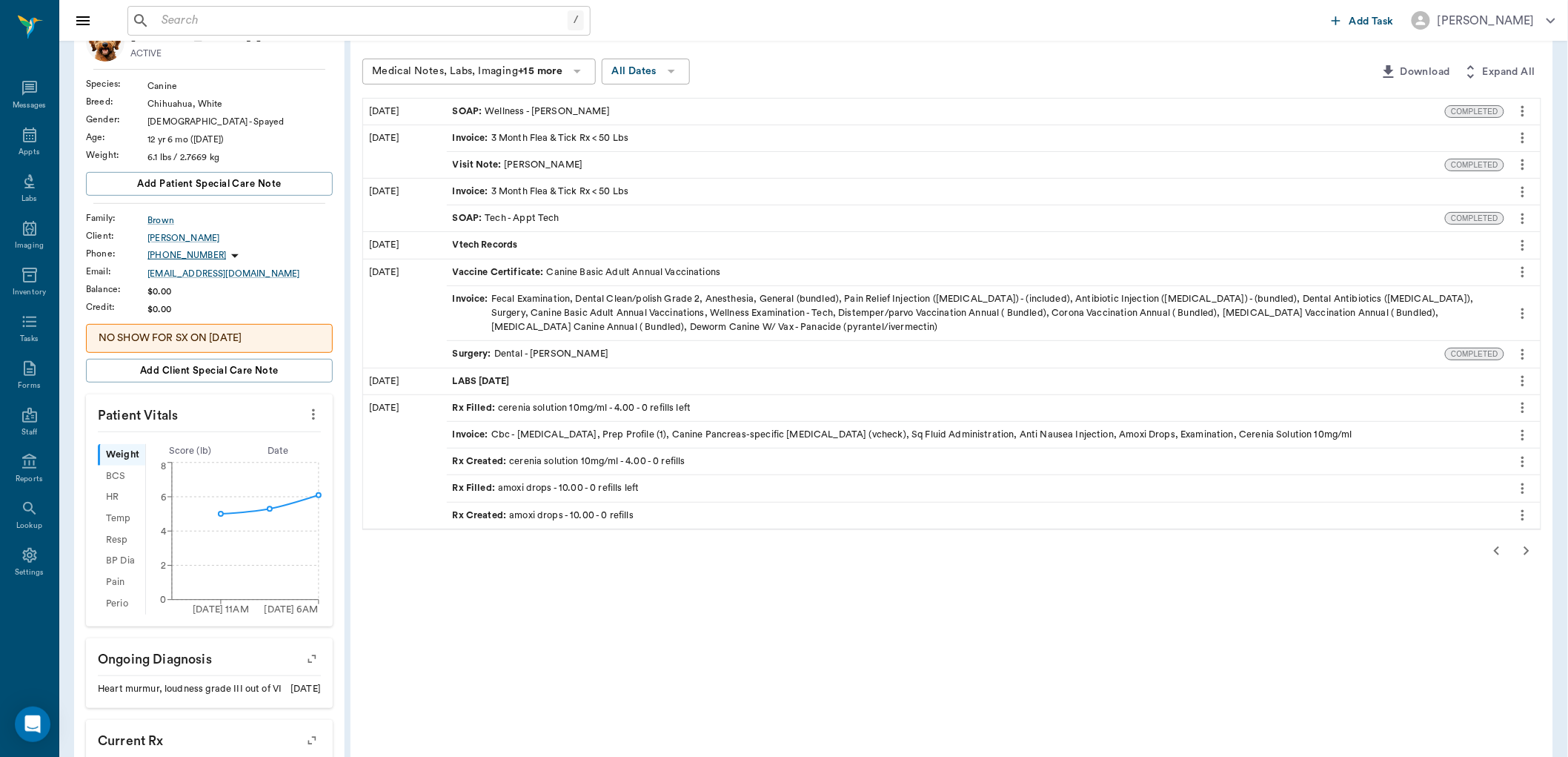
click at [1502, 523] on div "Rx Created : amoxi drops - 10.00 - 0 refills" at bounding box center [976, 515] width 1057 height 26
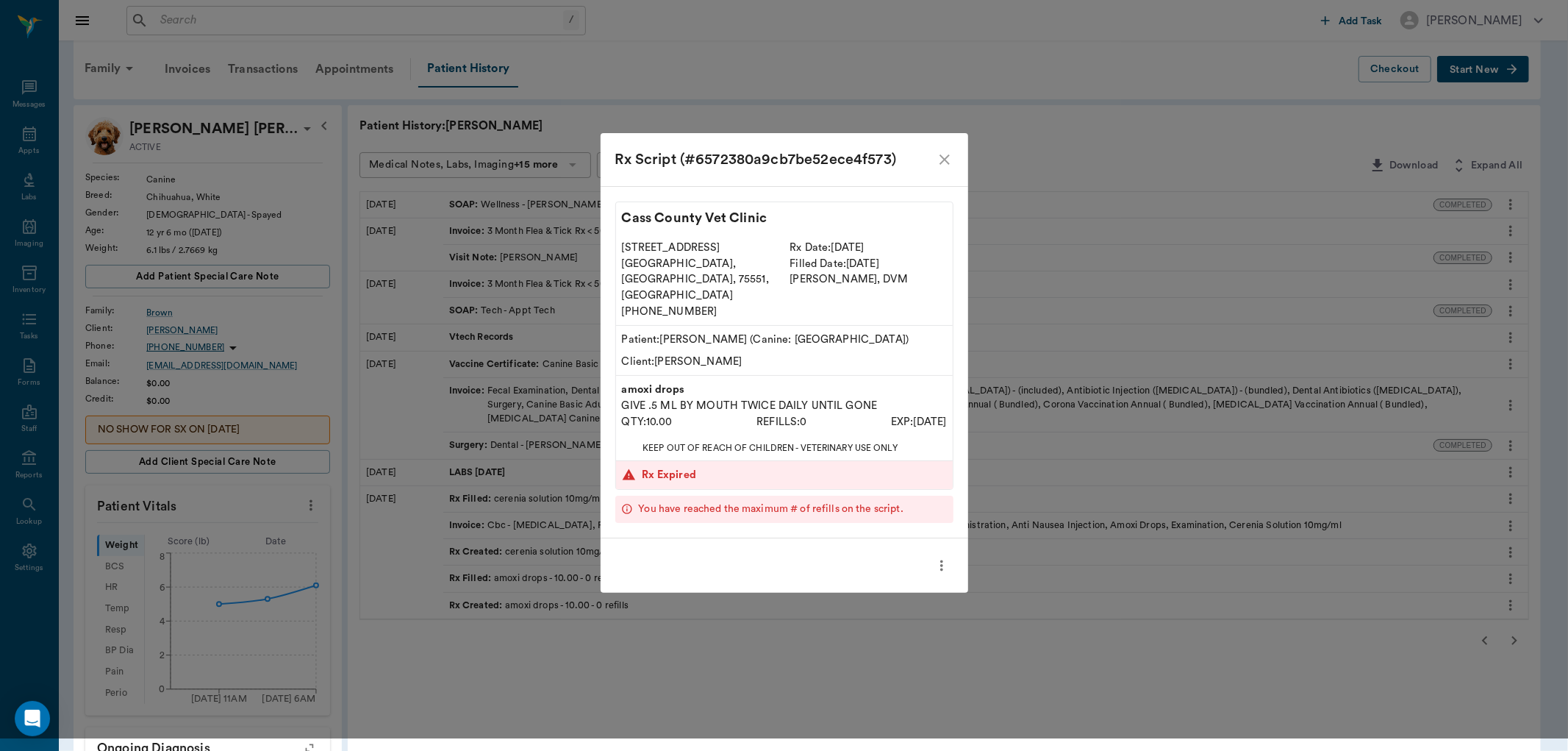
scroll to position [0, 0]
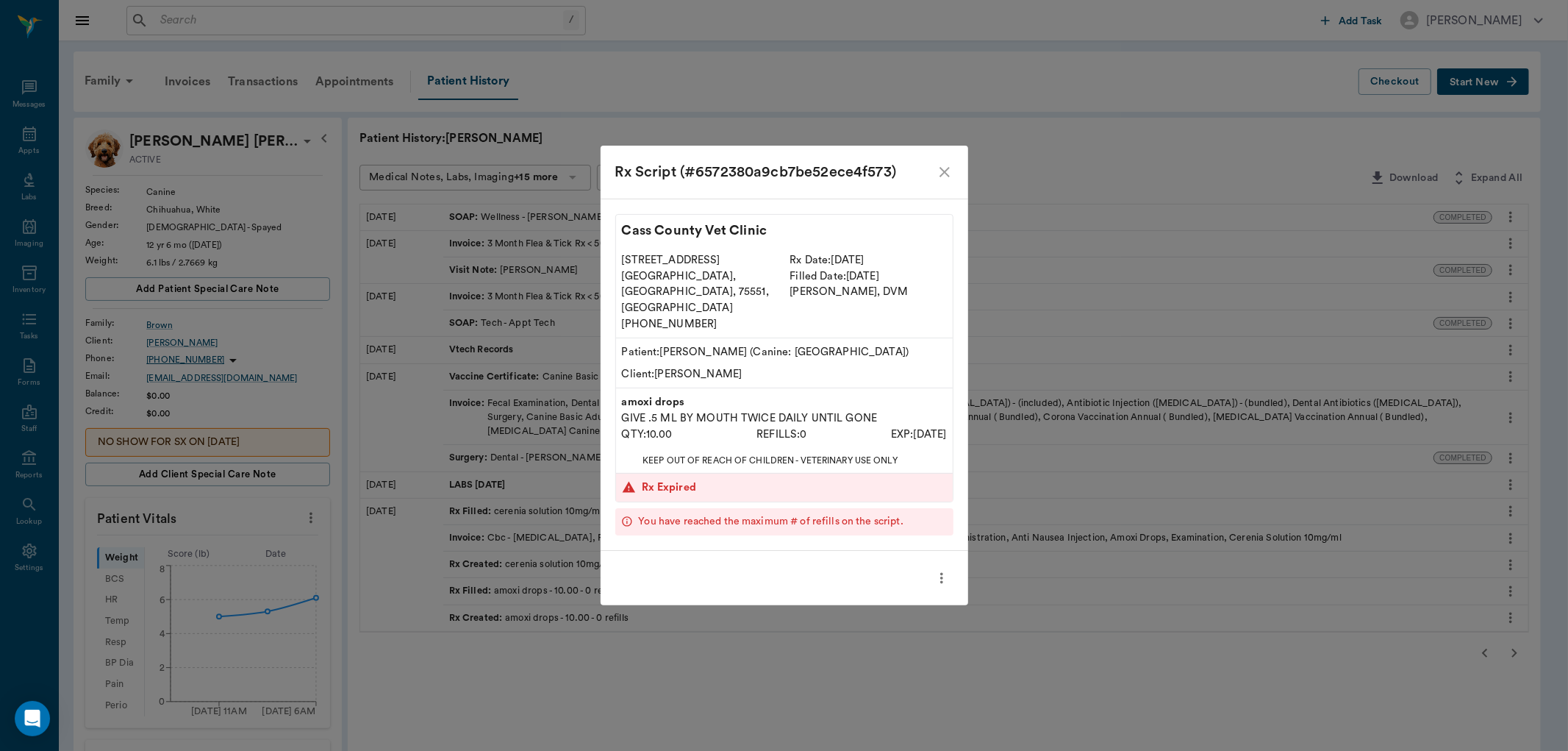
click at [945, 181] on icon "close" at bounding box center [945, 172] width 17 height 17
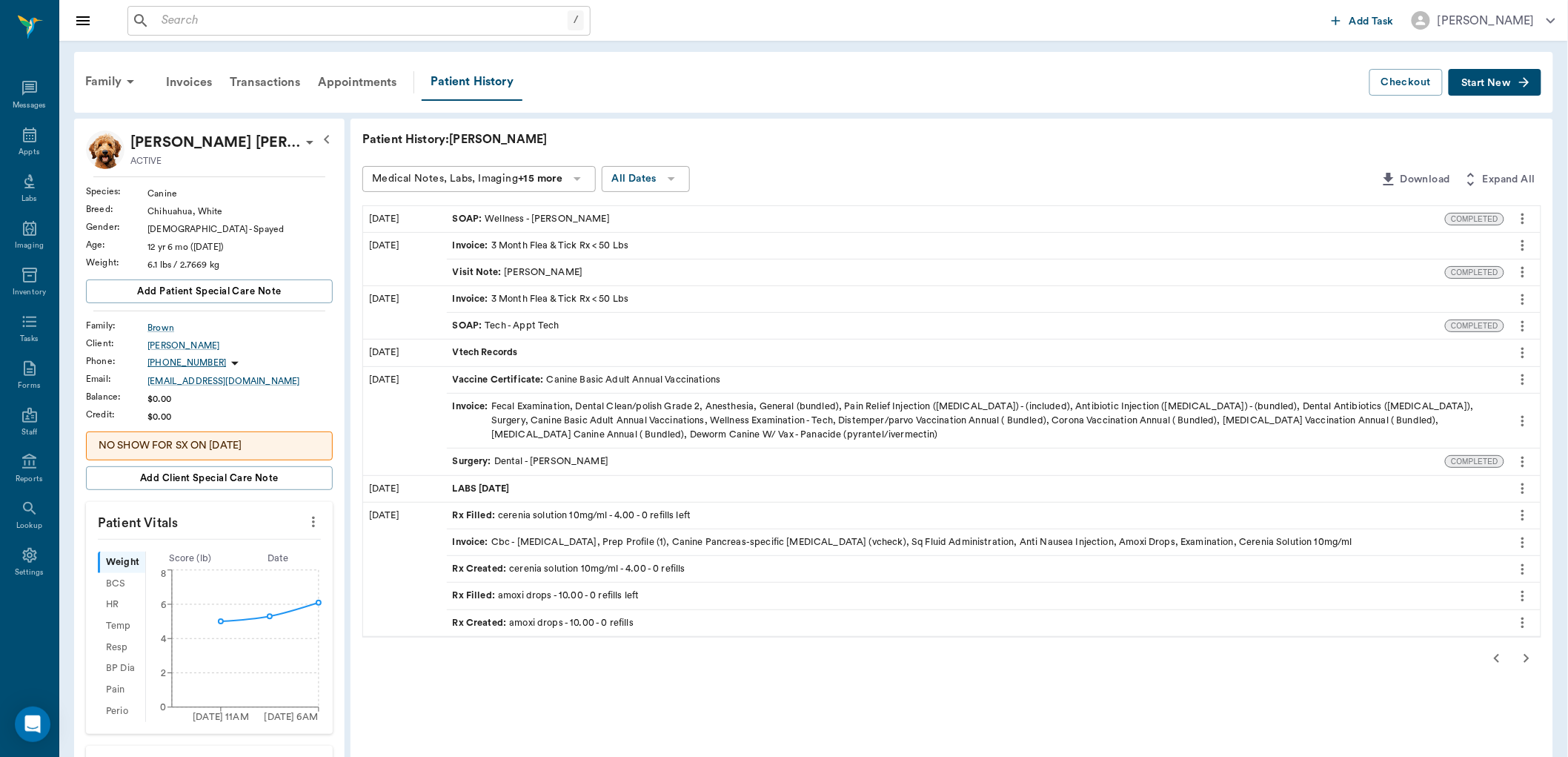
click at [1494, 658] on icon "button" at bounding box center [1497, 658] width 17 height 17
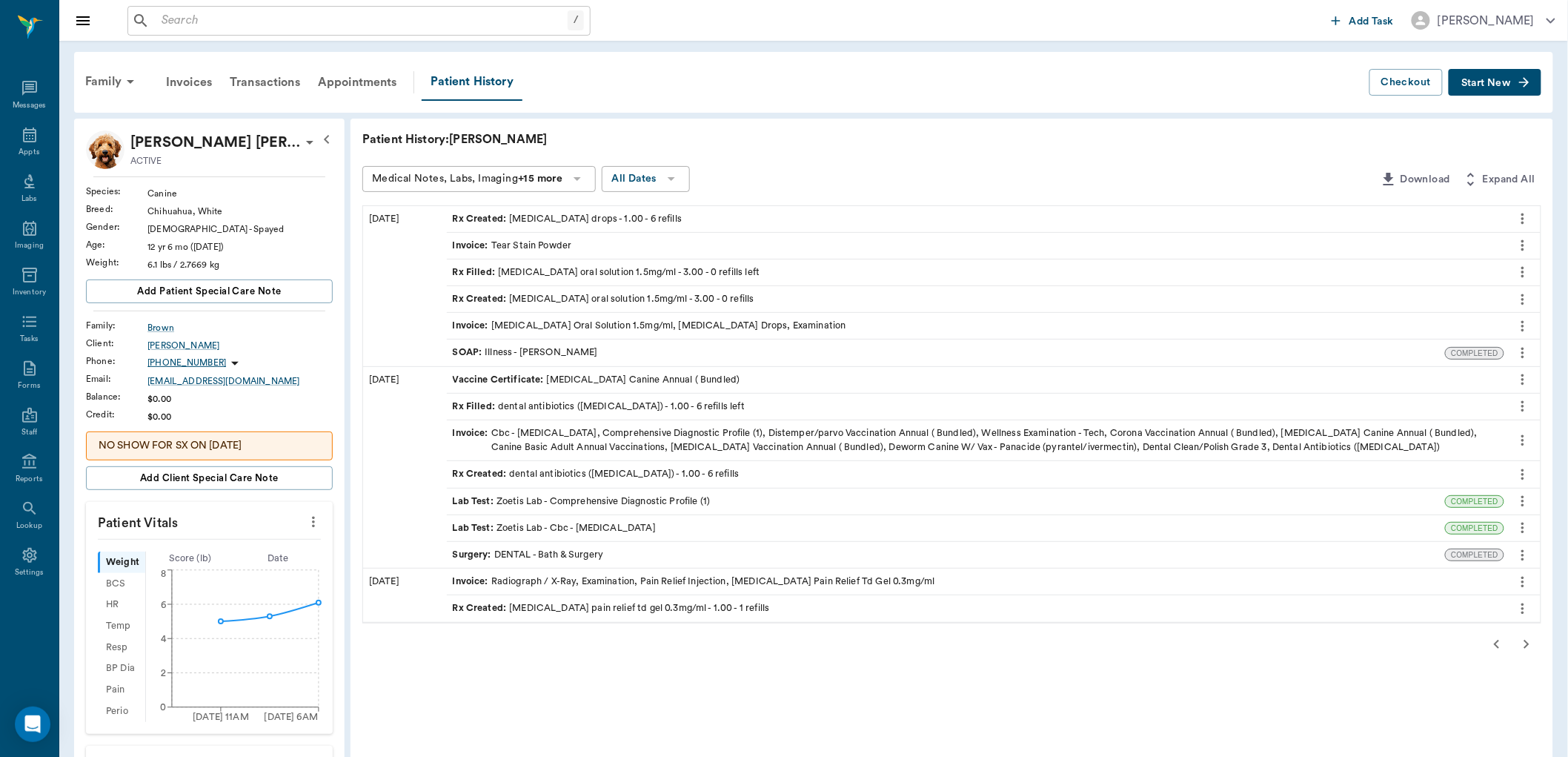
click at [1494, 650] on icon "button" at bounding box center [1497, 644] width 17 height 17
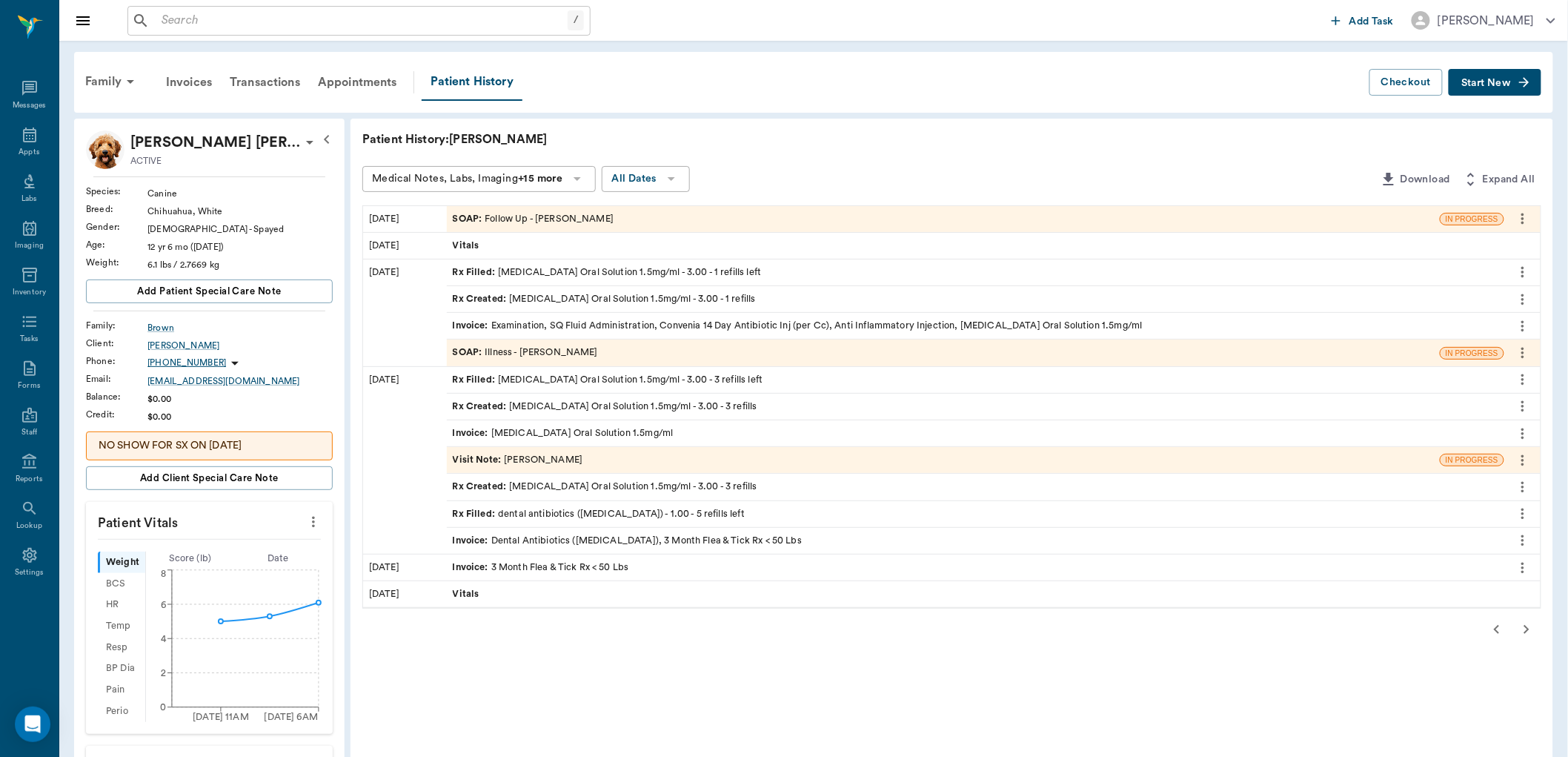
drag, startPoint x: 1210, startPoint y: 714, endPoint x: 805, endPoint y: 679, distance: 406.5
click at [806, 681] on div "Patient History: Shivers Medical Notes, Labs, Imaging +15 more All Dates Downlo…" at bounding box center [952, 689] width 1203 height 1140
drag, startPoint x: 581, startPoint y: 542, endPoint x: 584, endPoint y: 520, distance: 22.2
drag, startPoint x: 584, startPoint y: 520, endPoint x: 535, endPoint y: 346, distance: 180.8
click at [535, 346] on div "SOAP : Illness - Dr. Bert Ellsworth" at bounding box center [526, 352] width 146 height 14
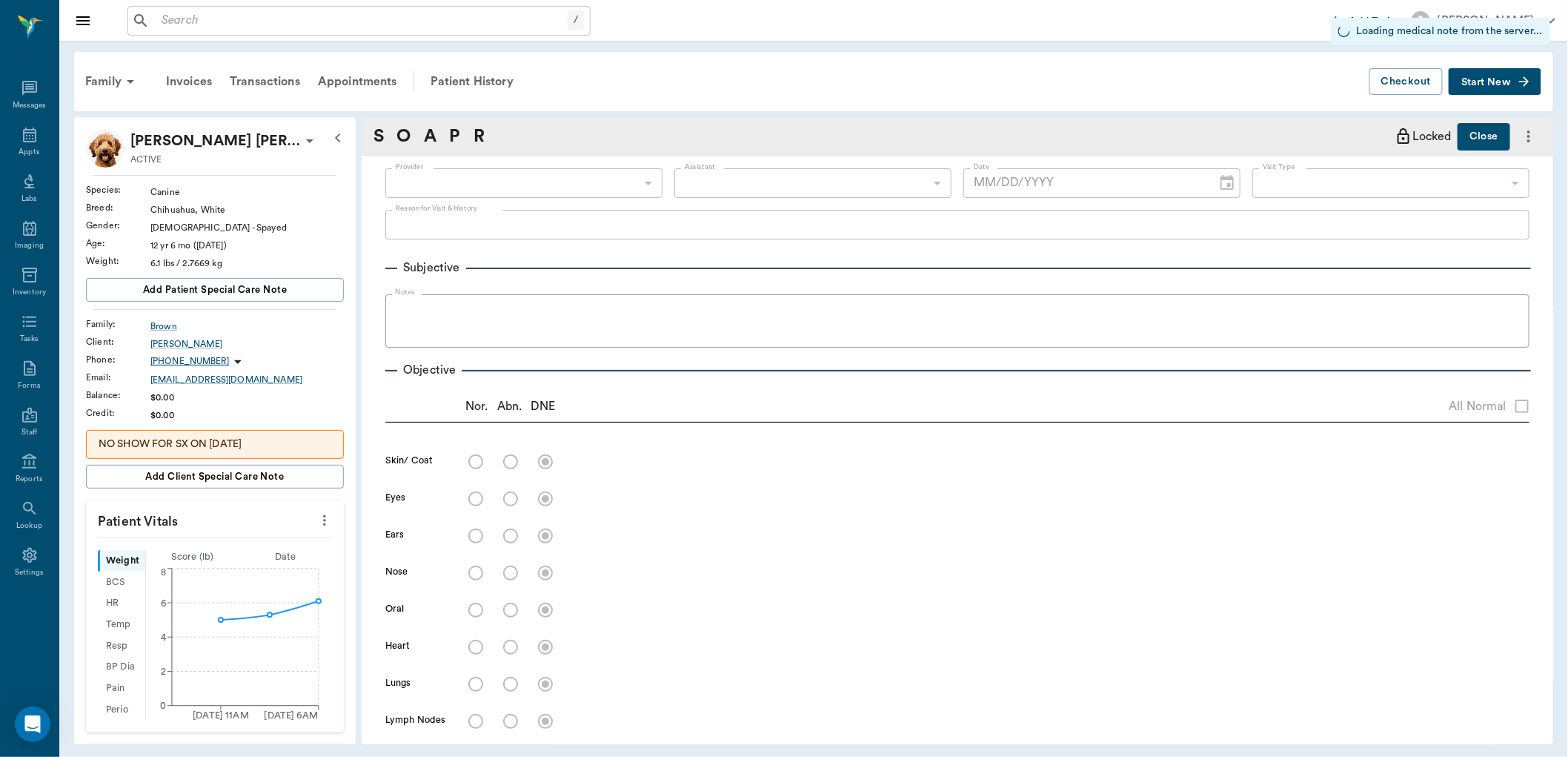
click at [535, 346] on fieldset "Notes" at bounding box center [958, 318] width 1145 height 59
type input "63ec2f075fda476ae8351a4d"
type input "65d2be4f46e3a538d89b8c15"
radio input "true"
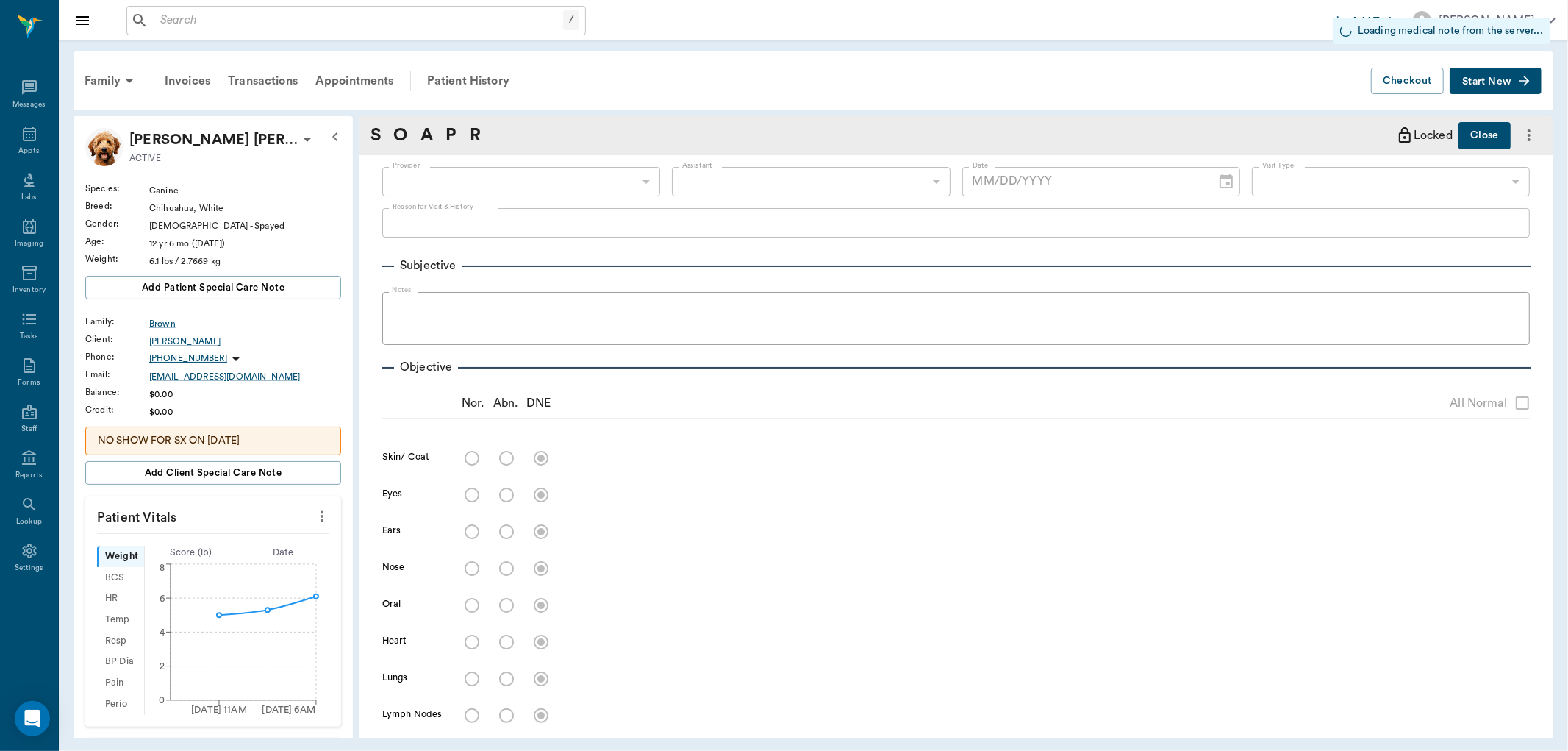
radio input "true"
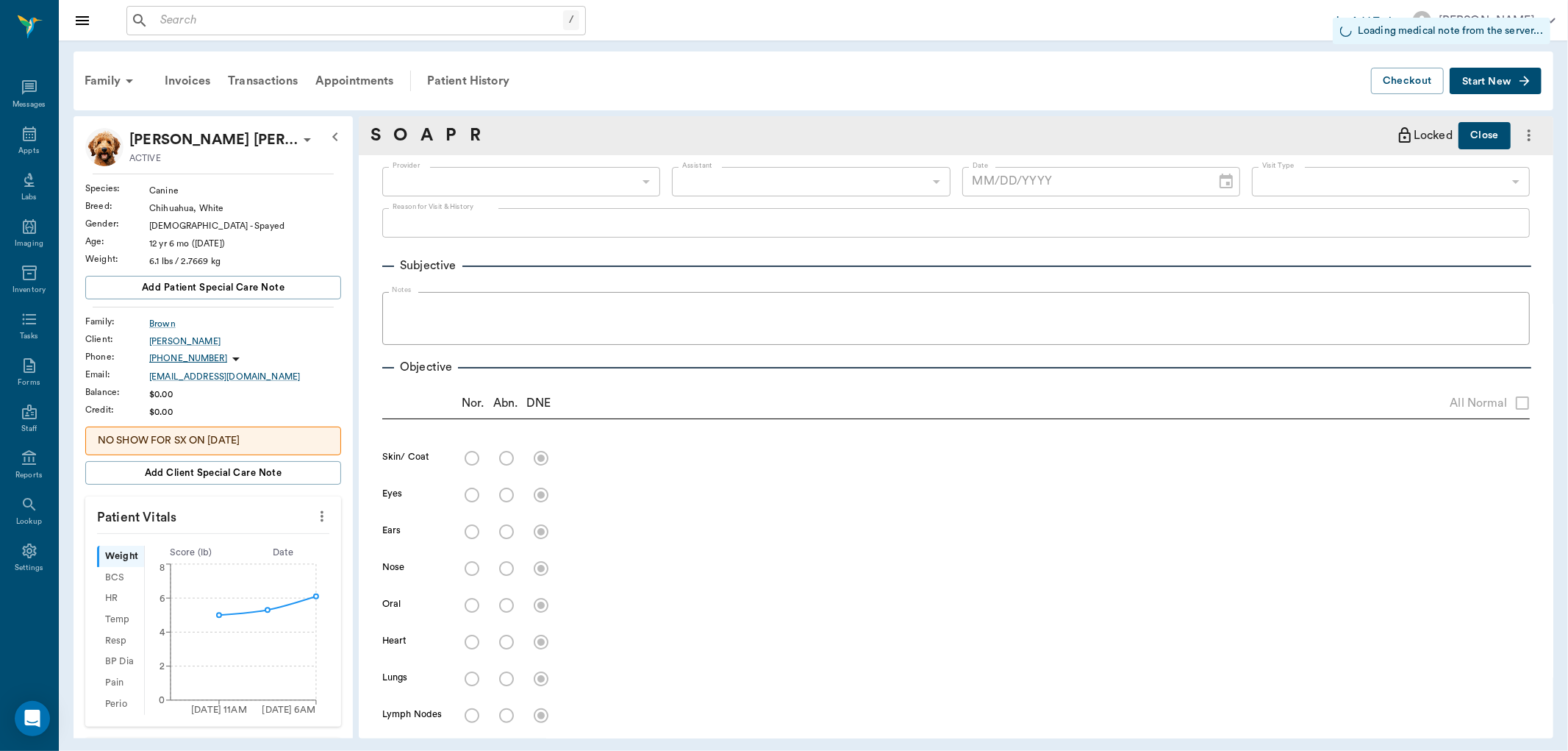
radio input "true"
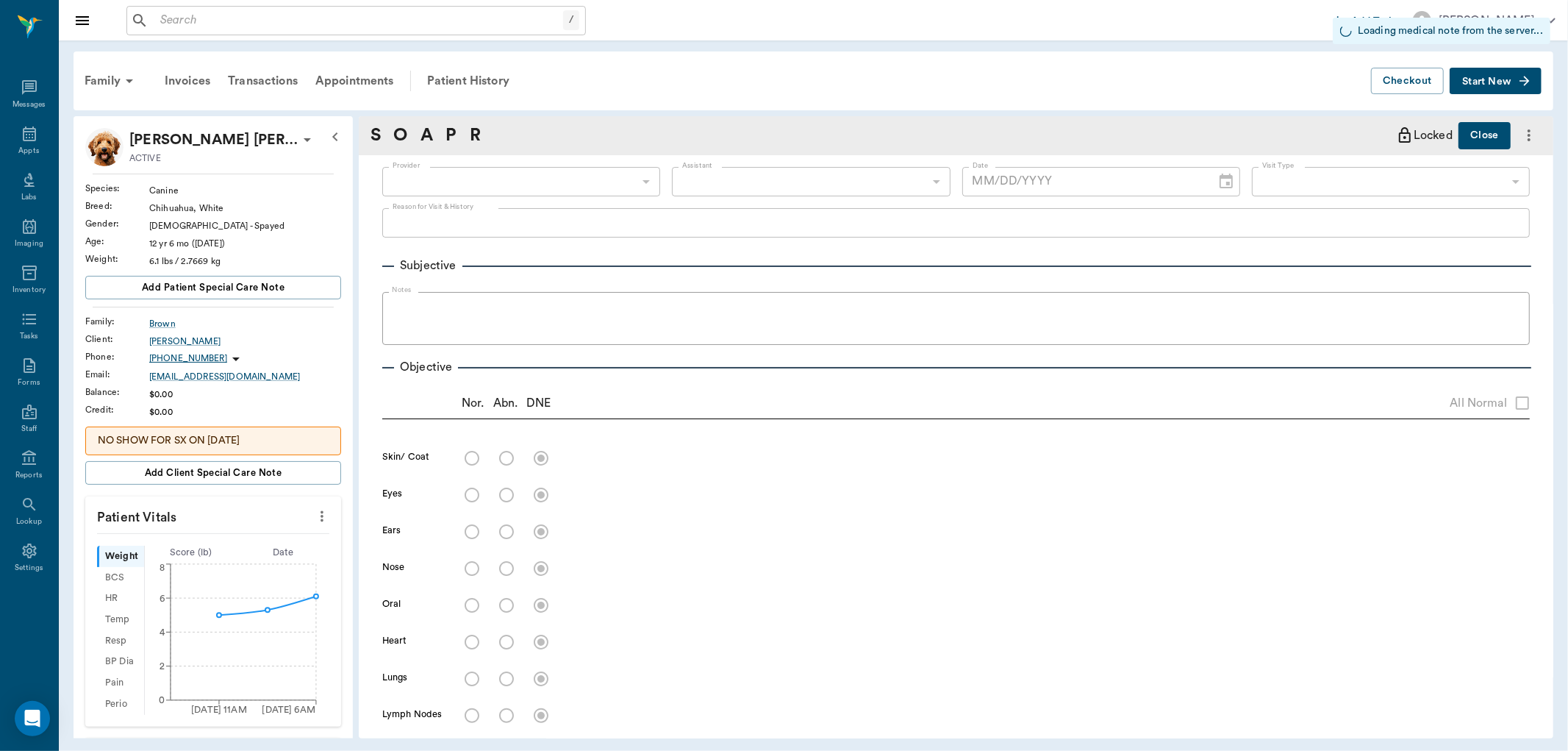
radio input "true"
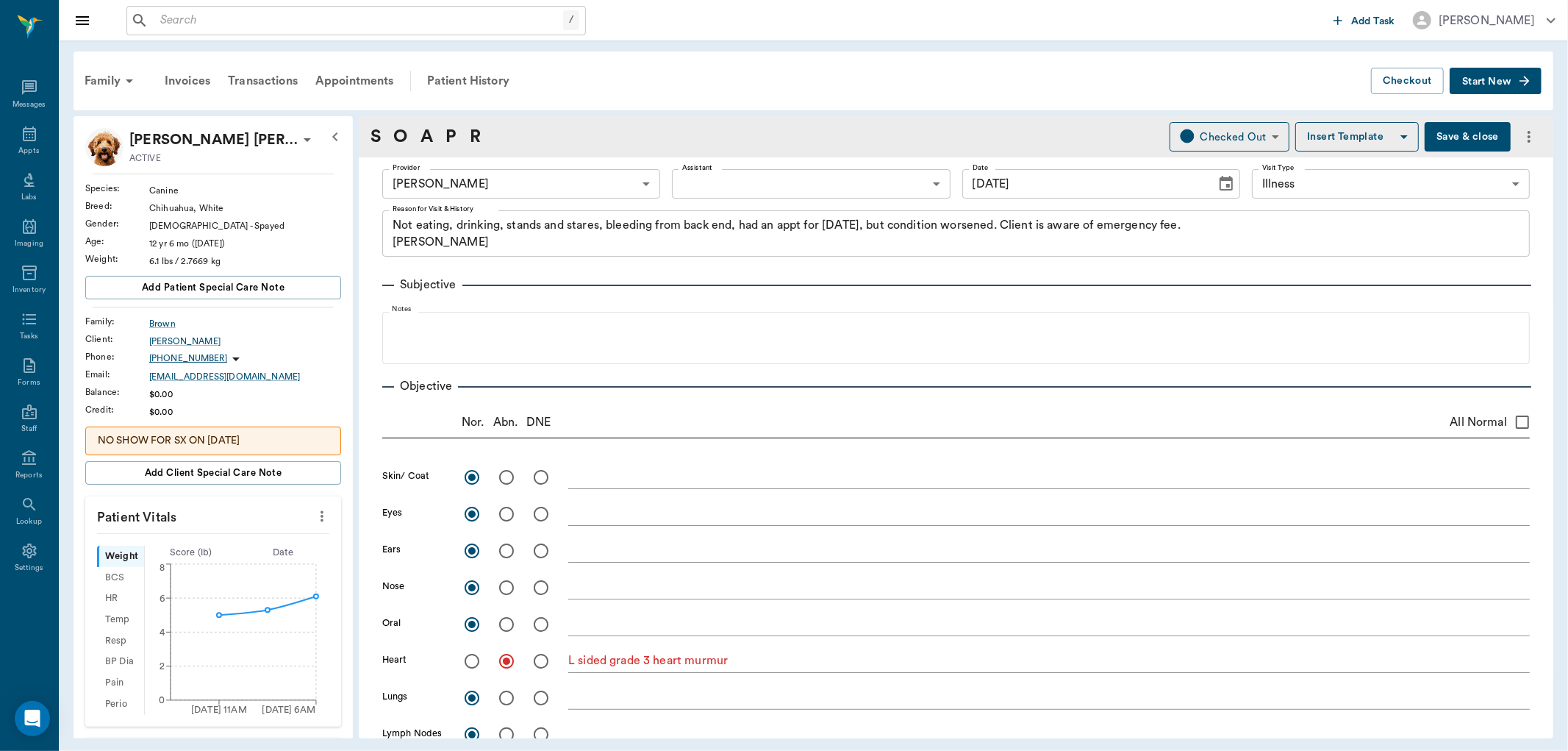
type input "10/07/2025"
type textarea "Not eating, drinking, stands and stares, bleeding from back end, had an appt fo…"
type textarea "L sided grade 3 heart murmur"
type textarea "L side of ventral anus is swollen with an abscess draining."
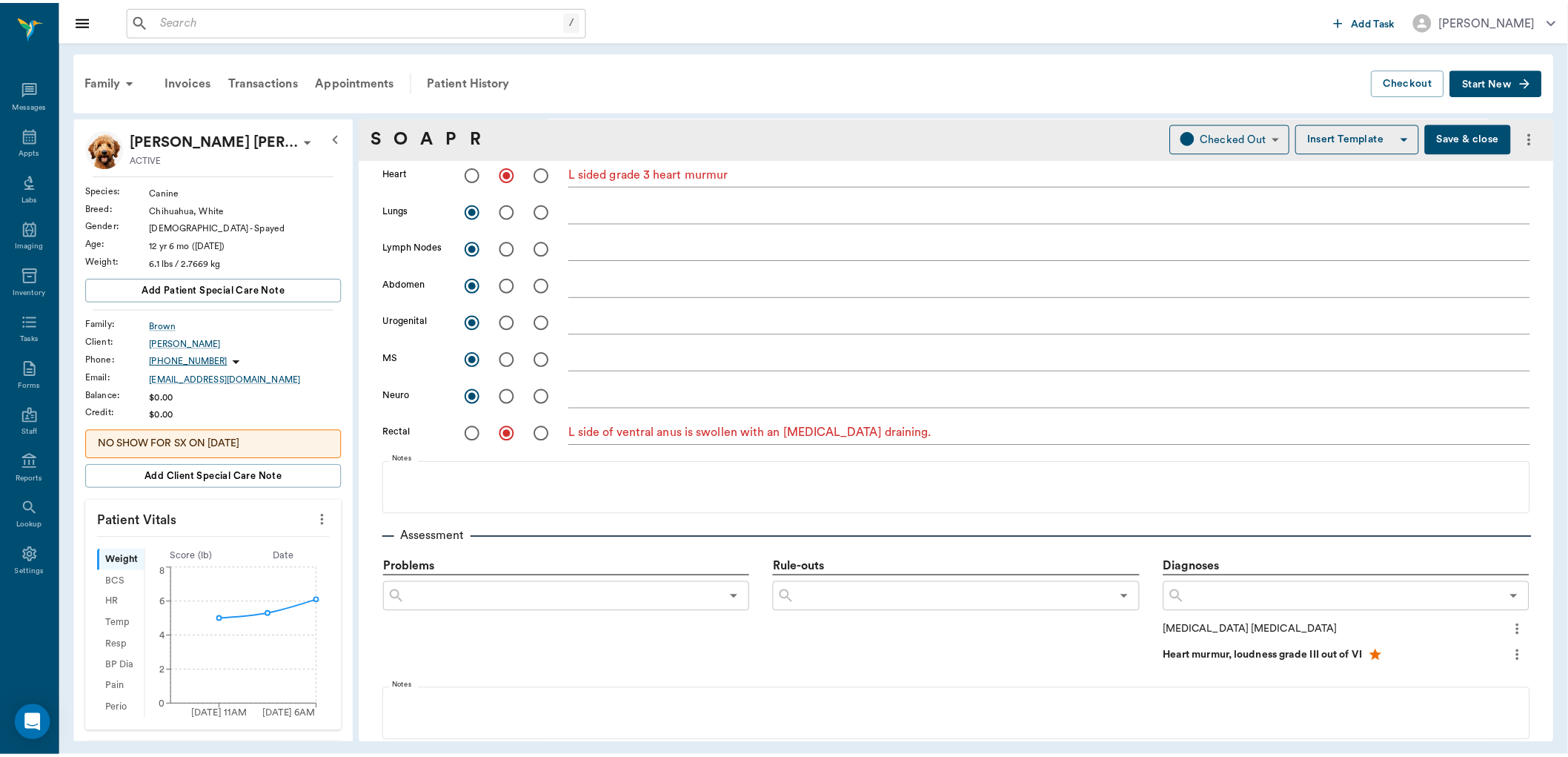
scroll to position [494, 0]
click at [395, 19] on input "text" at bounding box center [362, 21] width 412 height 21
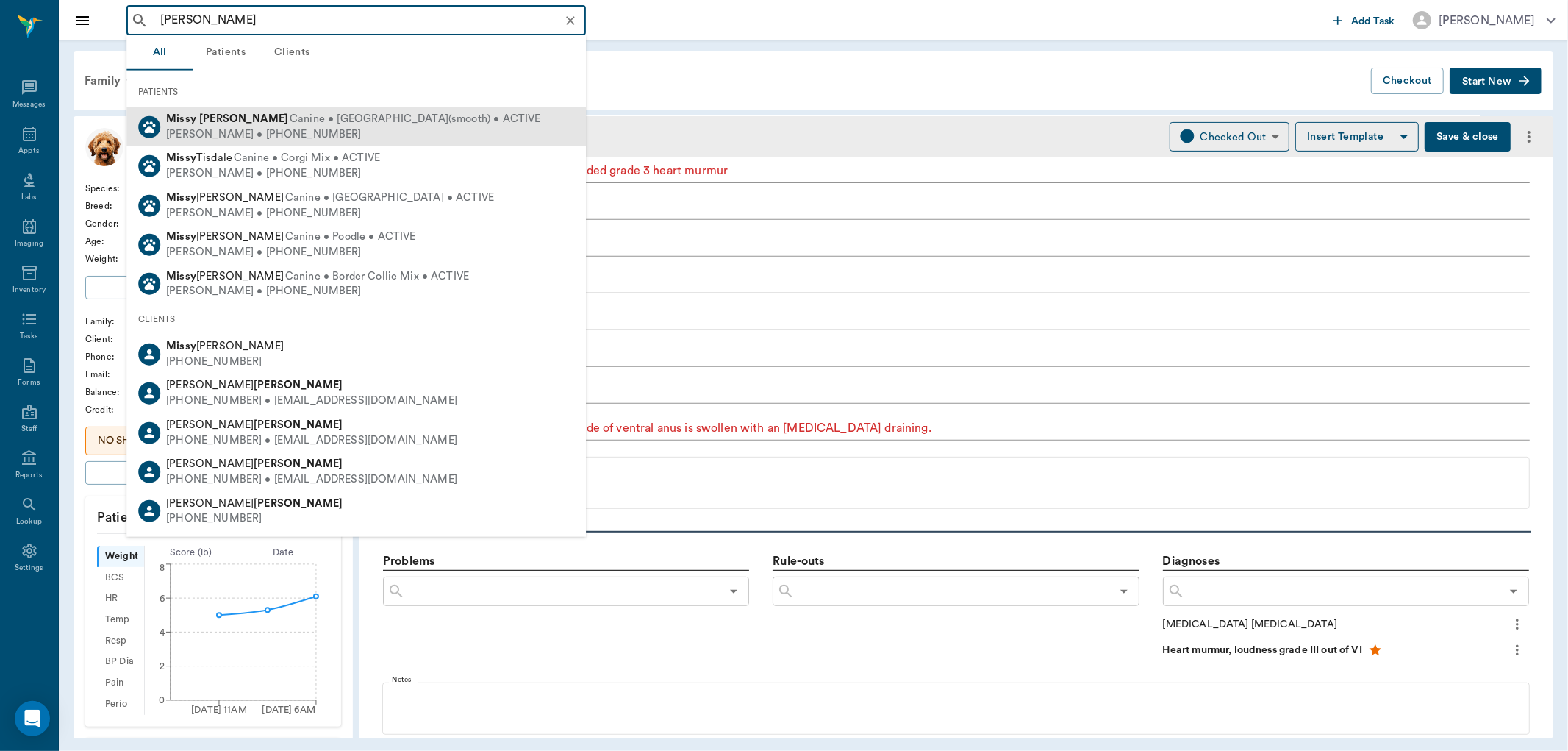
click at [438, 127] on div "Missy Cullins Canine • Chihuahua(smooth) • ACTIVE Lori Cullins • (903) 824-1998" at bounding box center [356, 127] width 459 height 39
type input "missy cullins"
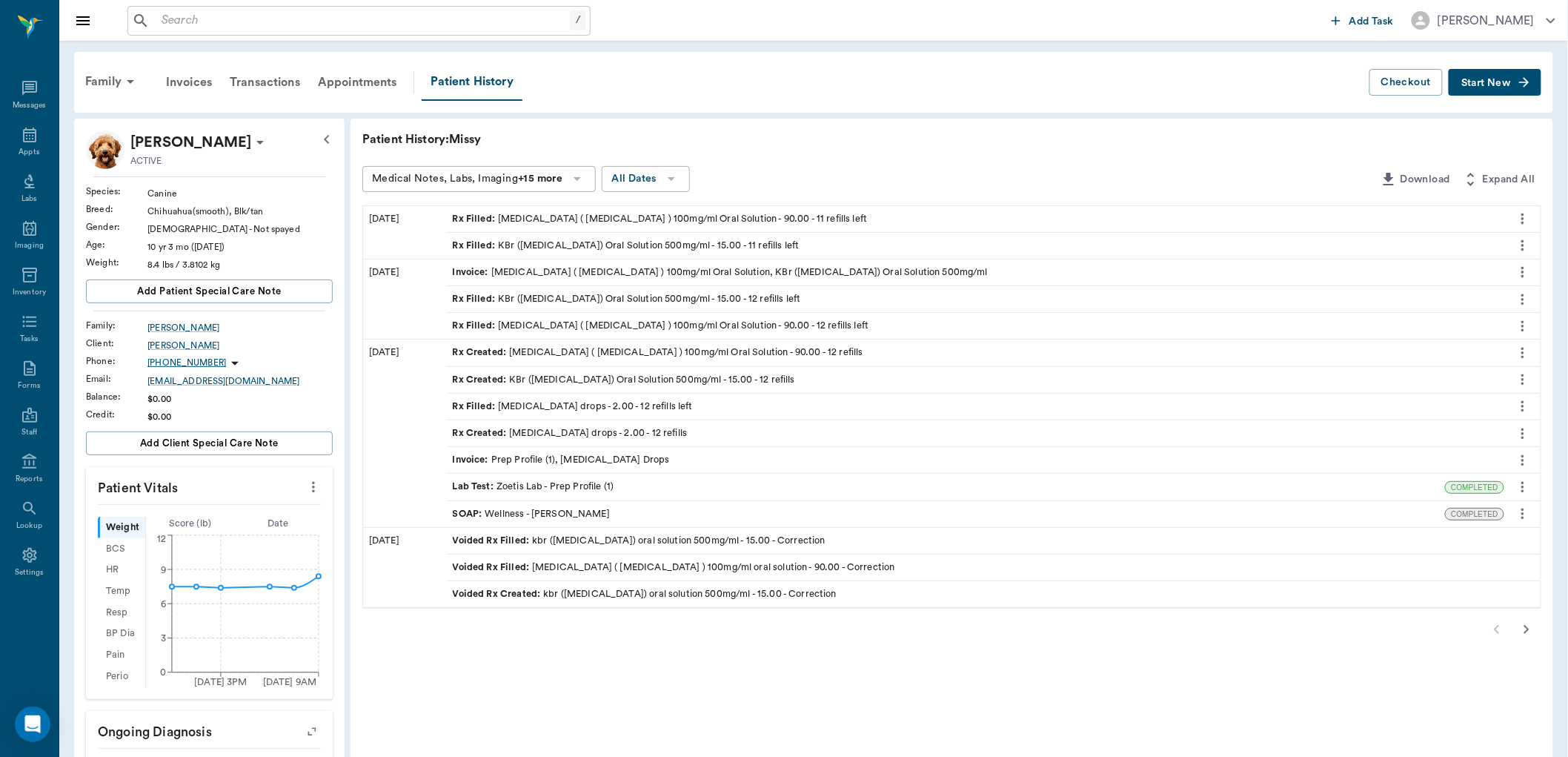
click at [901, 220] on div "Rx Filled : Levetiracetam ( Keppra ) 100mg/ml Oral Solution - 90.00 - 11 refill…" at bounding box center [976, 219] width 1057 height 26
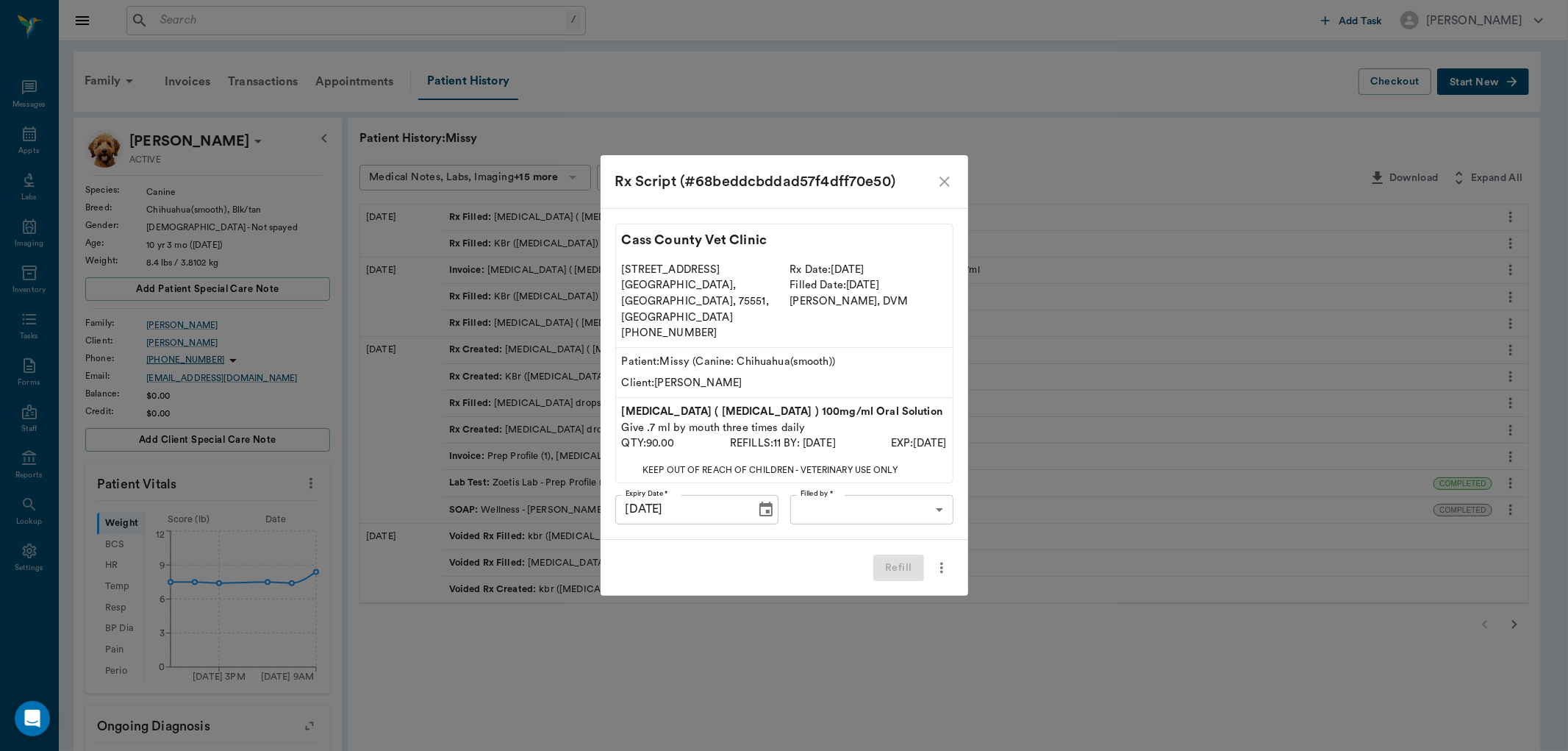
click at [858, 487] on body "/ ​ Add Task Dr. Bert Ellsworth Nectar Messages Appts Labs Imaging Inventory Ta…" at bounding box center [784, 603] width 1568 height 1205
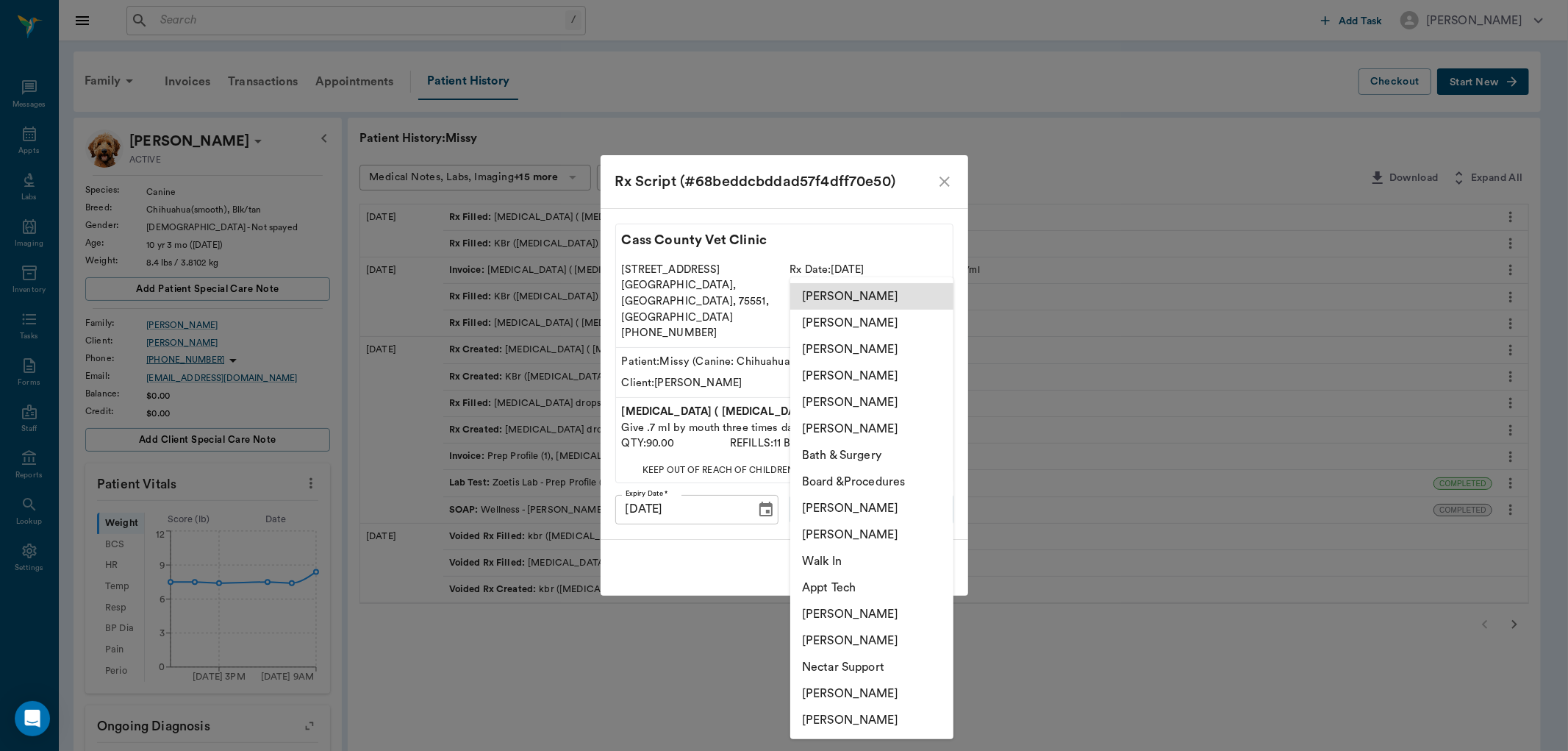
click at [849, 531] on li "[PERSON_NAME]" at bounding box center [872, 535] width 163 height 27
type input "642ef10e332a41444de2bad1"
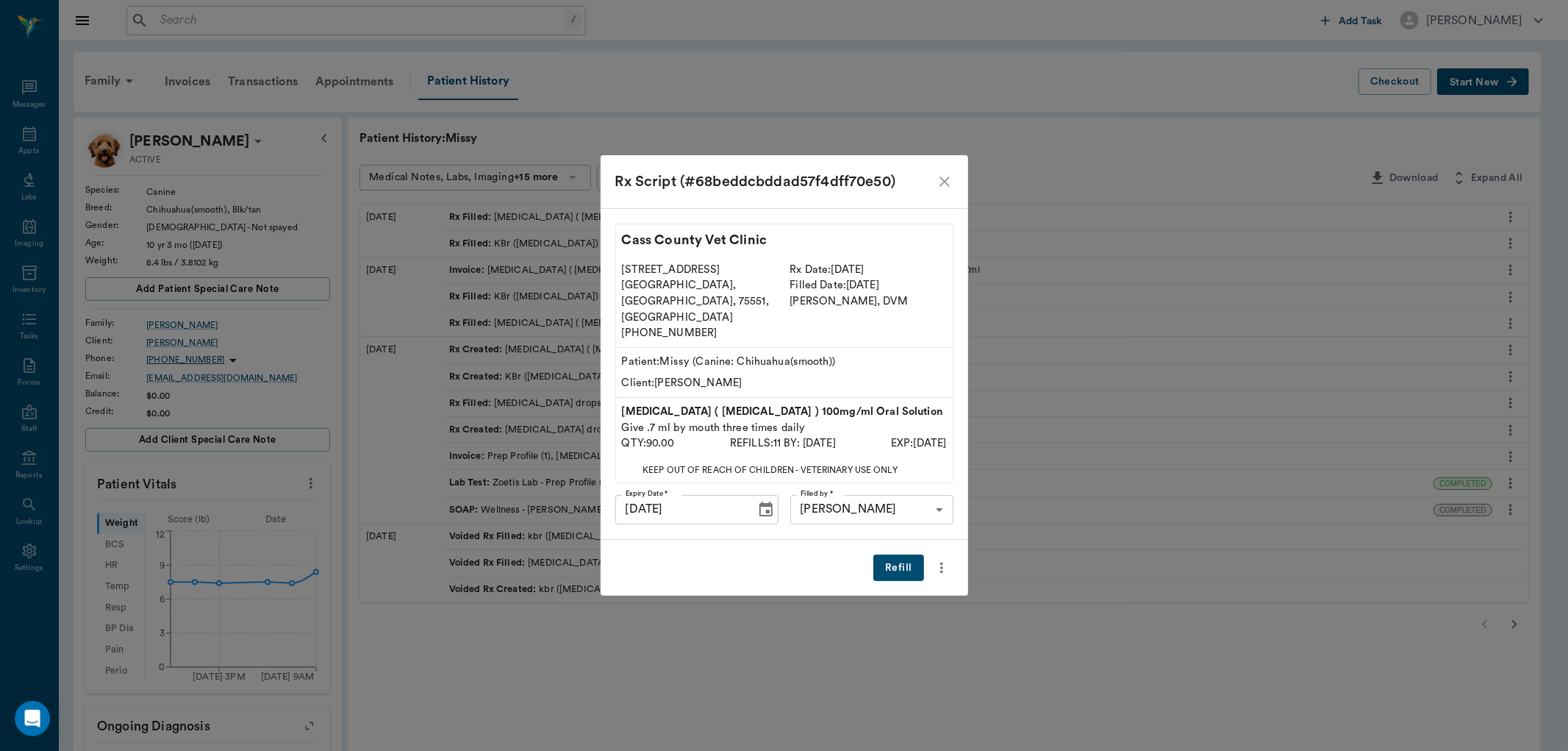
click at [887, 555] on button "Refill" at bounding box center [898, 568] width 50 height 27
